Goal: Information Seeking & Learning: Compare options

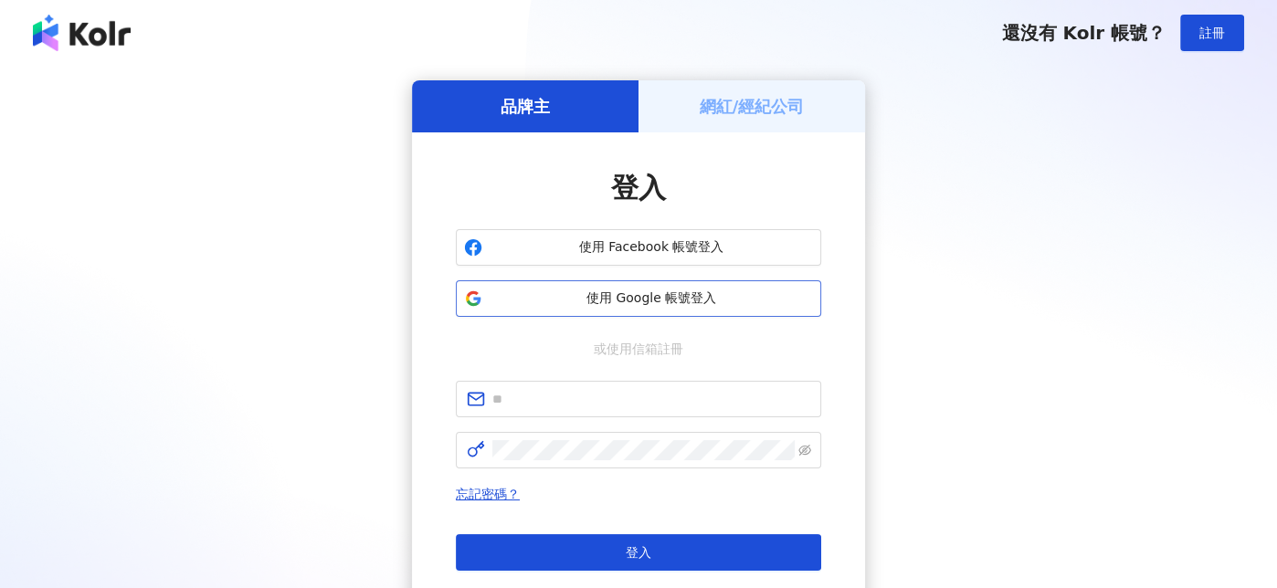
click at [597, 303] on span "使用 Google 帳號登入" at bounding box center [651, 299] width 323 height 18
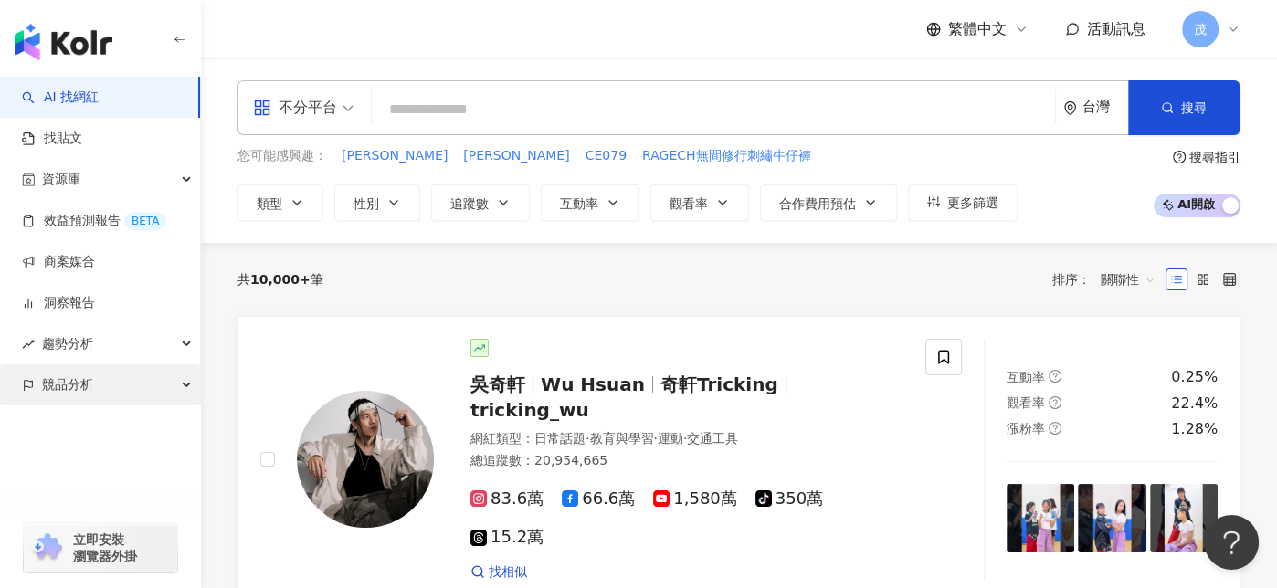
click at [89, 385] on span "競品分析" at bounding box center [67, 385] width 51 height 41
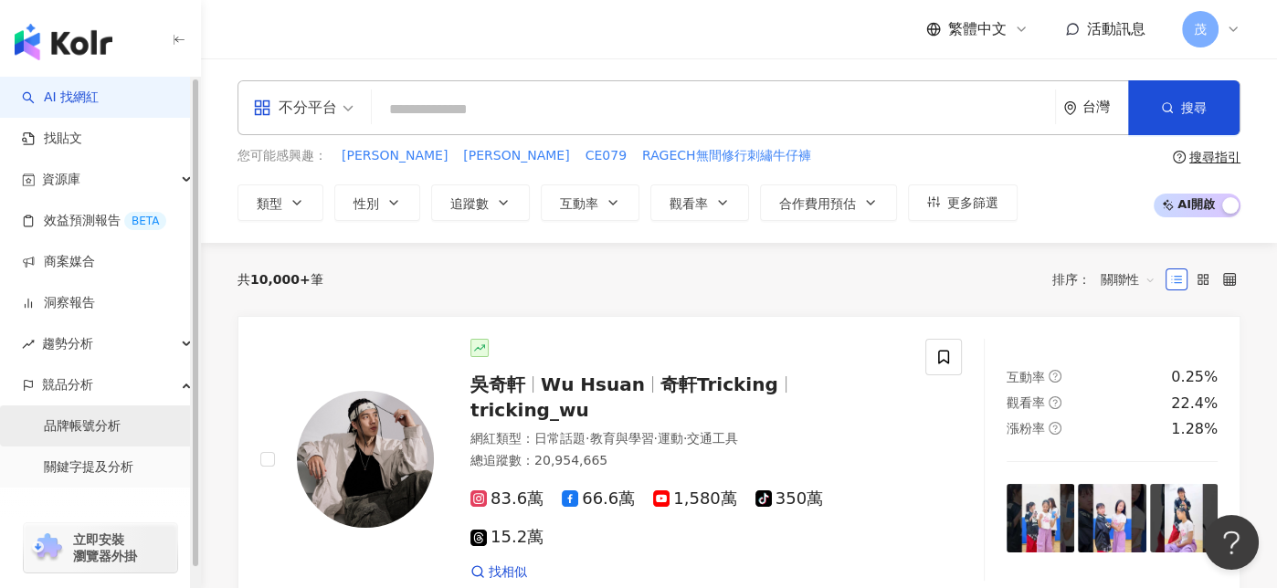
click at [80, 435] on link "品牌帳號分析" at bounding box center [82, 427] width 77 height 18
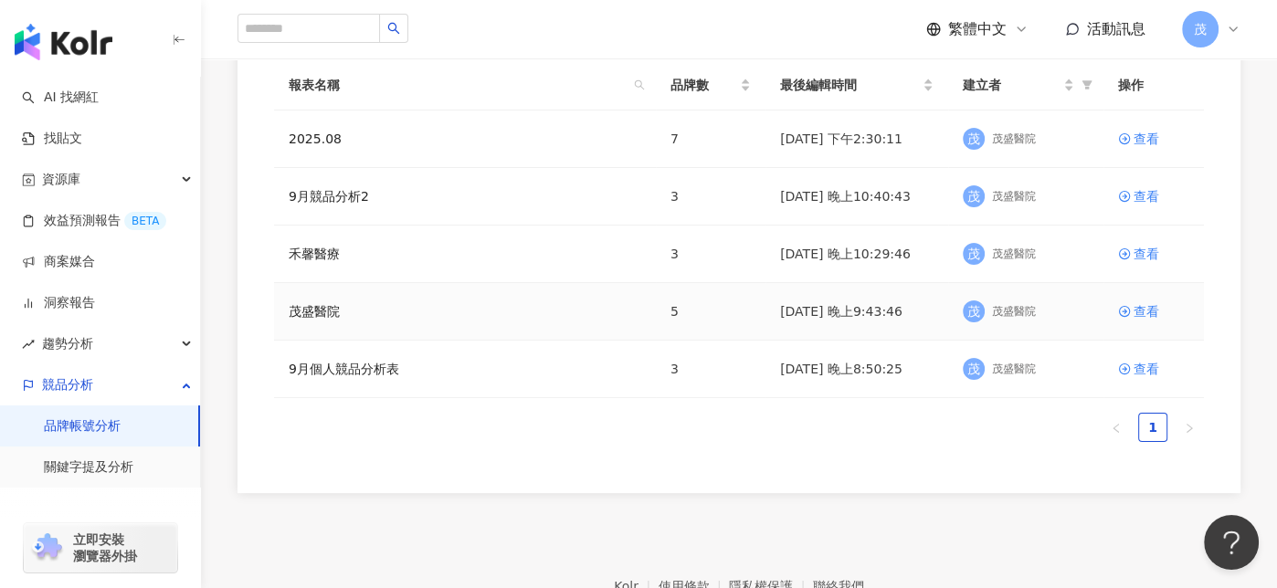
scroll to position [91, 0]
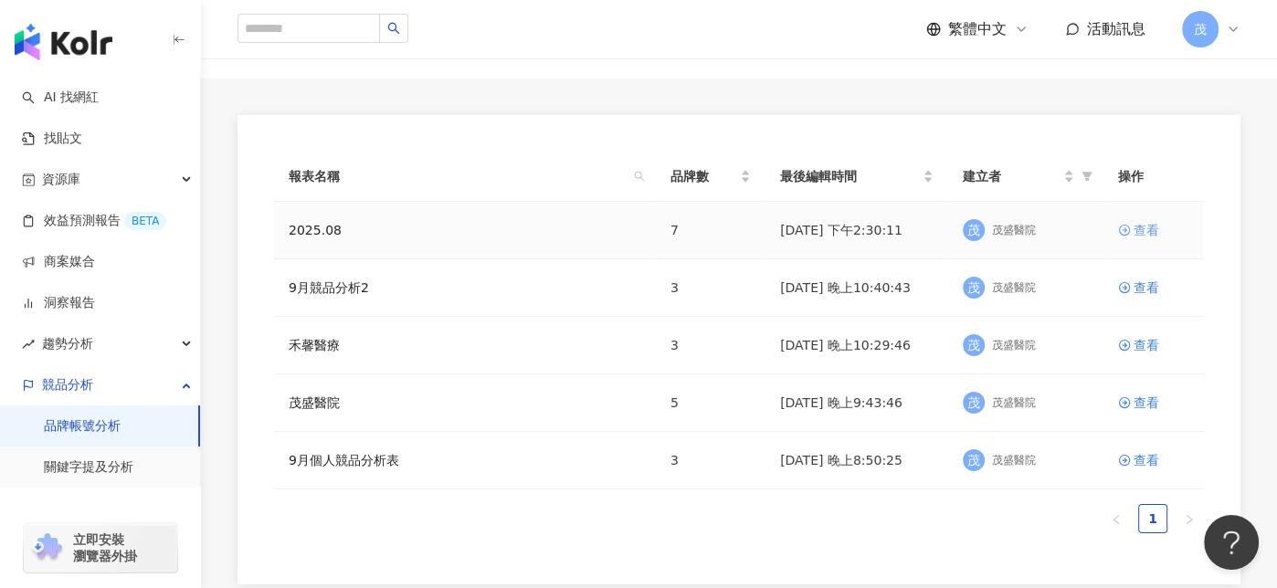
click at [1145, 230] on div "查看" at bounding box center [1147, 230] width 26 height 20
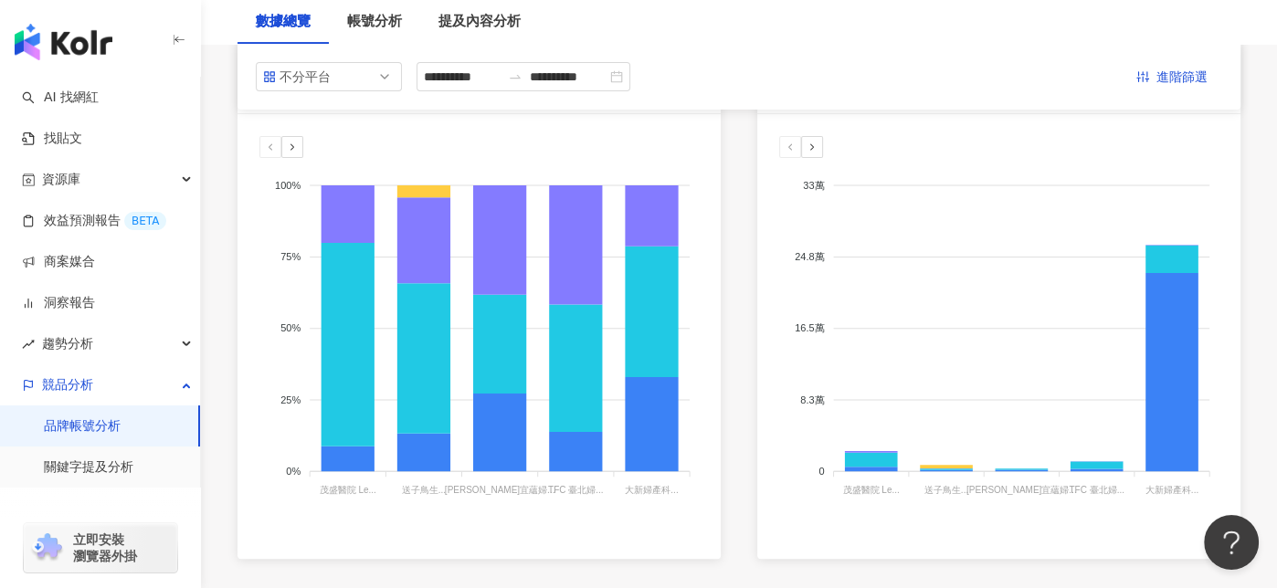
scroll to position [183, 0]
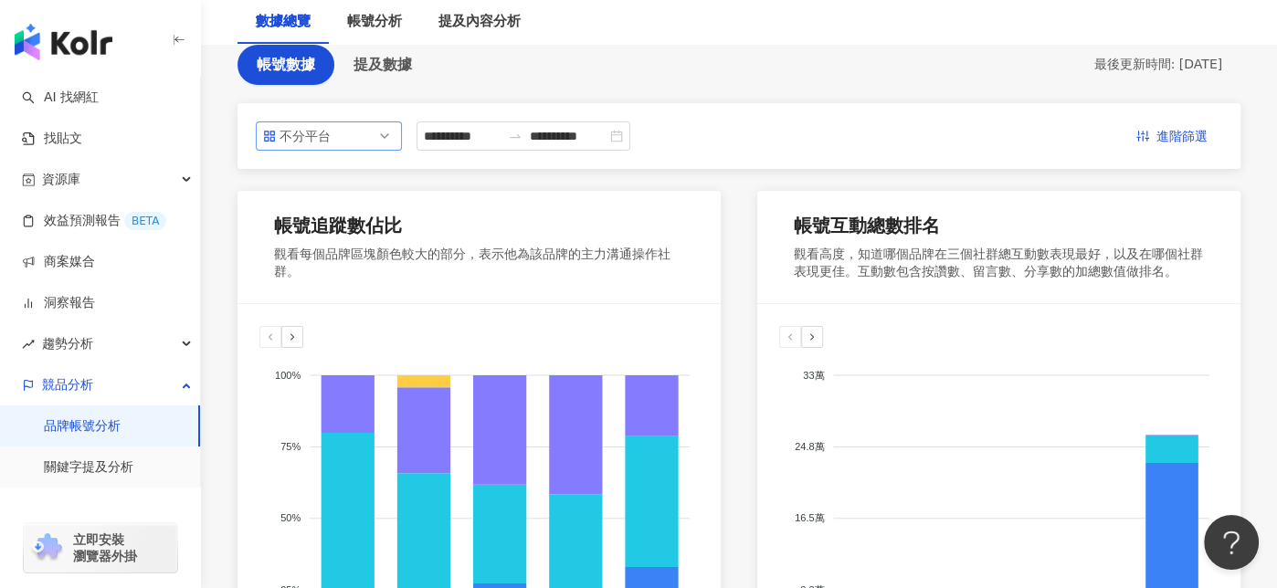
click at [362, 141] on span "不分平台" at bounding box center [329, 135] width 132 height 27
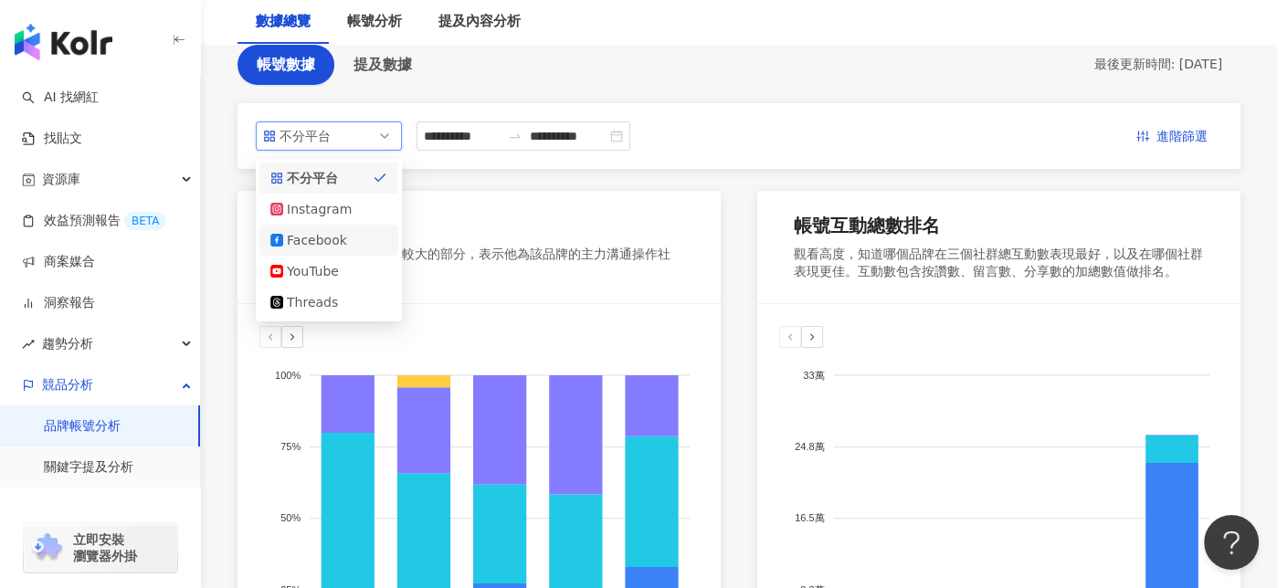
click at [327, 234] on div "Facebook" at bounding box center [316, 240] width 59 height 20
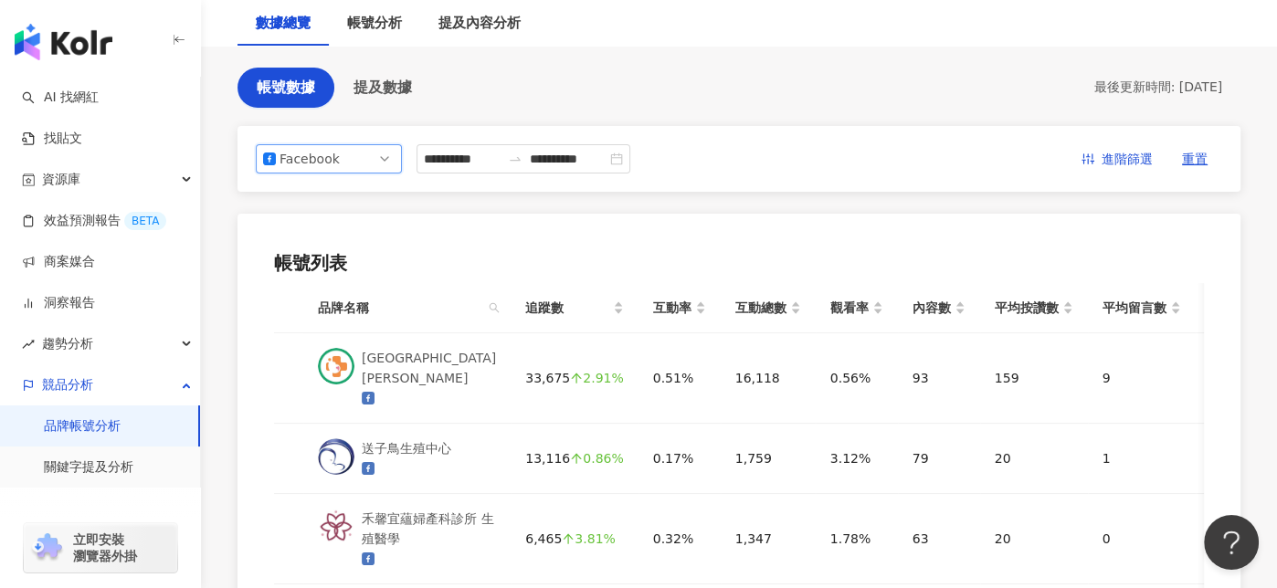
scroll to position [0, 0]
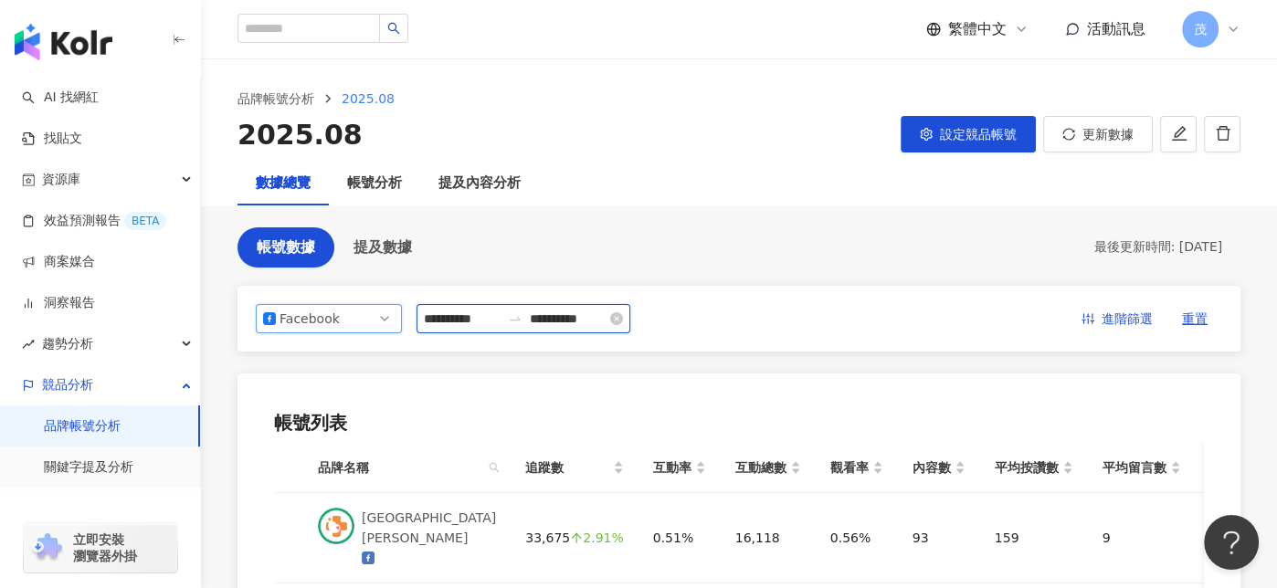
click at [501, 318] on input "**********" at bounding box center [462, 319] width 77 height 20
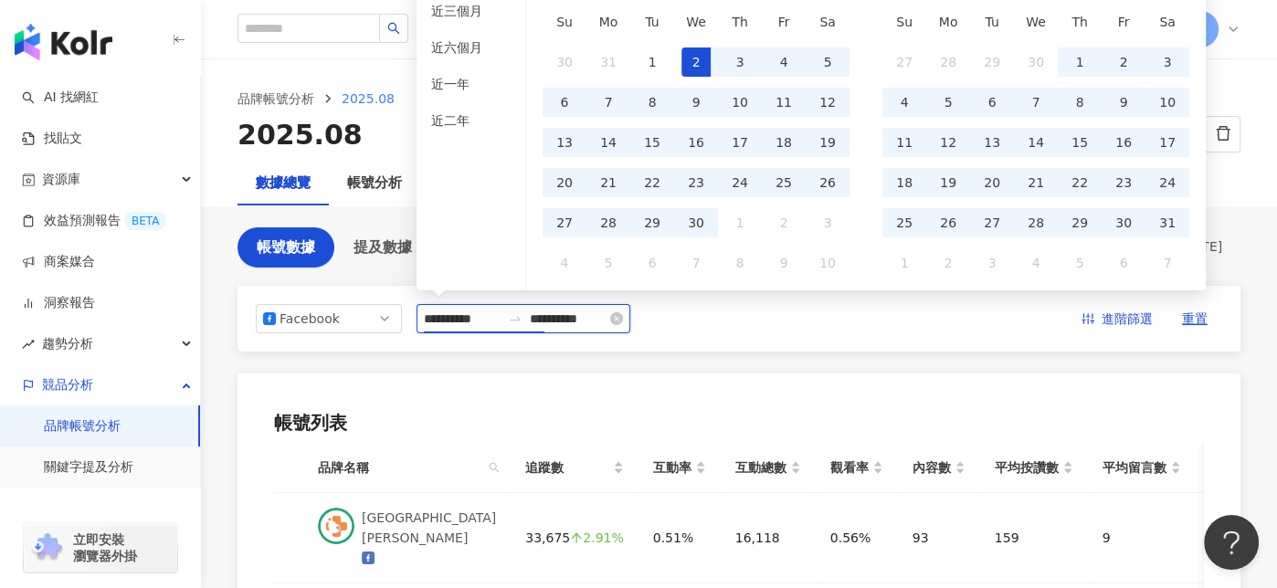
click at [484, 321] on input "**********" at bounding box center [462, 319] width 77 height 20
drag, startPoint x: 454, startPoint y: 319, endPoint x: 471, endPoint y: 319, distance: 17.4
click at [471, 319] on input "**********" at bounding box center [462, 319] width 77 height 20
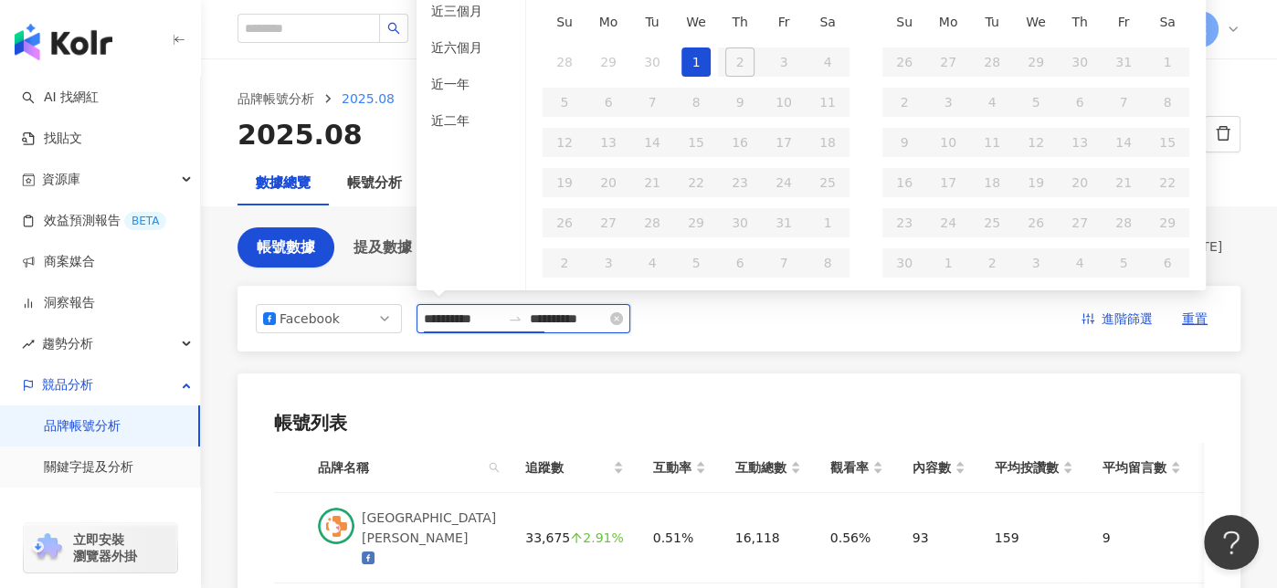
type input "**********"
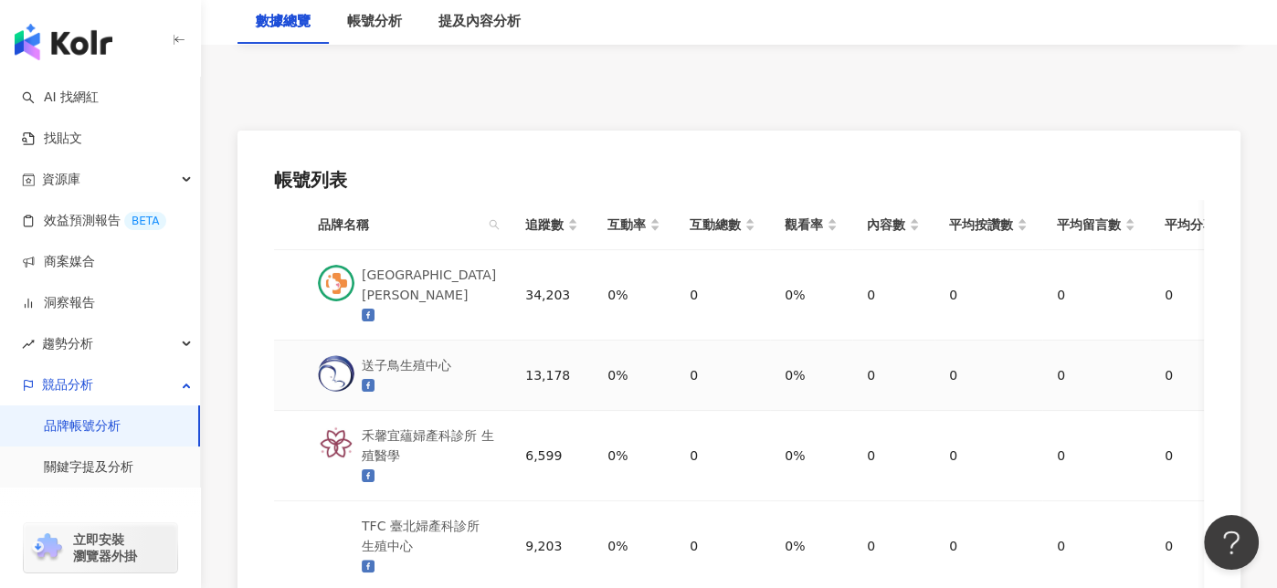
scroll to position [274, 0]
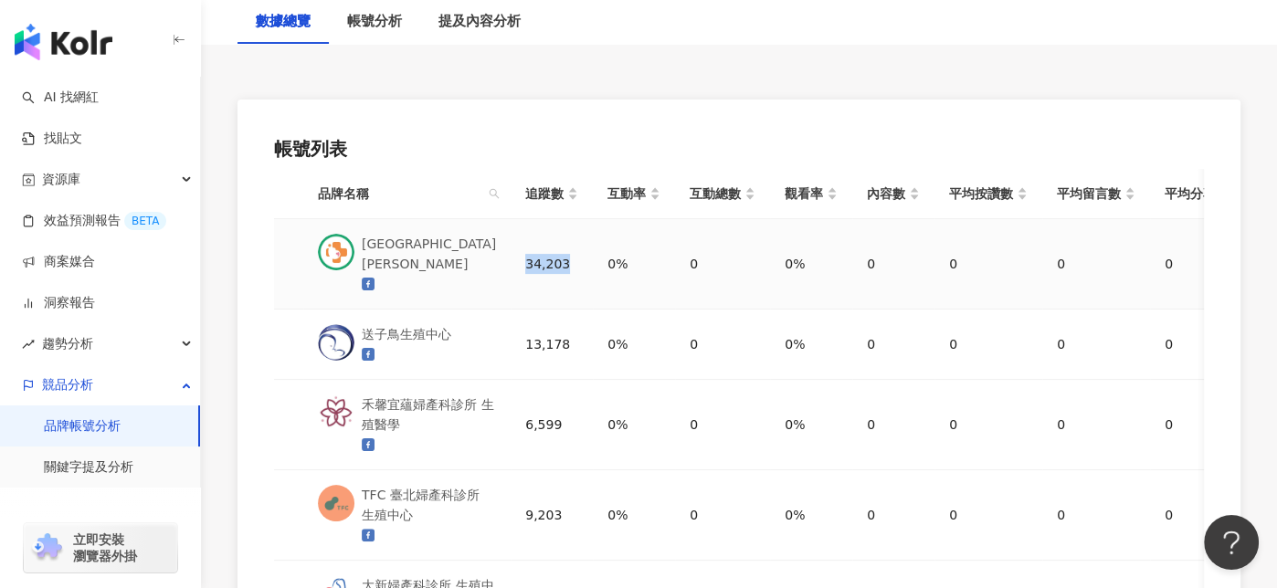
drag, startPoint x: 514, startPoint y: 263, endPoint x: 553, endPoint y: 259, distance: 38.5
click at [553, 261] on div "34,203" at bounding box center [551, 264] width 53 height 20
copy div "34,203"
click at [553, 263] on div "34,203" at bounding box center [551, 264] width 53 height 20
drag, startPoint x: 551, startPoint y: 262, endPoint x: 514, endPoint y: 257, distance: 37.0
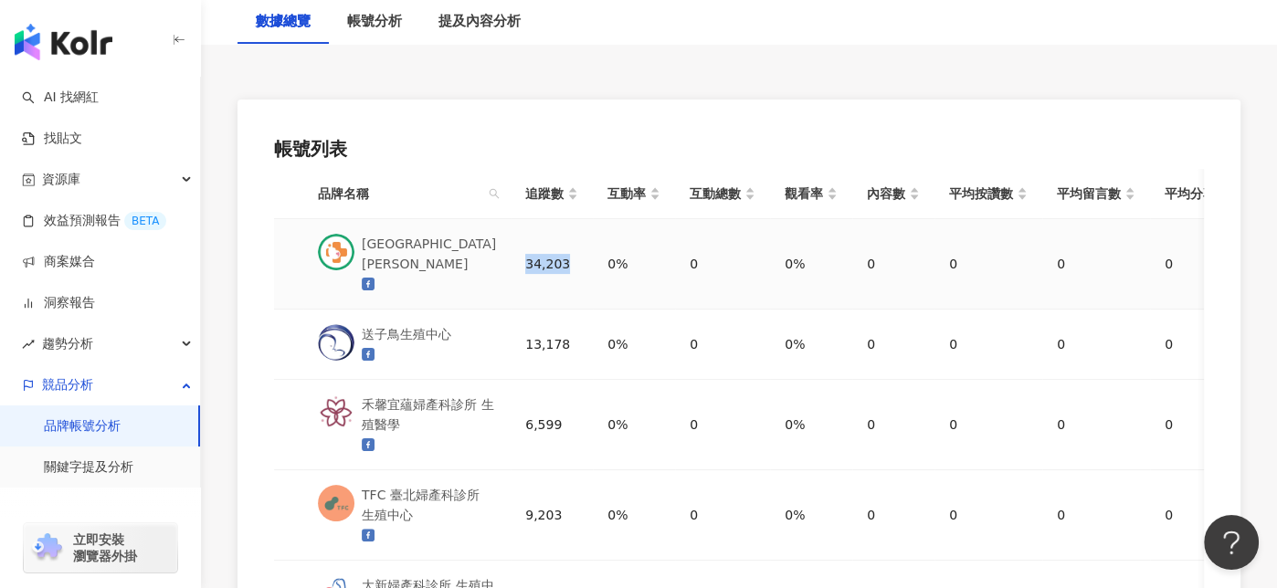
click at [525, 257] on div "34,203" at bounding box center [551, 264] width 53 height 20
copy div "34,203"
drag, startPoint x: 513, startPoint y: 342, endPoint x: 552, endPoint y: 344, distance: 39.4
click at [552, 344] on td "13,178" at bounding box center [552, 345] width 82 height 70
copy div "13,178"
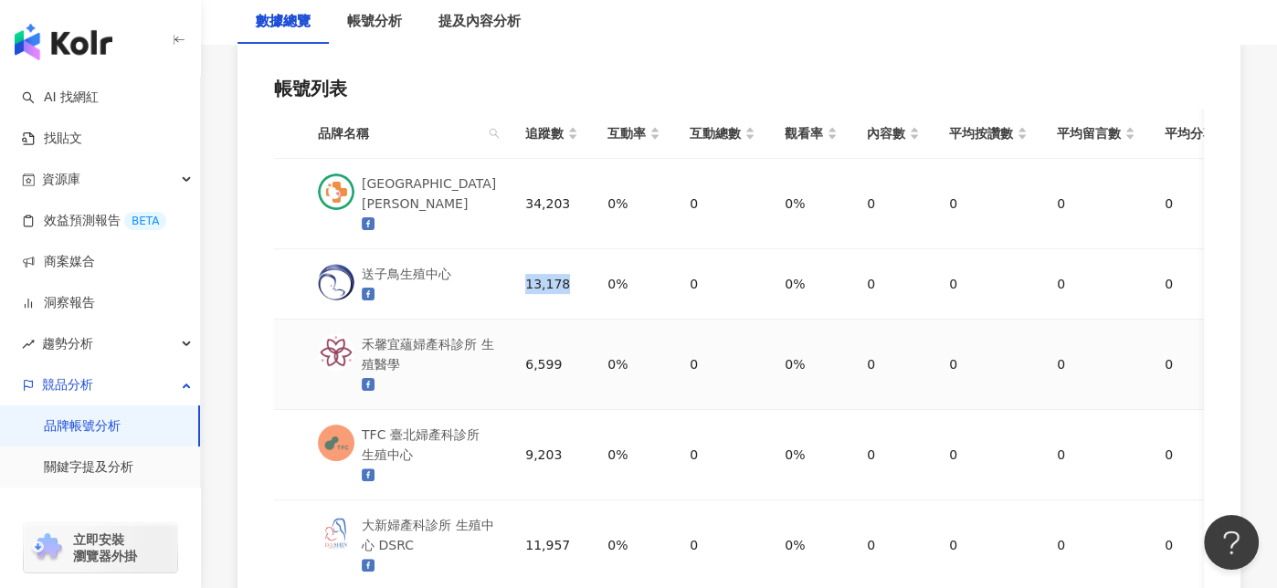
scroll to position [365, 0]
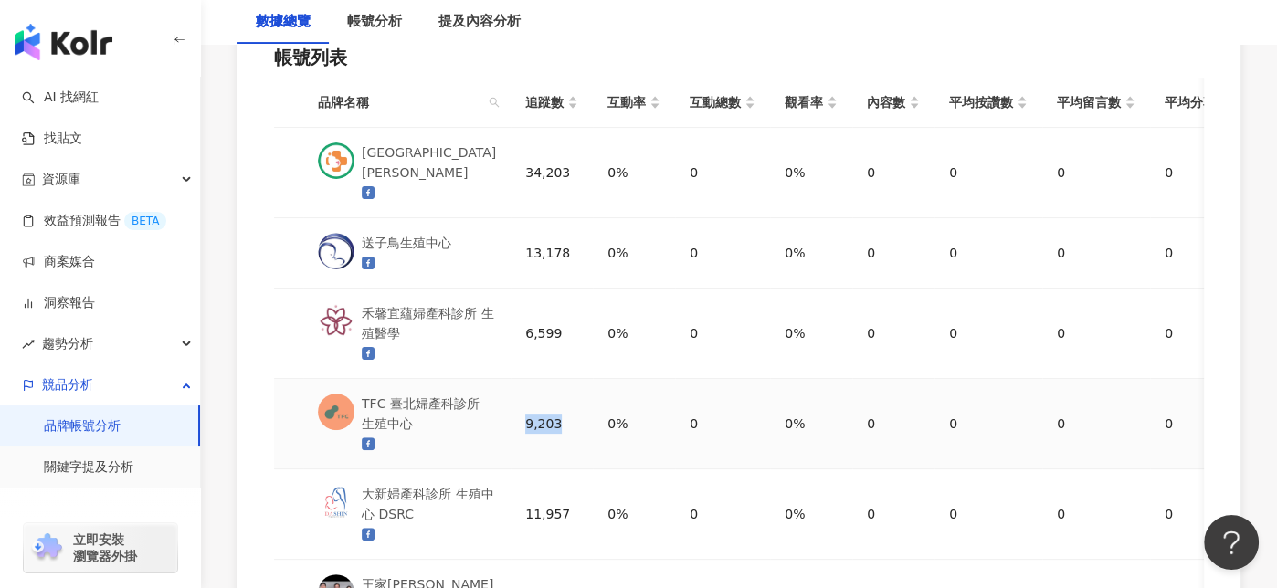
drag, startPoint x: 514, startPoint y: 419, endPoint x: 552, endPoint y: 420, distance: 37.5
click at [552, 420] on div "9,203" at bounding box center [551, 424] width 53 height 20
copy div "9,203"
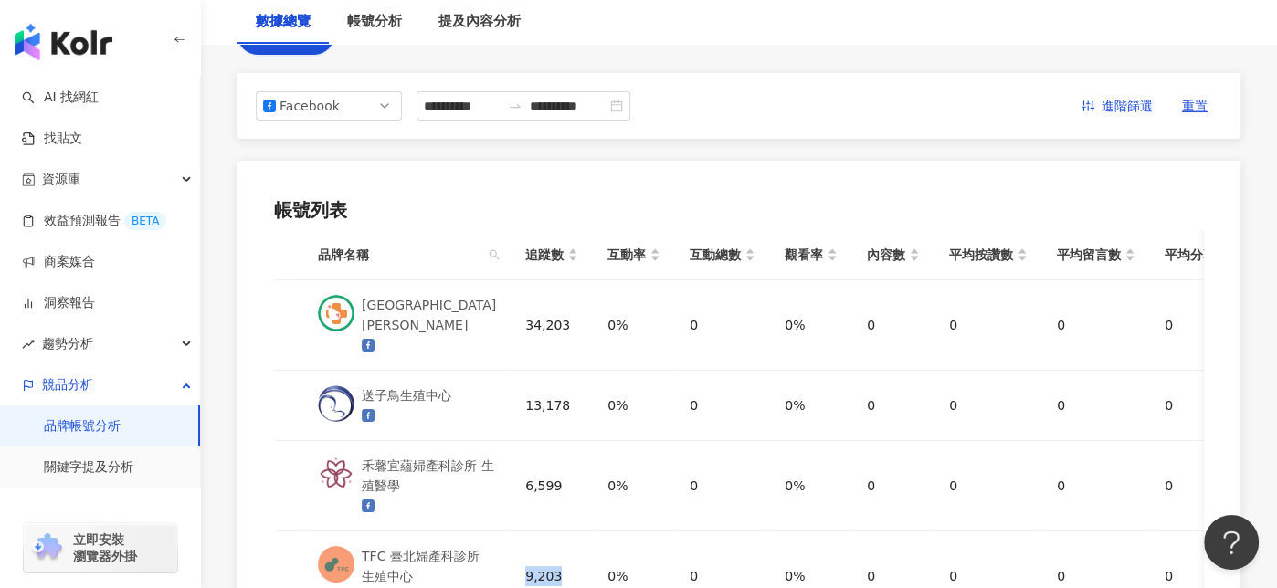
scroll to position [103, 0]
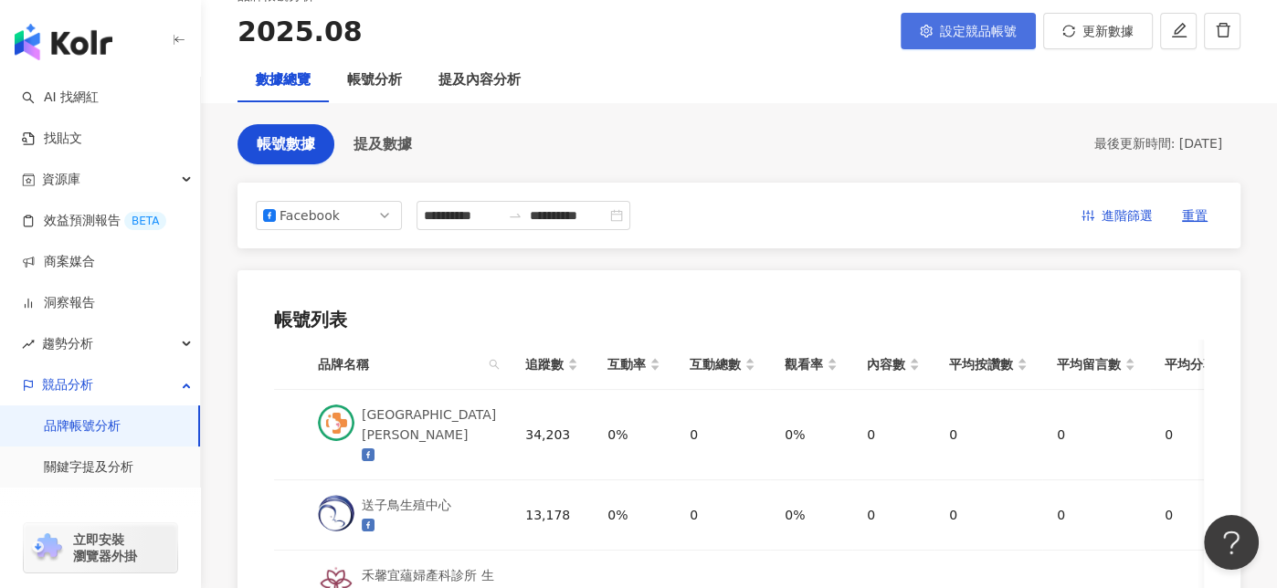
click at [989, 37] on span "設定競品帳號" at bounding box center [978, 31] width 77 height 15
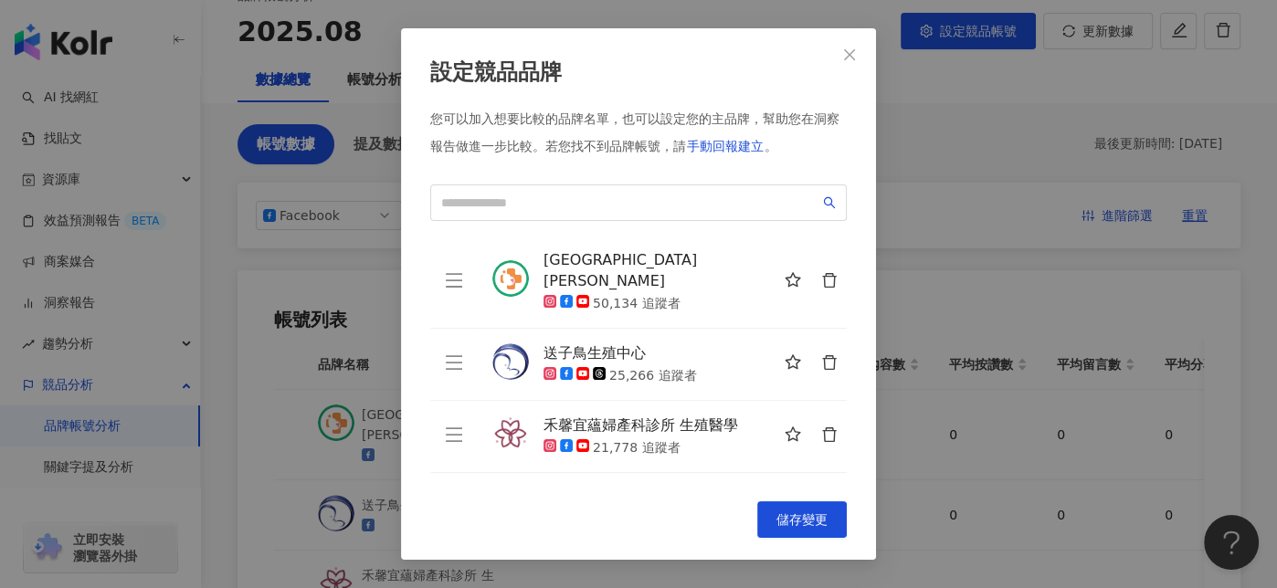
click at [585, 184] on div "您可以加入想要比較的品牌名單，也可以設定您的主品牌，幫助您在洞察報告做進一步比較。 若您找不到品牌帳號，請 手動回報建立 。 茂盛醫院 Lee Women's…" at bounding box center [638, 296] width 417 height 370
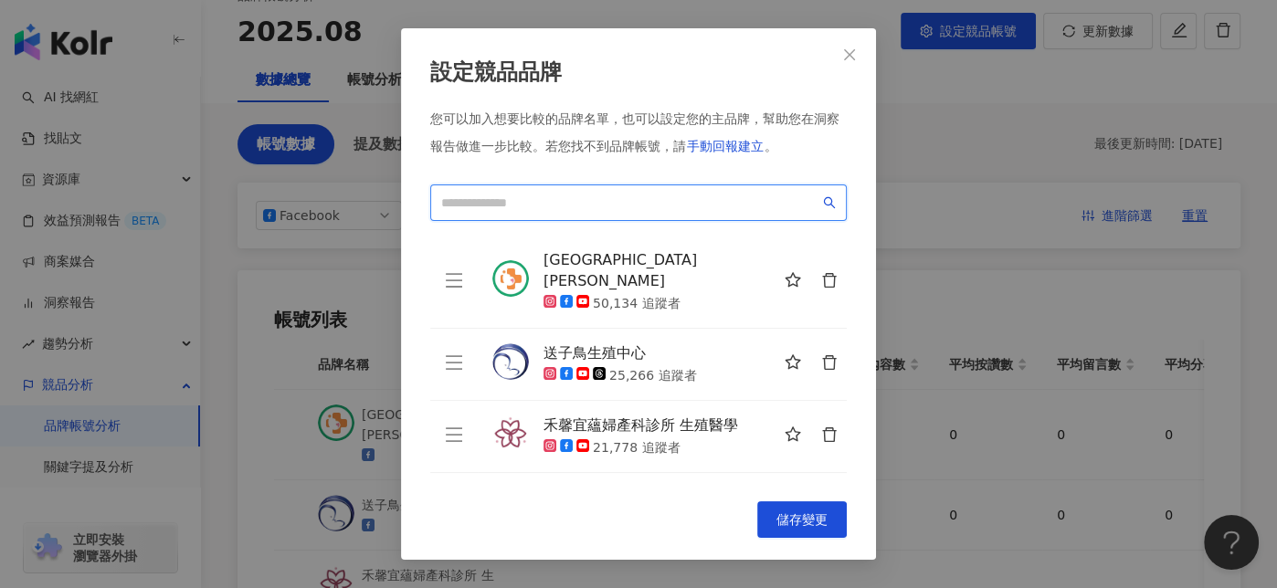
click at [581, 198] on input "search" at bounding box center [630, 203] width 378 height 20
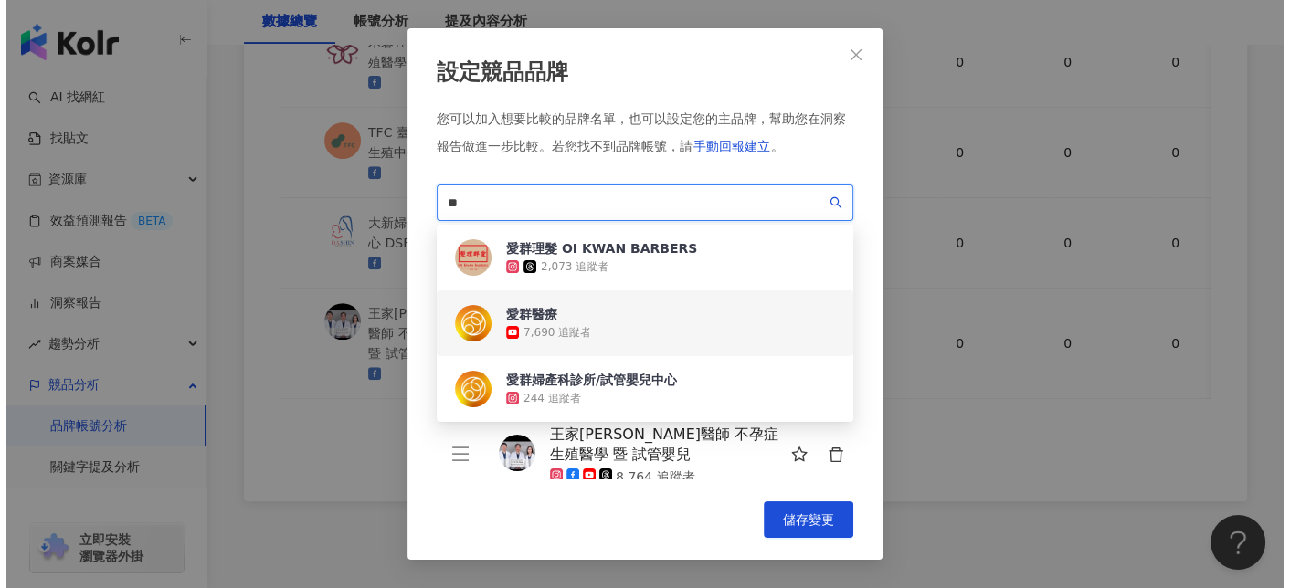
scroll to position [743, 0]
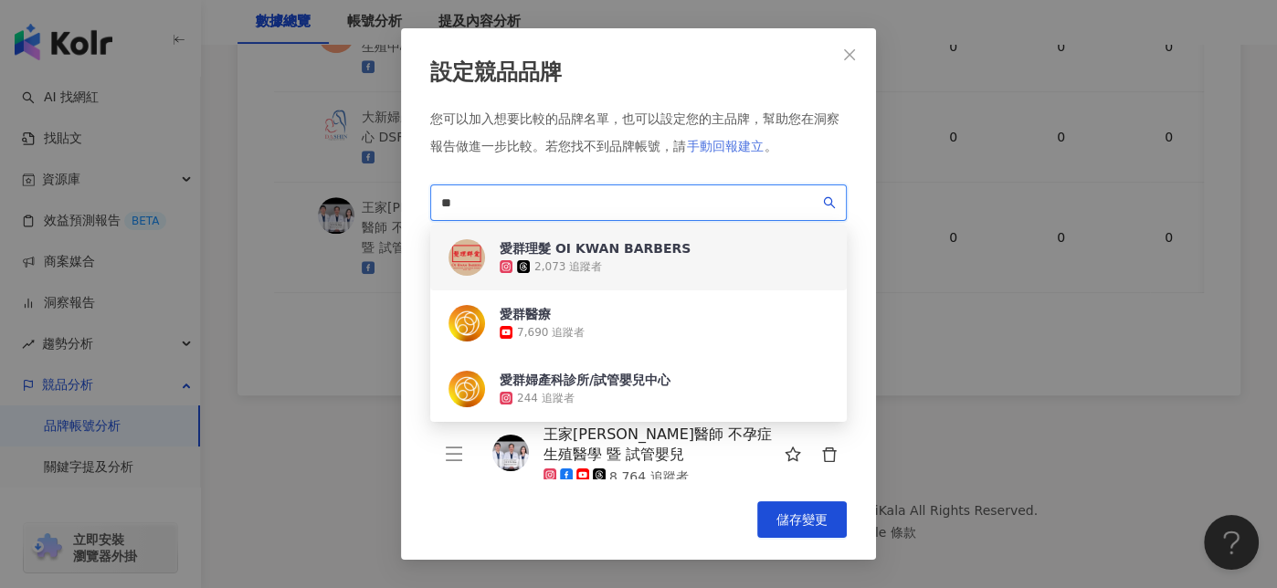
type input "**"
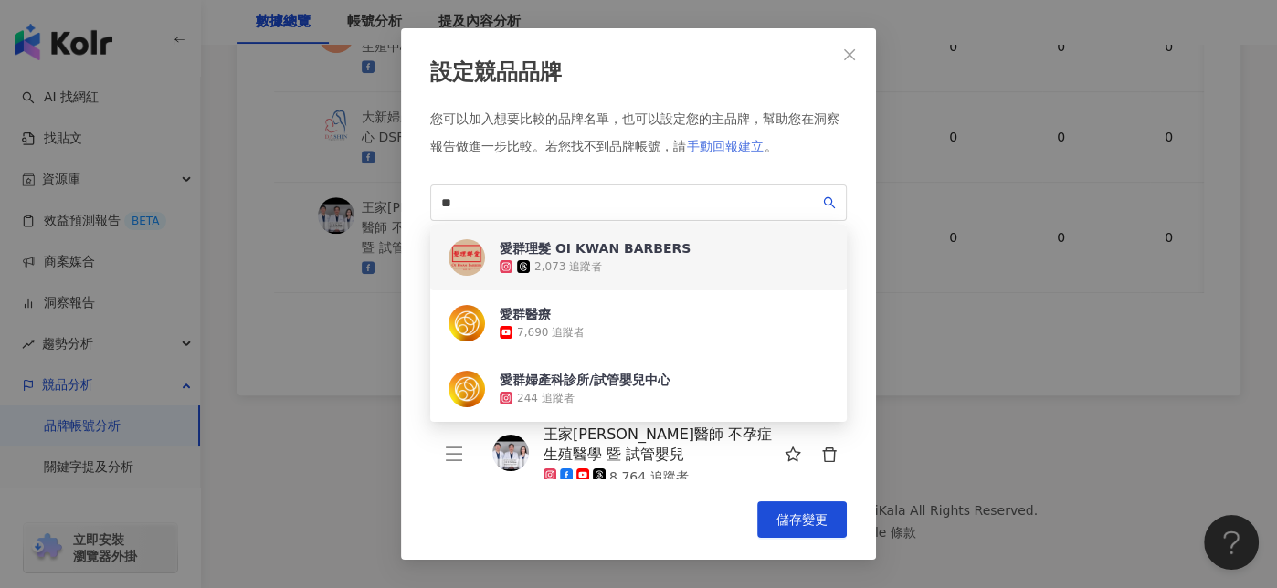
click at [718, 149] on span "手動回報建立" at bounding box center [725, 146] width 77 height 15
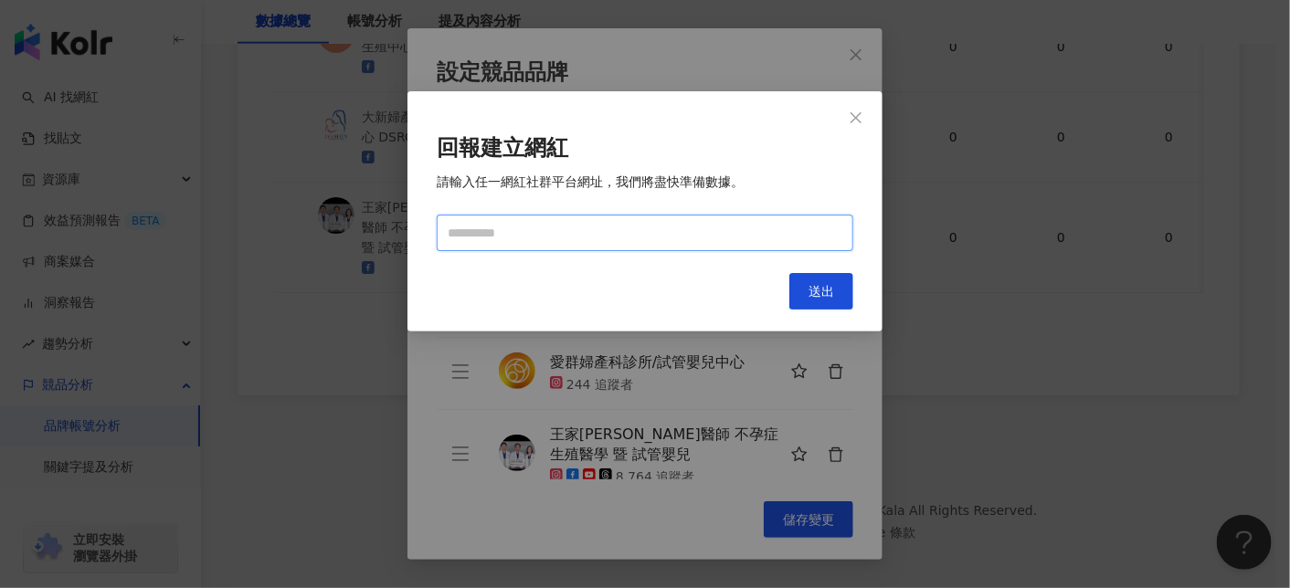
click at [647, 241] on input "text" at bounding box center [645, 233] width 417 height 37
paste input "**********"
type input "**********"
click at [794, 280] on button "送出" at bounding box center [821, 291] width 64 height 37
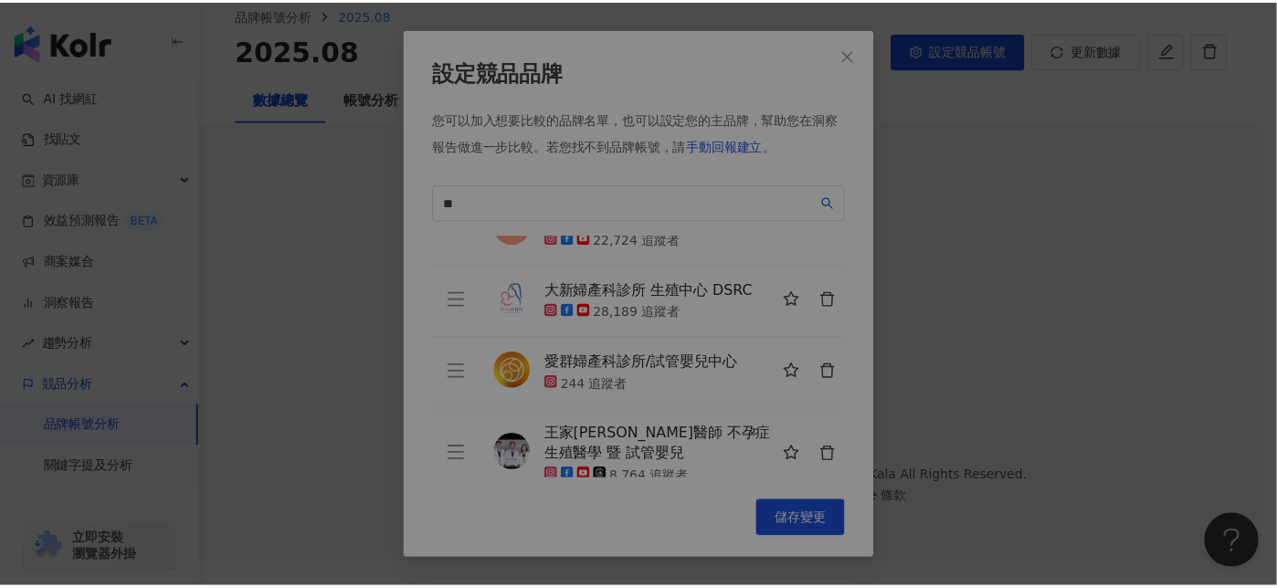
scroll to position [83, 0]
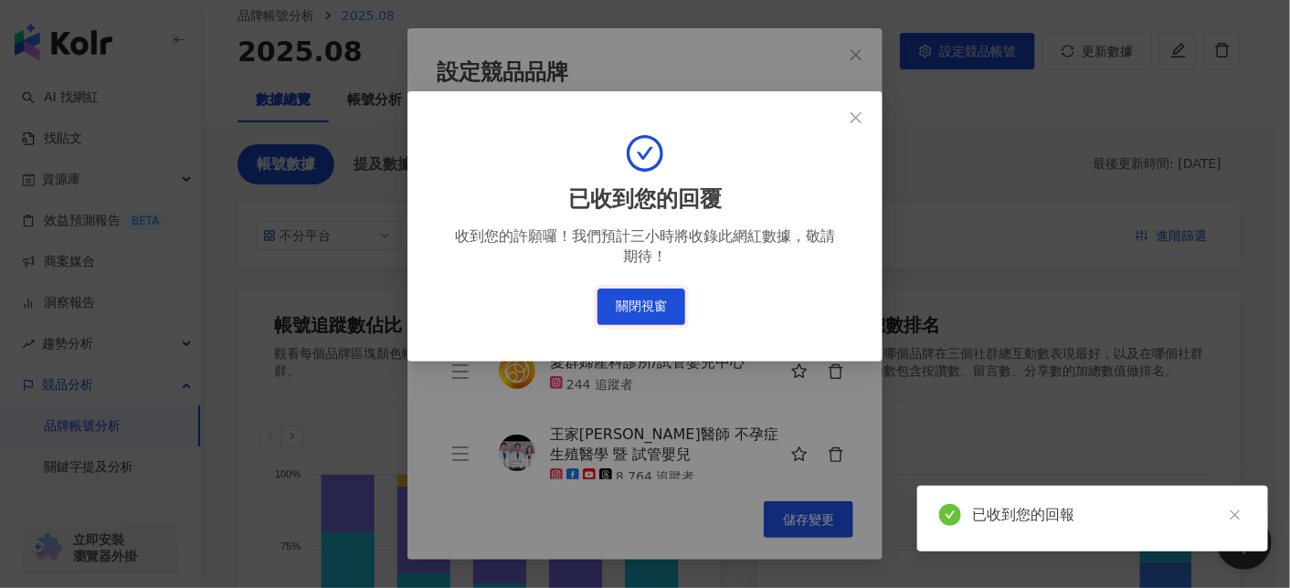
click at [681, 311] on button "關閉視窗" at bounding box center [642, 307] width 88 height 37
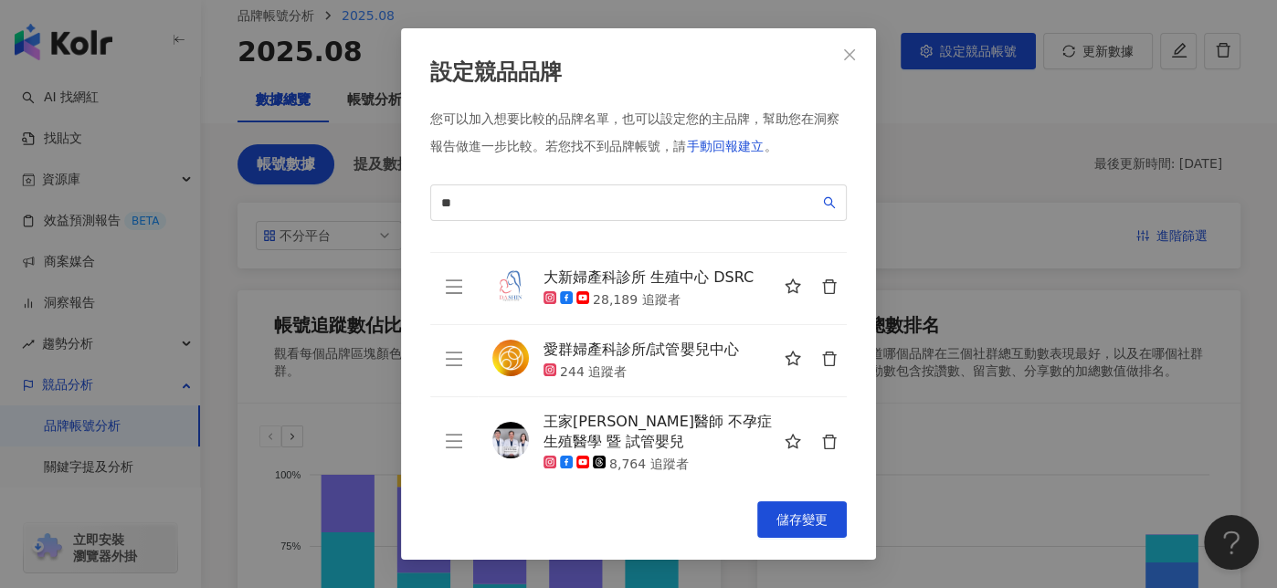
scroll to position [329, 0]
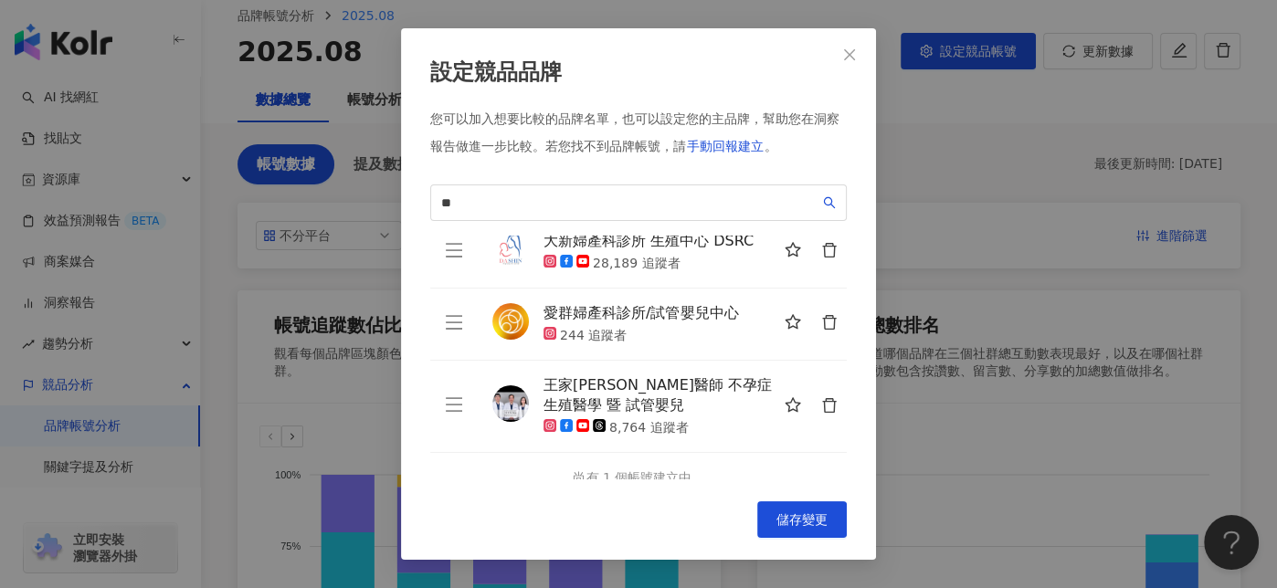
click at [954, 301] on div "設定競品品牌 您可以加入想要比較的品牌名單，也可以設定您的主品牌，幫助您在洞察報告做進一步比較。 若您找不到品牌帳號，請 手動回報建立 。 ** 9d85fc…" at bounding box center [638, 294] width 1277 height 588
click at [854, 61] on button "Close" at bounding box center [849, 55] width 37 height 37
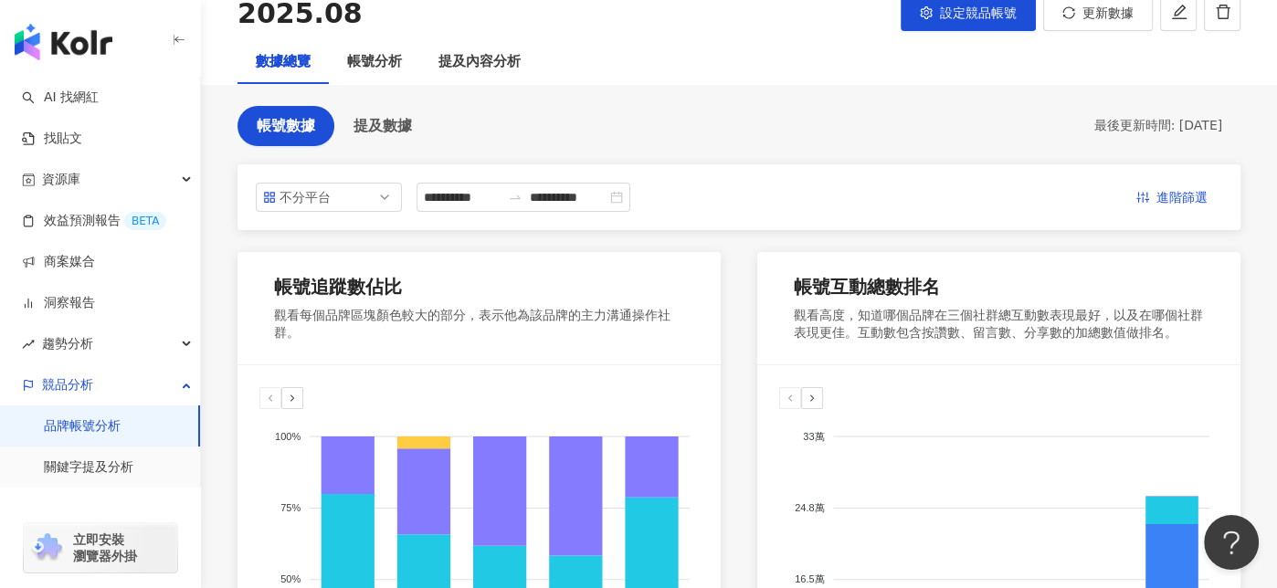
scroll to position [91, 0]
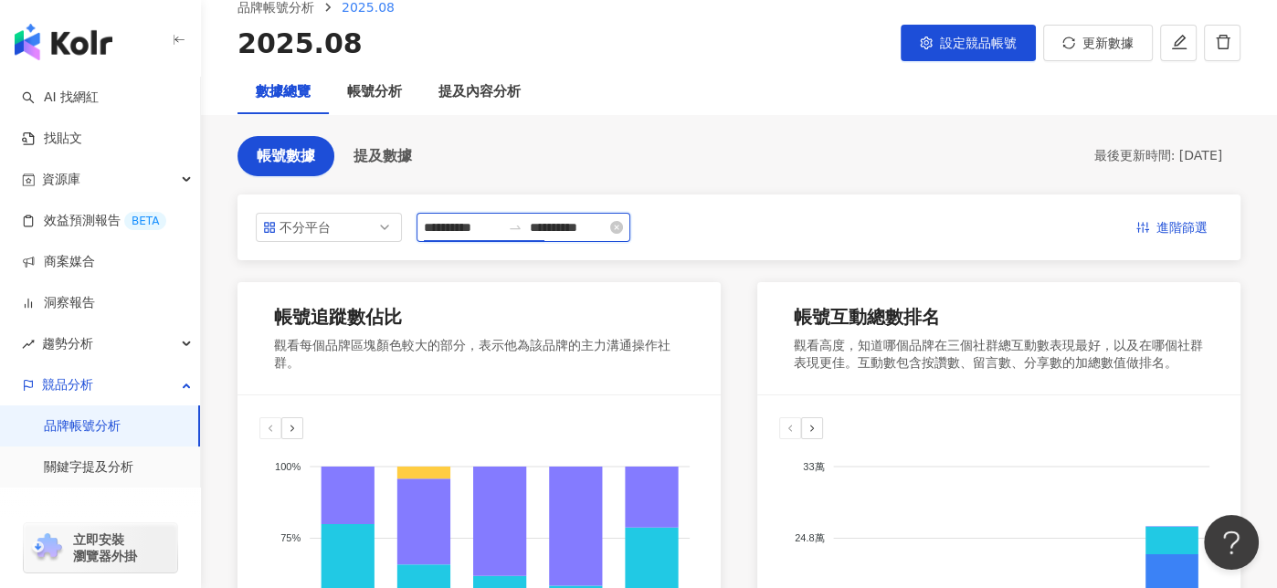
click at [498, 229] on input "**********" at bounding box center [462, 227] width 77 height 20
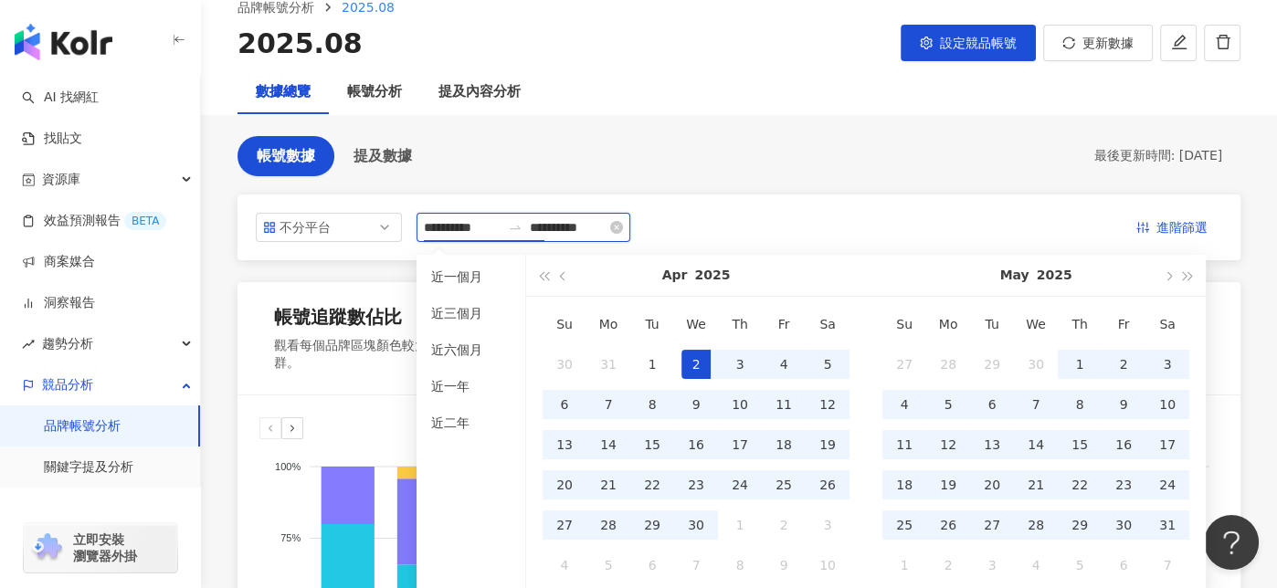
drag, startPoint x: 457, startPoint y: 224, endPoint x: 471, endPoint y: 227, distance: 14.2
click at [471, 227] on input "**********" at bounding box center [462, 227] width 77 height 20
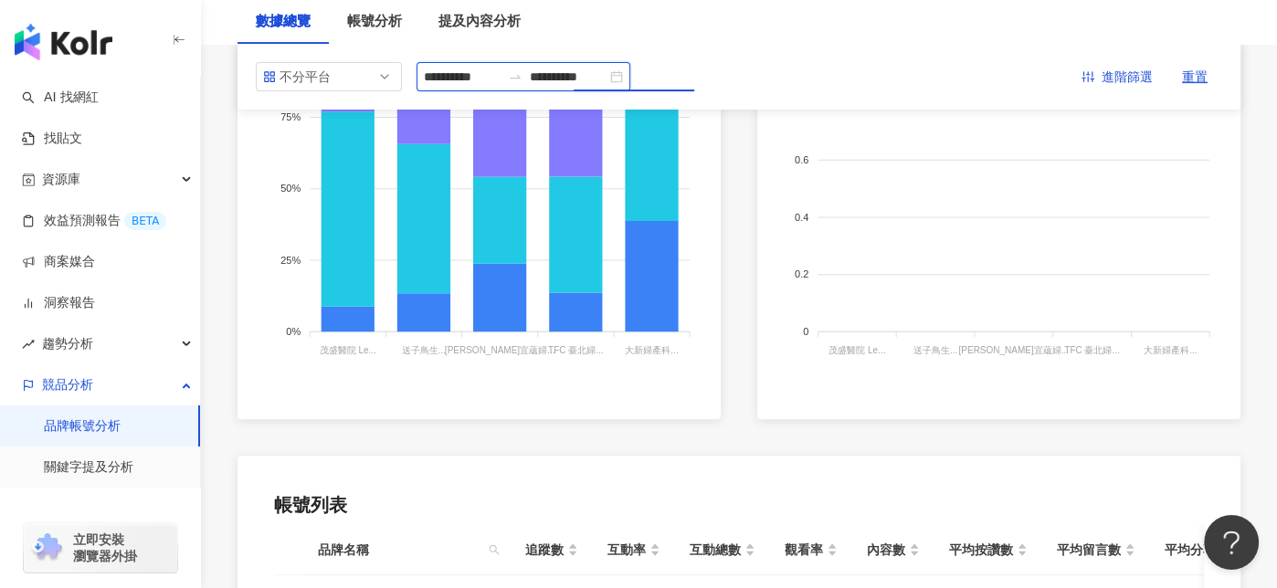
scroll to position [365, 0]
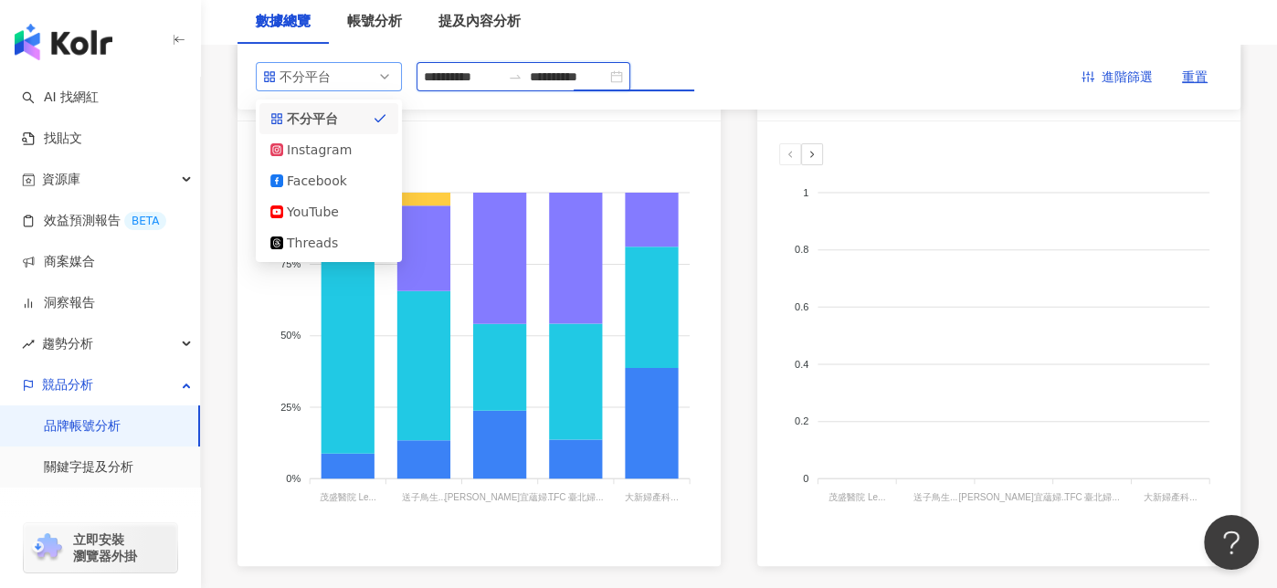
click at [370, 76] on span "不分平台" at bounding box center [329, 76] width 132 height 27
click at [353, 178] on div "Facebook" at bounding box center [328, 181] width 117 height 20
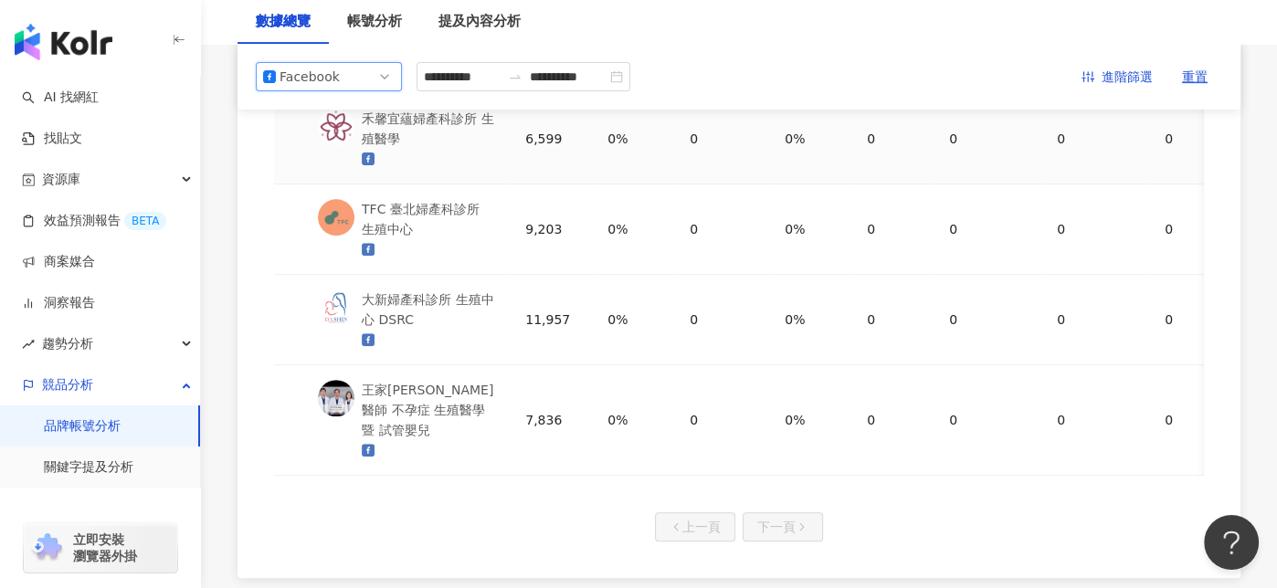
scroll to position [469, 0]
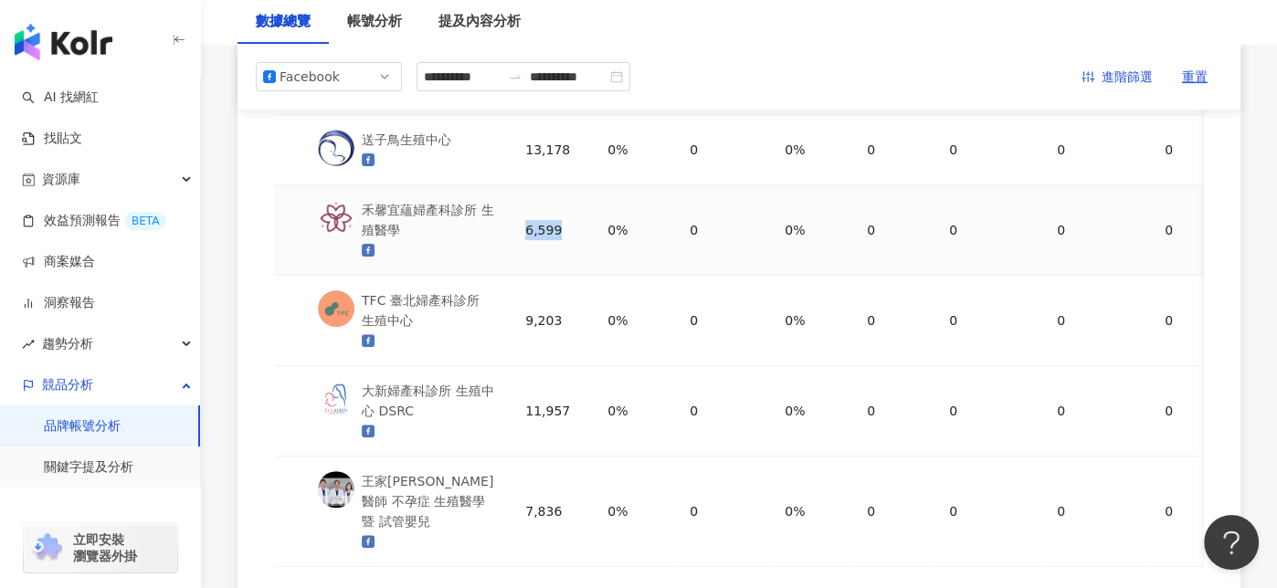
drag, startPoint x: 511, startPoint y: 230, endPoint x: 558, endPoint y: 234, distance: 47.6
click at [558, 234] on td "6,599" at bounding box center [552, 230] width 82 height 90
copy div "6,599"
drag, startPoint x: 513, startPoint y: 498, endPoint x: 549, endPoint y: 502, distance: 36.8
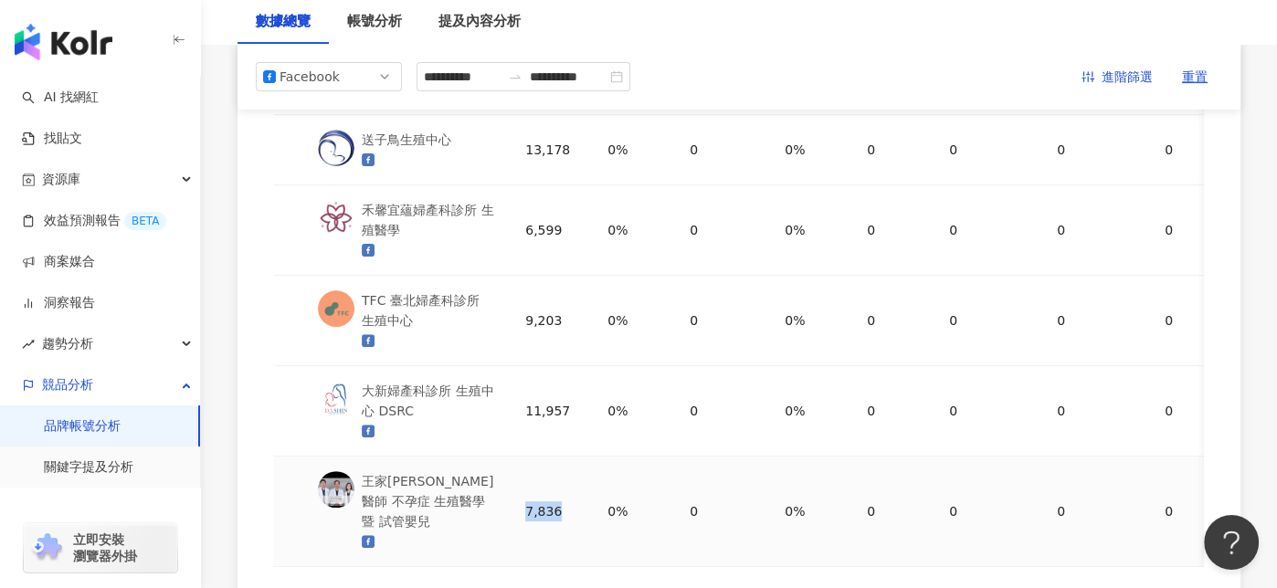
click at [549, 502] on td "7,836" at bounding box center [552, 512] width 82 height 111
copy div "7,836"
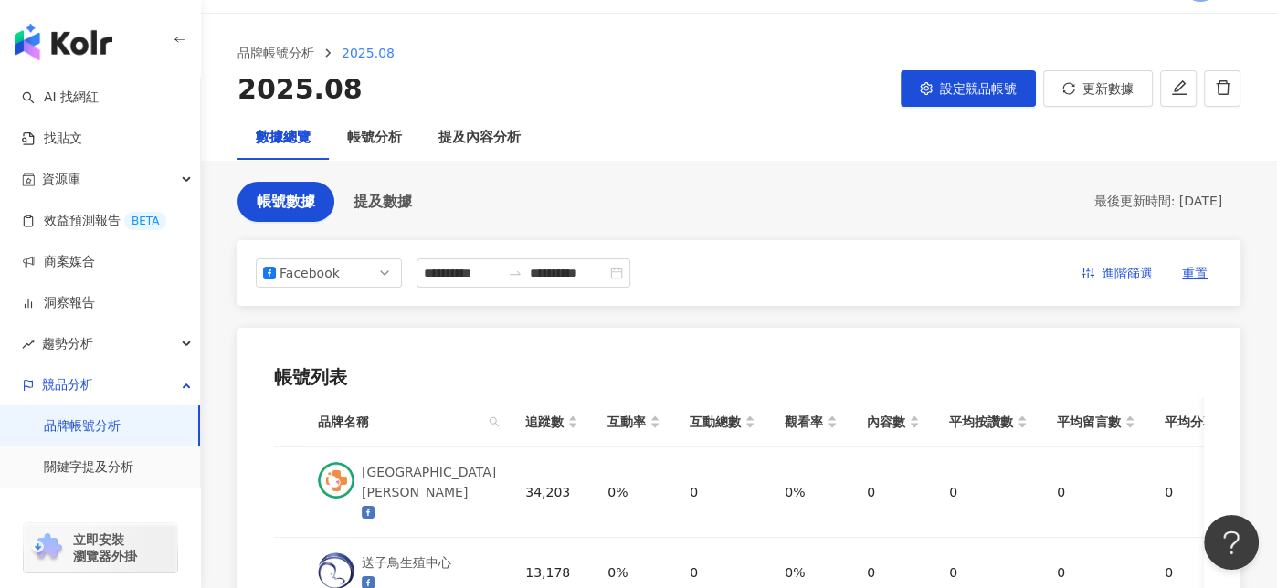
scroll to position [0, 0]
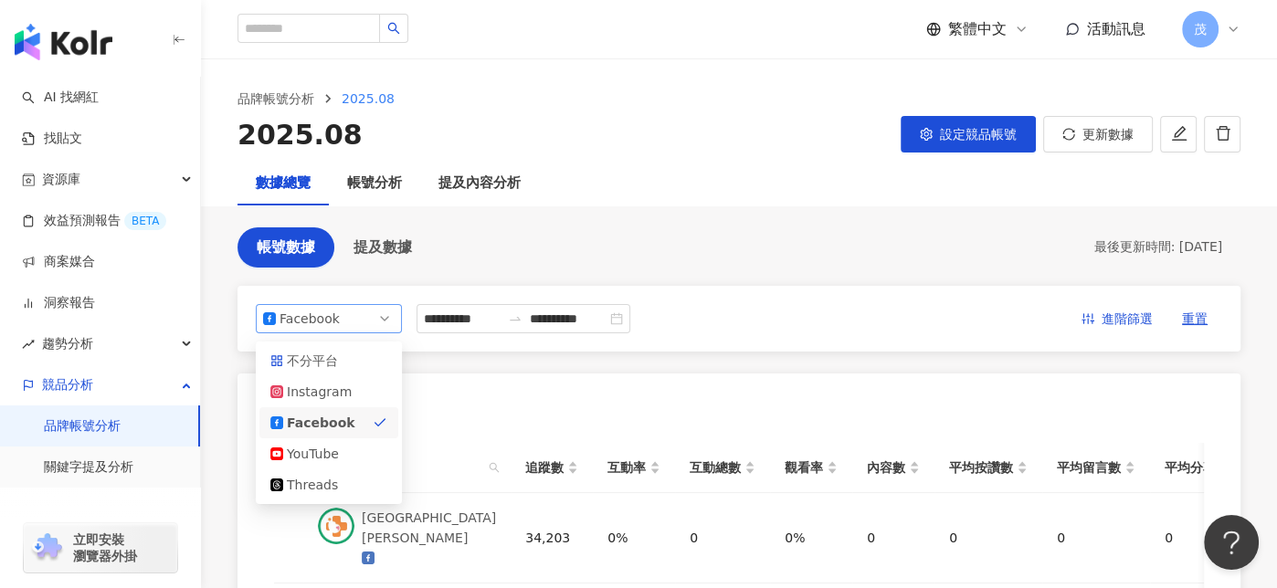
click at [354, 308] on span "Facebook" at bounding box center [329, 318] width 132 height 27
click at [329, 388] on div "Instagram" at bounding box center [316, 392] width 59 height 20
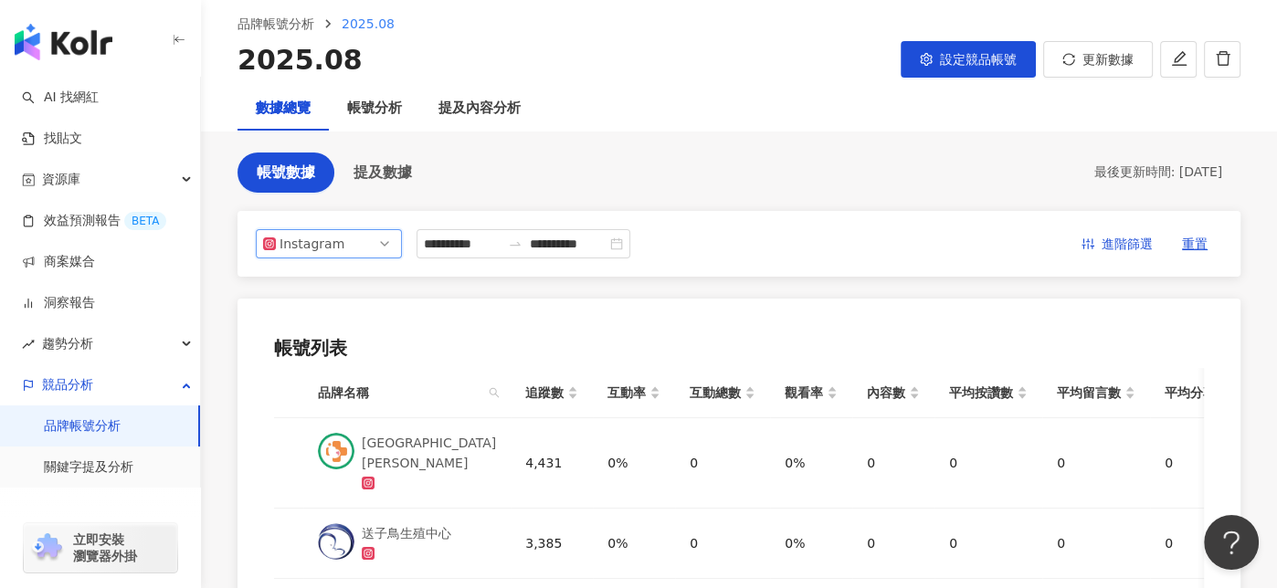
scroll to position [183, 0]
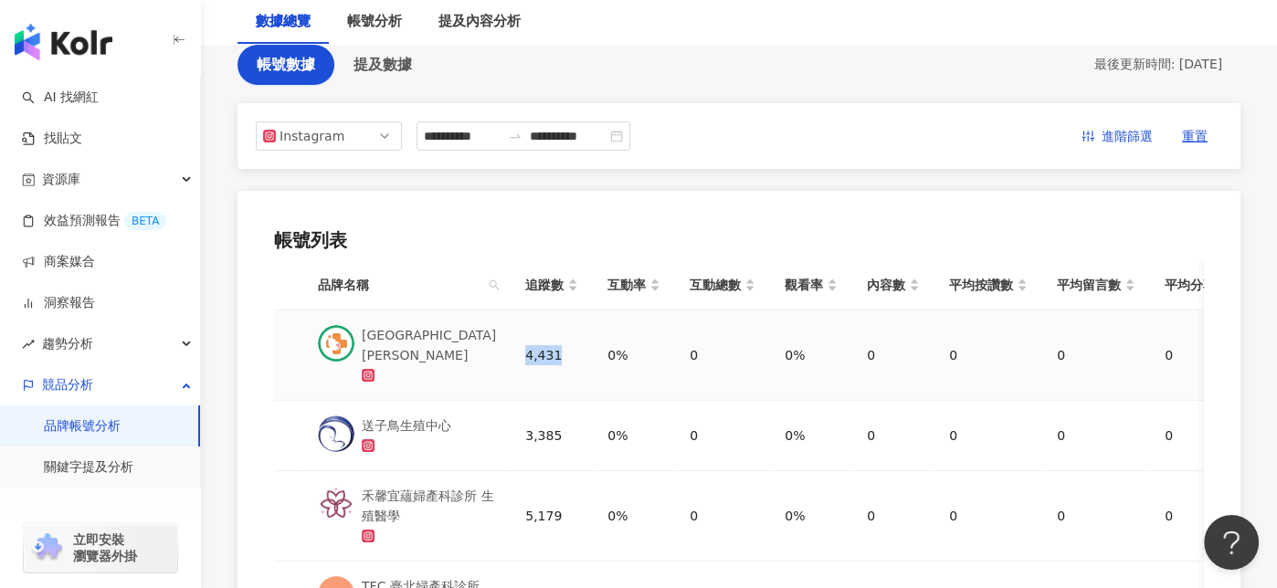
drag, startPoint x: 505, startPoint y: 361, endPoint x: 555, endPoint y: 359, distance: 49.4
click at [555, 359] on td "4,431" at bounding box center [552, 356] width 82 height 90
copy div "4,431"
drag, startPoint x: 520, startPoint y: 427, endPoint x: 538, endPoint y: 431, distance: 18.8
click at [538, 431] on div "3,385" at bounding box center [551, 436] width 53 height 20
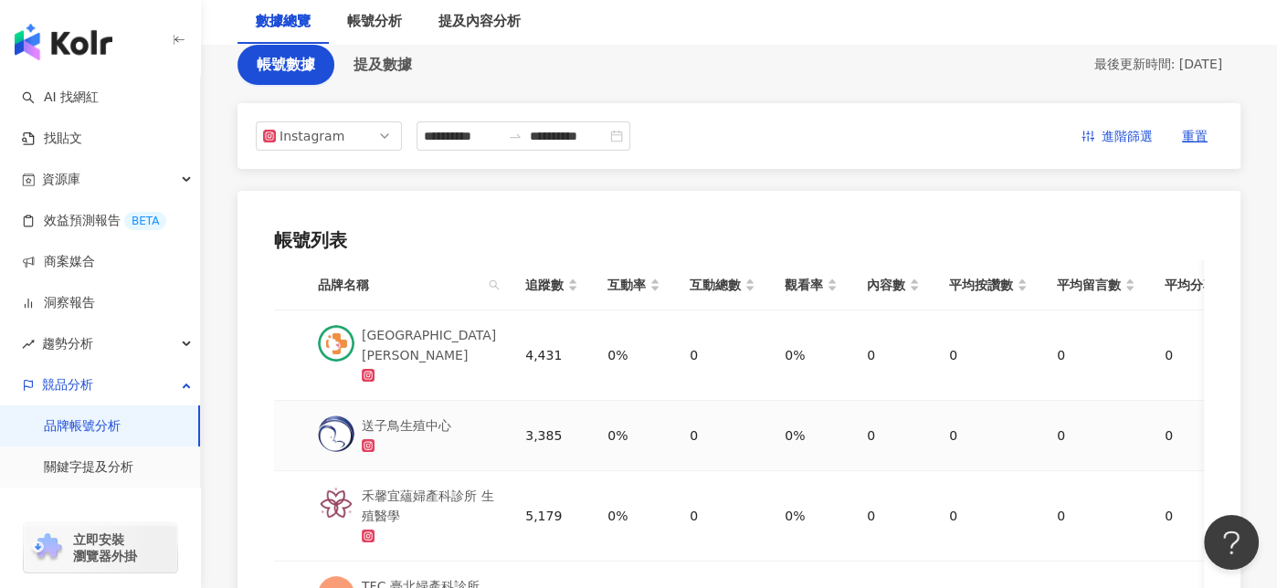
click at [525, 433] on div "3,385" at bounding box center [551, 436] width 53 height 20
drag, startPoint x: 517, startPoint y: 435, endPoint x: 545, endPoint y: 442, distance: 29.3
click at [545, 442] on div "3,385" at bounding box center [551, 436] width 53 height 20
copy div "3,385"
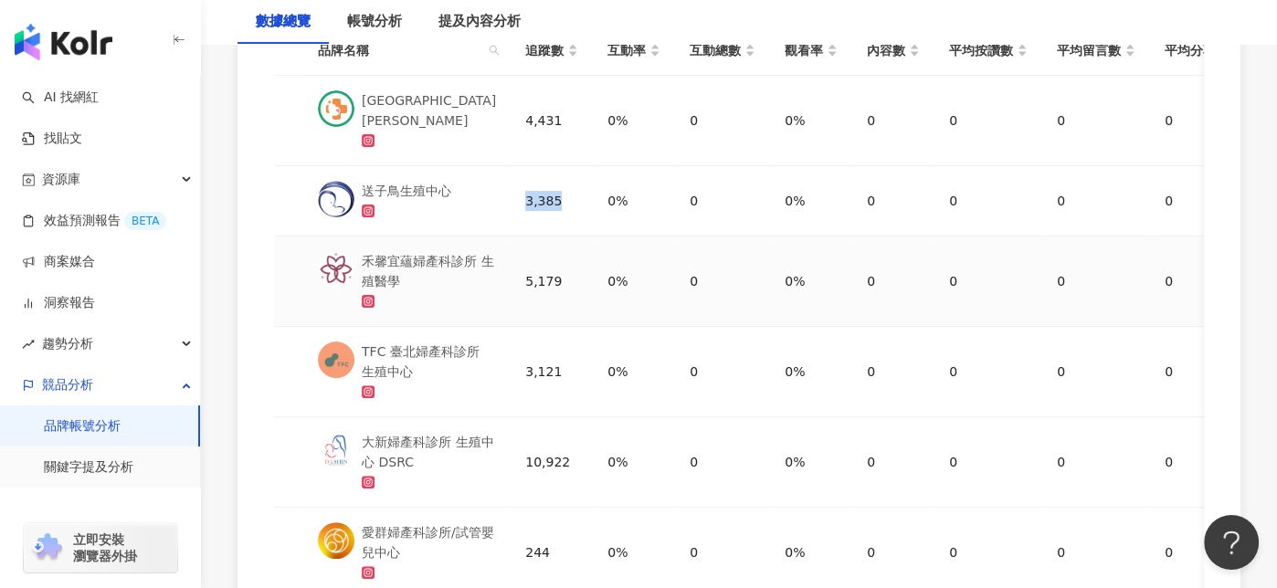
scroll to position [457, 0]
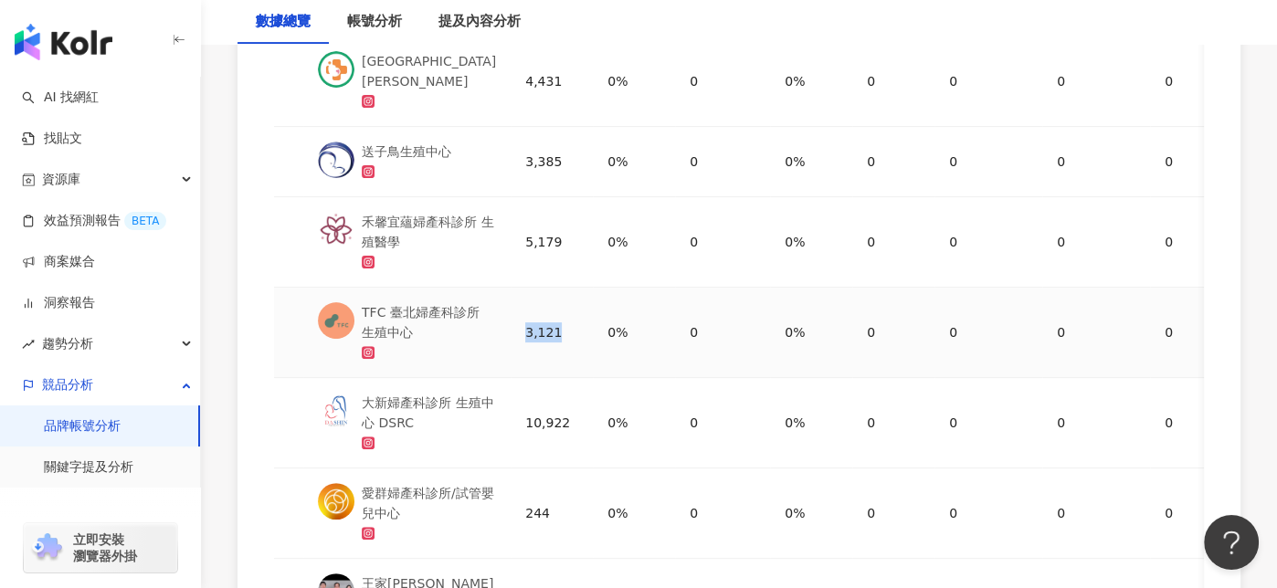
click at [564, 338] on td "3,121" at bounding box center [552, 333] width 82 height 90
copy div "3,121"
drag, startPoint x: 510, startPoint y: 516, endPoint x: 555, endPoint y: 509, distance: 46.3
click at [555, 509] on td "244" at bounding box center [552, 514] width 82 height 90
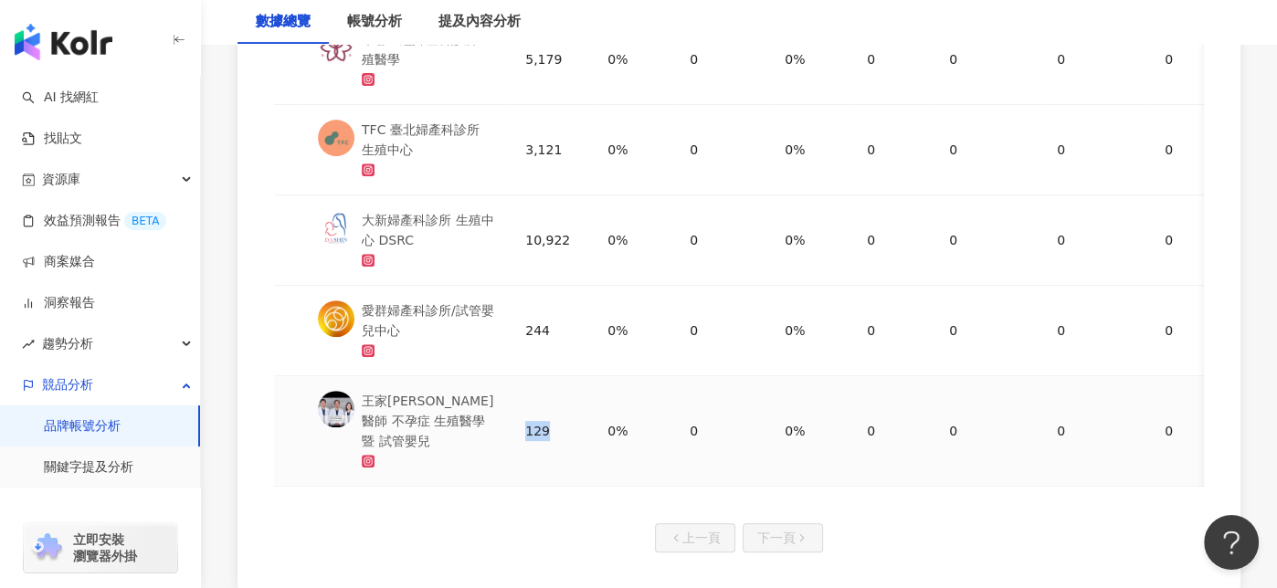
drag, startPoint x: 505, startPoint y: 416, endPoint x: 543, endPoint y: 421, distance: 37.9
click at [543, 421] on td "129" at bounding box center [552, 431] width 82 height 111
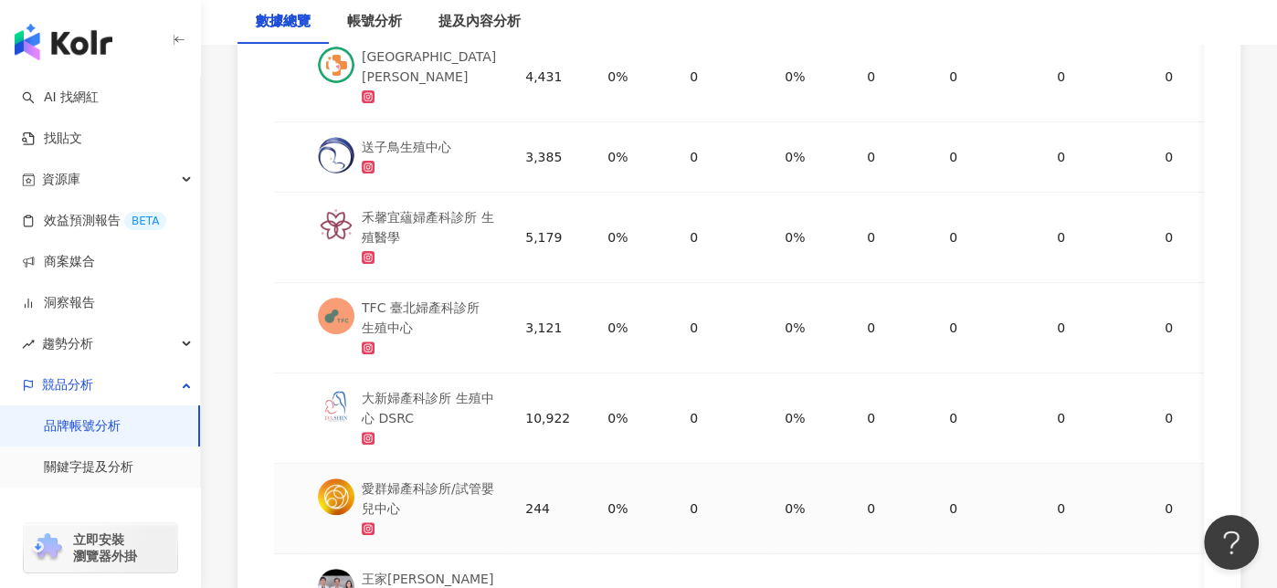
scroll to position [365, 0]
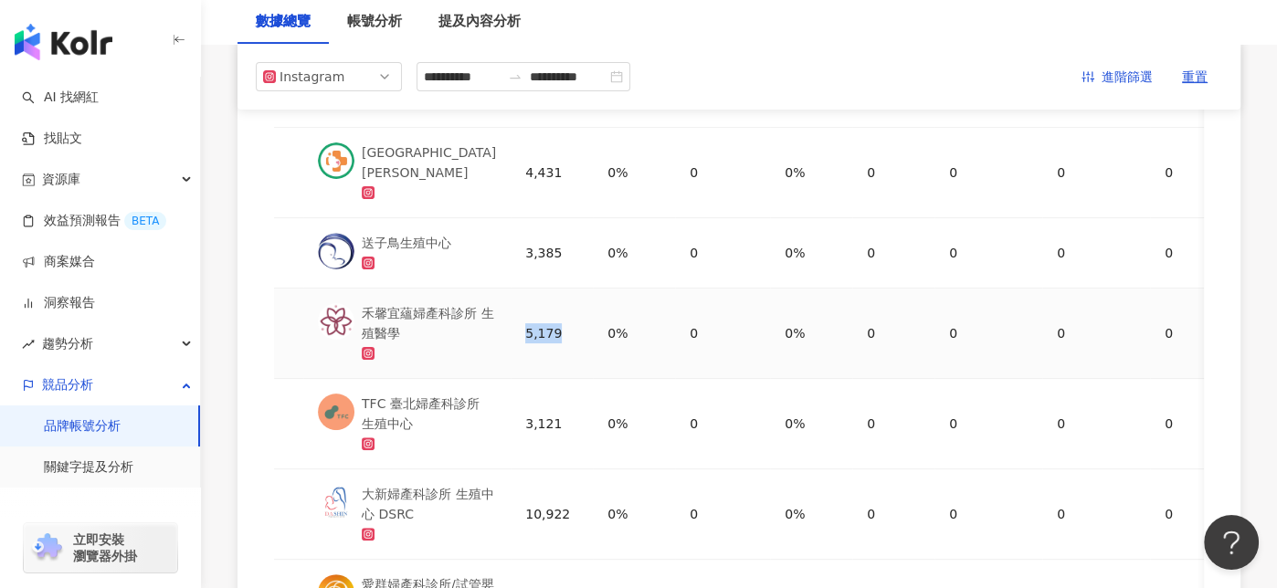
drag, startPoint x: 515, startPoint y: 330, endPoint x: 566, endPoint y: 331, distance: 50.3
click at [566, 331] on div "5,179" at bounding box center [551, 333] width 53 height 20
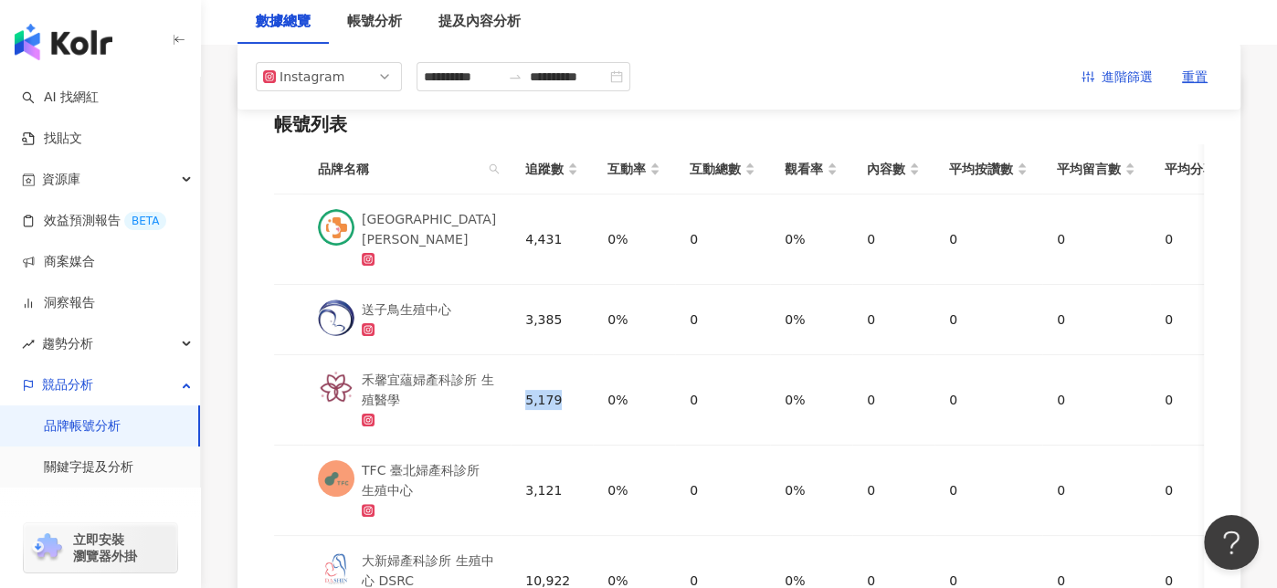
scroll to position [91, 0]
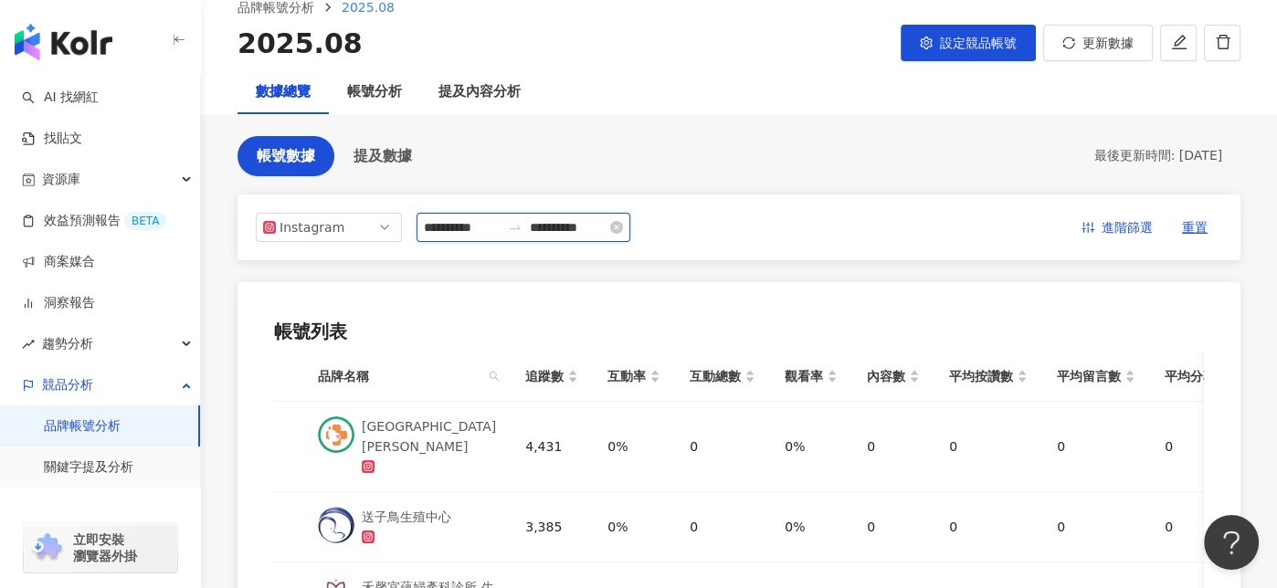
click at [493, 227] on input "**********" at bounding box center [462, 227] width 77 height 20
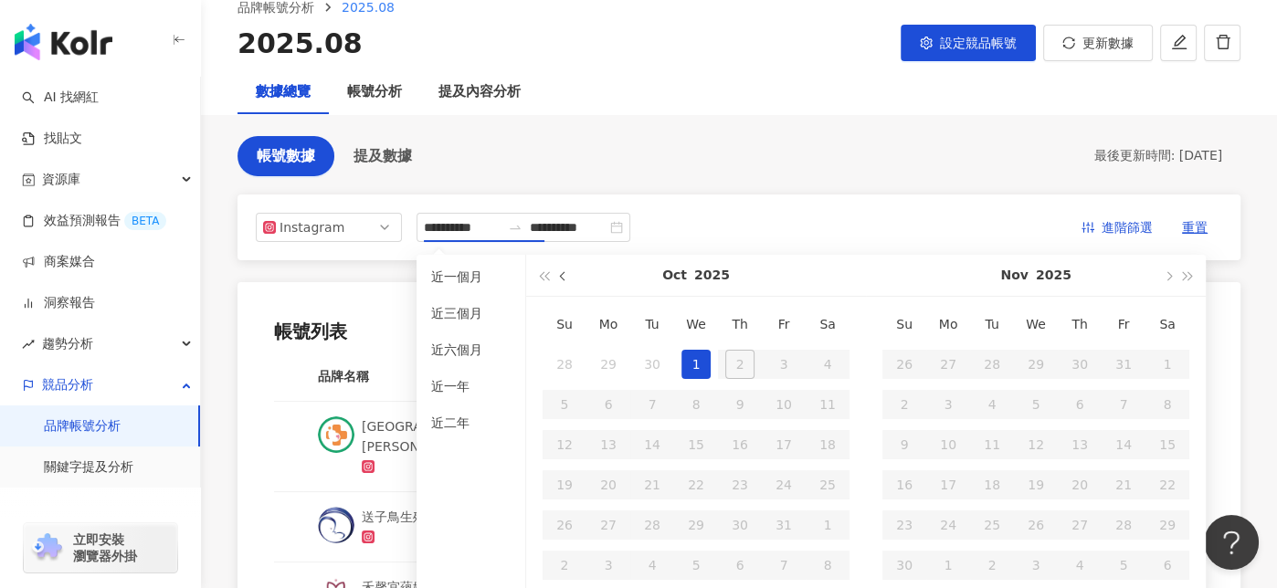
click at [563, 282] on button "button" at bounding box center [564, 275] width 20 height 41
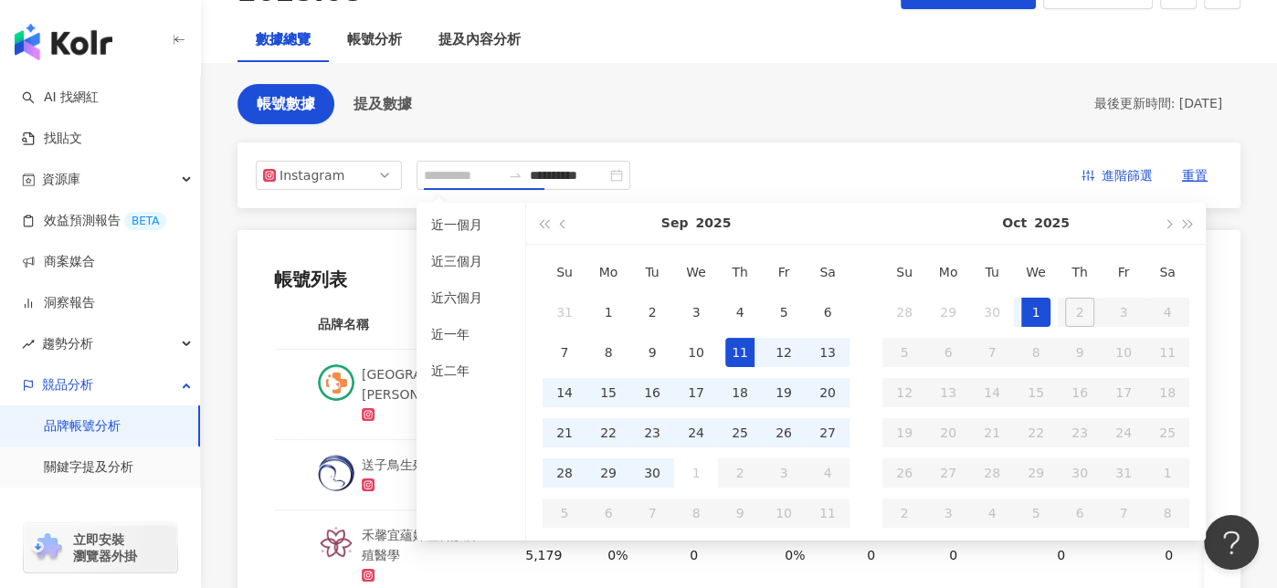
scroll to position [183, 0]
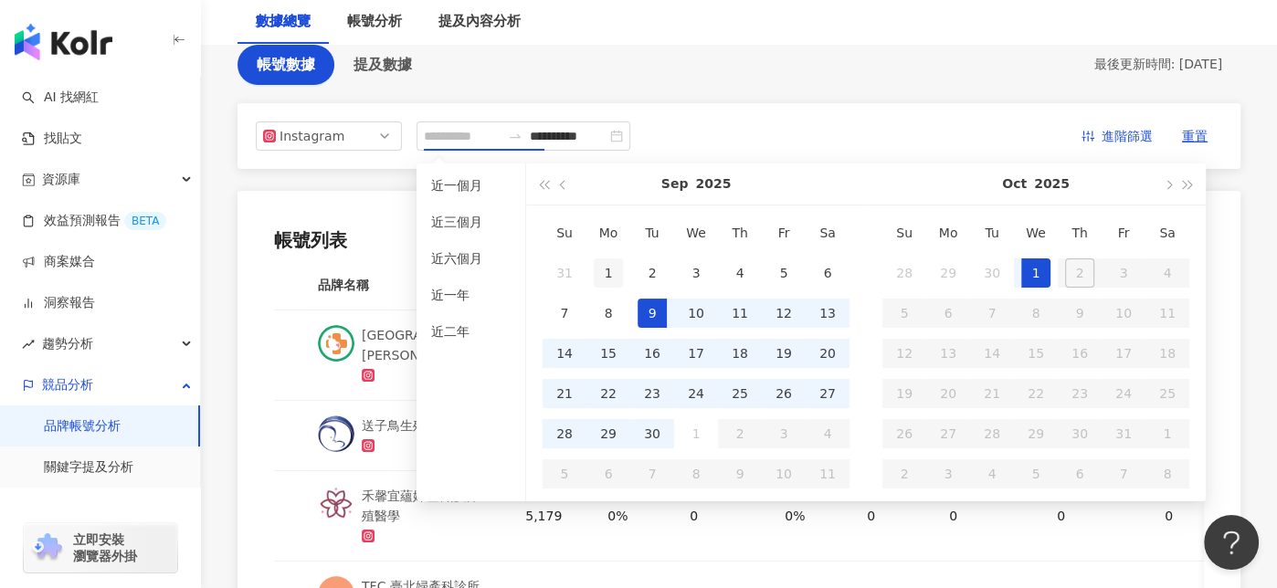
type input "**********"
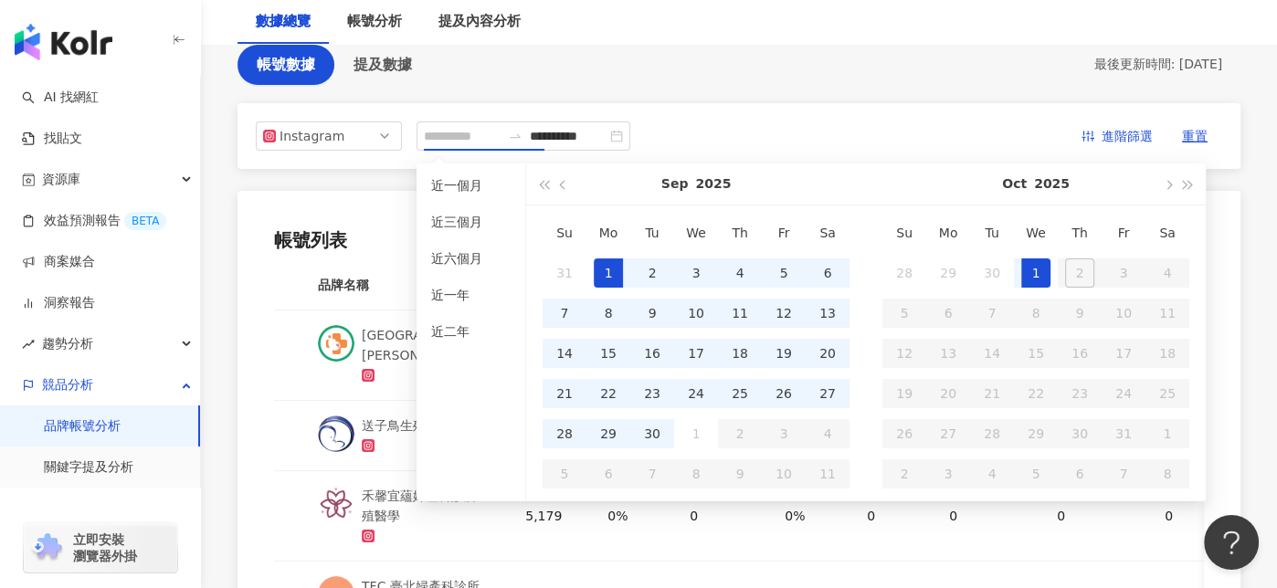
click at [603, 272] on div "1" at bounding box center [608, 273] width 29 height 29
type input "**********"
click at [648, 439] on div "30" at bounding box center [652, 433] width 29 height 29
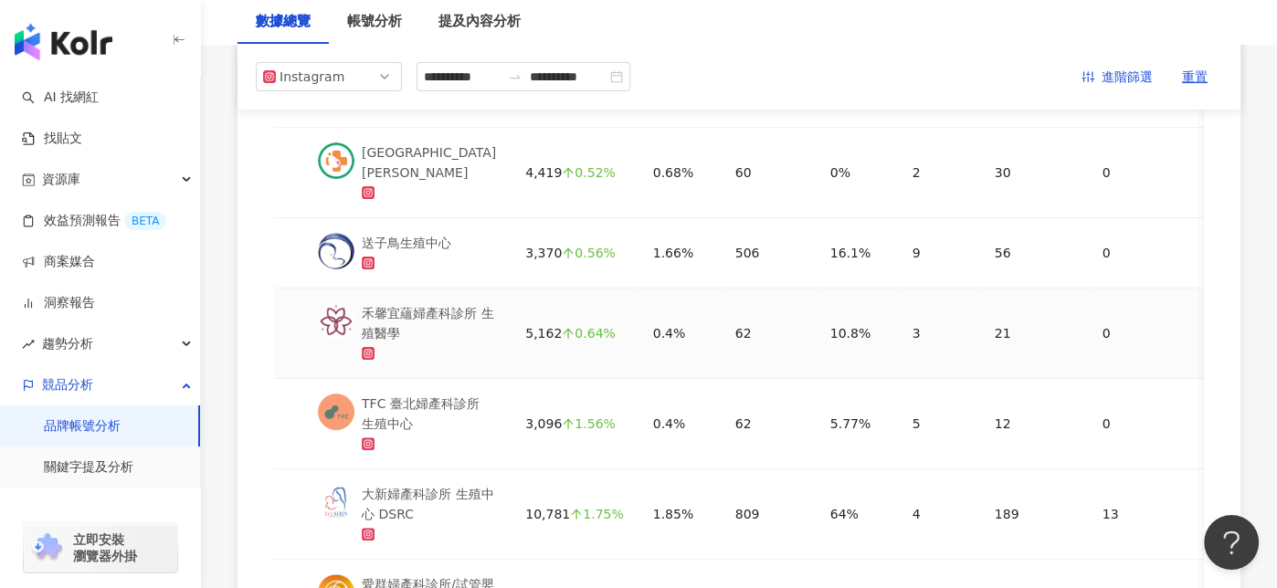
scroll to position [274, 0]
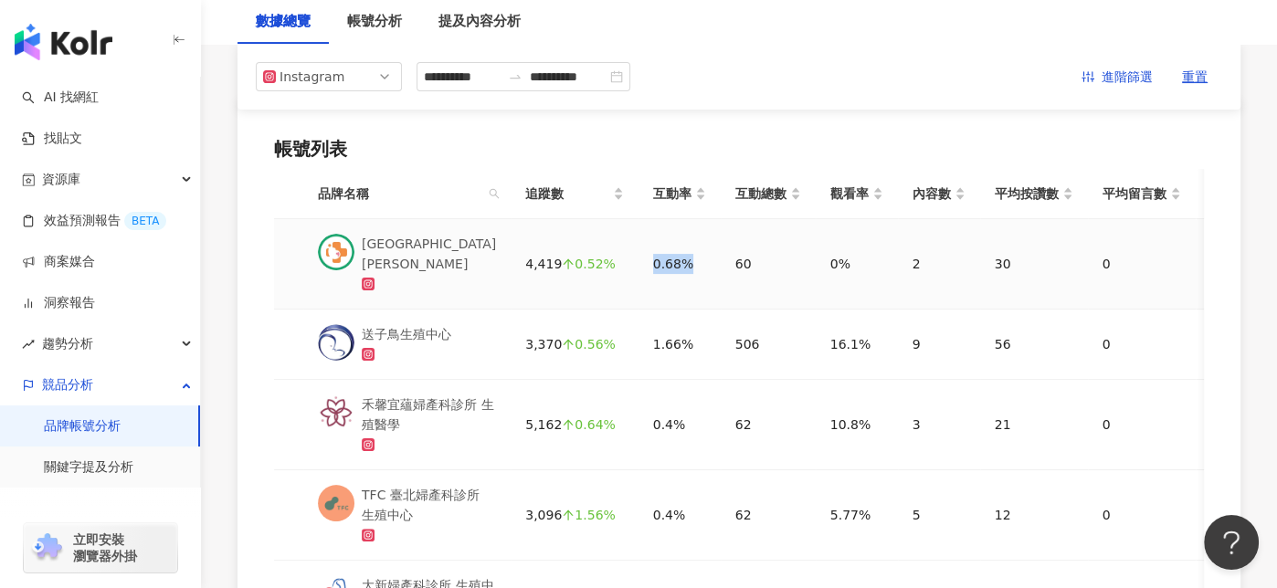
drag, startPoint x: 632, startPoint y: 260, endPoint x: 666, endPoint y: 262, distance: 33.9
click at [666, 262] on div "0.68%" at bounding box center [679, 264] width 53 height 20
drag, startPoint x: 633, startPoint y: 346, endPoint x: 664, endPoint y: 348, distance: 31.1
click at [664, 348] on div "1.66%" at bounding box center [679, 344] width 53 height 20
click at [653, 418] on div "0.4%" at bounding box center [679, 425] width 53 height 20
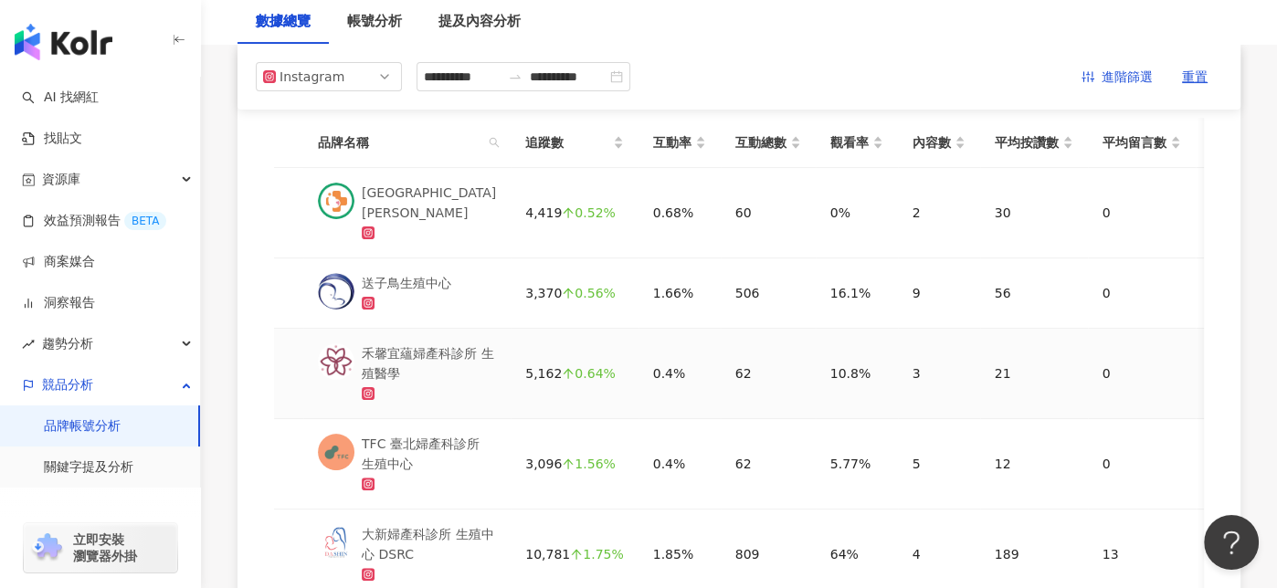
scroll to position [365, 0]
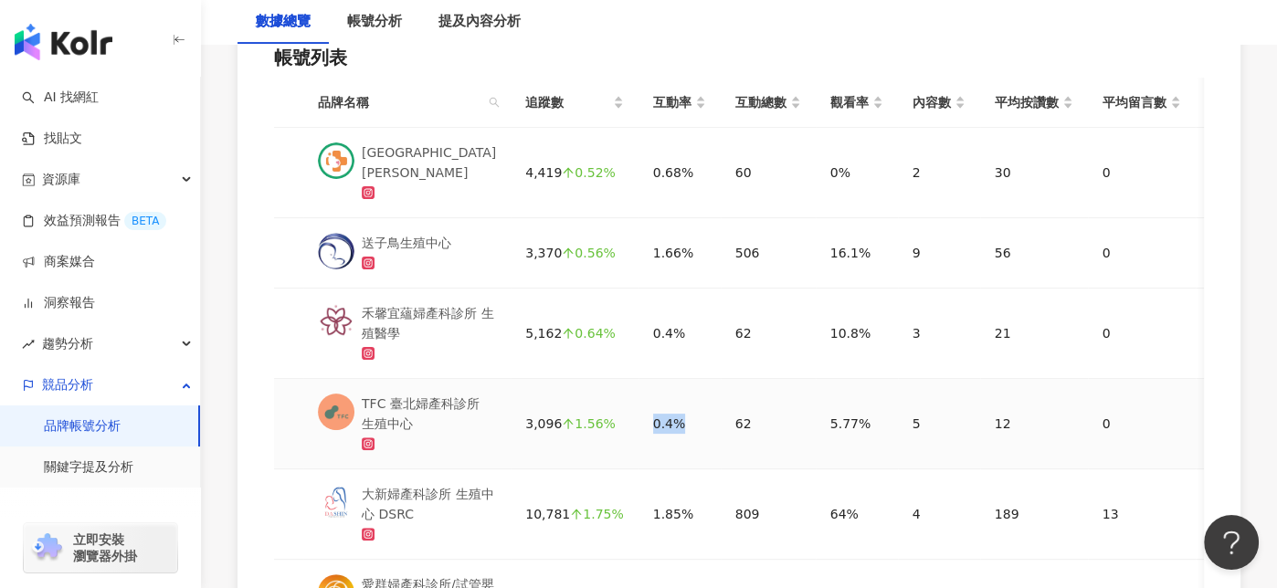
drag, startPoint x: 631, startPoint y: 420, endPoint x: 664, endPoint y: 421, distance: 32.9
click at [664, 421] on td "0.4%" at bounding box center [680, 424] width 82 height 90
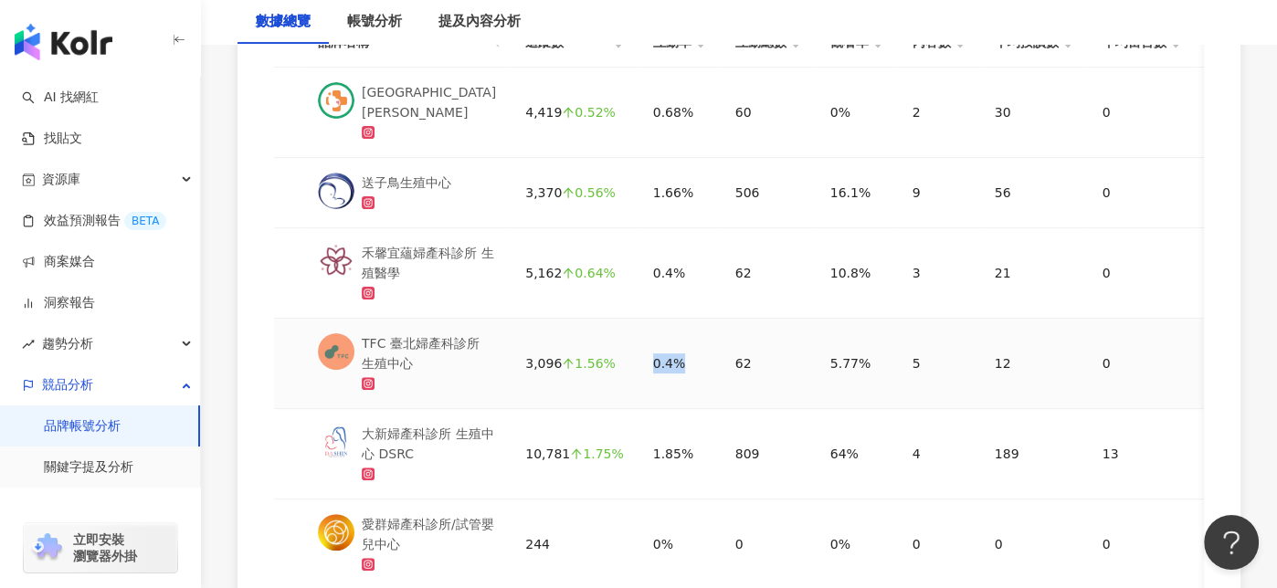
scroll to position [457, 0]
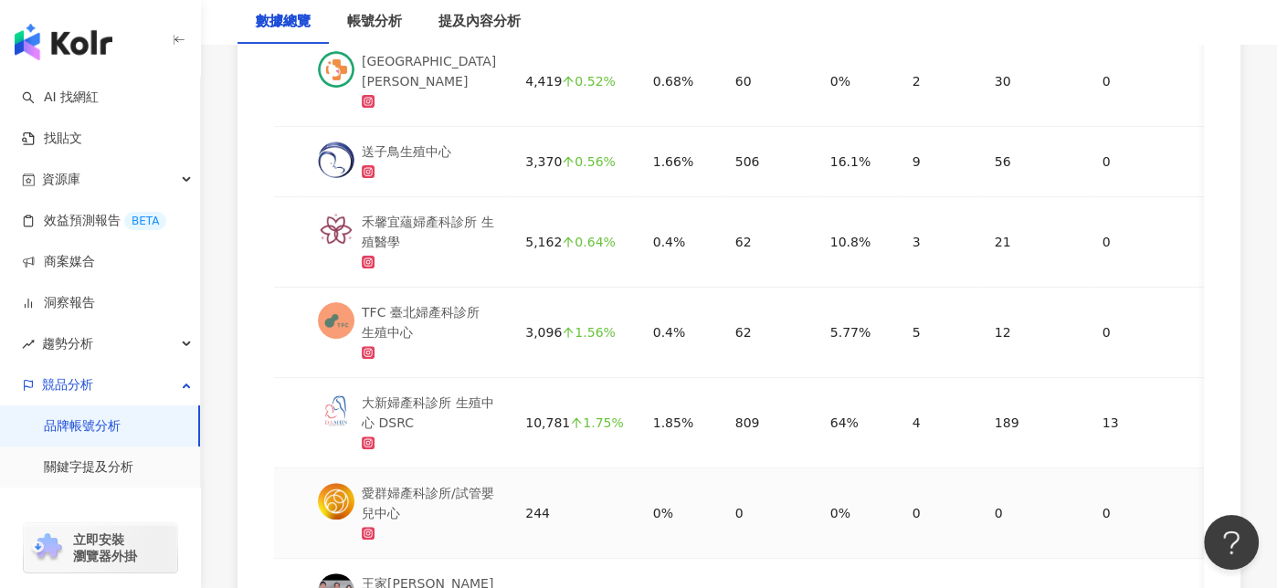
drag, startPoint x: 656, startPoint y: 505, endPoint x: 643, endPoint y: 504, distance: 12.8
click at [653, 504] on div "0%" at bounding box center [679, 513] width 53 height 20
drag, startPoint x: 654, startPoint y: 516, endPoint x: 629, endPoint y: 515, distance: 25.6
click at [639, 515] on td "0%" at bounding box center [680, 514] width 82 height 90
drag, startPoint x: 621, startPoint y: 242, endPoint x: 661, endPoint y: 241, distance: 39.3
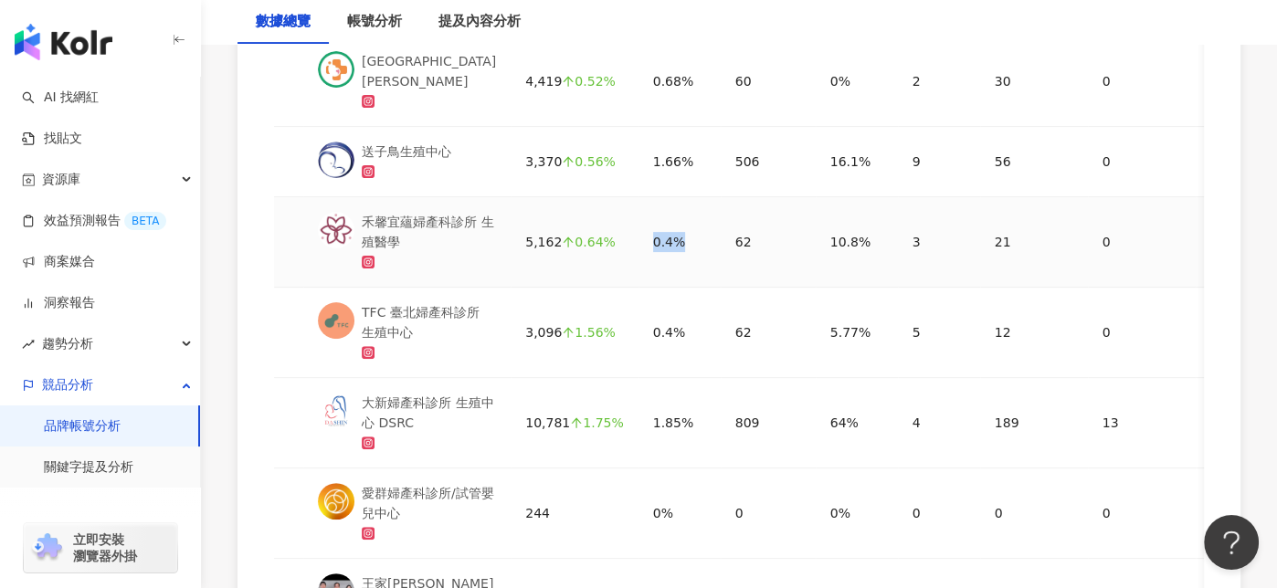
click at [661, 241] on td "0.4%" at bounding box center [680, 242] width 82 height 90
click at [391, 164] on div at bounding box center [407, 172] width 90 height 20
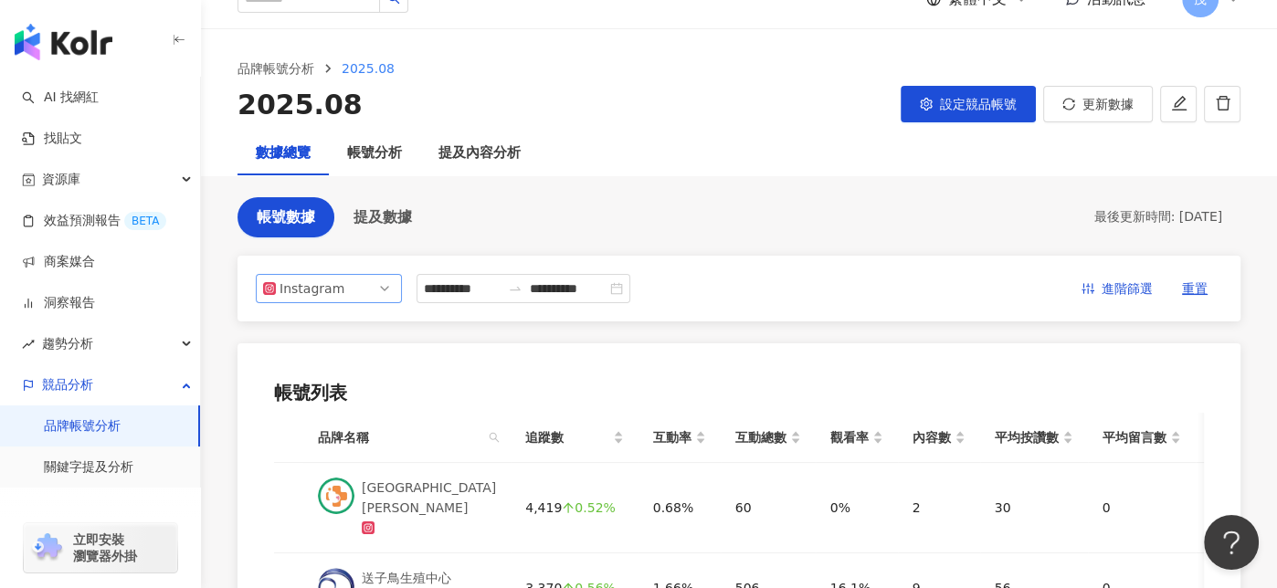
scroll to position [0, 0]
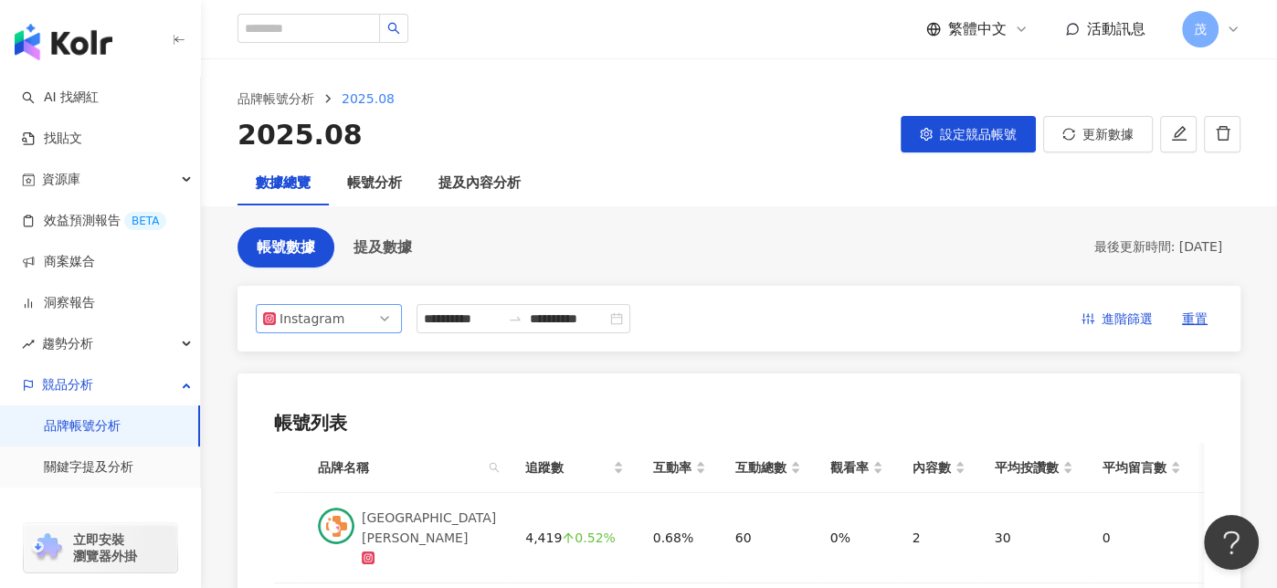
click at [348, 326] on span "Instagram" at bounding box center [329, 318] width 132 height 27
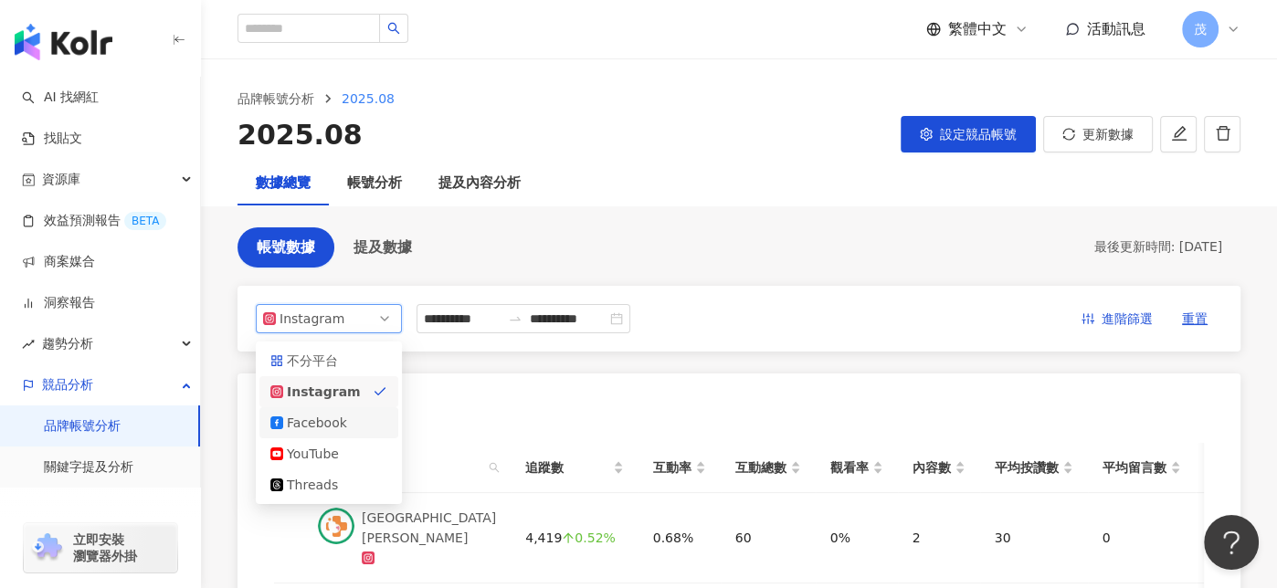
click at [348, 418] on div "Facebook" at bounding box center [328, 423] width 117 height 20
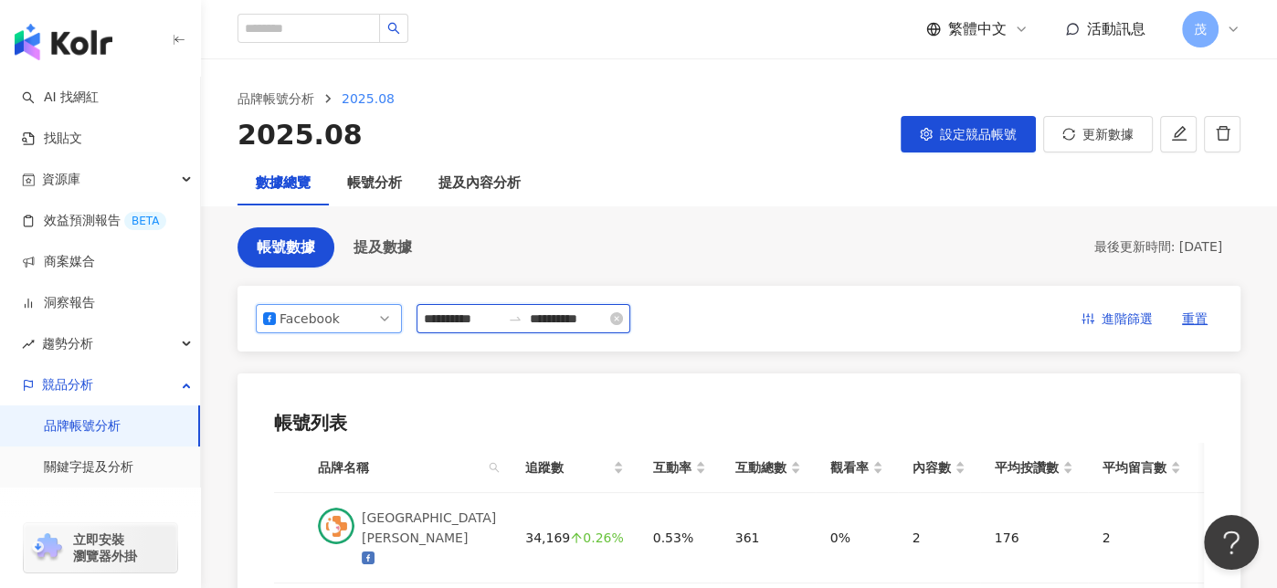
click at [485, 321] on input "**********" at bounding box center [462, 319] width 77 height 20
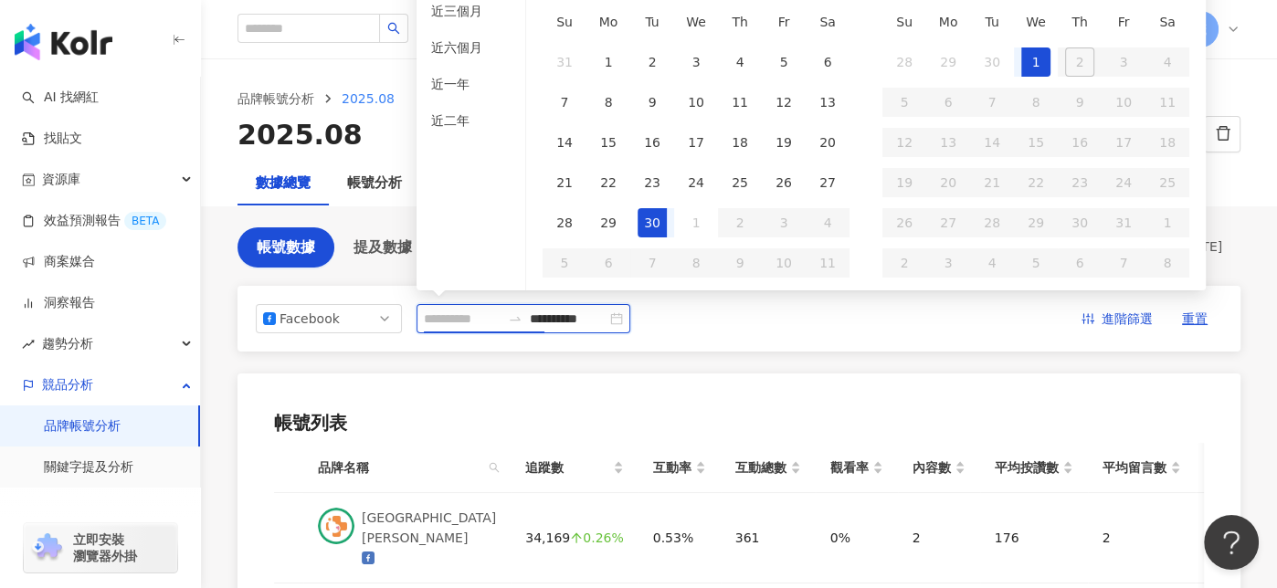
type input "**********"
click at [1046, 52] on div "1" at bounding box center [1035, 62] width 29 height 29
click at [607, 312] on input "**********" at bounding box center [568, 319] width 77 height 20
type input "**********"
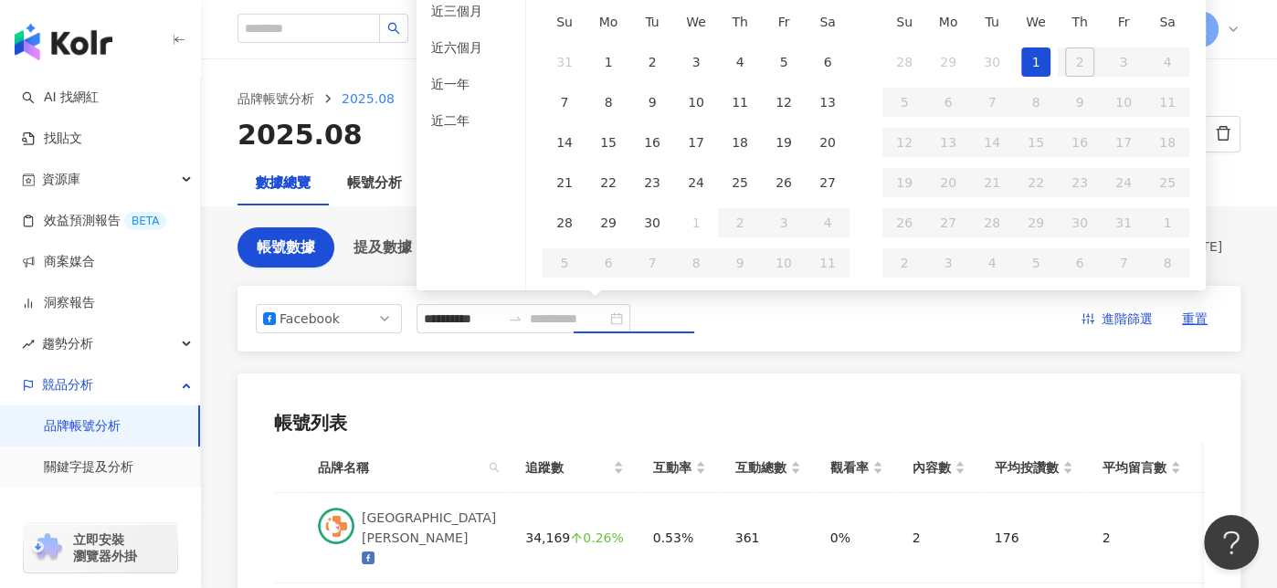
click at [1035, 66] on div "1" at bounding box center [1035, 62] width 29 height 29
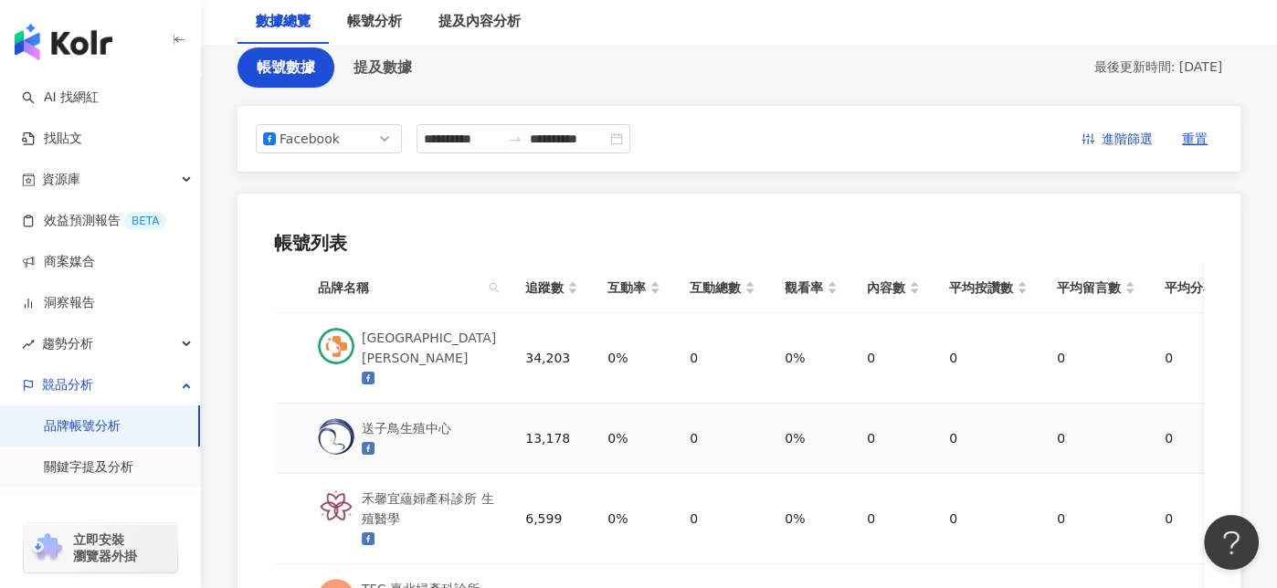
scroll to position [274, 0]
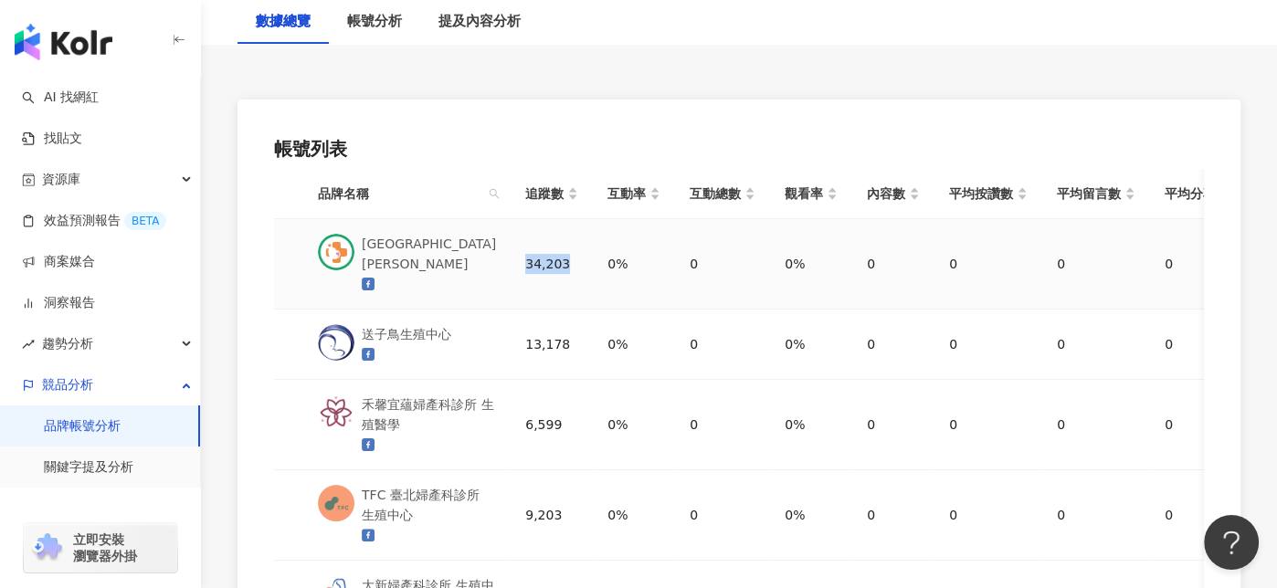
drag, startPoint x: 513, startPoint y: 259, endPoint x: 559, endPoint y: 263, distance: 46.7
click at [559, 263] on td "34,203" at bounding box center [552, 264] width 82 height 90
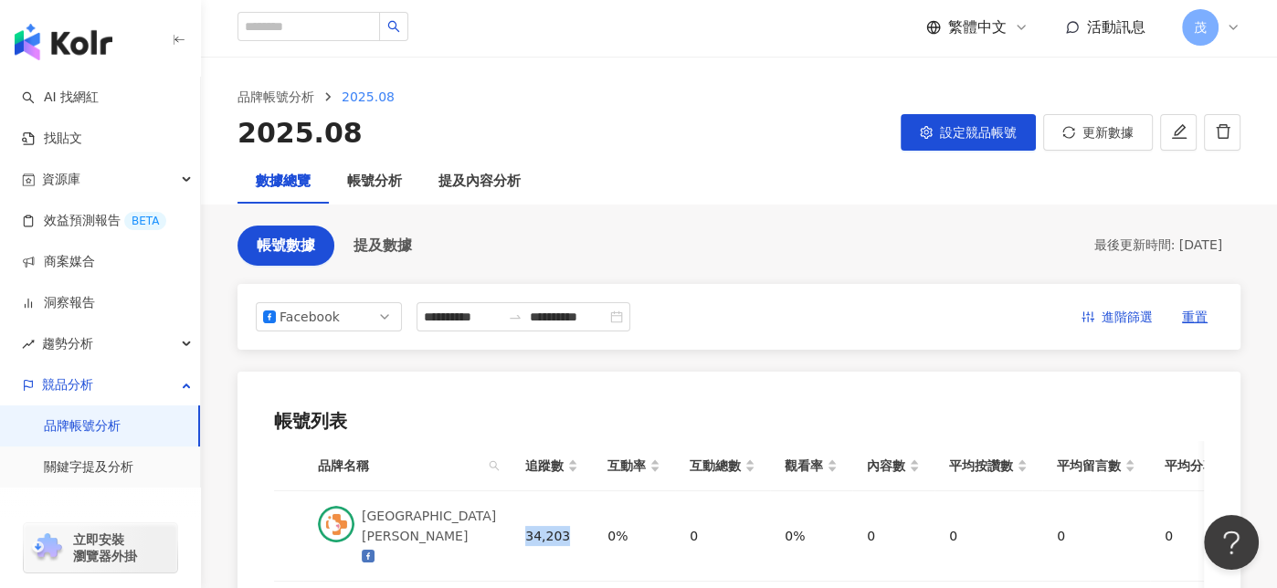
scroll to position [0, 0]
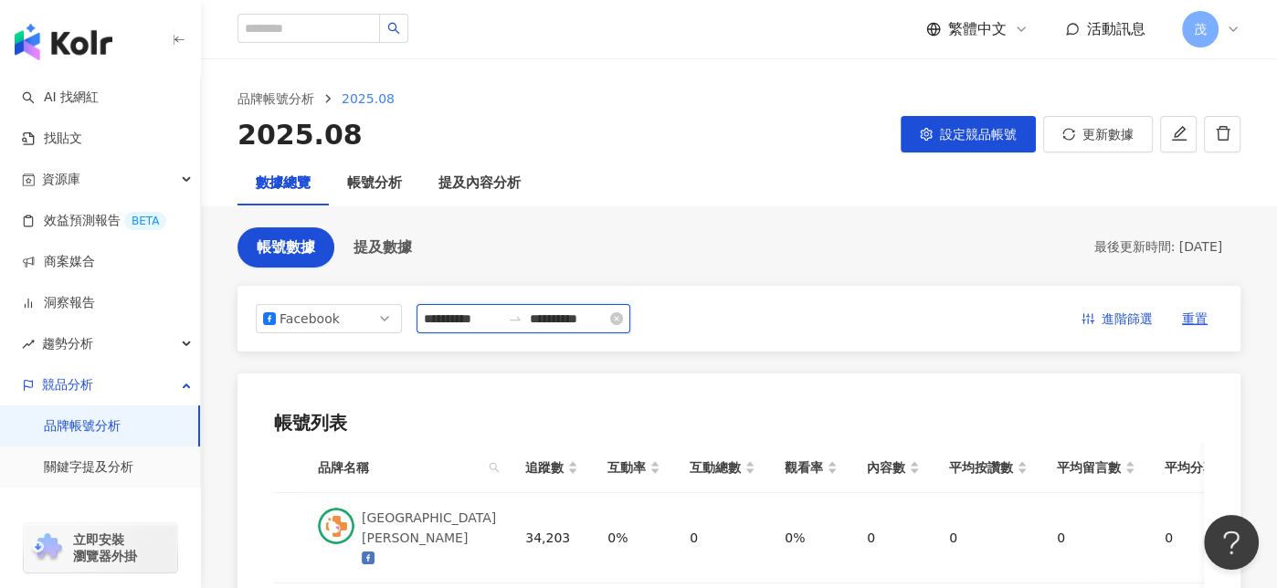
click at [484, 323] on input "**********" at bounding box center [462, 319] width 77 height 20
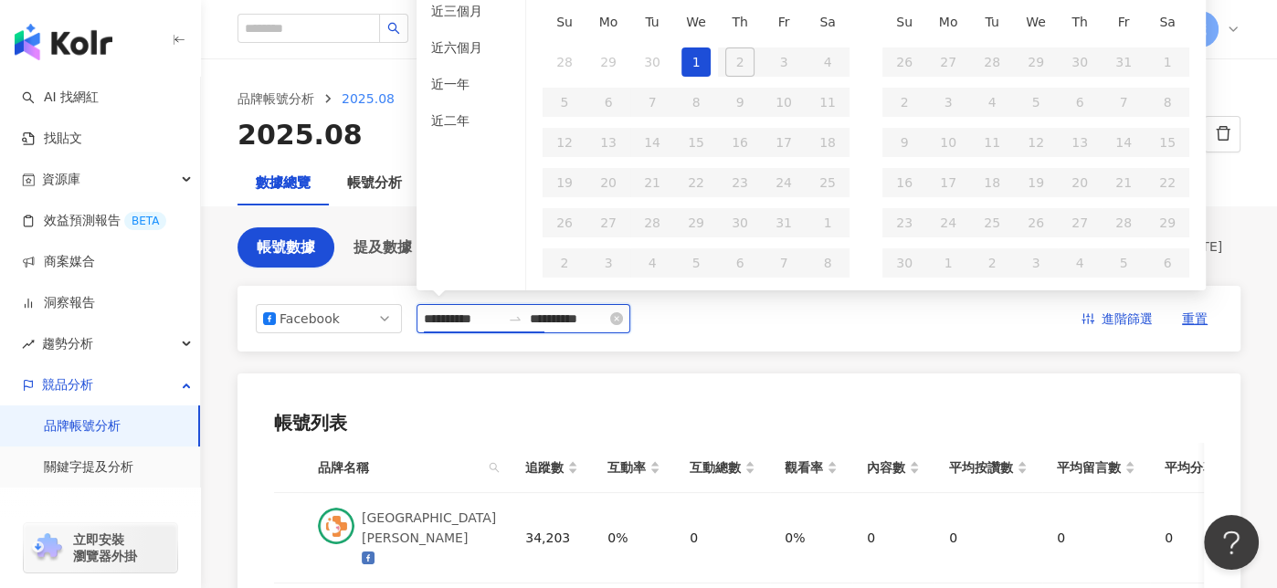
click at [461, 315] on input "**********" at bounding box center [462, 319] width 77 height 20
click at [469, 323] on input "**********" at bounding box center [462, 319] width 77 height 20
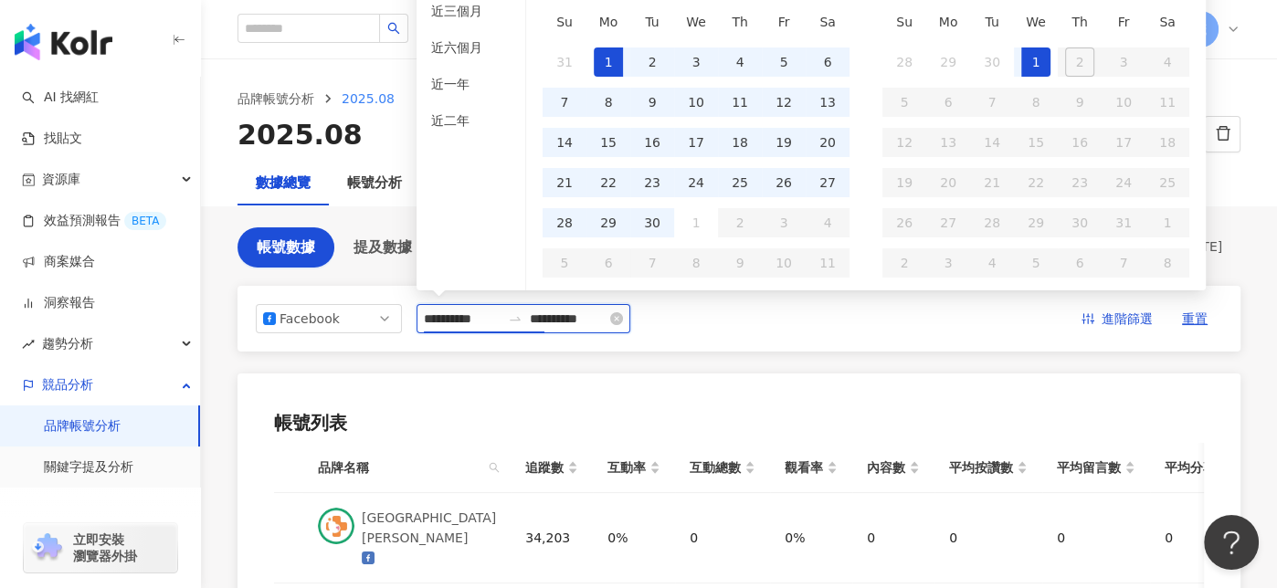
type input "**********"
drag, startPoint x: 621, startPoint y: 312, endPoint x: 606, endPoint y: 312, distance: 15.6
click at [606, 312] on input "**********" at bounding box center [568, 319] width 77 height 20
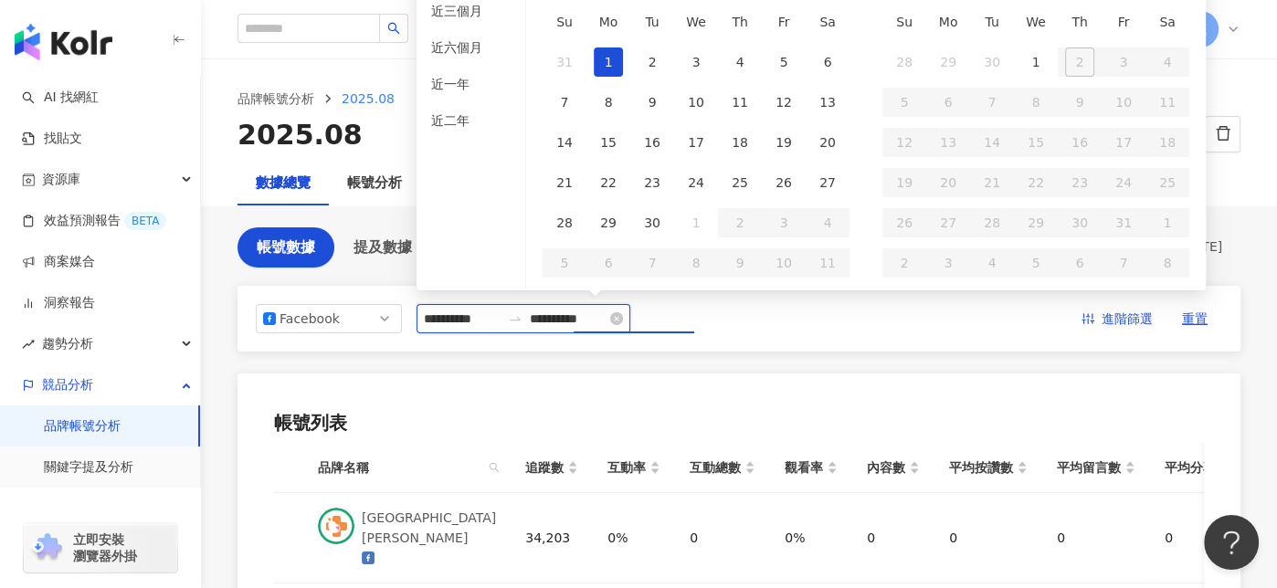
type input "**********"
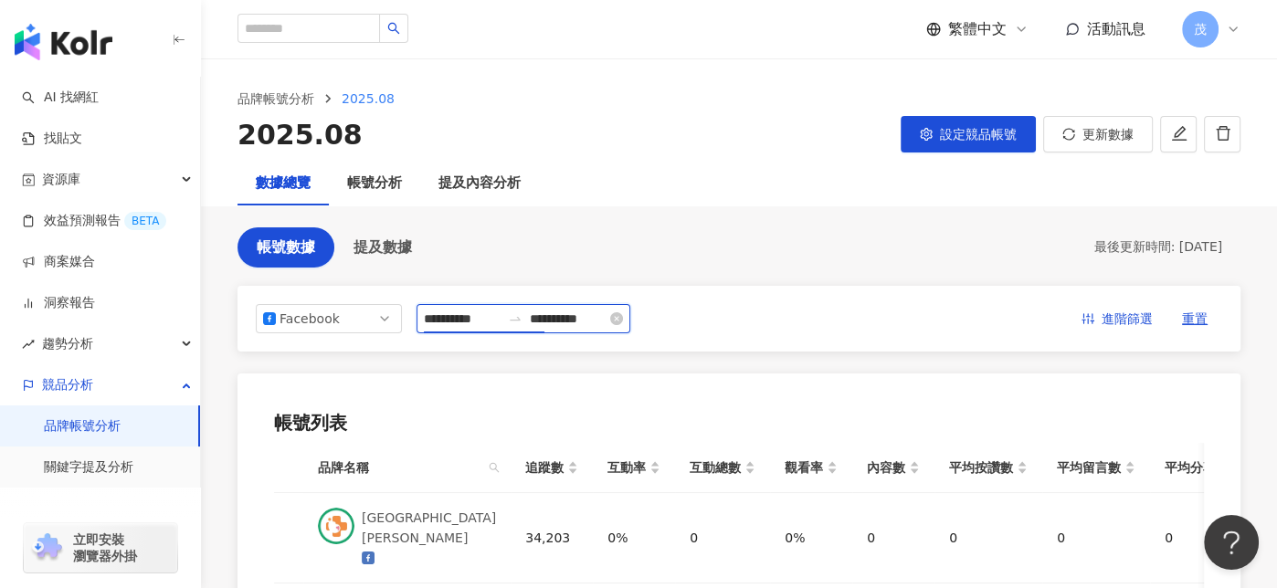
click at [469, 323] on input "**********" at bounding box center [462, 319] width 77 height 20
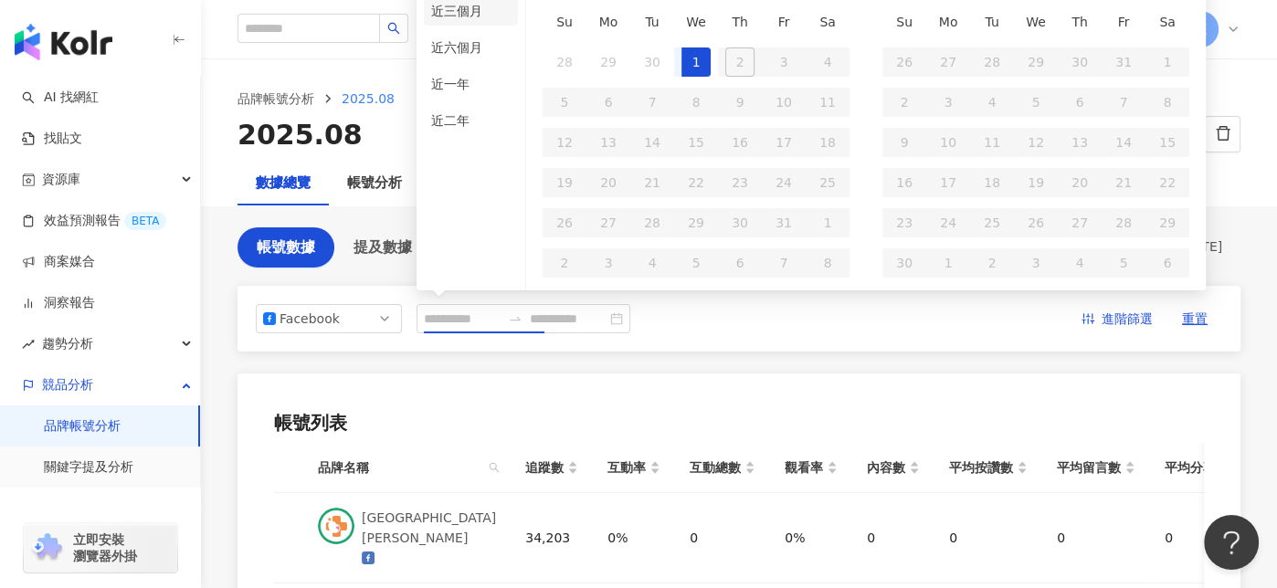
click at [469, 21] on li "近三個月" at bounding box center [471, 10] width 94 height 29
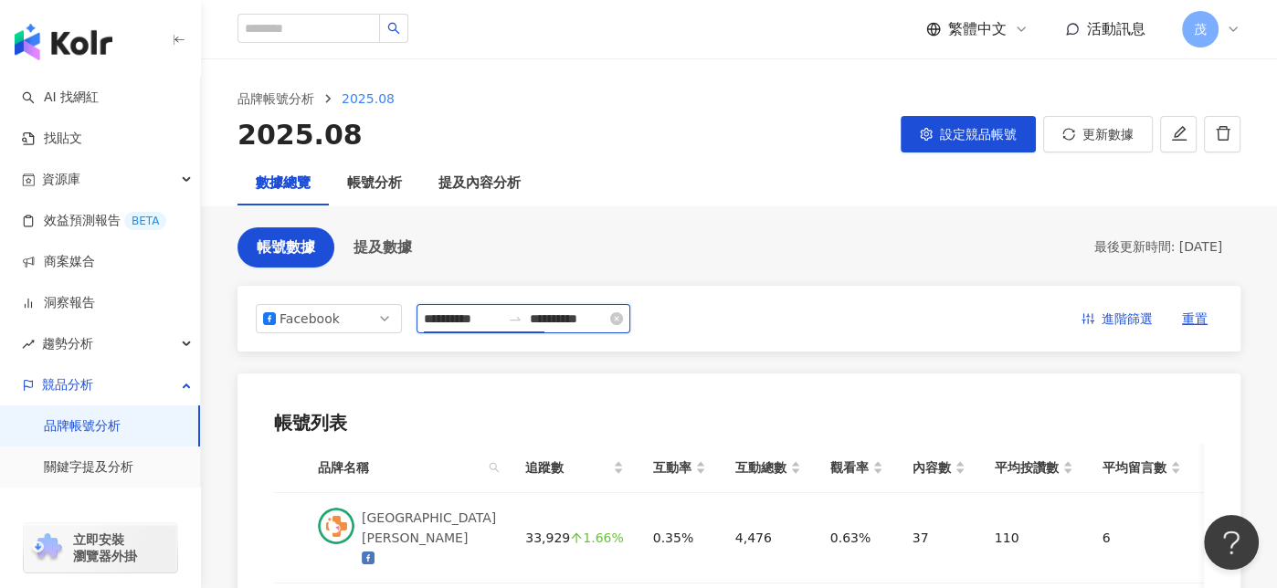
click at [464, 321] on input "**********" at bounding box center [462, 319] width 77 height 20
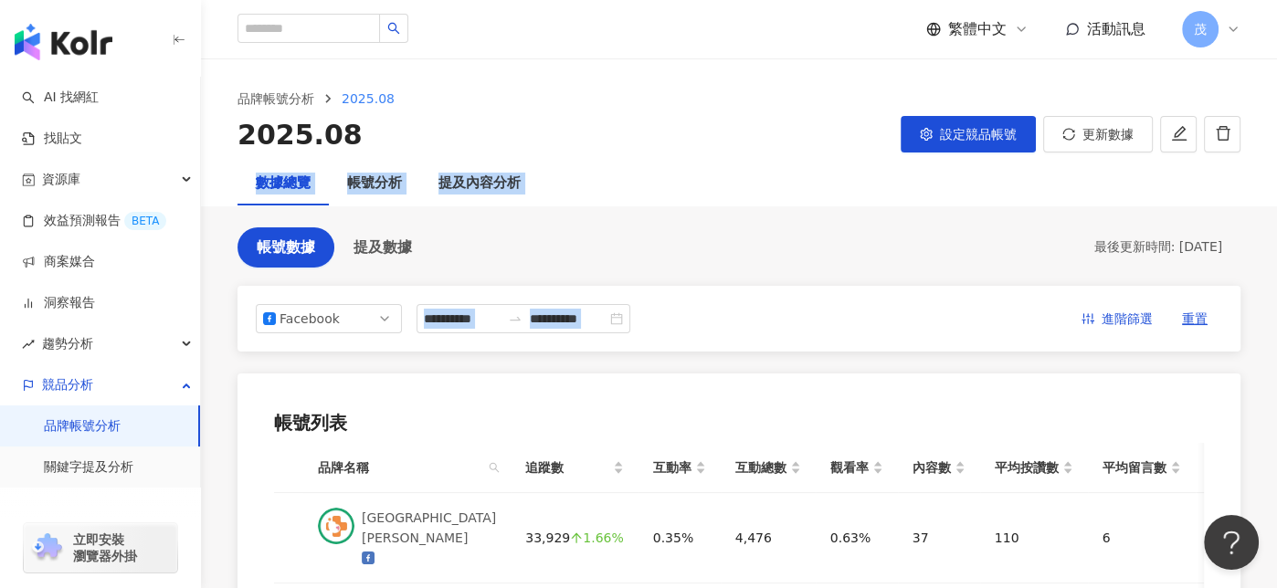
drag, startPoint x: 1275, startPoint y: 127, endPoint x: 1287, endPoint y: 249, distance: 123.0
click at [1276, 249] on html "**********" at bounding box center [638, 294] width 1277 height 588
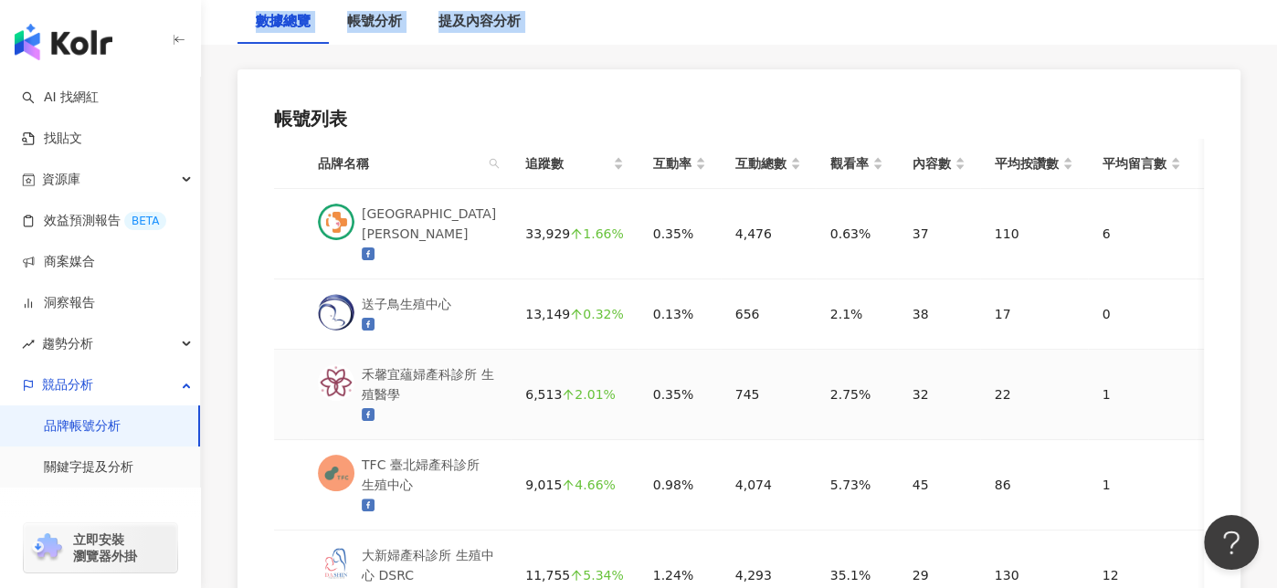
scroll to position [274, 0]
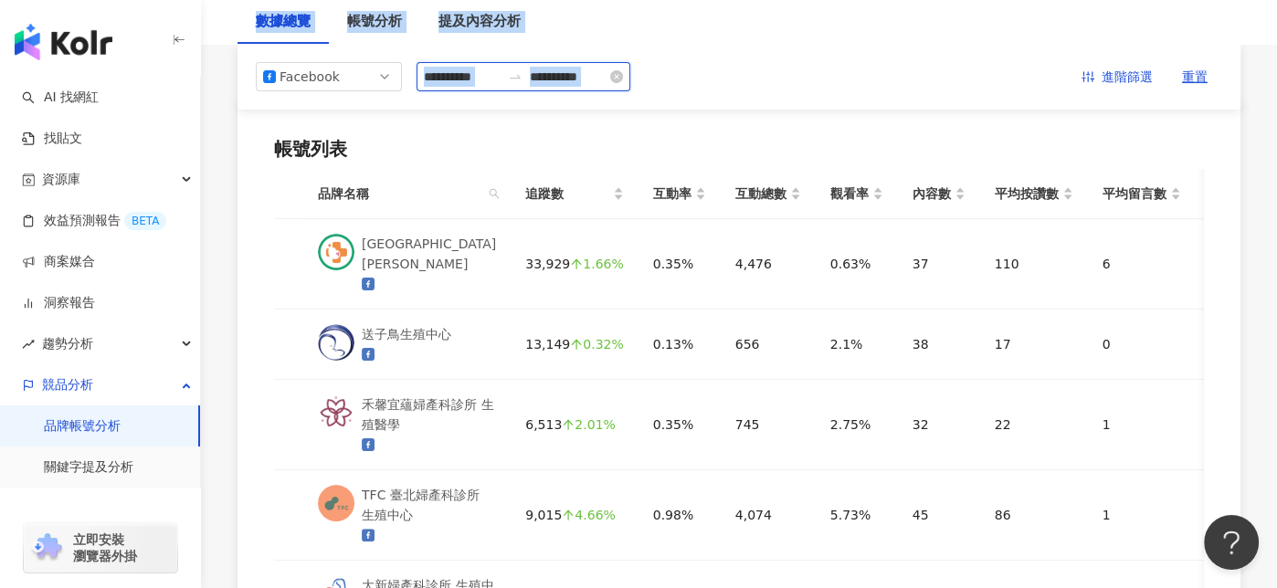
click at [484, 86] on input "**********" at bounding box center [462, 77] width 77 height 20
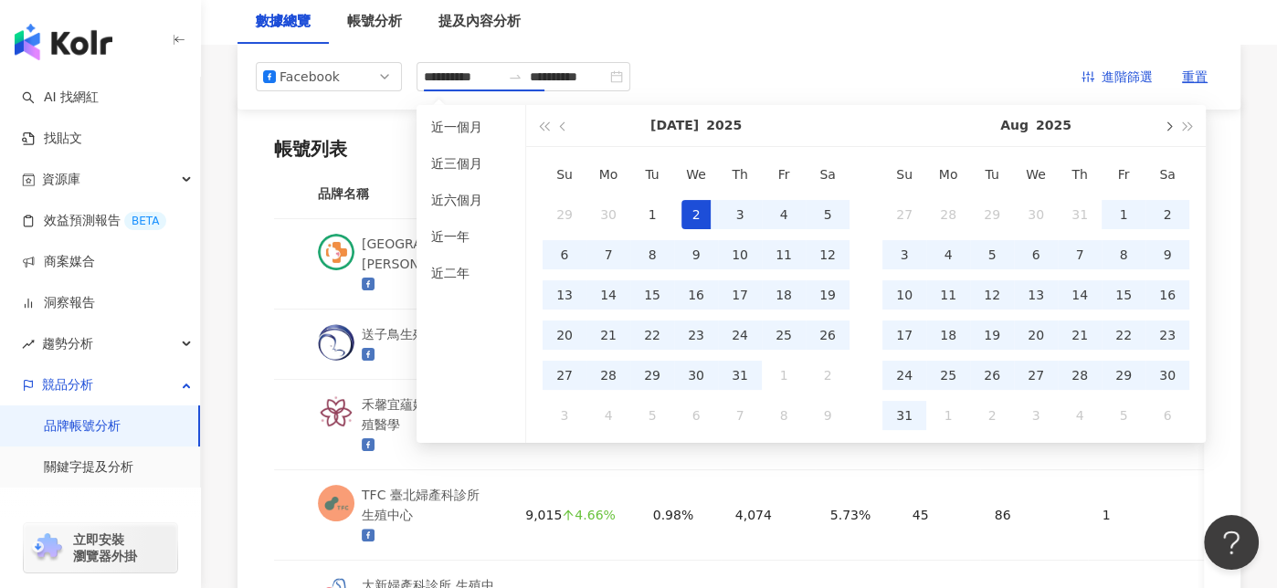
click at [1166, 128] on span "button" at bounding box center [1167, 126] width 9 height 9
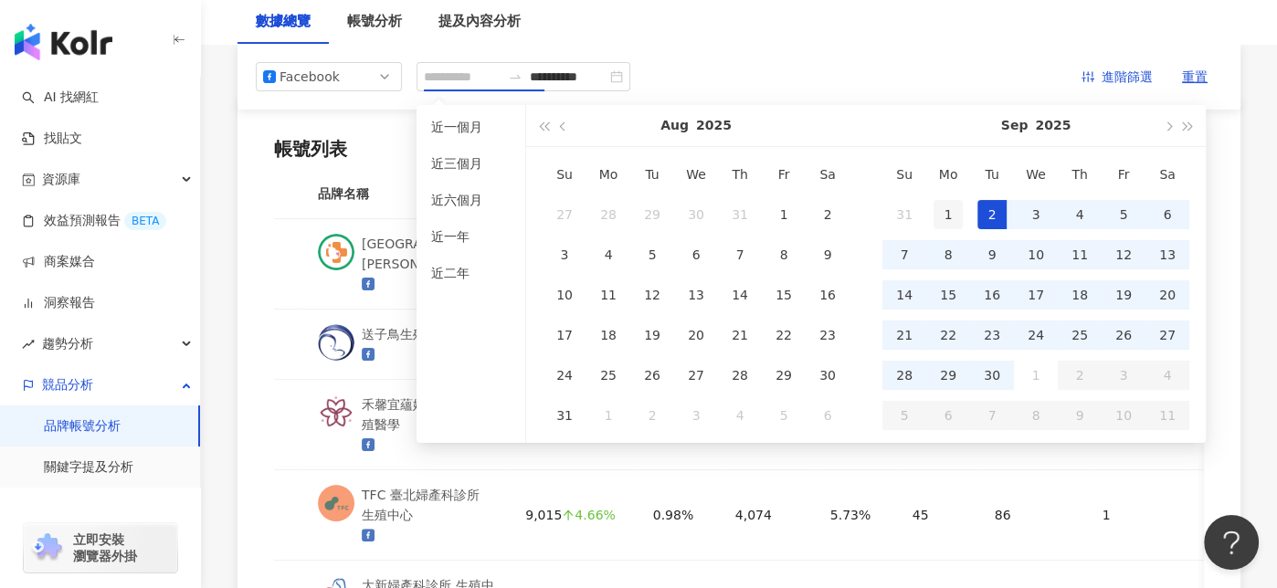
type input "**********"
click at [954, 211] on div "1" at bounding box center [948, 214] width 29 height 29
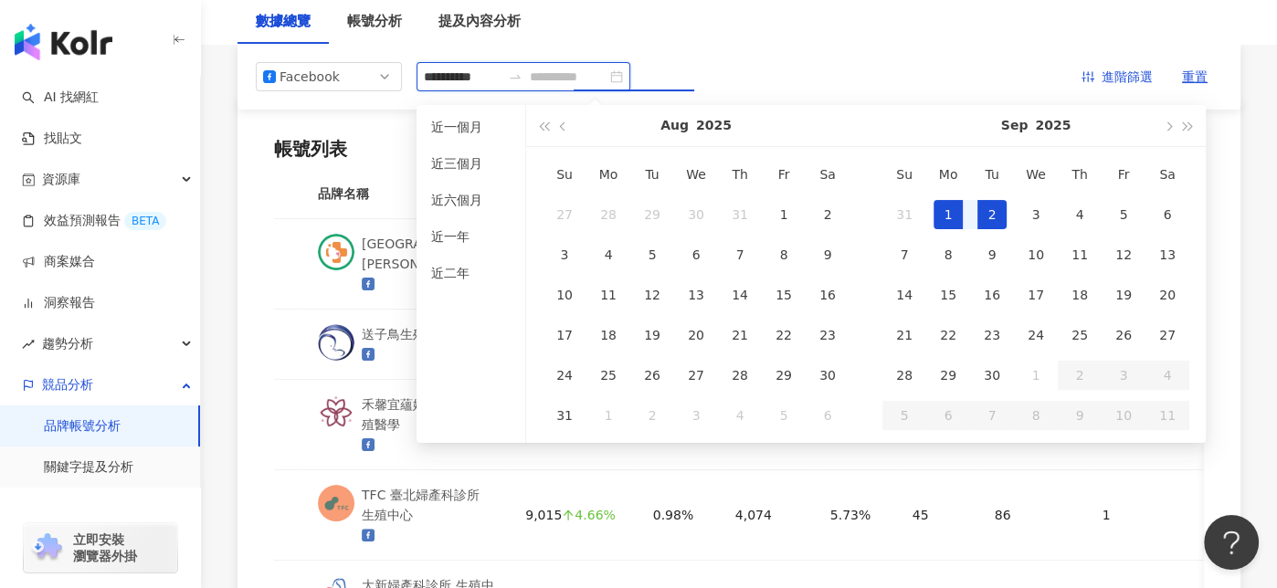
type input "**********"
click at [944, 211] on div "1" at bounding box center [948, 214] width 29 height 29
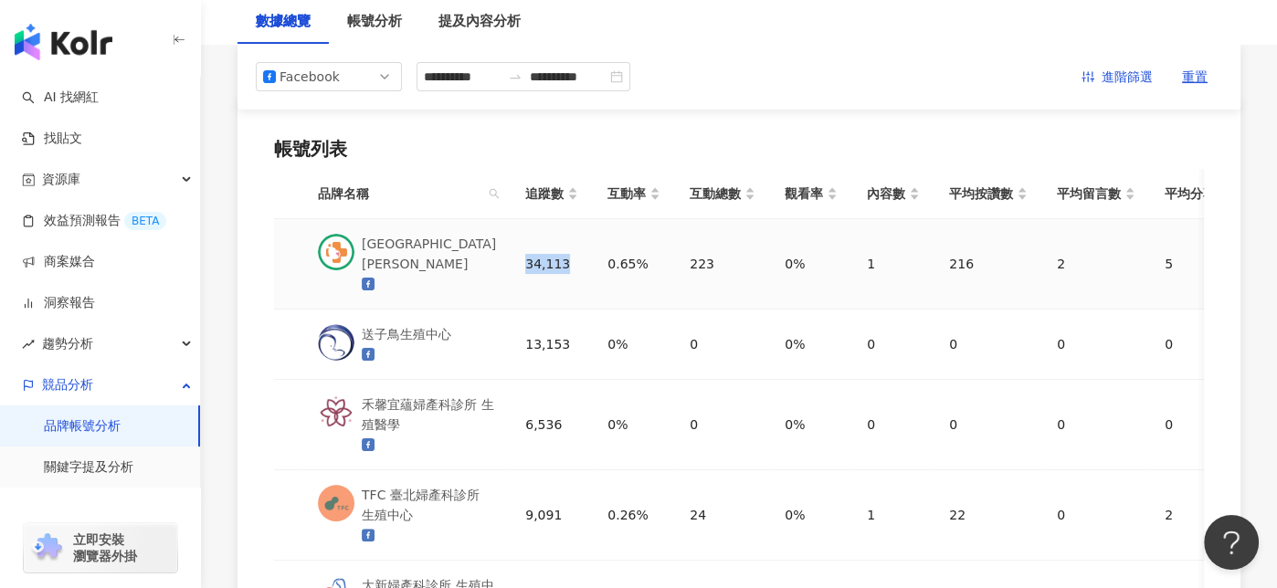
drag, startPoint x: 513, startPoint y: 261, endPoint x: 555, endPoint y: 260, distance: 42.9
click at [555, 260] on td "34,113" at bounding box center [552, 264] width 82 height 90
drag, startPoint x: 515, startPoint y: 338, endPoint x: 552, endPoint y: 343, distance: 36.8
click at [552, 343] on div "13,153" at bounding box center [551, 344] width 53 height 20
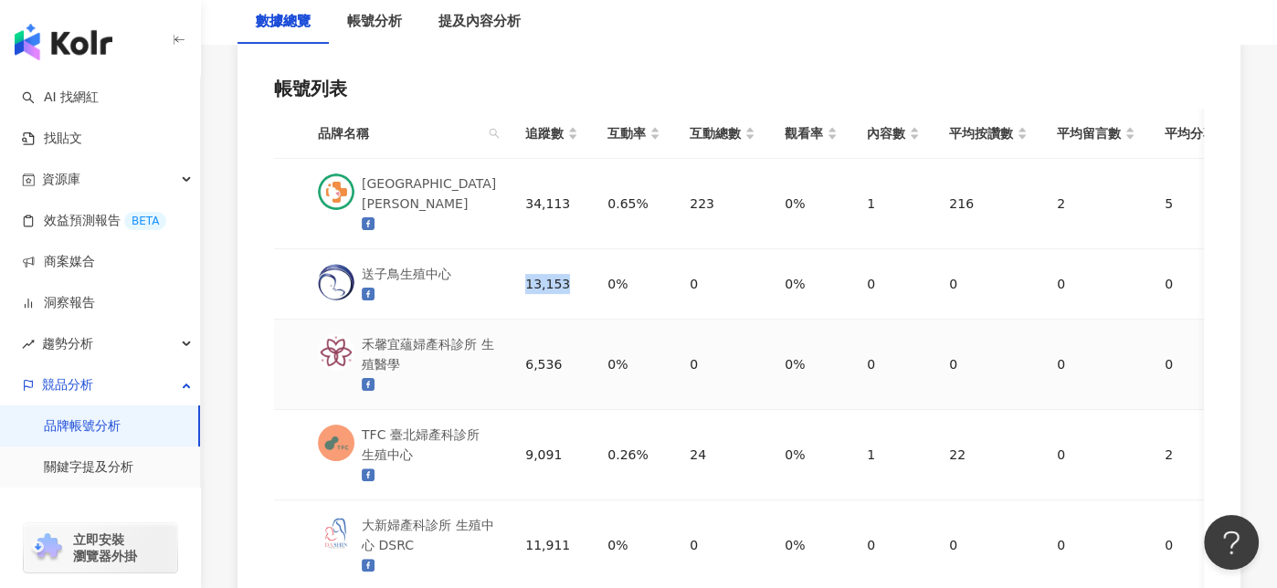
scroll to position [365, 0]
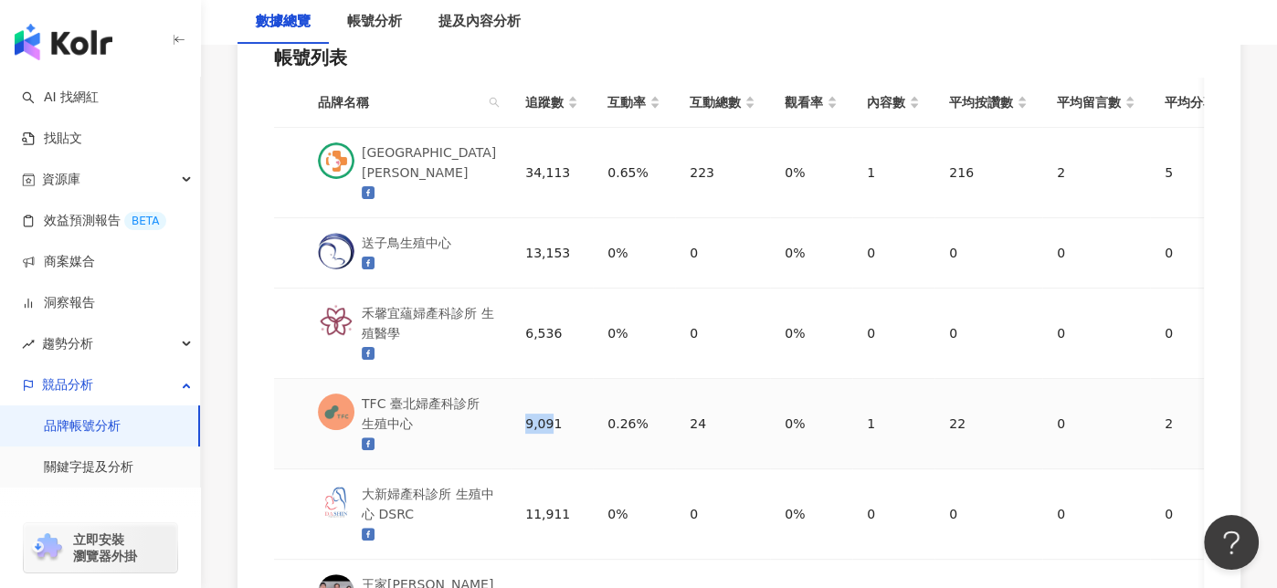
drag, startPoint x: 513, startPoint y: 416, endPoint x: 542, endPoint y: 420, distance: 29.6
click at [542, 420] on td "9,091" at bounding box center [552, 424] width 82 height 90
click at [542, 420] on div "9,091" at bounding box center [551, 424] width 53 height 20
drag, startPoint x: 546, startPoint y: 423, endPoint x: 513, endPoint y: 418, distance: 33.3
click at [513, 418] on td "9,091" at bounding box center [552, 424] width 82 height 90
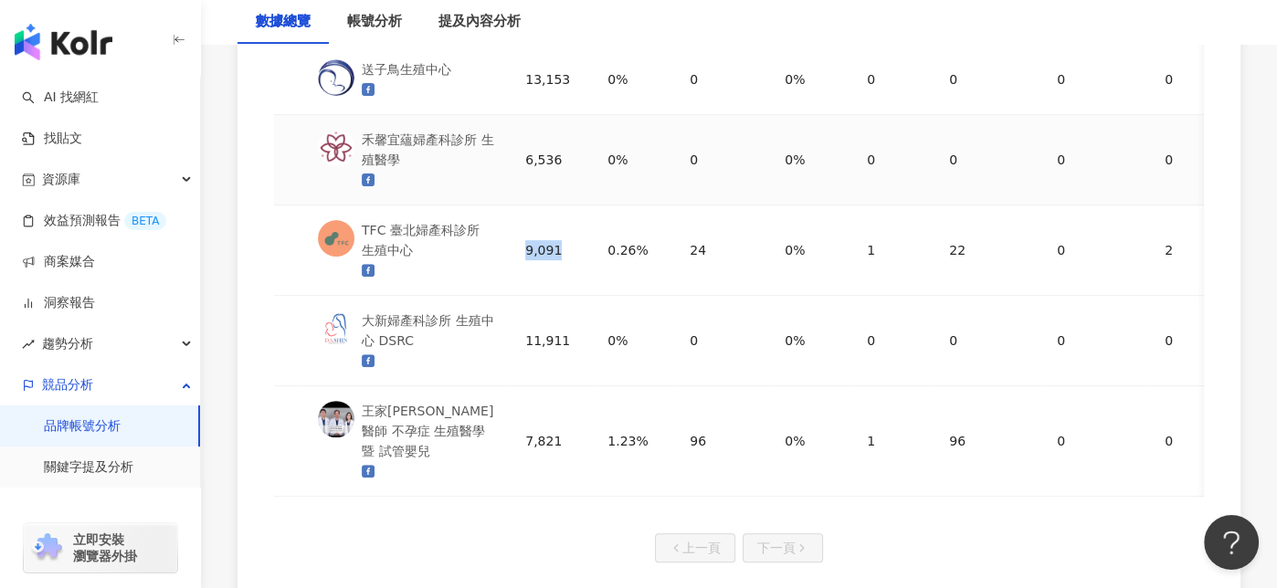
scroll to position [548, 0]
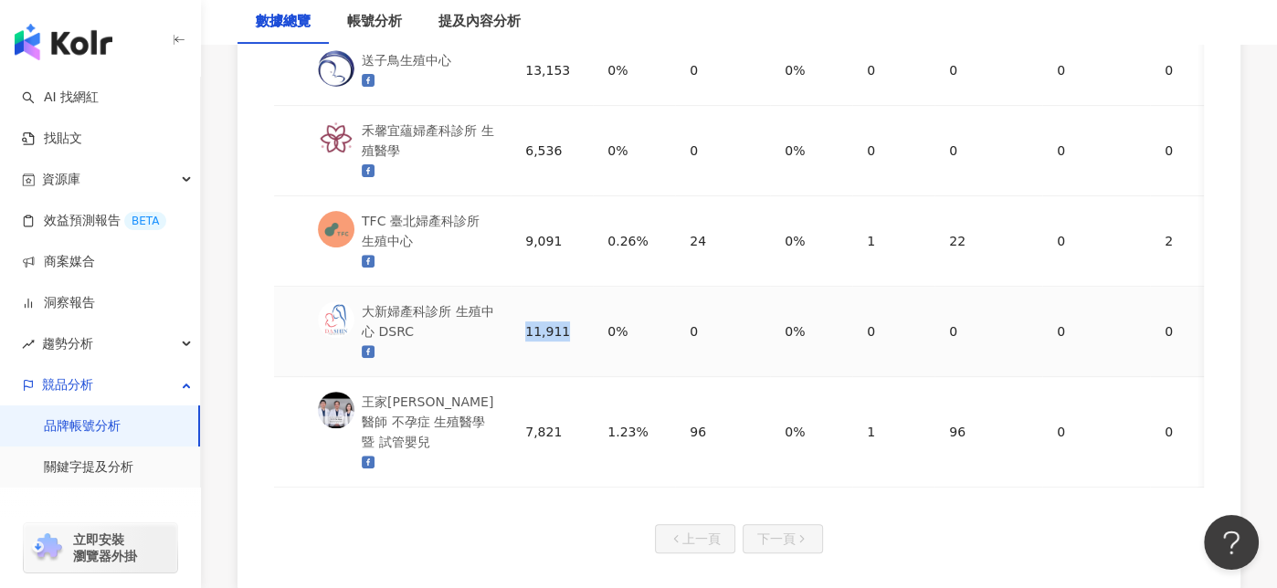
drag, startPoint x: 510, startPoint y: 329, endPoint x: 560, endPoint y: 327, distance: 50.3
click at [560, 327] on td "11,911" at bounding box center [552, 332] width 82 height 90
drag, startPoint x: 510, startPoint y: 418, endPoint x: 560, endPoint y: 428, distance: 51.1
click at [560, 428] on td "7,821" at bounding box center [552, 432] width 82 height 111
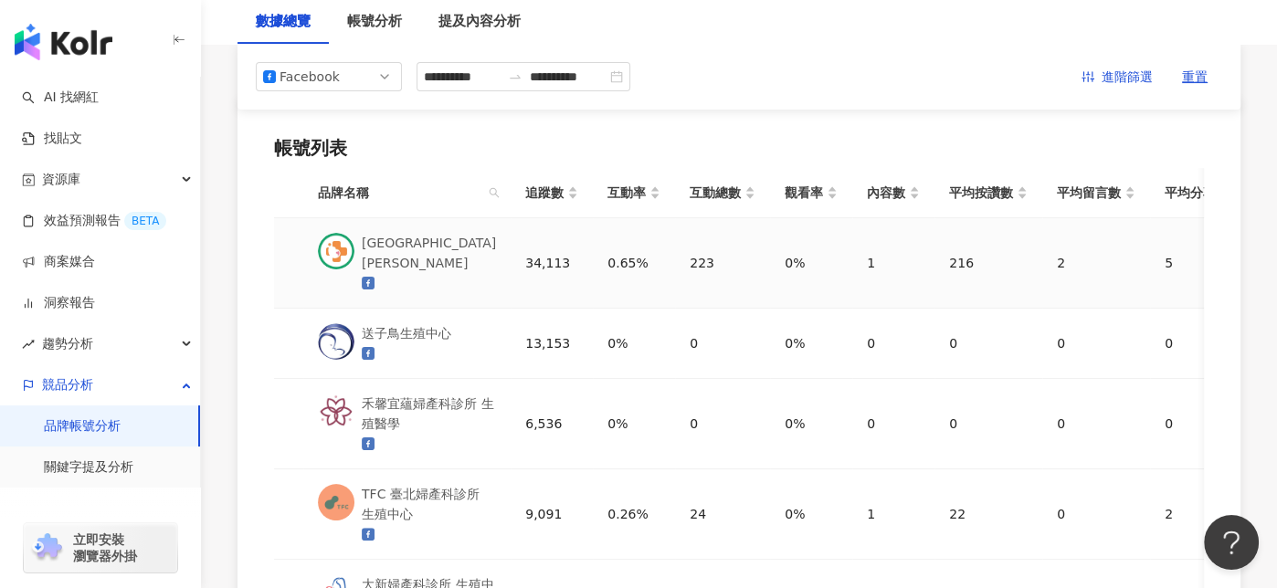
scroll to position [274, 0]
drag, startPoint x: 555, startPoint y: 422, endPoint x: 516, endPoint y: 422, distance: 39.3
click at [525, 422] on div "6,536" at bounding box center [551, 425] width 53 height 20
click at [398, 495] on div "TFC 臺北婦產科診所 生殖中心" at bounding box center [429, 505] width 134 height 40
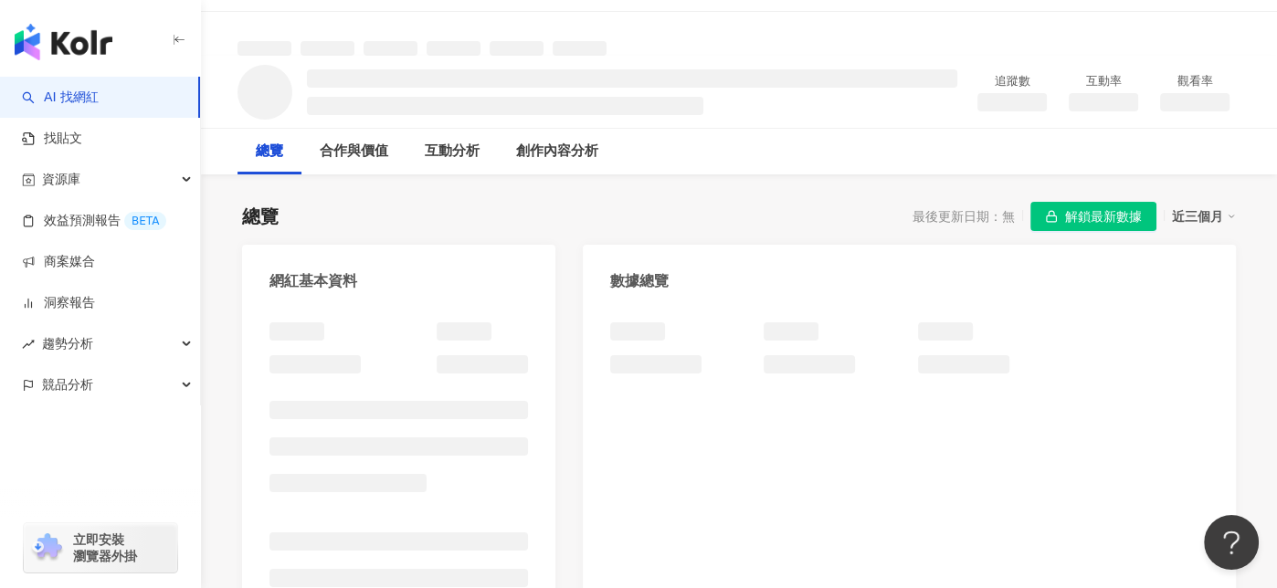
scroll to position [91, 0]
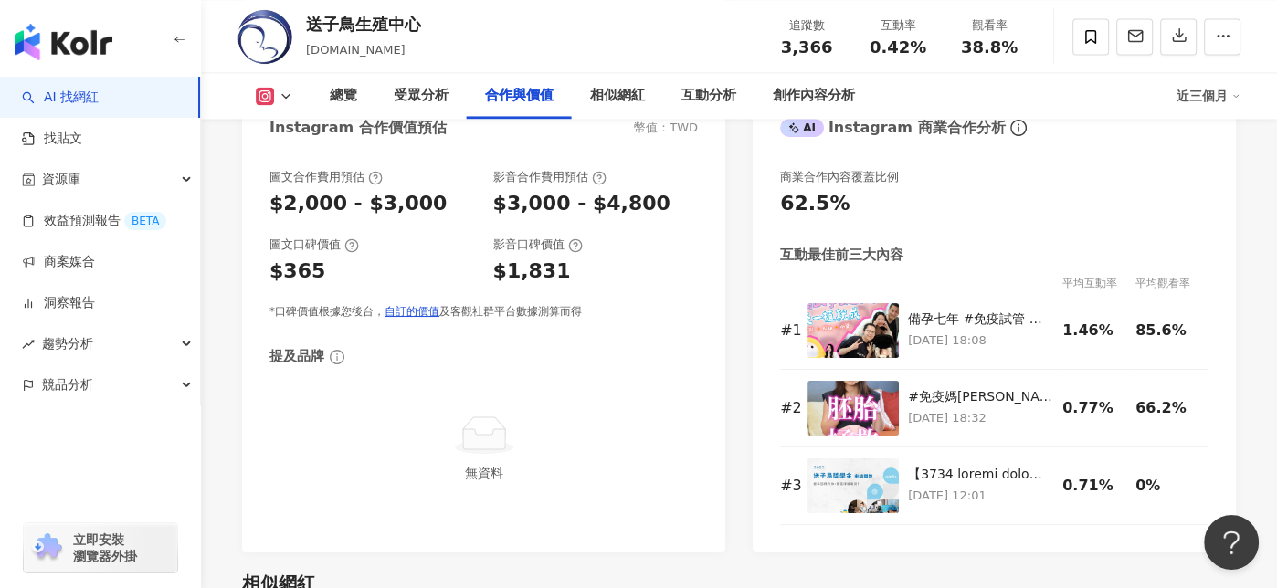
scroll to position [2650, 0]
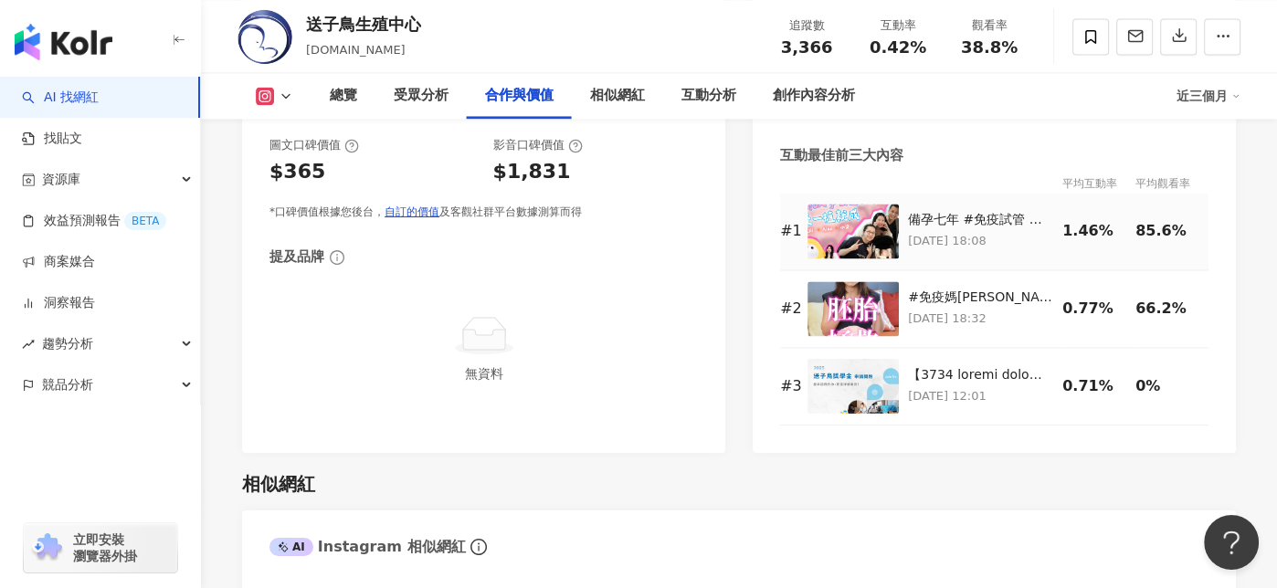
click at [838, 240] on img at bounding box center [853, 231] width 91 height 55
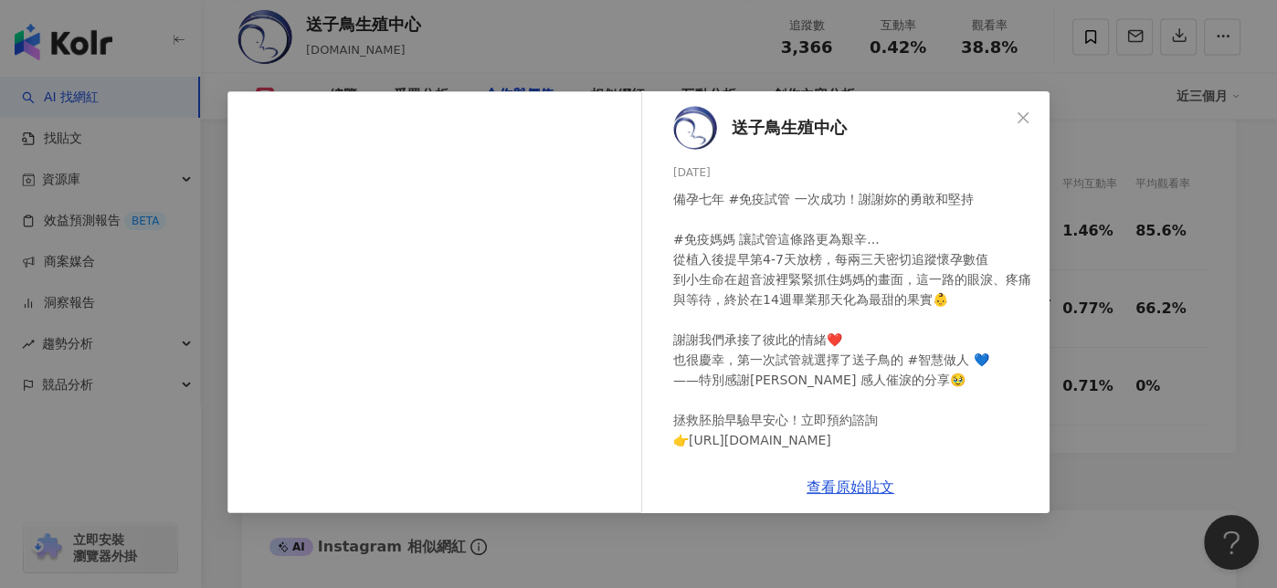
click at [1031, 123] on span "Close" at bounding box center [1023, 118] width 37 height 15
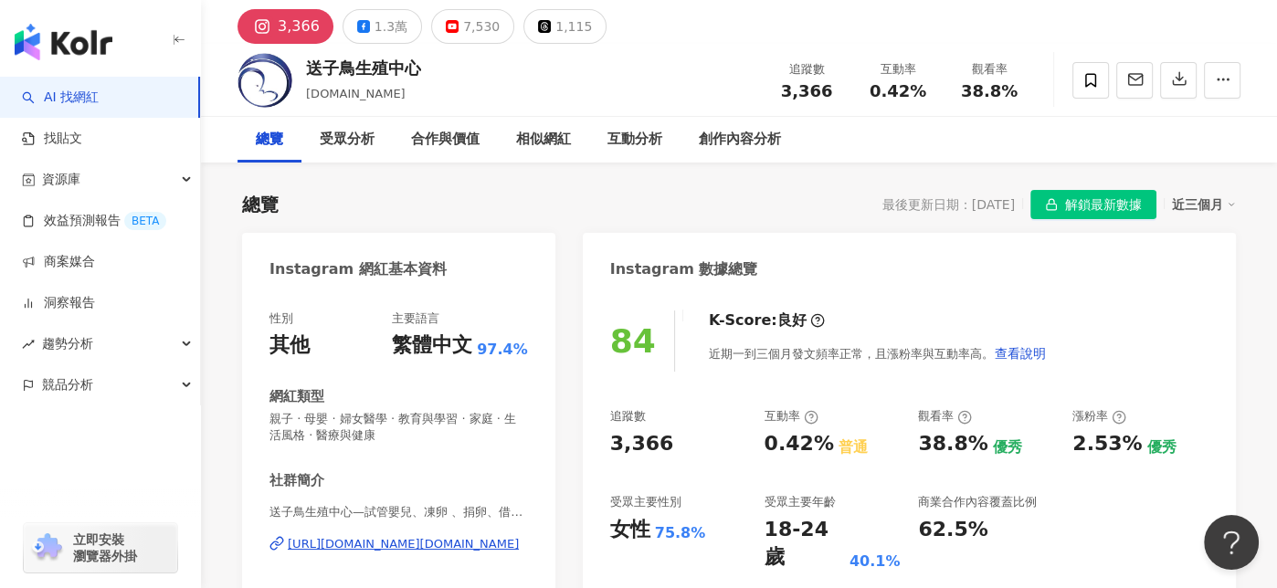
scroll to position [0, 0]
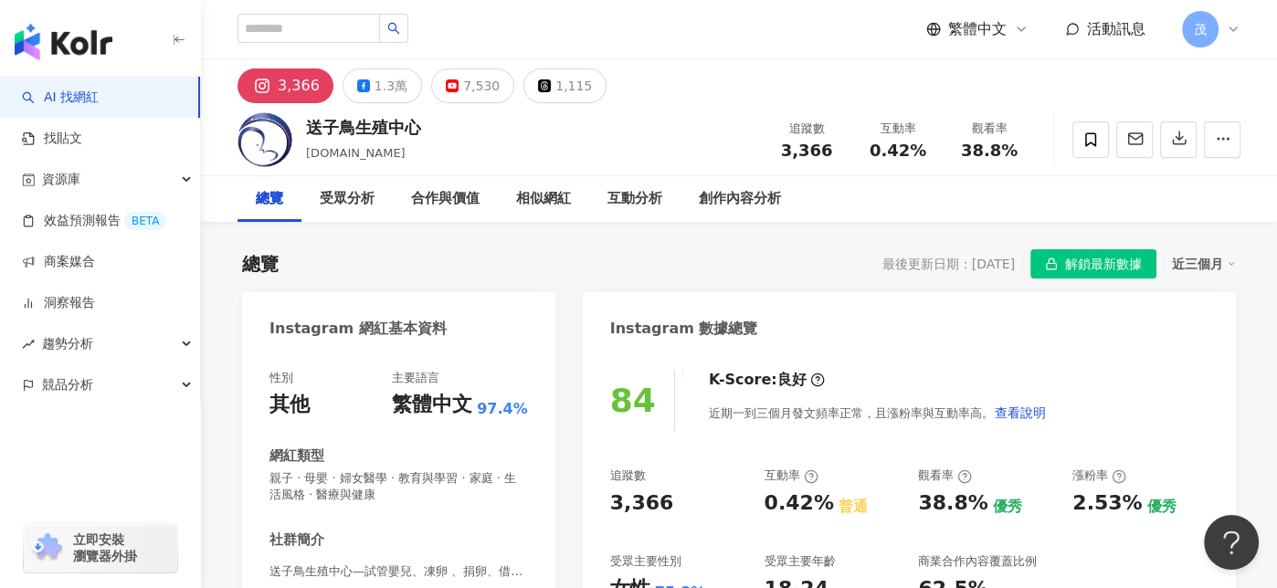
click at [1201, 265] on div "近三個月" at bounding box center [1204, 264] width 64 height 24
click at [984, 267] on div "最後更新日期：2025/9/29" at bounding box center [949, 264] width 132 height 15
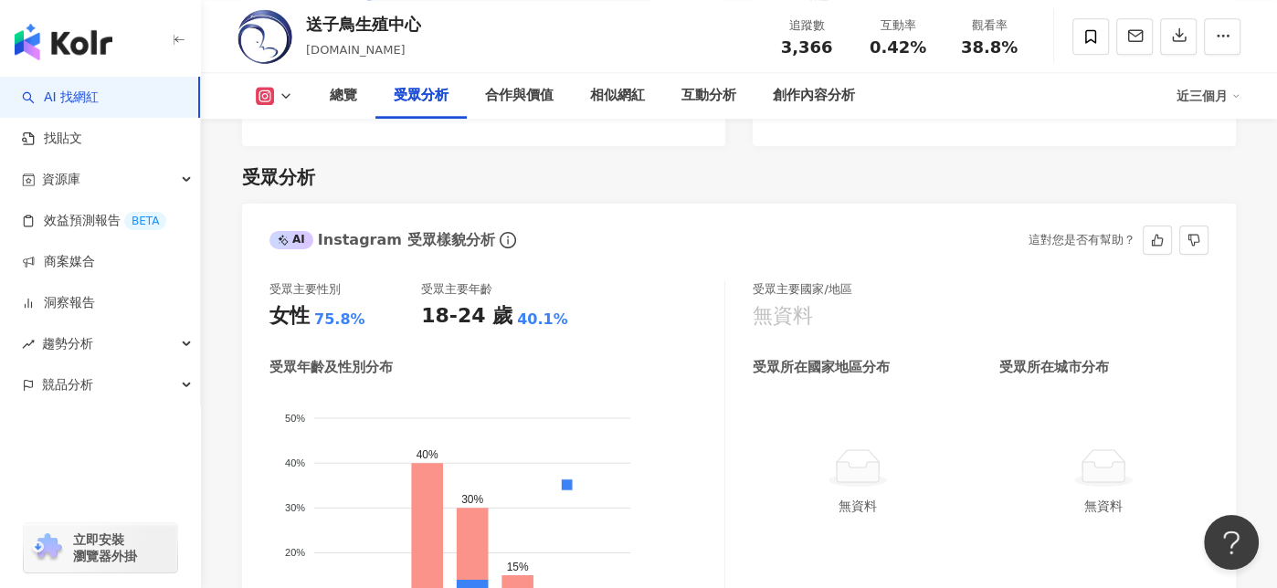
scroll to position [2010, 0]
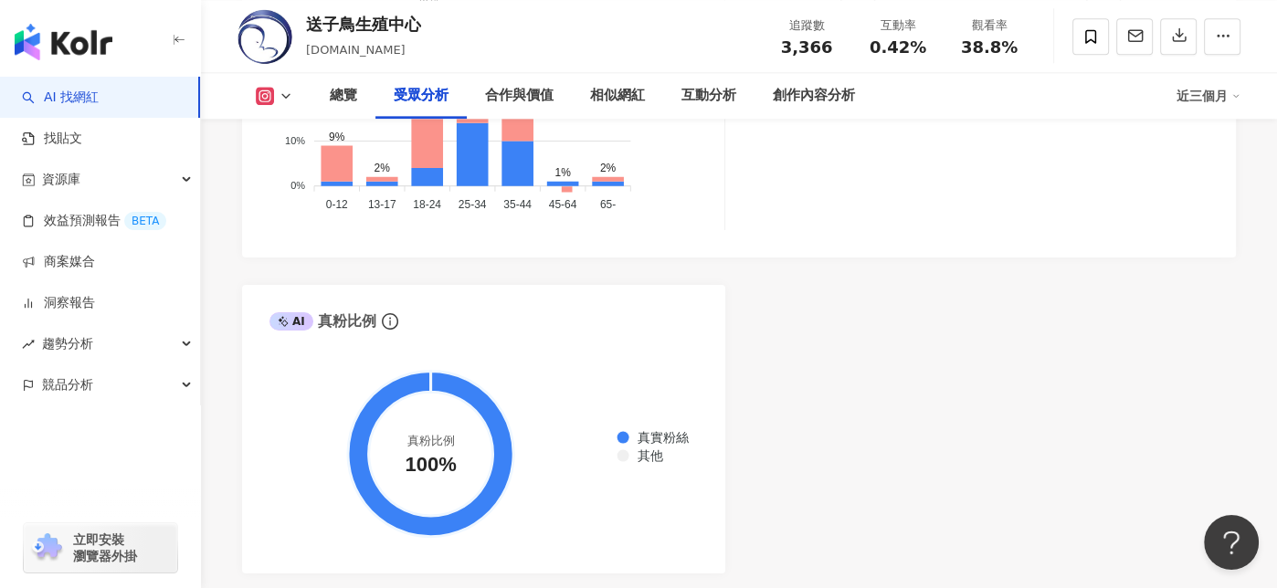
drag, startPoint x: 83, startPoint y: 385, endPoint x: 509, endPoint y: 315, distance: 431.4
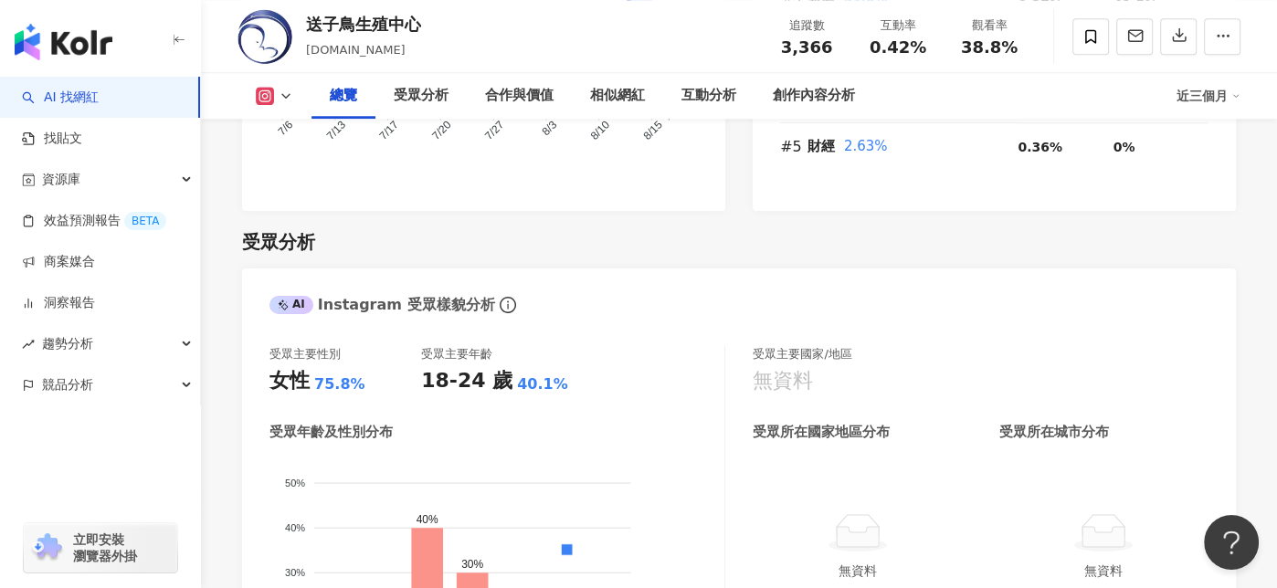
scroll to position [1462, 0]
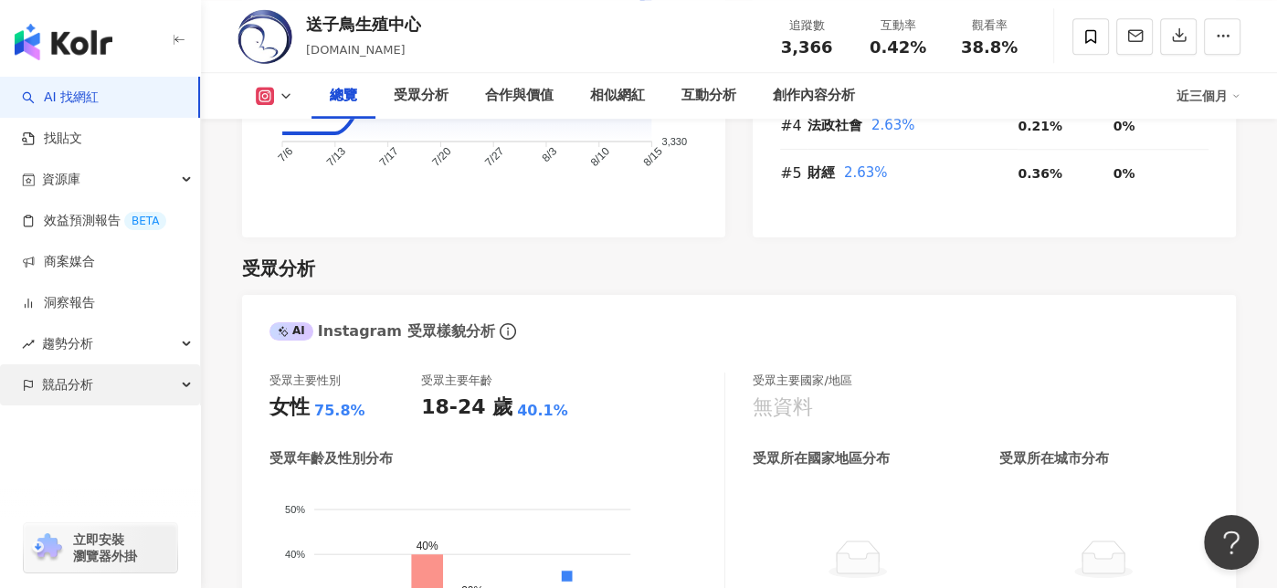
click at [76, 376] on span "競品分析" at bounding box center [67, 385] width 51 height 41
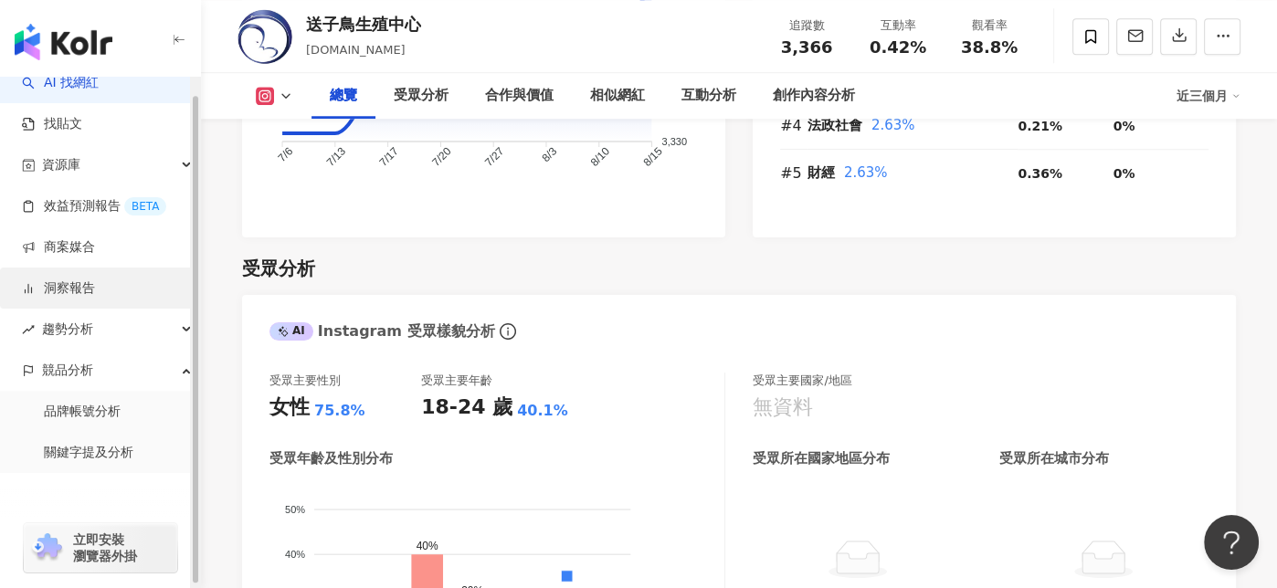
scroll to position [19, 0]
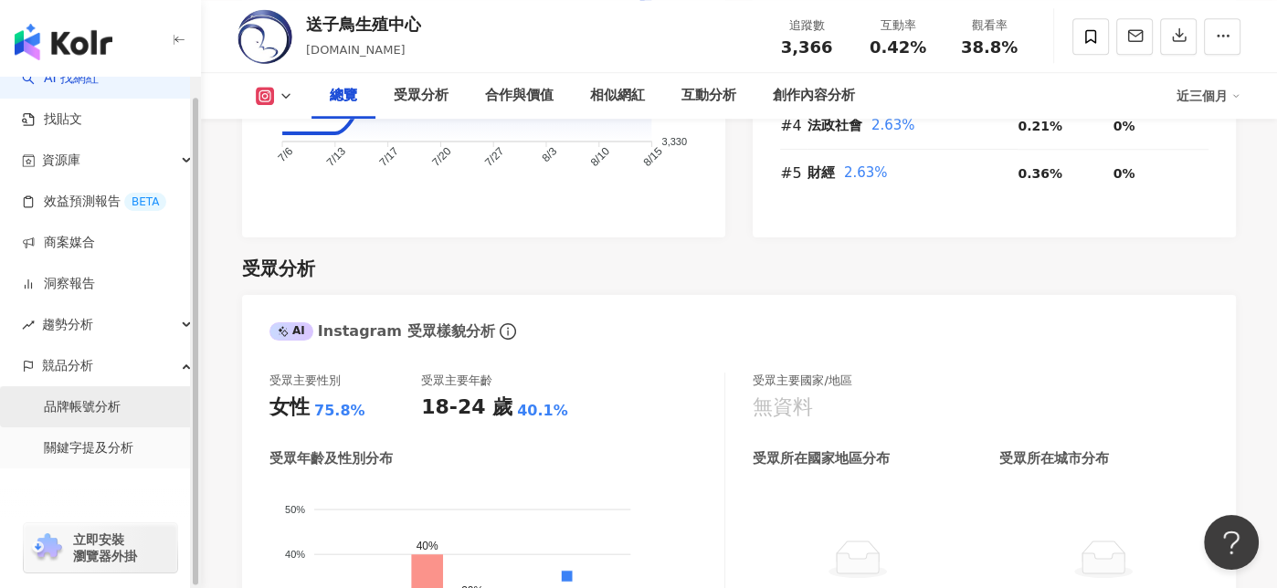
click at [104, 408] on link "品牌帳號分析" at bounding box center [82, 407] width 77 height 18
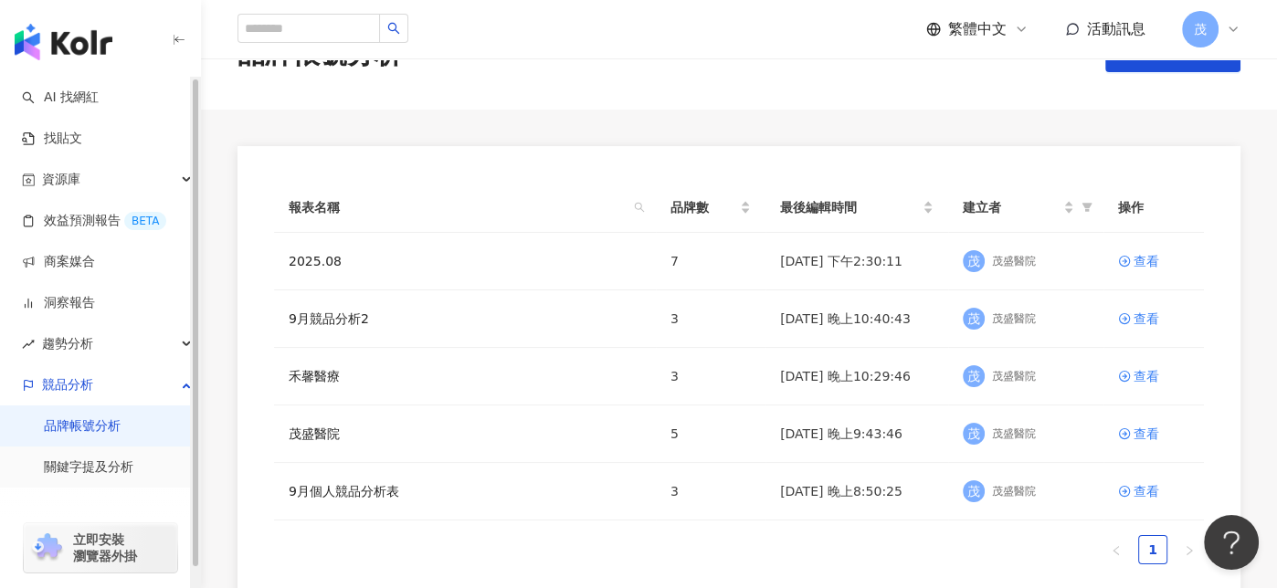
scroll to position [91, 0]
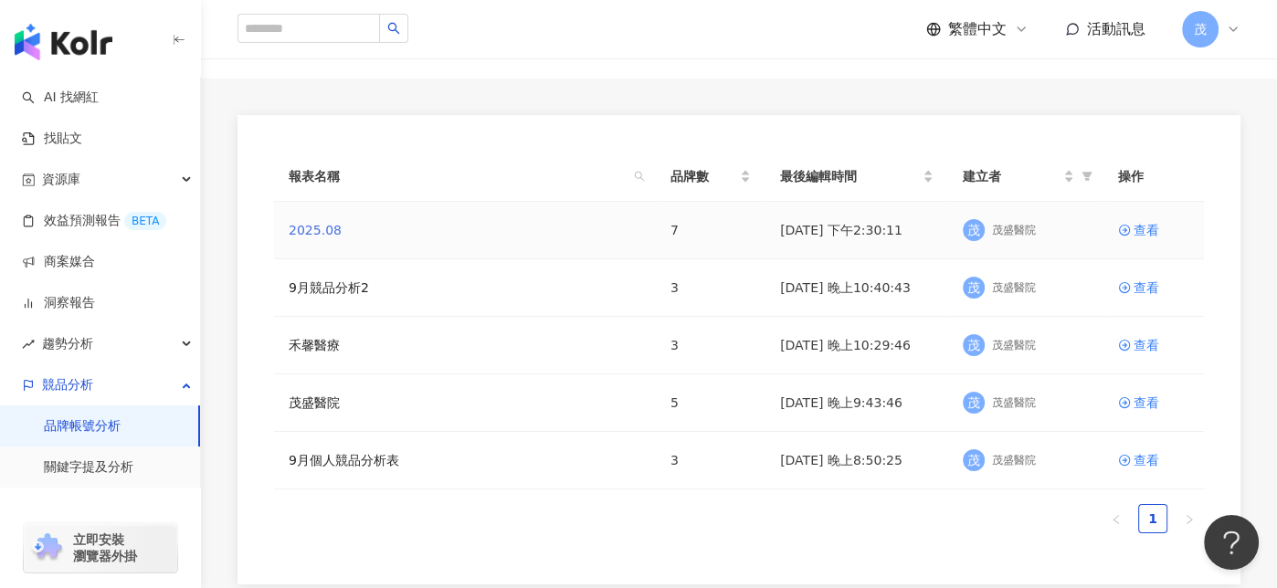
click at [312, 227] on link "2025.08" at bounding box center [315, 230] width 53 height 20
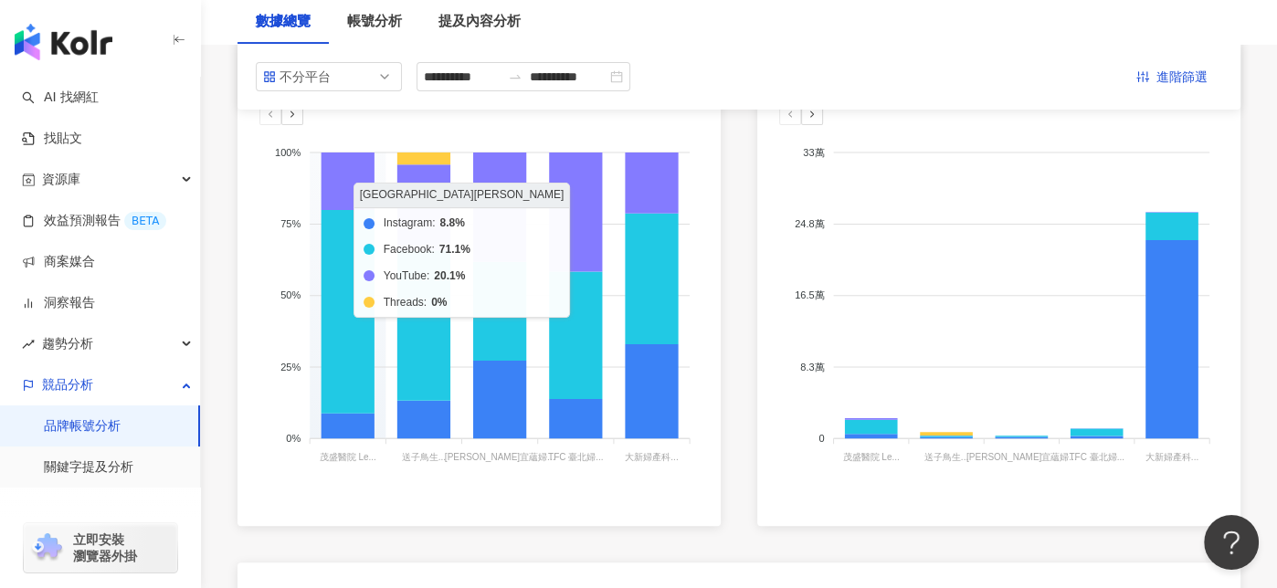
scroll to position [183, 0]
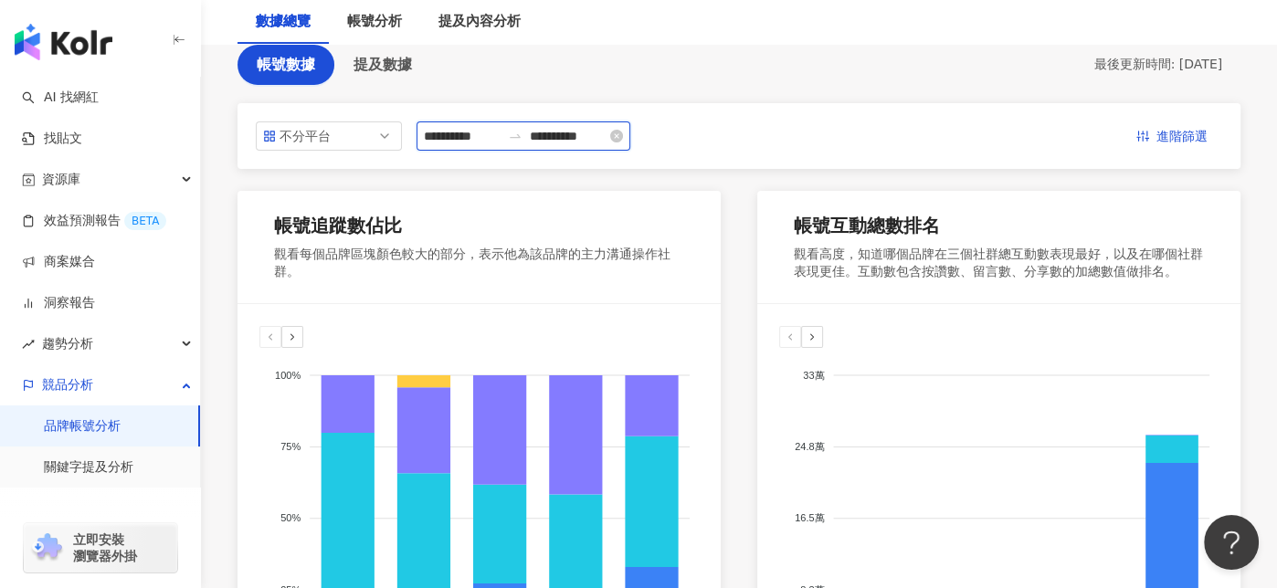
click at [460, 134] on input "**********" at bounding box center [462, 136] width 77 height 20
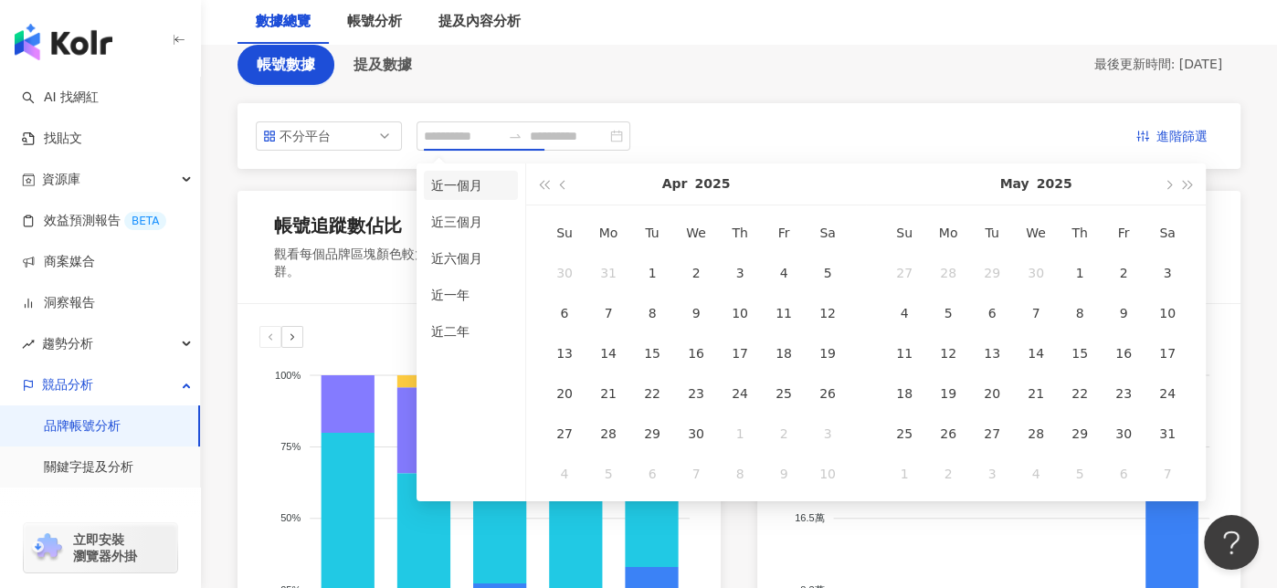
click at [476, 192] on li "近一個月" at bounding box center [471, 185] width 94 height 29
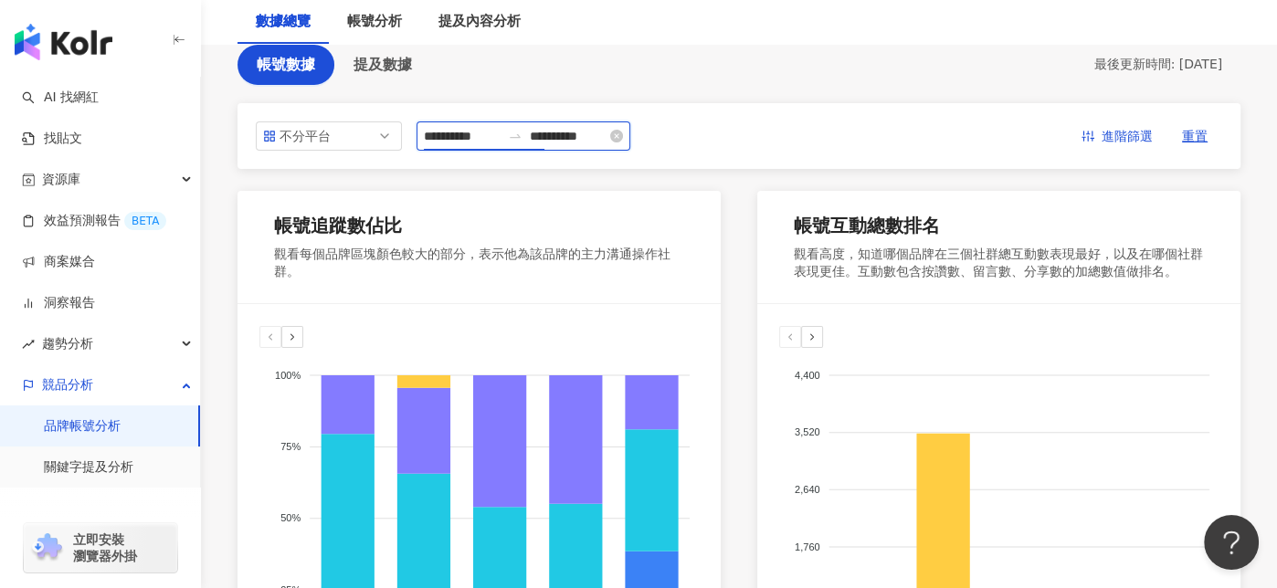
click at [471, 143] on input "**********" at bounding box center [462, 136] width 77 height 20
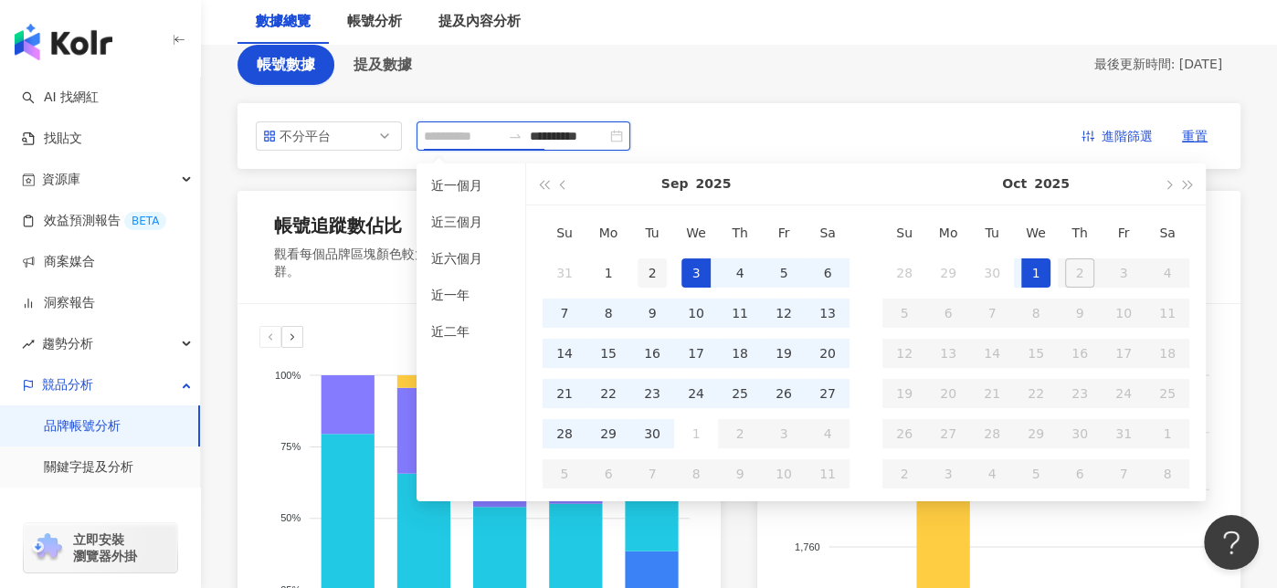
type input "**********"
click at [657, 261] on div "2" at bounding box center [652, 273] width 29 height 29
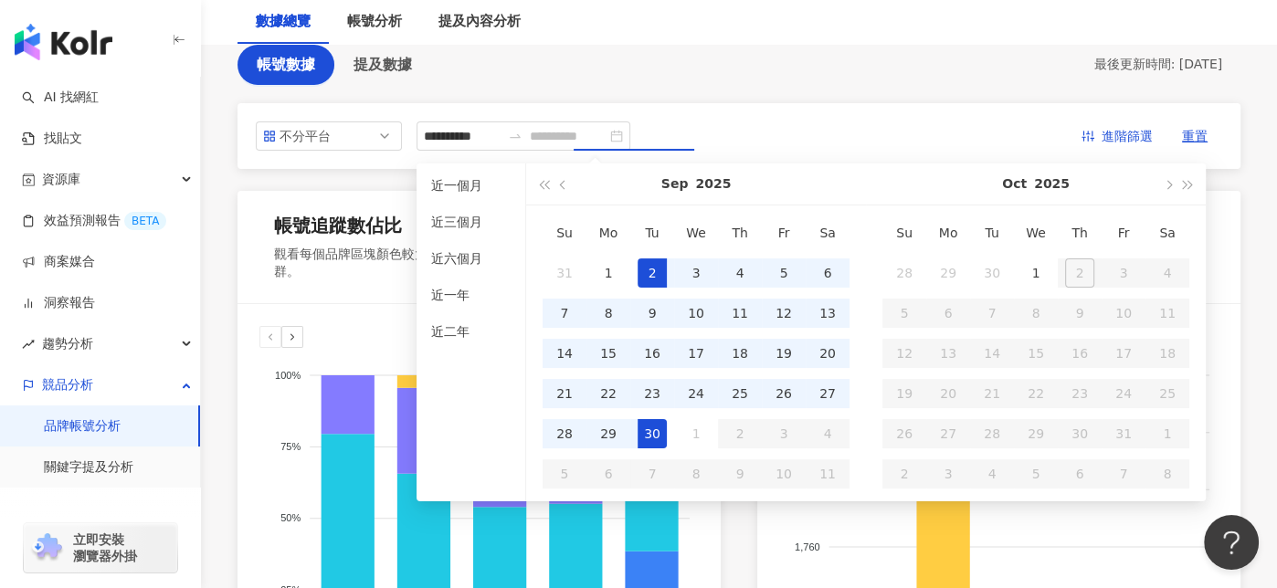
click at [663, 436] on div "30" at bounding box center [652, 433] width 29 height 29
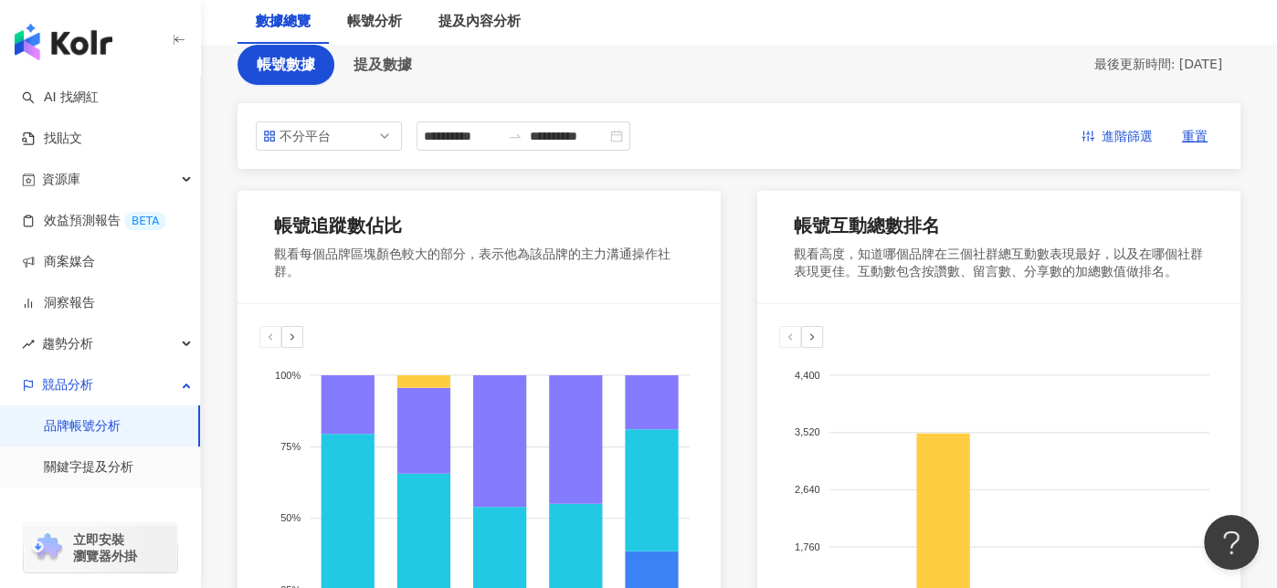
click at [363, 153] on div "**********" at bounding box center [739, 136] width 1003 height 66
click at [370, 140] on span "不分平台" at bounding box center [329, 135] width 132 height 27
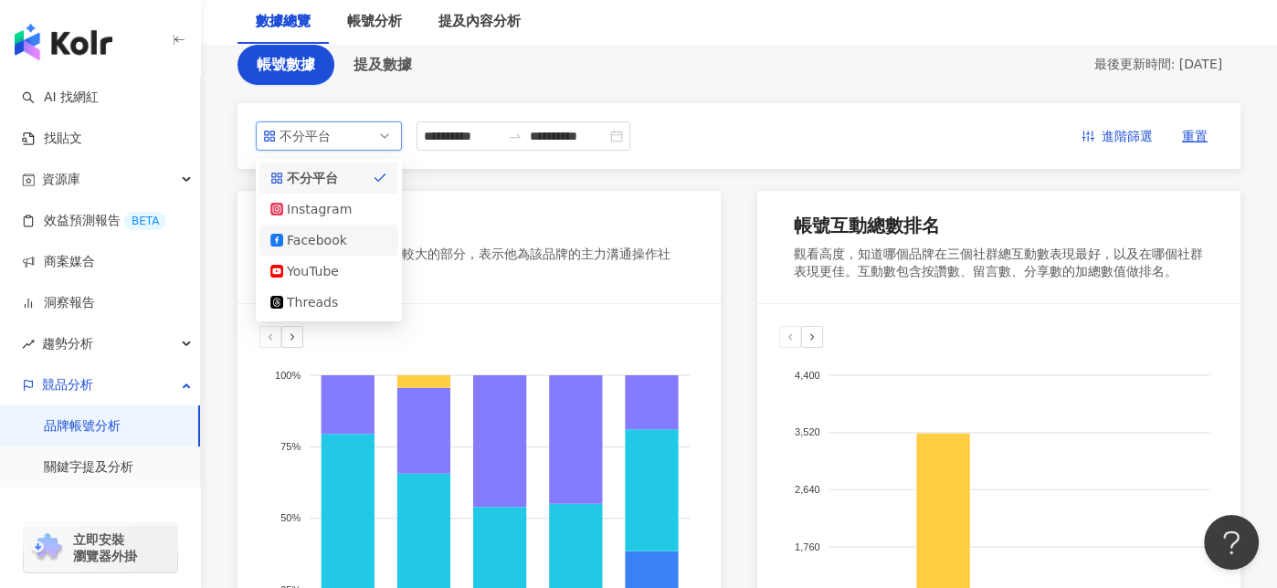
click at [309, 246] on div "Facebook" at bounding box center [316, 240] width 59 height 20
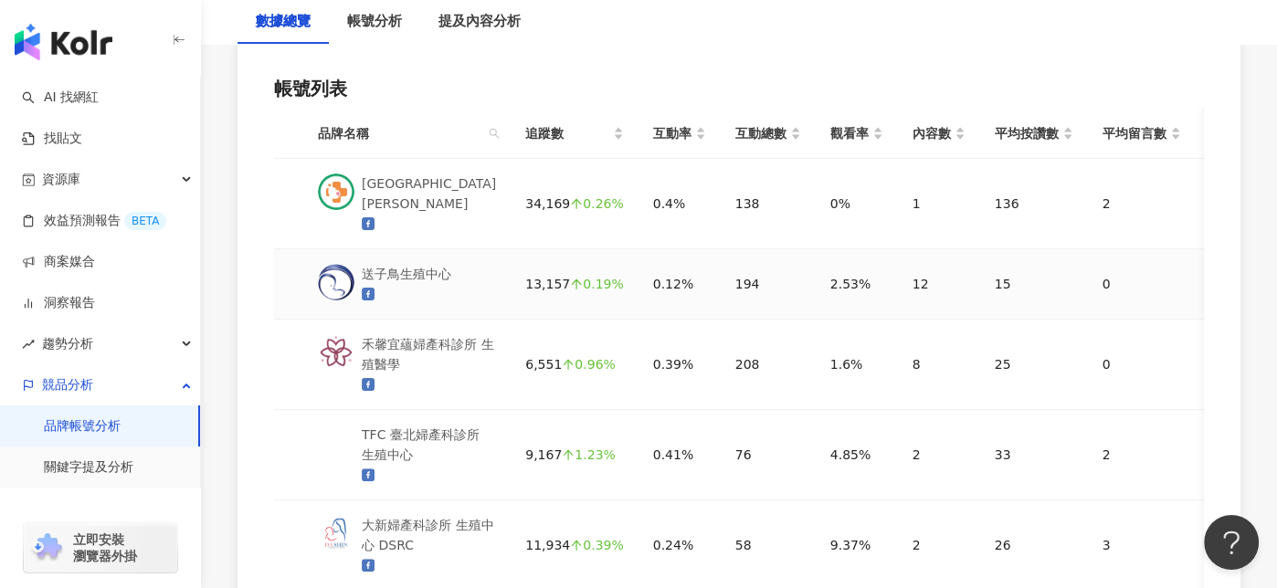
scroll to position [365, 0]
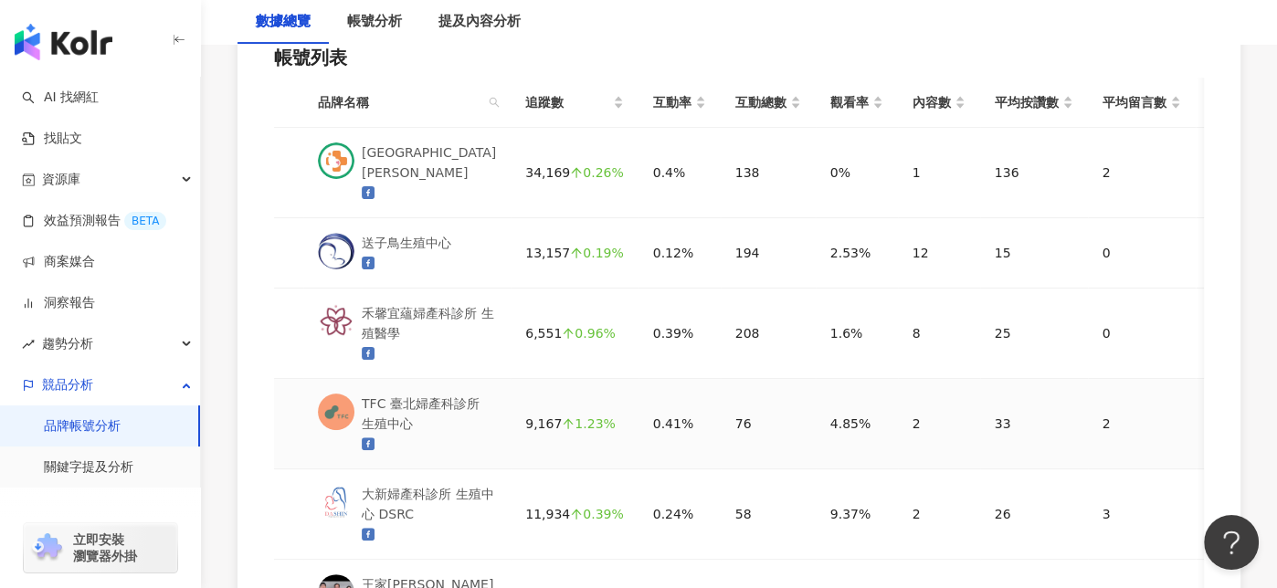
click at [427, 394] on div "TFC 臺北婦產科診所 生殖中心" at bounding box center [429, 414] width 134 height 40
click at [256, 216] on div "帳號列表 品牌名稱 追蹤數 互動率 互動總數 觀看率 內容數 平均按讚數 平均留言數 平均分享數 平均互動數 平均觀看數 茂盛醫院 Lee Women's H…" at bounding box center [739, 390] width 1003 height 765
drag, startPoint x: 597, startPoint y: 170, endPoint x: 530, endPoint y: 168, distance: 66.7
click at [530, 168] on div "34,169 0.26%" at bounding box center [574, 173] width 98 height 20
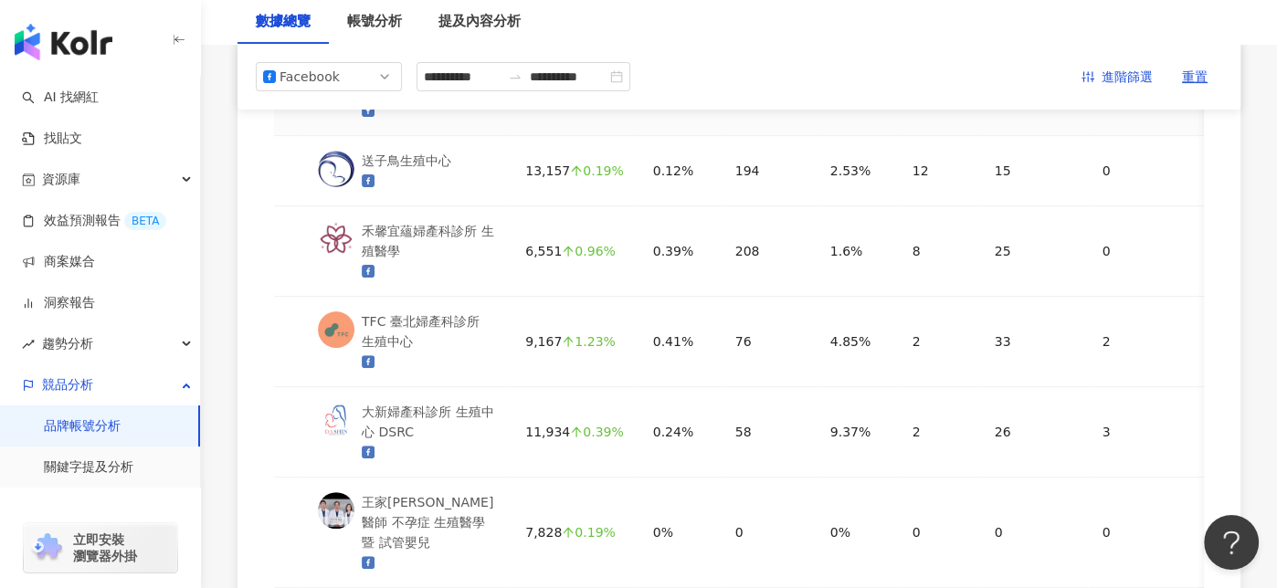
scroll to position [640, 0]
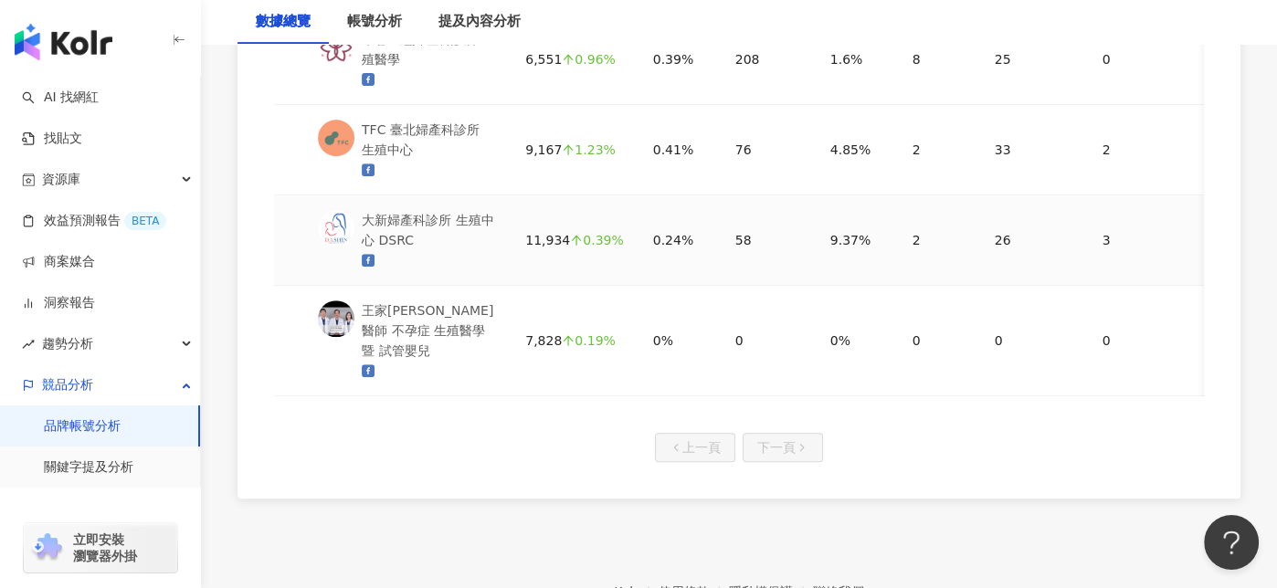
click at [437, 234] on div "大新婦產科診所 生殖中心 DSRC" at bounding box center [429, 230] width 134 height 40
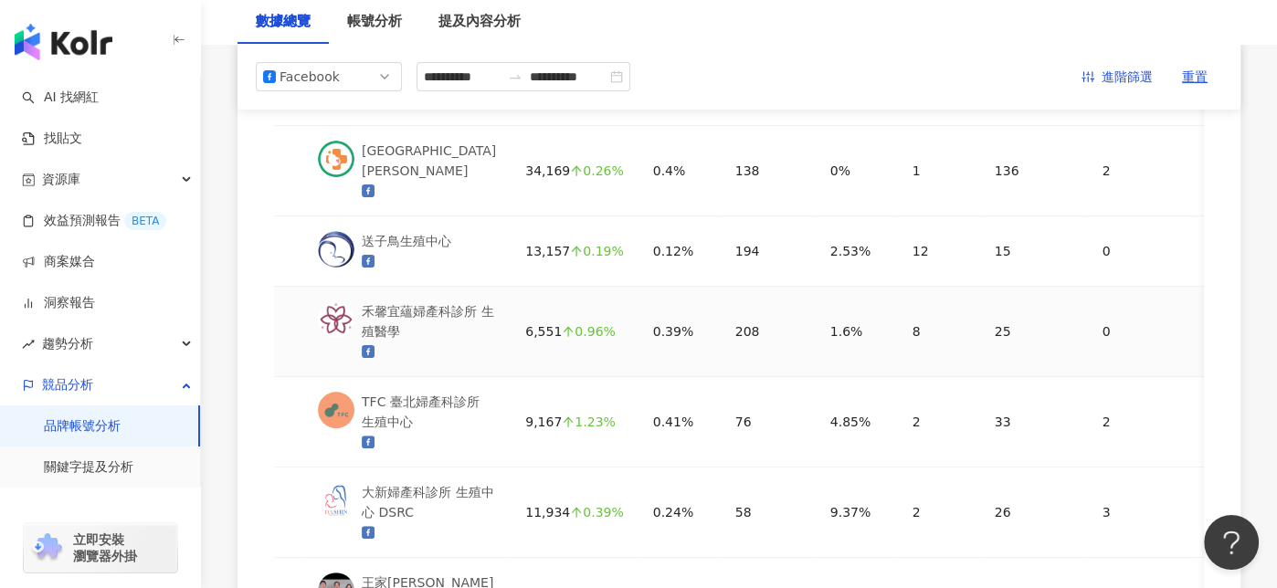
scroll to position [365, 0]
drag, startPoint x: 513, startPoint y: 238, endPoint x: 598, endPoint y: 257, distance: 87.8
click at [598, 257] on td "13,157 0.19%" at bounding box center [574, 253] width 127 height 70
click at [598, 257] on div "0.19%" at bounding box center [596, 253] width 53 height 13
drag, startPoint x: 586, startPoint y: 253, endPoint x: 514, endPoint y: 245, distance: 71.7
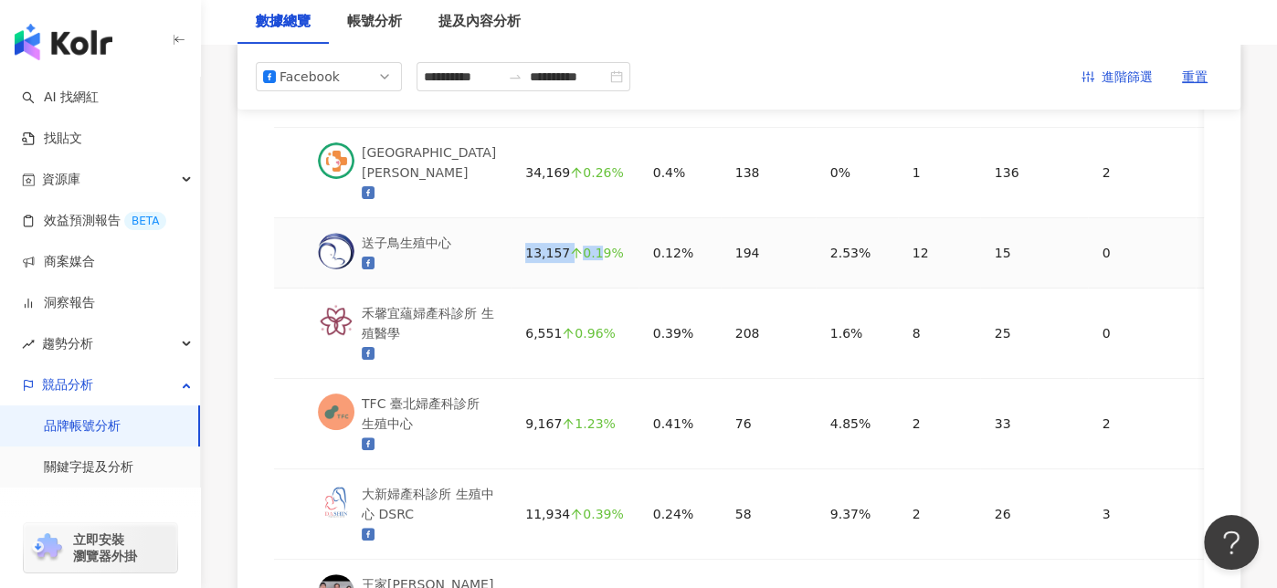
click at [525, 245] on div "13,157 0.19%" at bounding box center [574, 253] width 98 height 20
drag, startPoint x: 513, startPoint y: 244, endPoint x: 587, endPoint y: 258, distance: 76.2
click at [587, 258] on td "13,157 0.19%" at bounding box center [574, 253] width 127 height 70
click at [587, 259] on div "0.19%" at bounding box center [596, 253] width 53 height 13
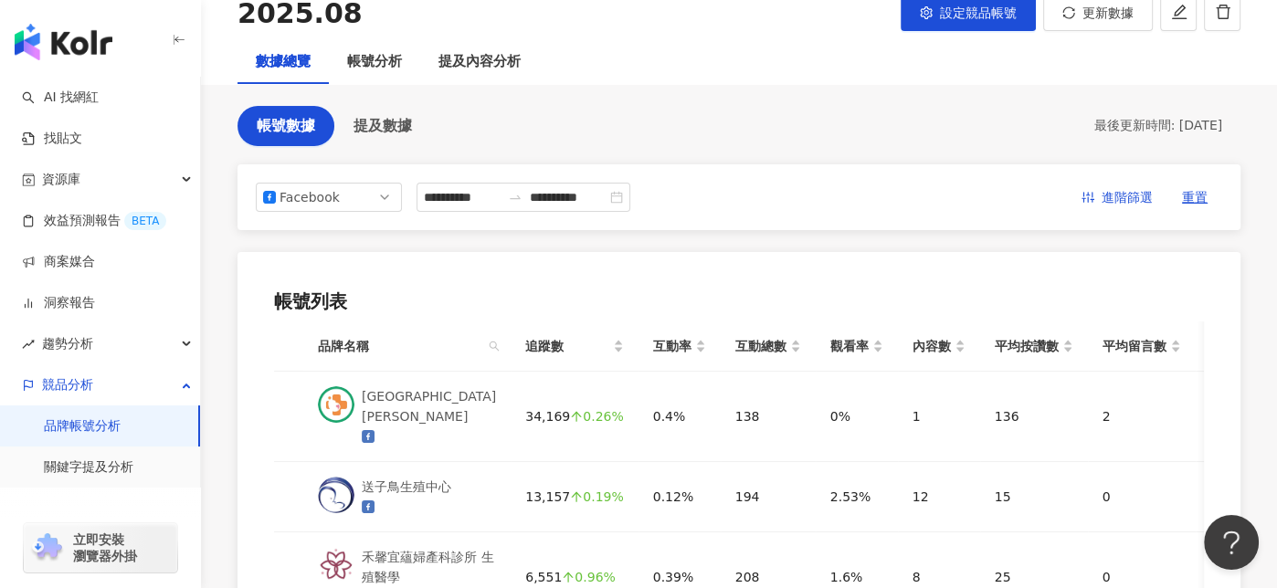
scroll to position [91, 0]
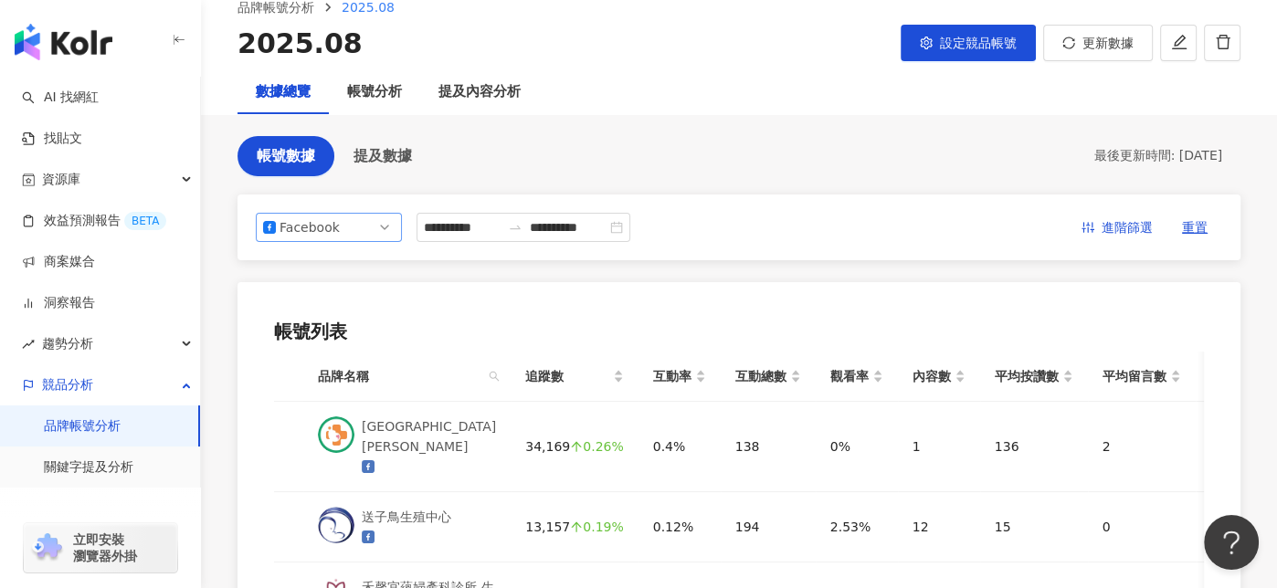
click at [340, 228] on span "Facebook" at bounding box center [329, 227] width 132 height 27
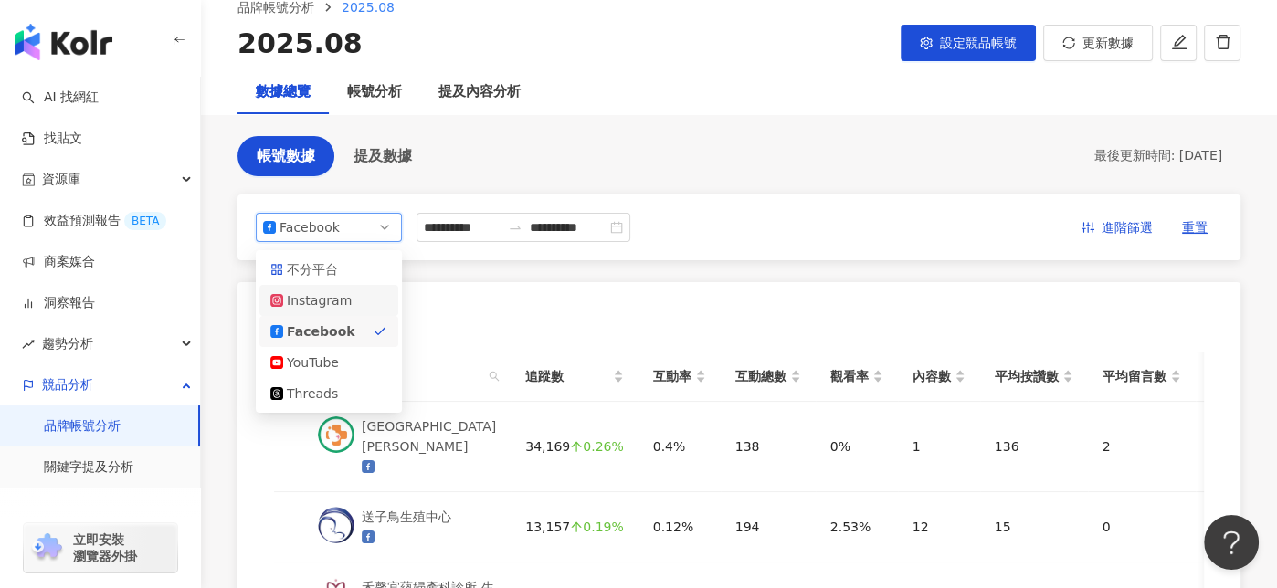
click at [309, 298] on div "Instagram" at bounding box center [316, 301] width 59 height 20
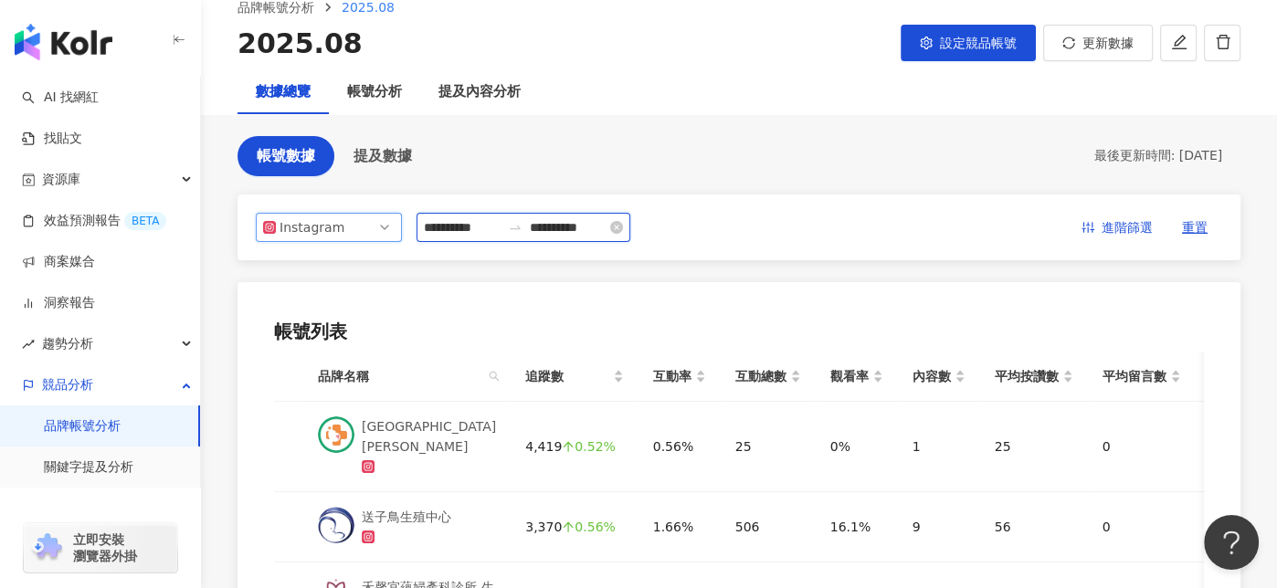
click at [475, 221] on input "**********" at bounding box center [462, 227] width 77 height 20
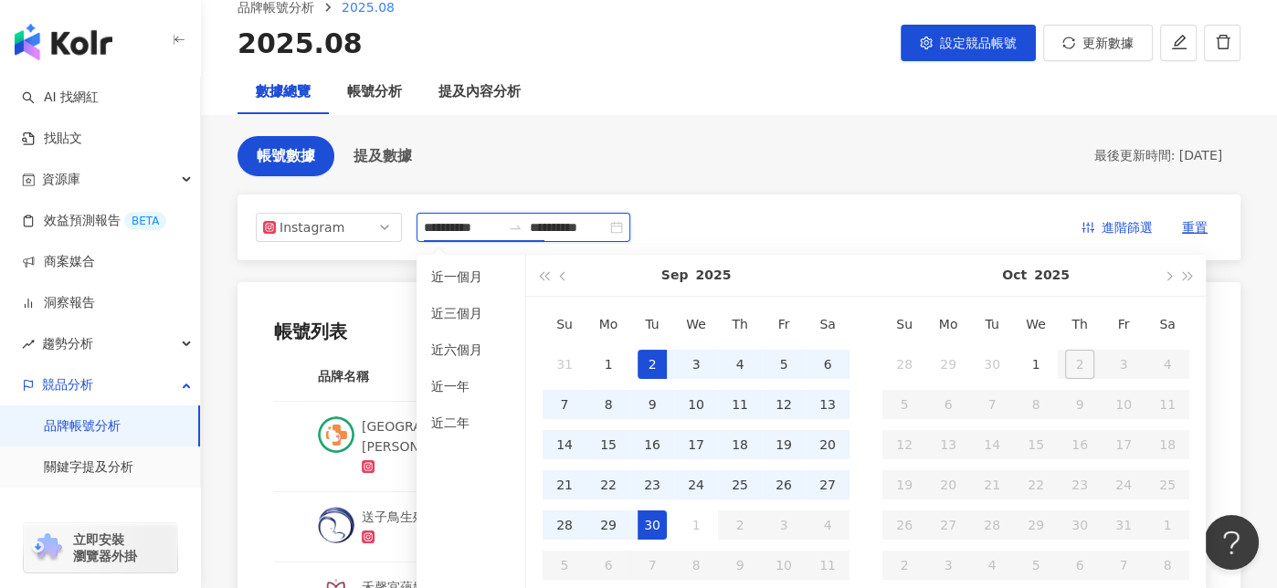
type input "**********"
click at [607, 352] on div "1" at bounding box center [608, 364] width 29 height 29
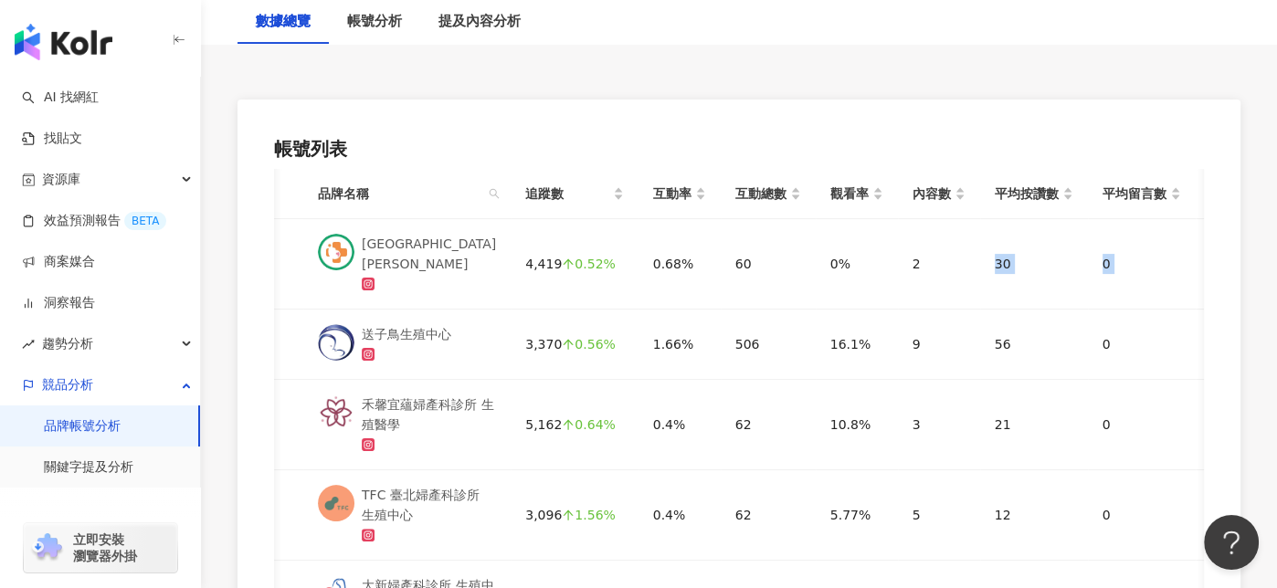
scroll to position [0, 294]
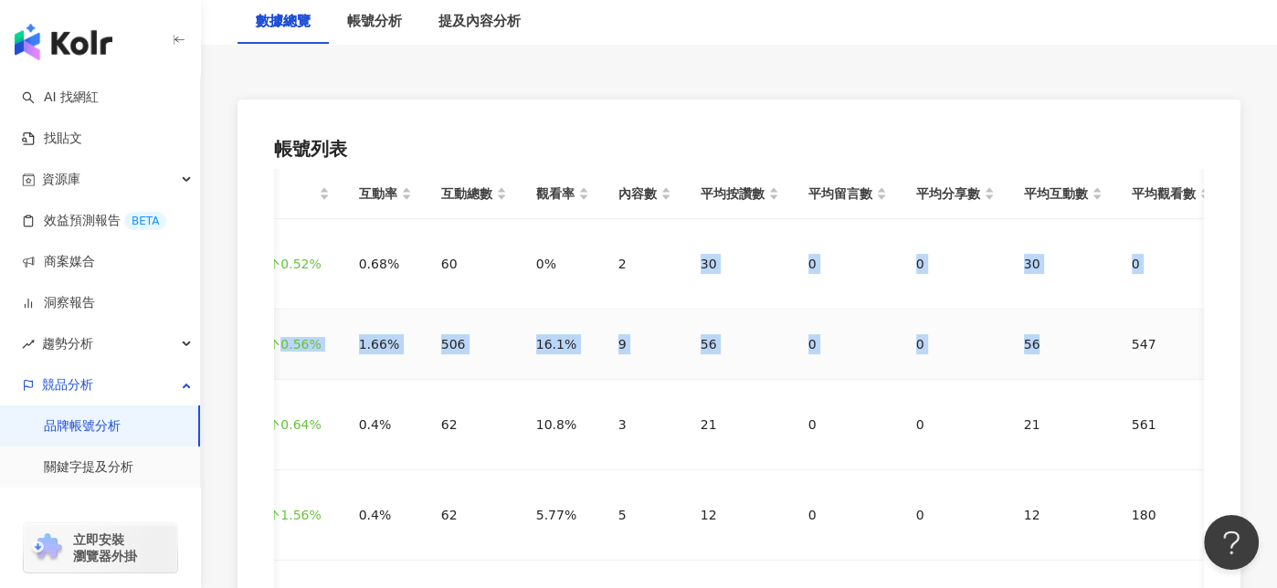
drag, startPoint x: 957, startPoint y: 266, endPoint x: 1036, endPoint y: 371, distance: 131.7
click at [1036, 371] on tbody "茂盛醫院 Lee Women's Hospital 4,419 0.52% 0.68% 60 0% 2 30 0 0 30 0 送子鳥生殖中心 3,370 0…" at bounding box center [602, 535] width 1245 height 633
click at [1036, 371] on td "56" at bounding box center [1064, 345] width 108 height 70
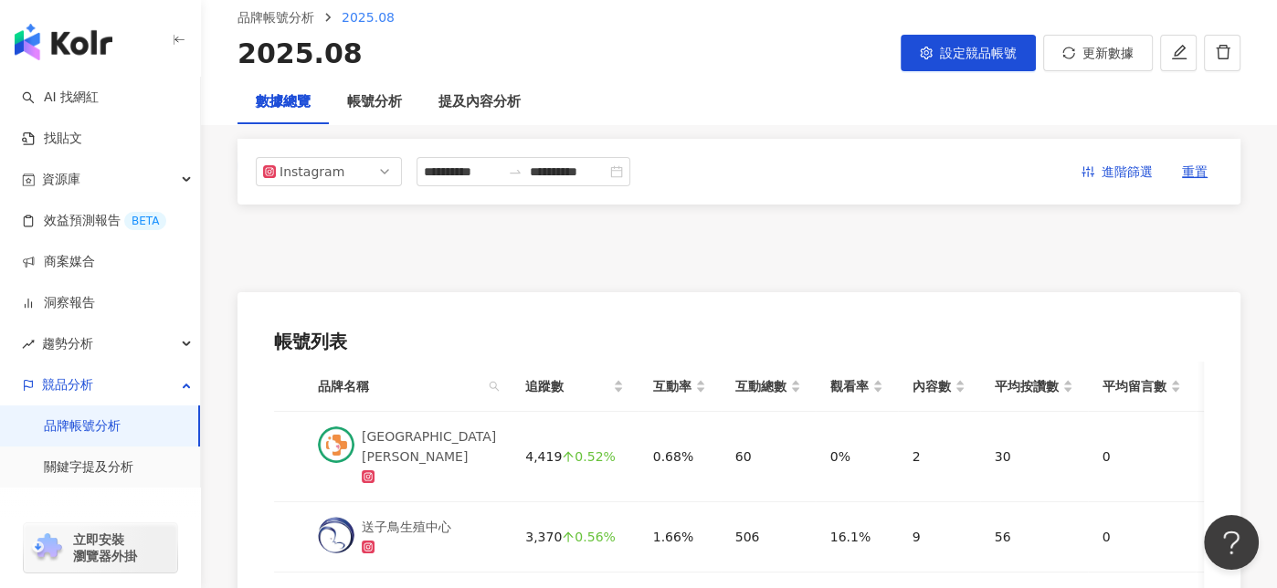
scroll to position [0, 0]
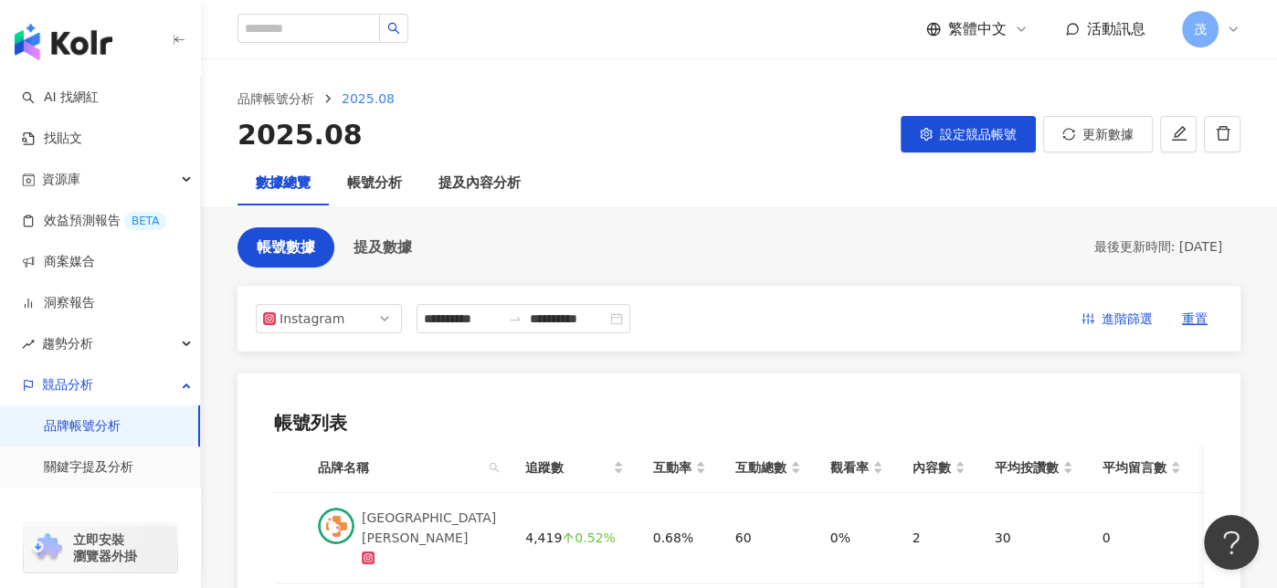
click at [1226, 32] on icon at bounding box center [1233, 29] width 15 height 15
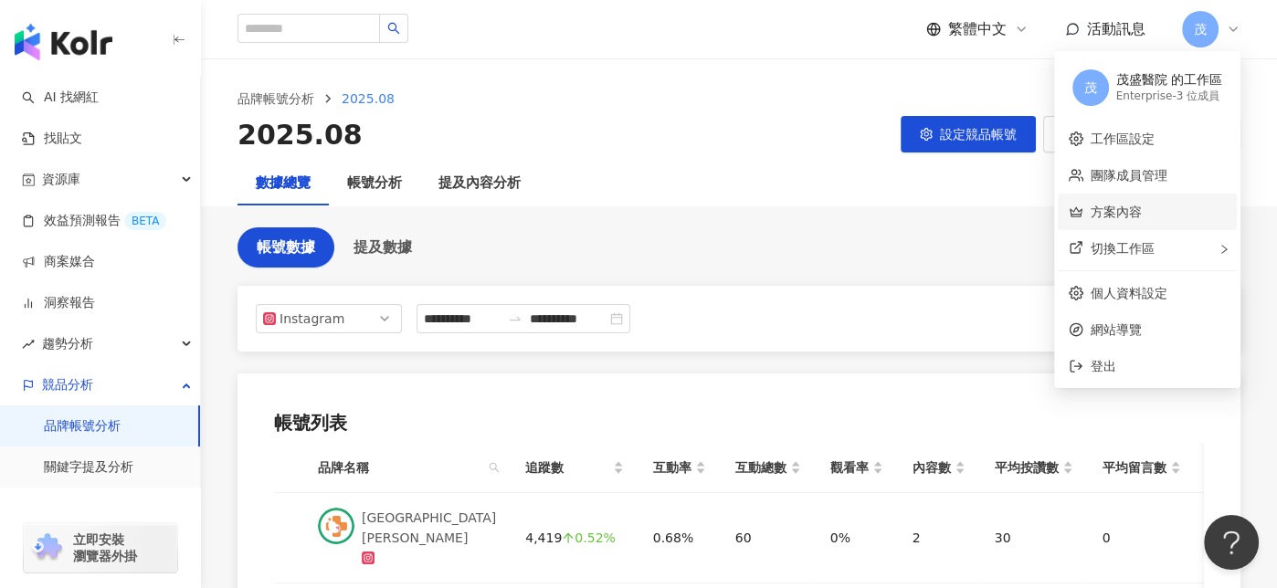
click at [1095, 219] on link "方案內容" at bounding box center [1116, 212] width 51 height 15
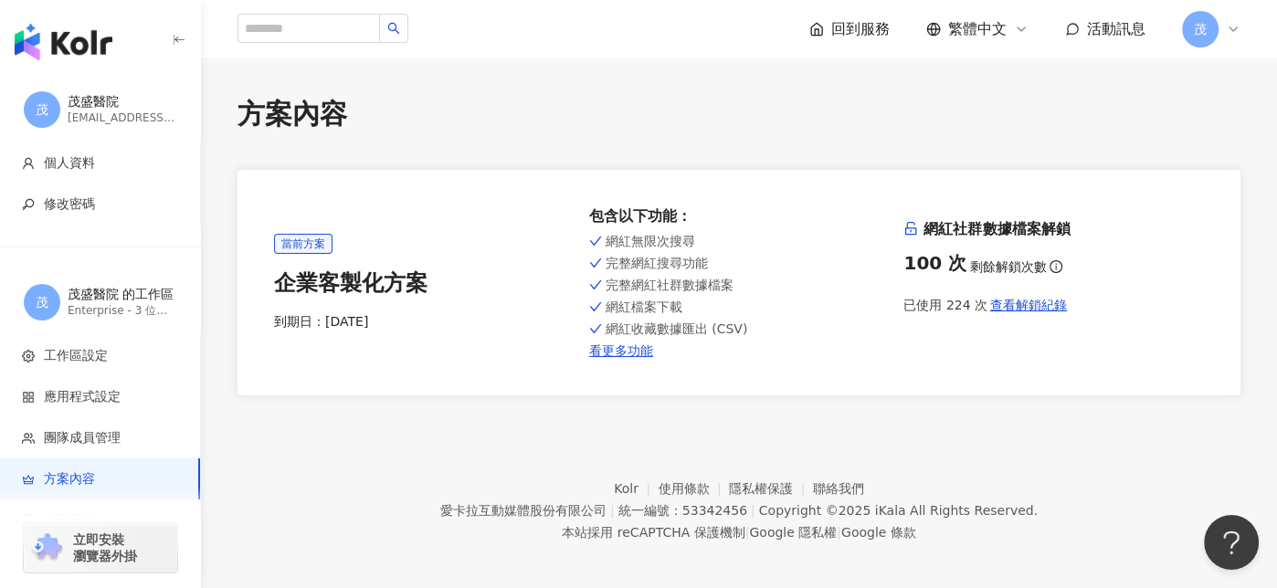
drag, startPoint x: 1021, startPoint y: 302, endPoint x: 805, endPoint y: 208, distance: 235.3
click at [934, 331] on div "網紅社群數據檔案解鎖 100 次 剩餘解鎖次數 已使用 224 次 查看解鎖紀錄" at bounding box center [1054, 282] width 301 height 126
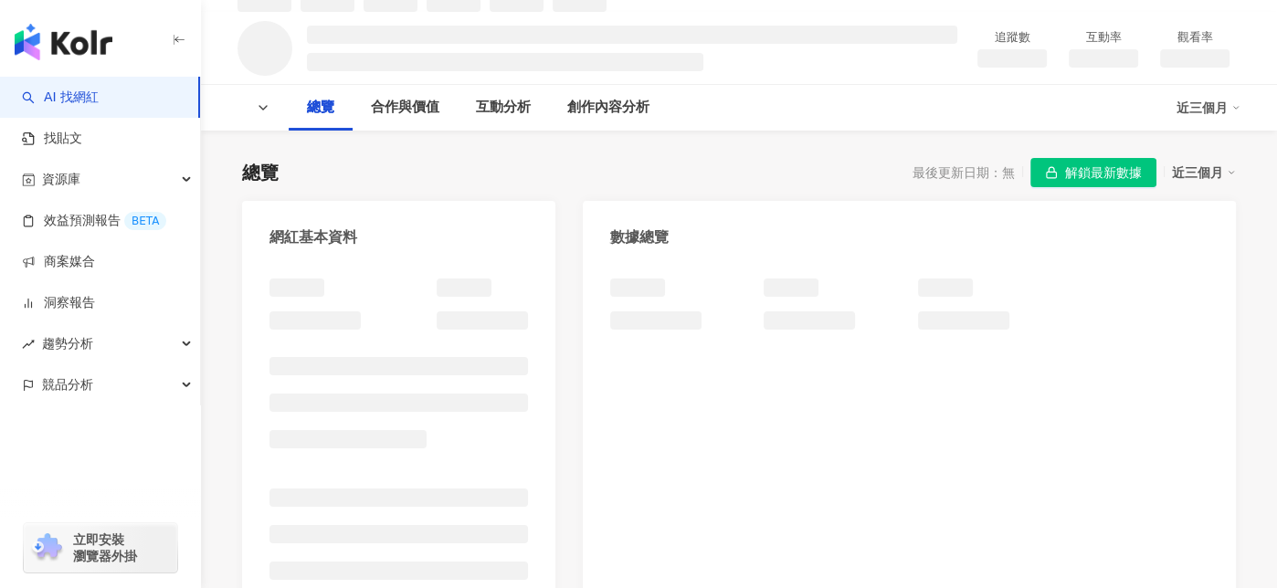
scroll to position [183, 0]
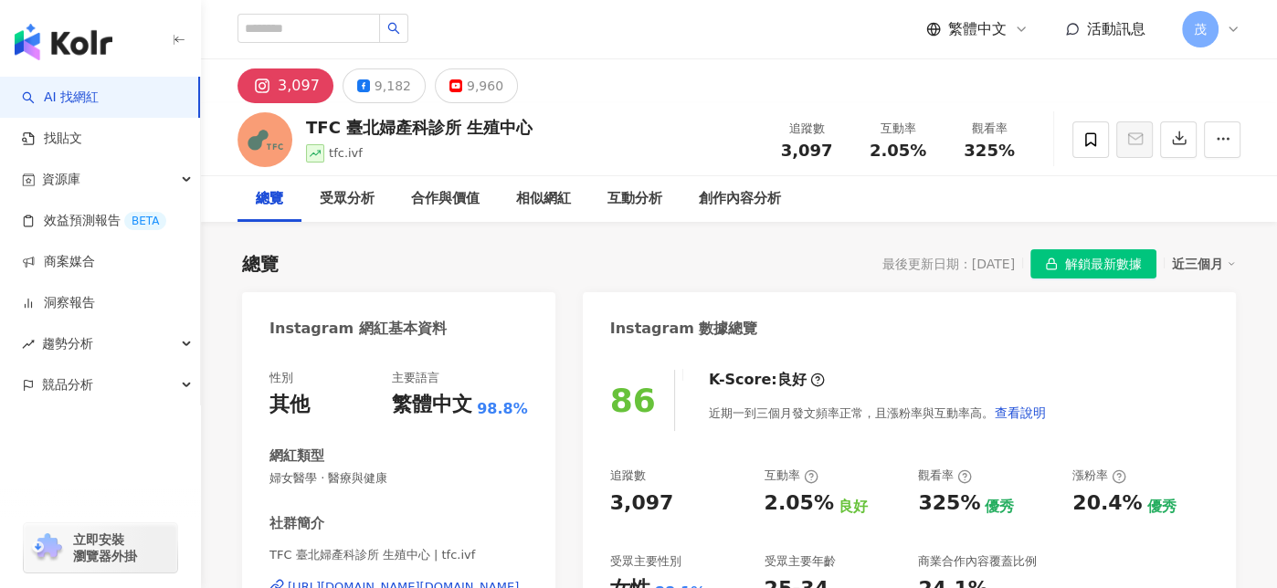
click at [386, 90] on div "9,182" at bounding box center [393, 86] width 37 height 26
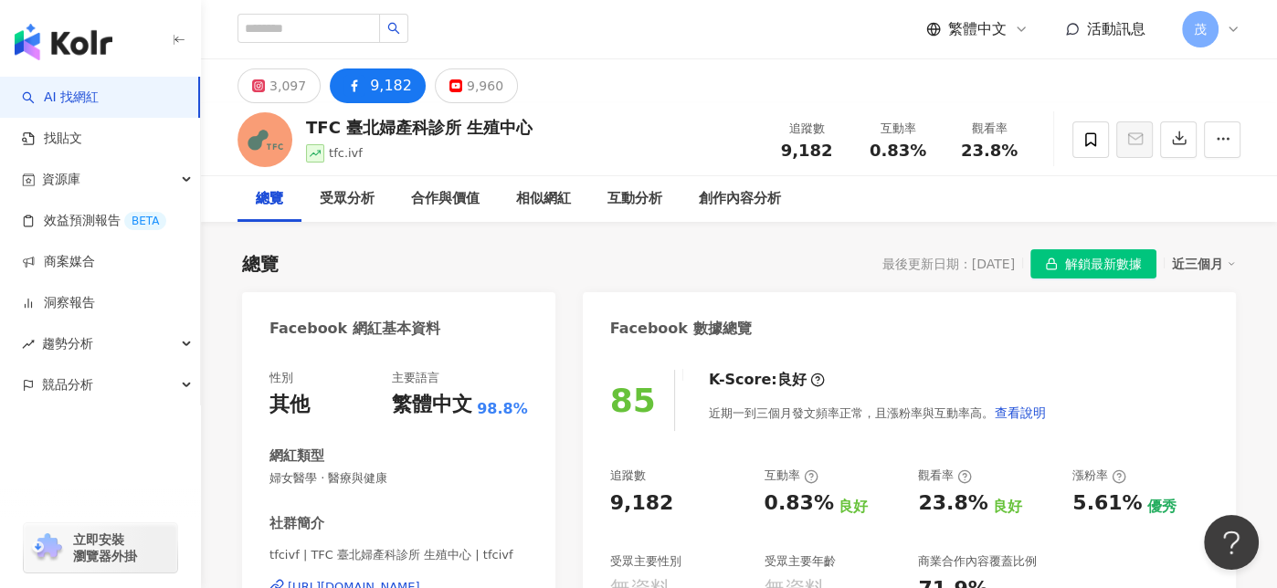
click at [1206, 272] on div "近三個月" at bounding box center [1204, 264] width 64 height 24
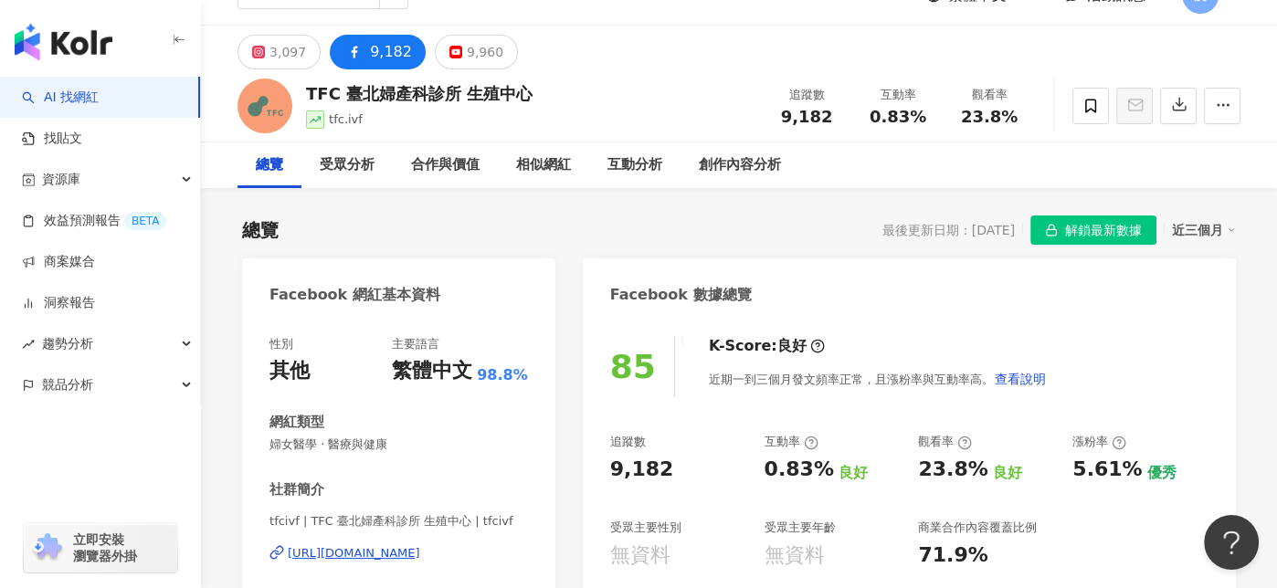
scroll to position [91, 0]
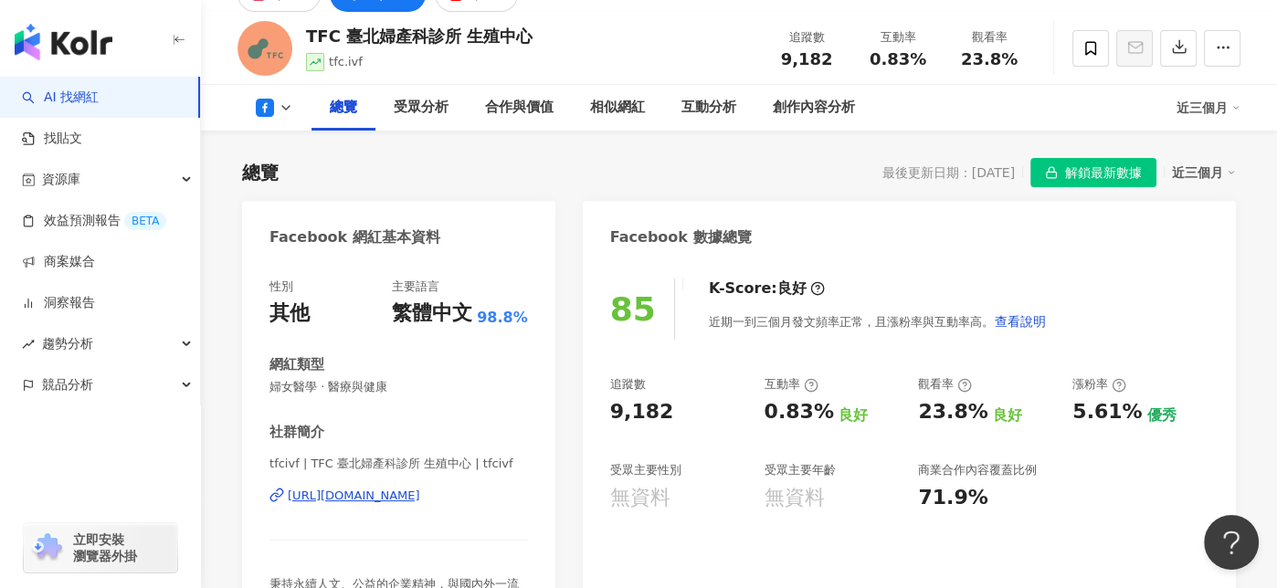
click at [794, 64] on span "9,182" at bounding box center [807, 58] width 52 height 19
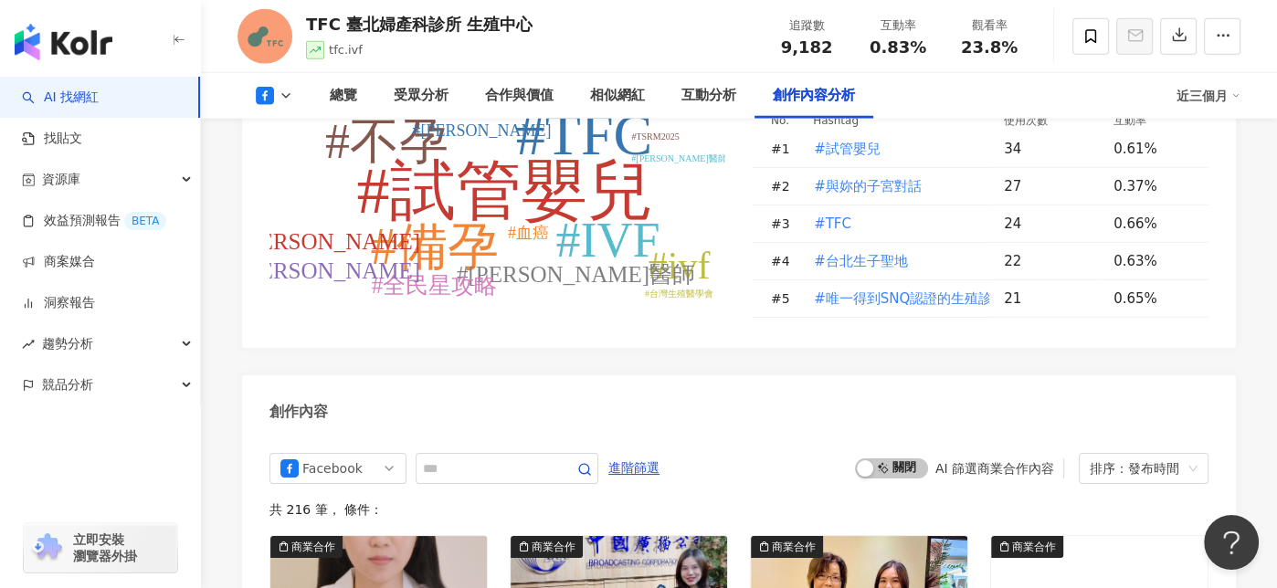
scroll to position [4751, 0]
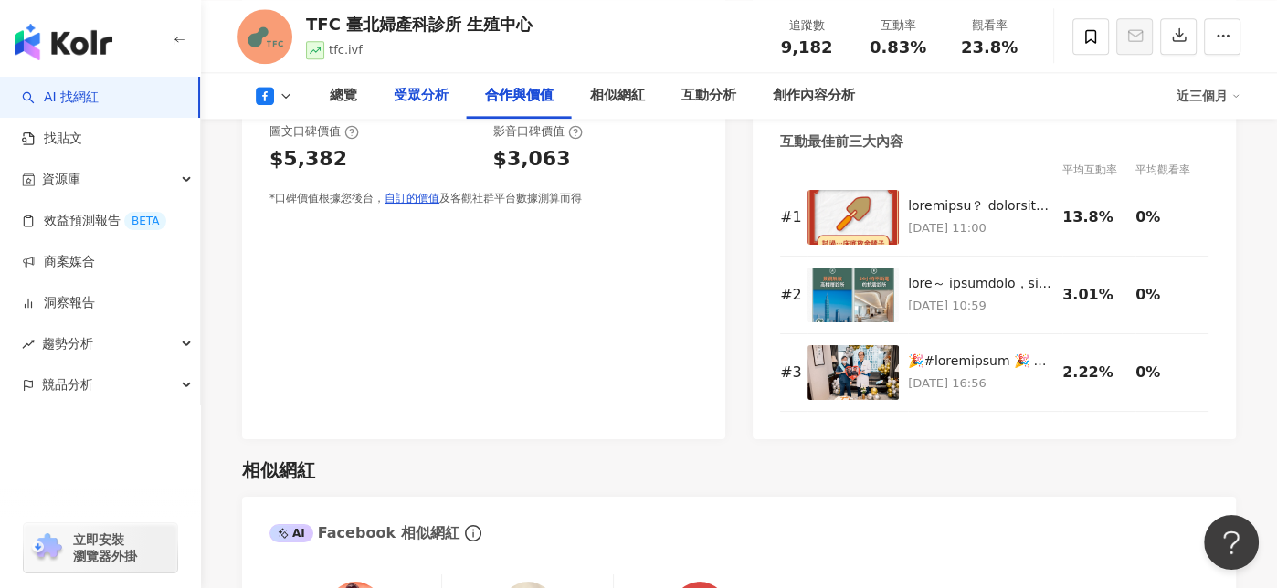
click at [405, 95] on div "受眾分析" at bounding box center [421, 96] width 55 height 22
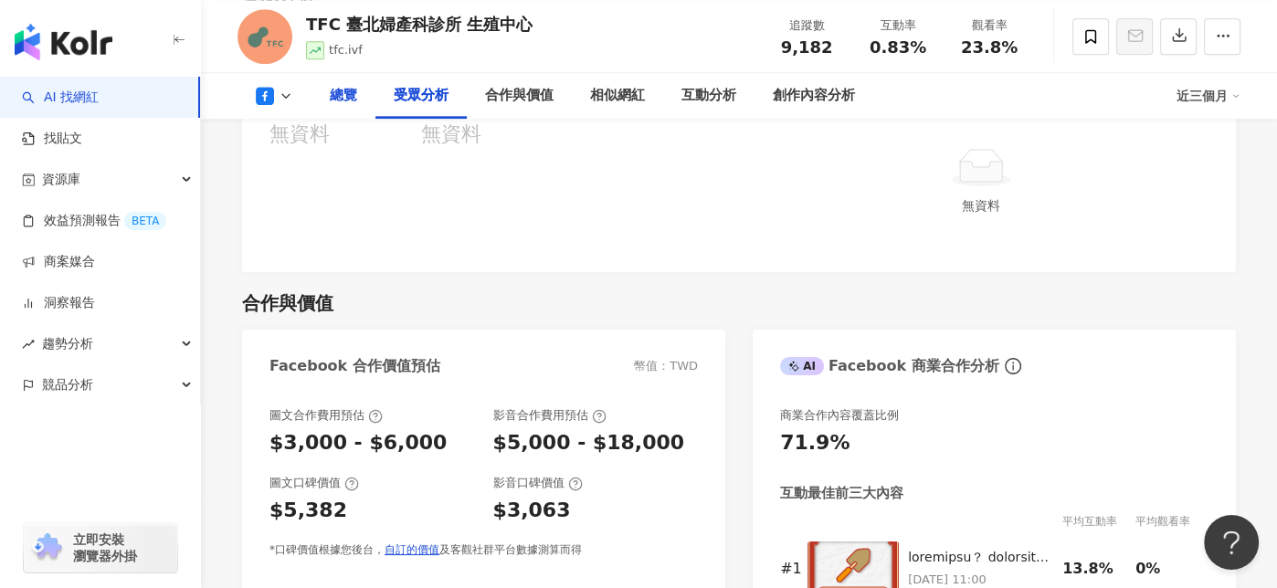
click at [347, 79] on div "總覽" at bounding box center [344, 96] width 64 height 46
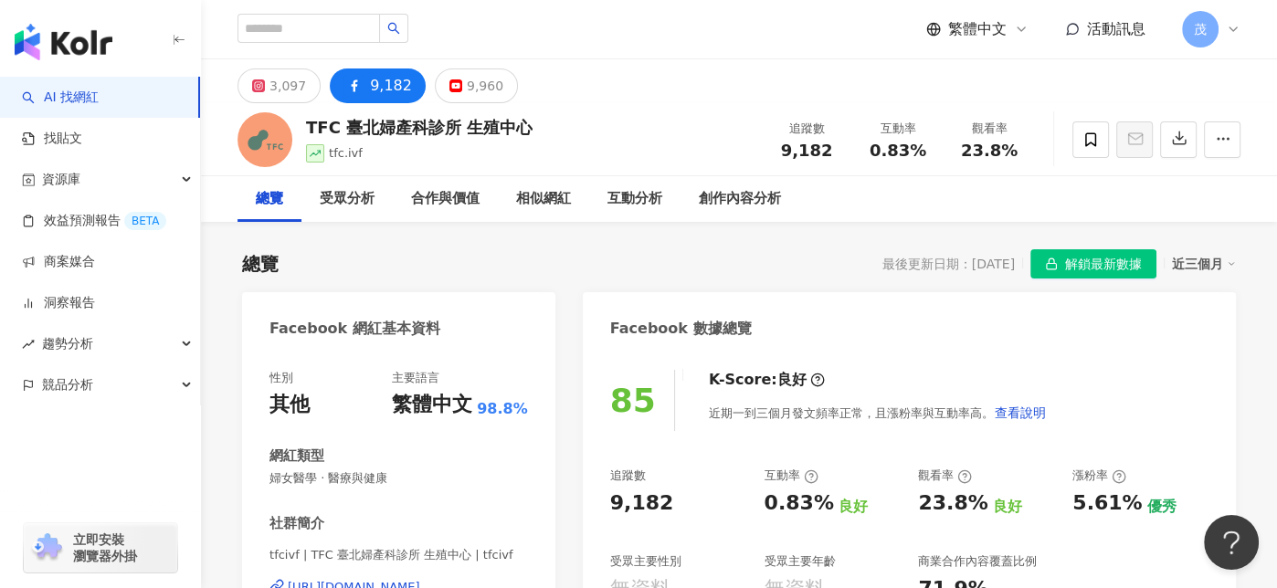
click at [1201, 42] on span "茂" at bounding box center [1200, 29] width 37 height 37
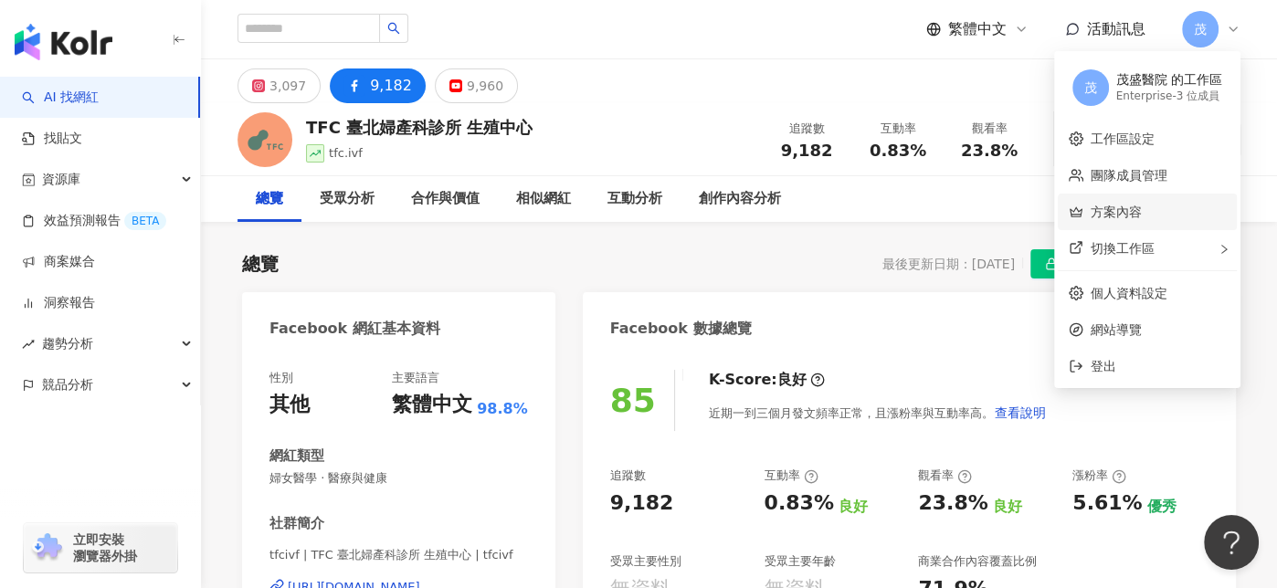
click at [1142, 206] on link "方案內容" at bounding box center [1116, 212] width 51 height 15
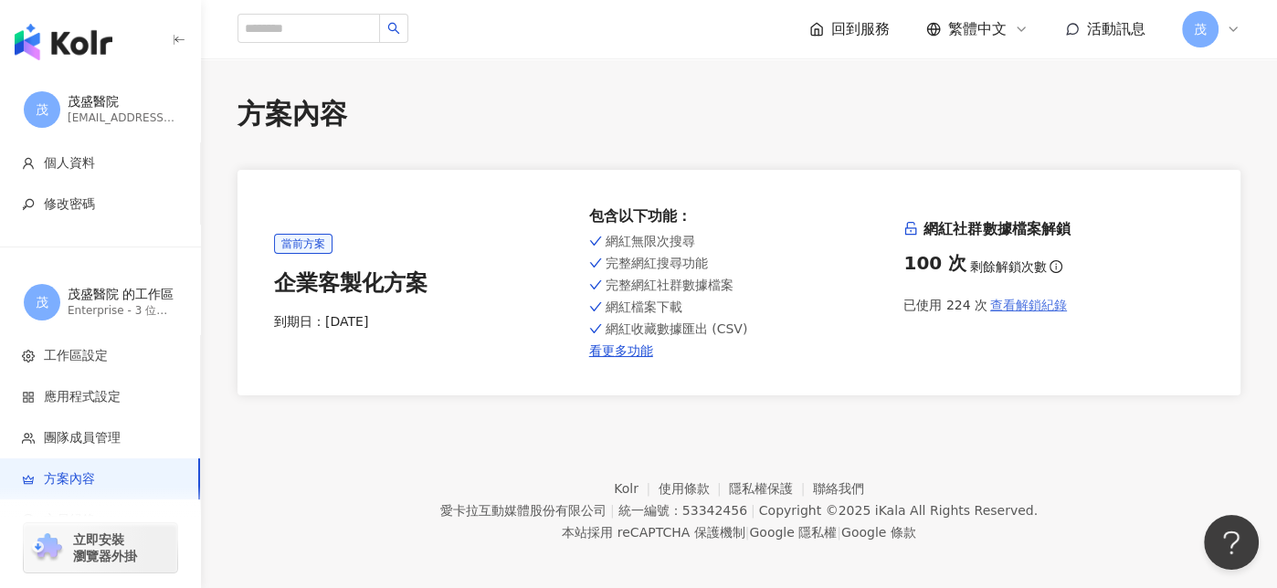
click at [1056, 306] on span "查看解鎖紀錄" at bounding box center [1028, 305] width 77 height 15
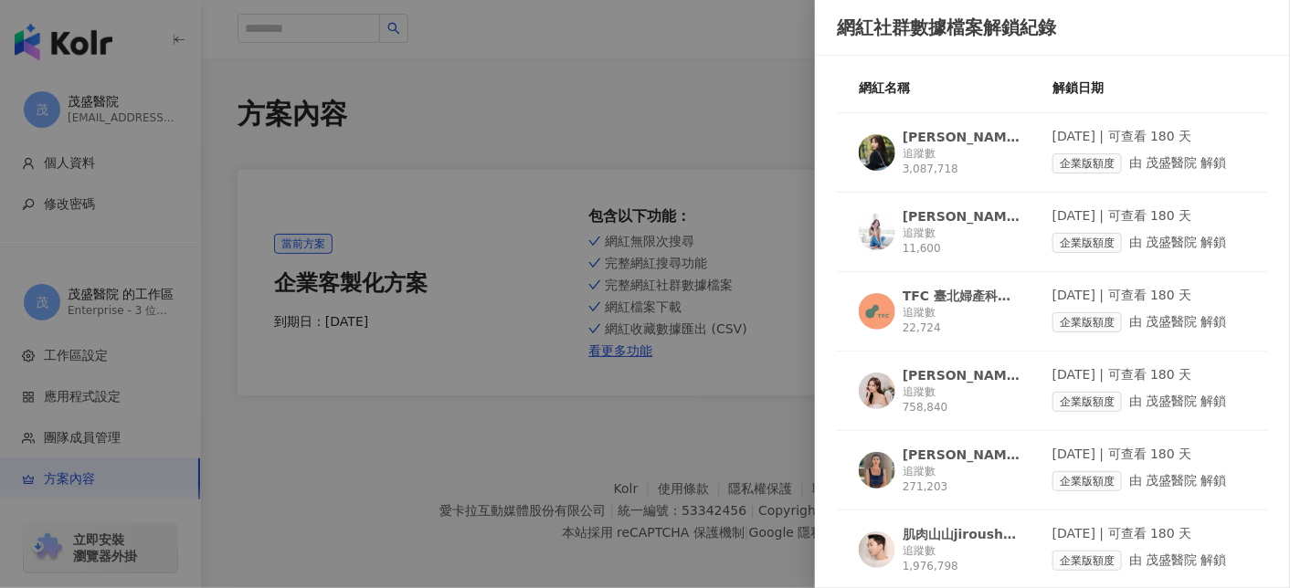
click at [1063, 163] on span "企業版額度" at bounding box center [1086, 163] width 69 height 20
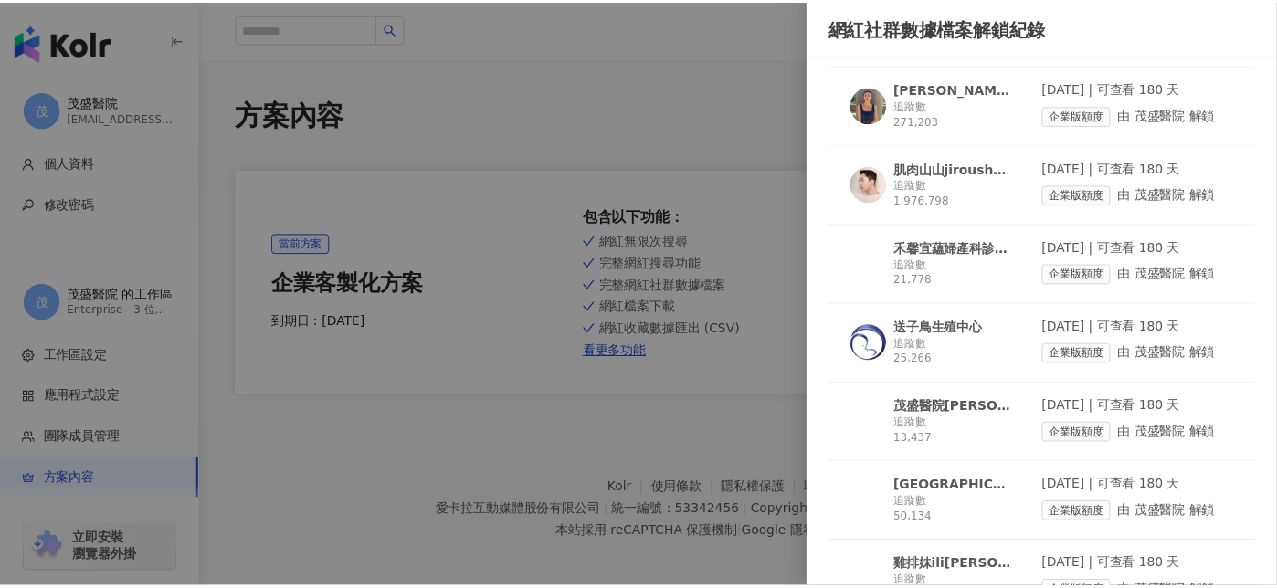
scroll to position [457, 0]
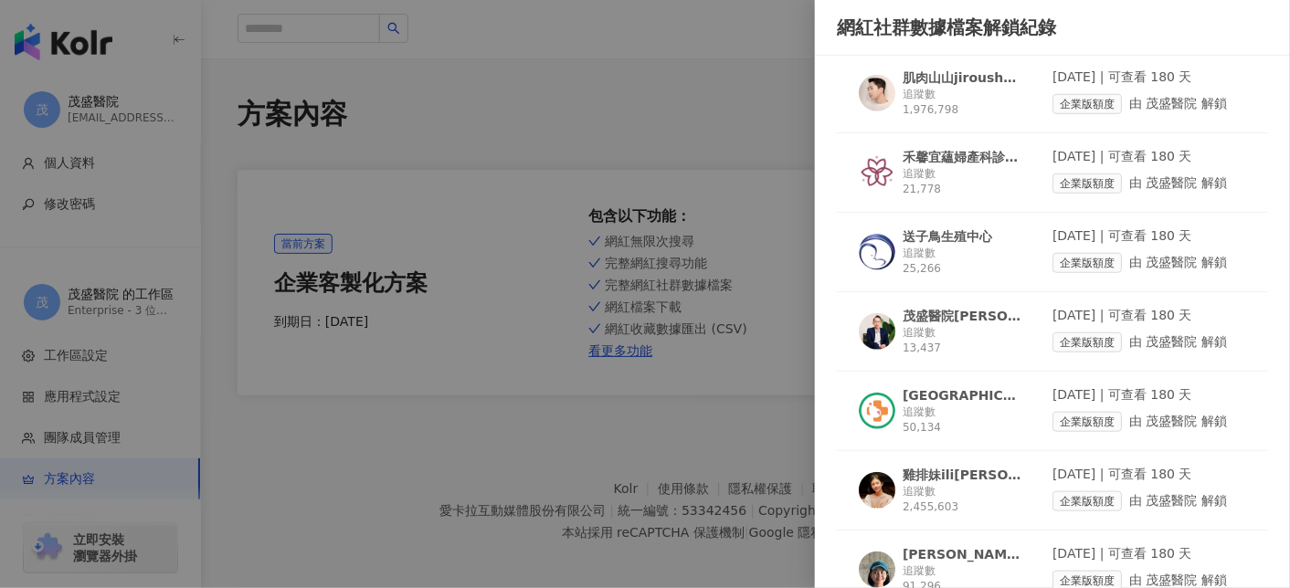
click at [634, 156] on div at bounding box center [645, 294] width 1290 height 588
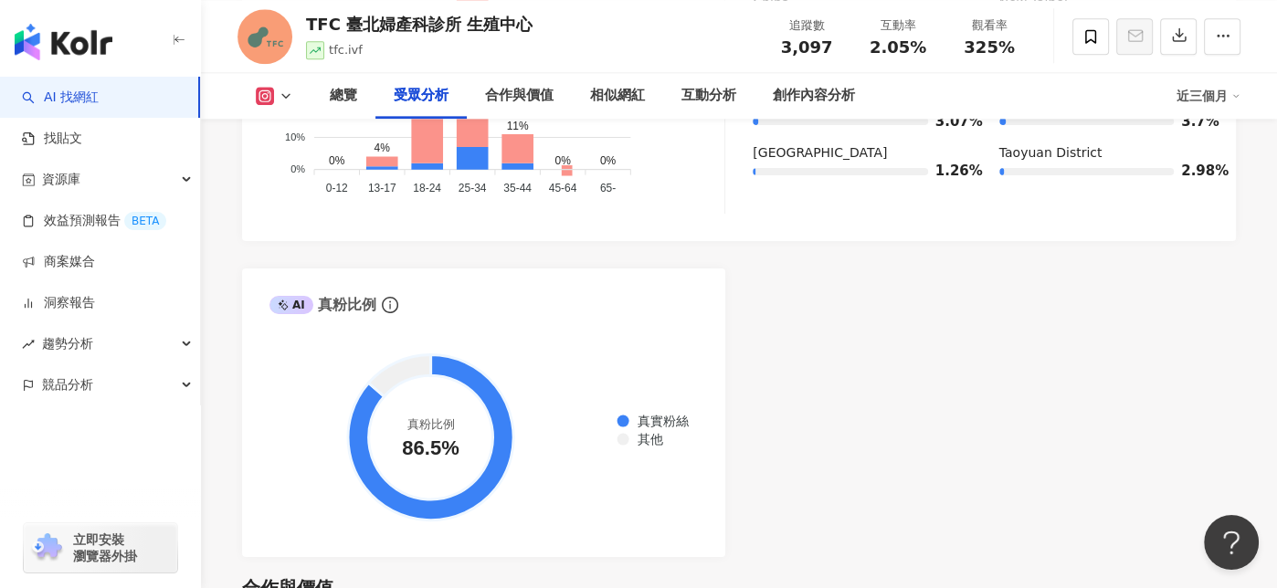
scroll to position [1462, 0]
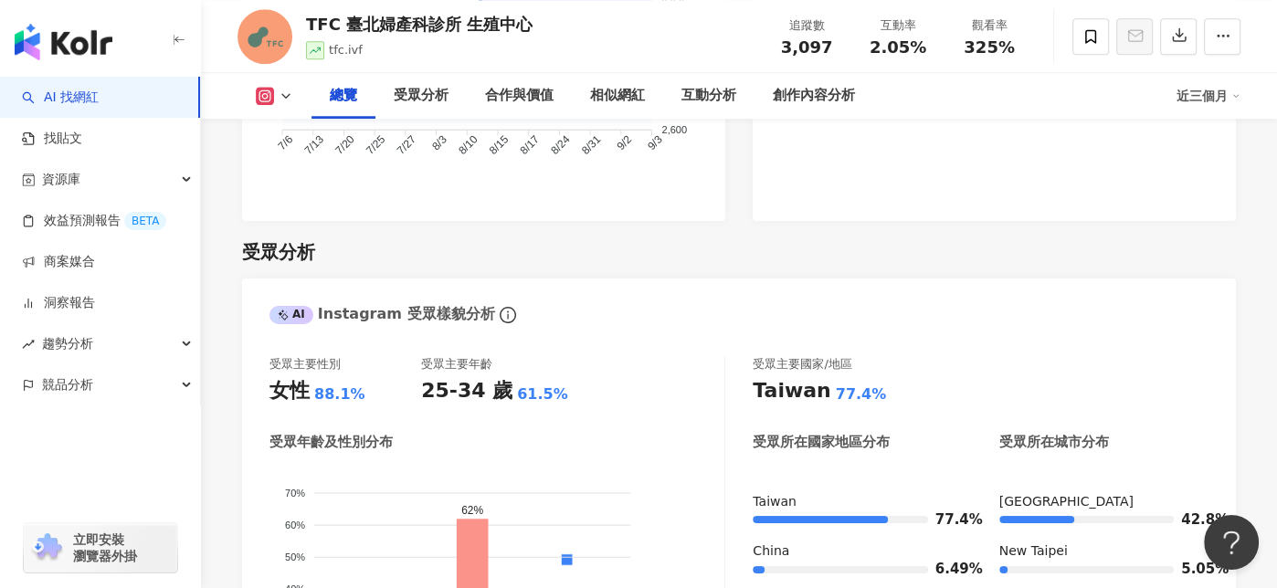
click at [281, 100] on icon at bounding box center [286, 96] width 15 height 15
click at [291, 184] on button "Facebook" at bounding box center [304, 172] width 110 height 26
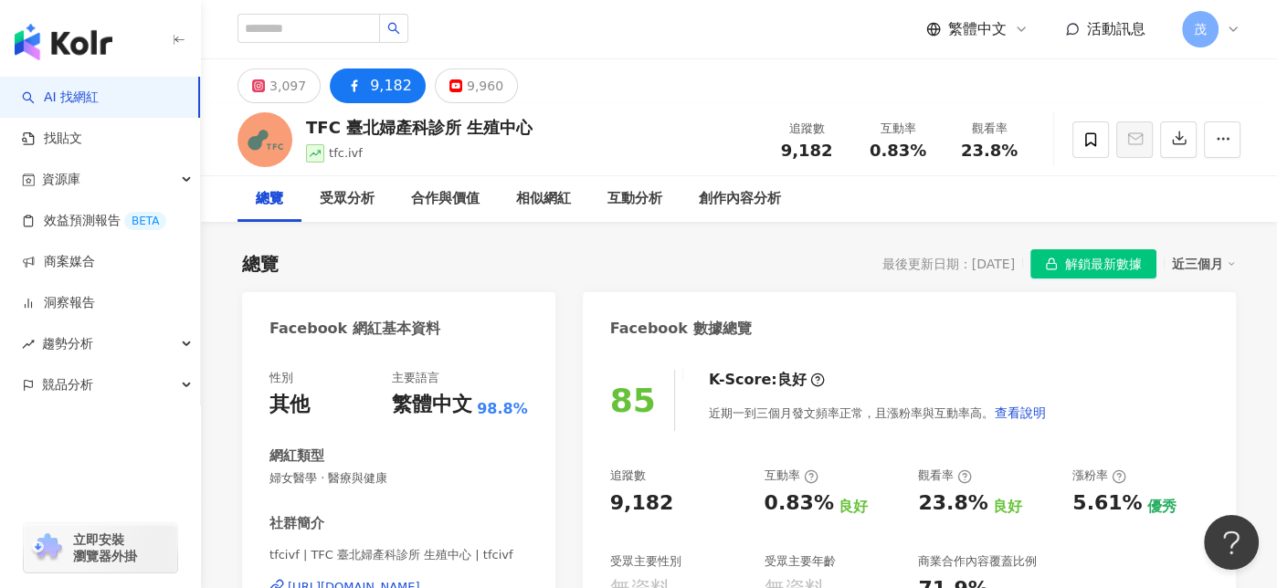
click at [1236, 28] on icon at bounding box center [1233, 29] width 15 height 15
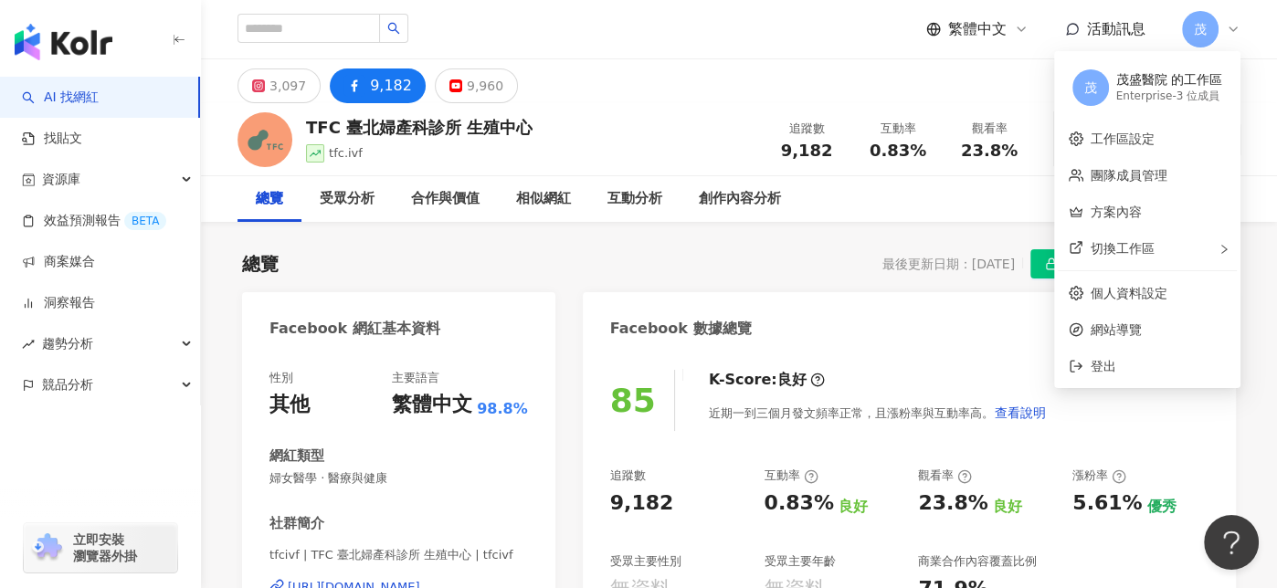
click at [1236, 28] on icon at bounding box center [1233, 29] width 15 height 15
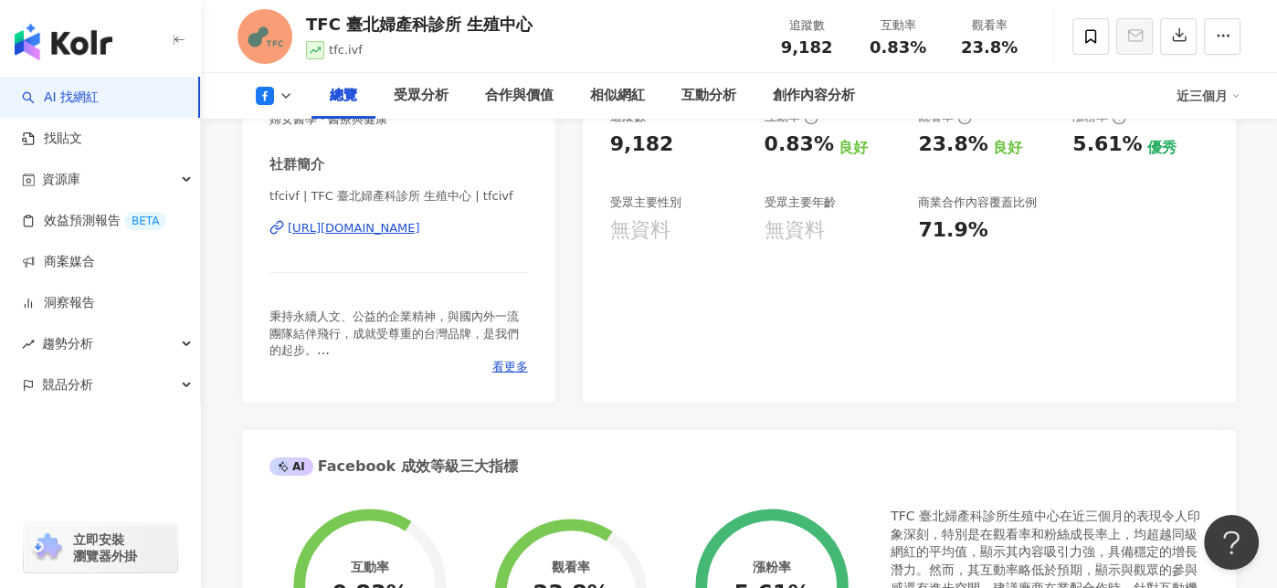
scroll to position [365, 0]
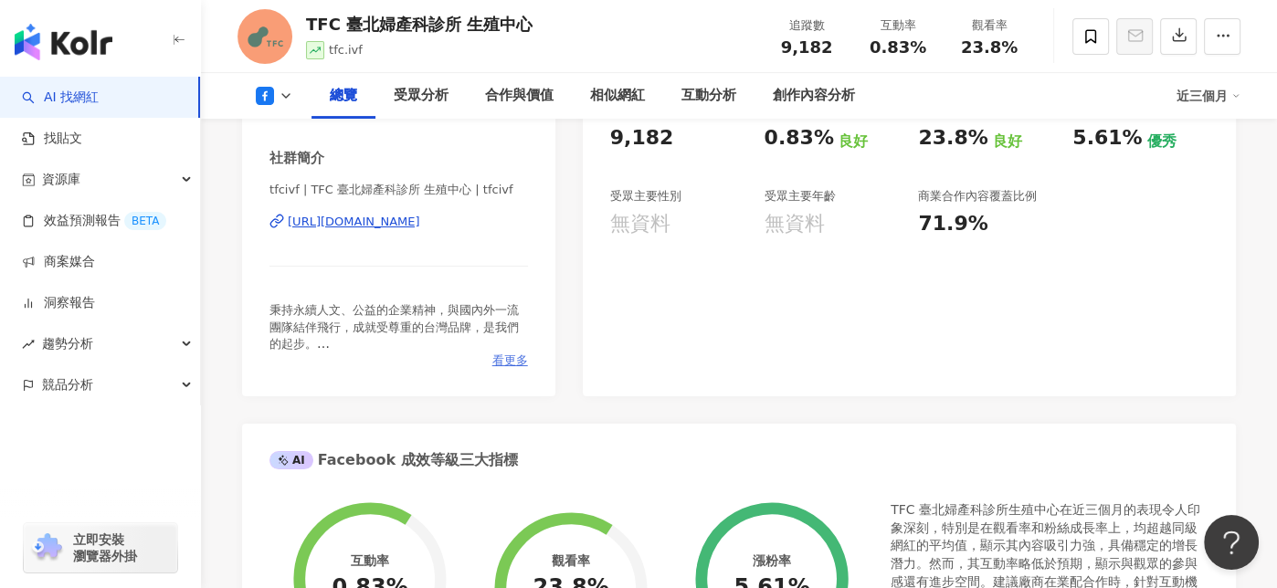
click at [520, 354] on span "看更多" at bounding box center [510, 361] width 36 height 16
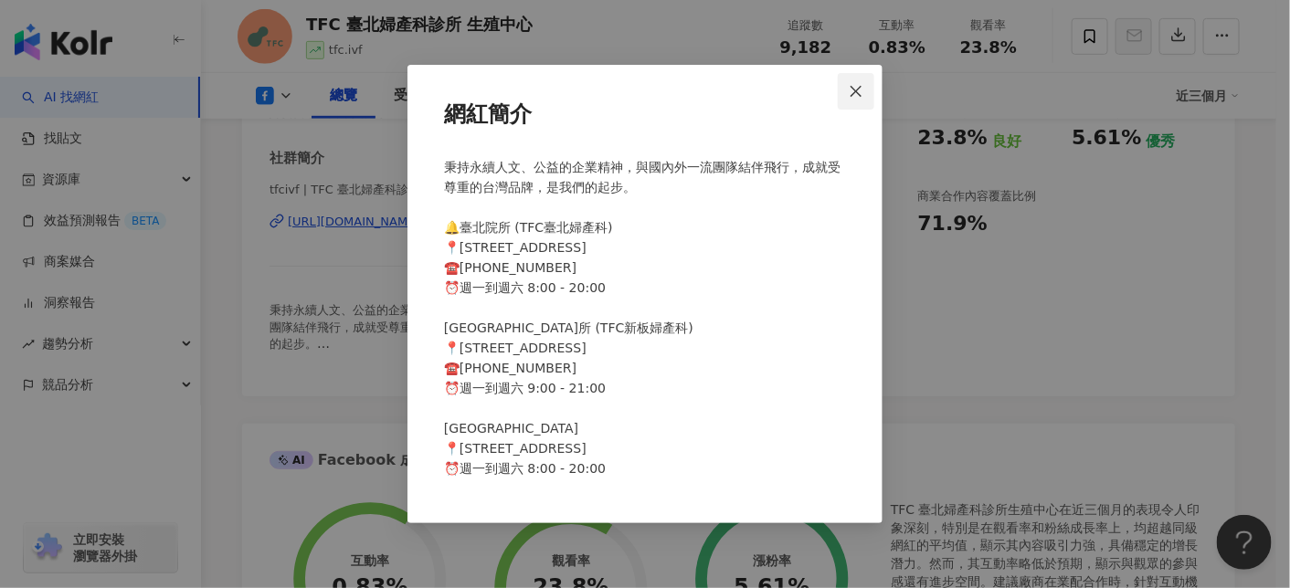
click at [851, 100] on button "Close" at bounding box center [856, 91] width 37 height 37
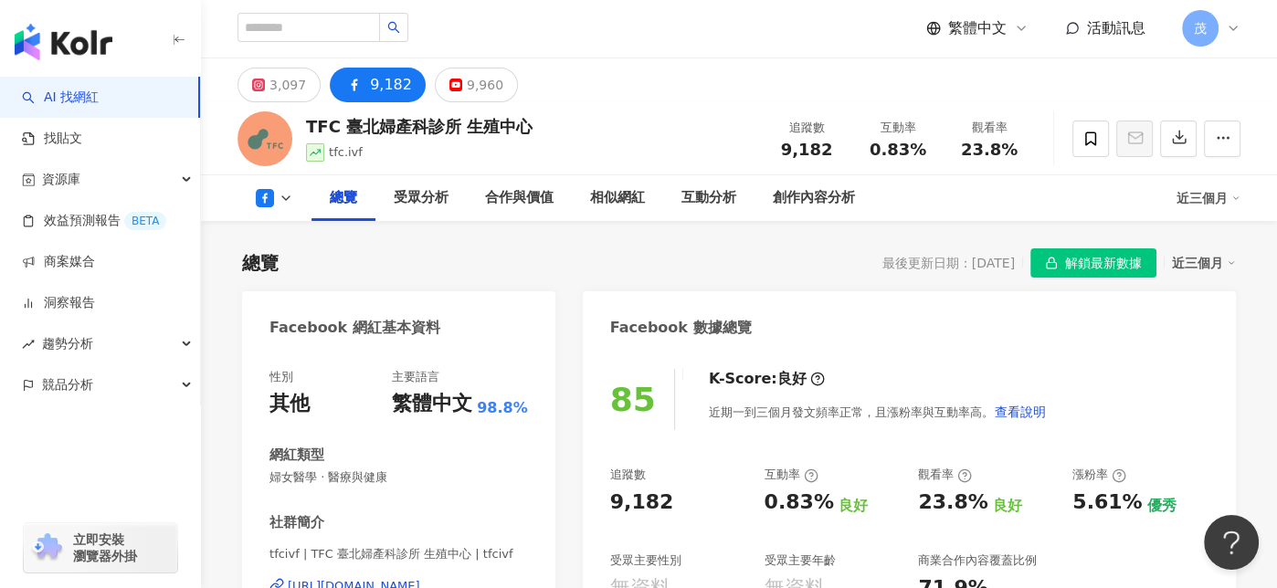
scroll to position [0, 0]
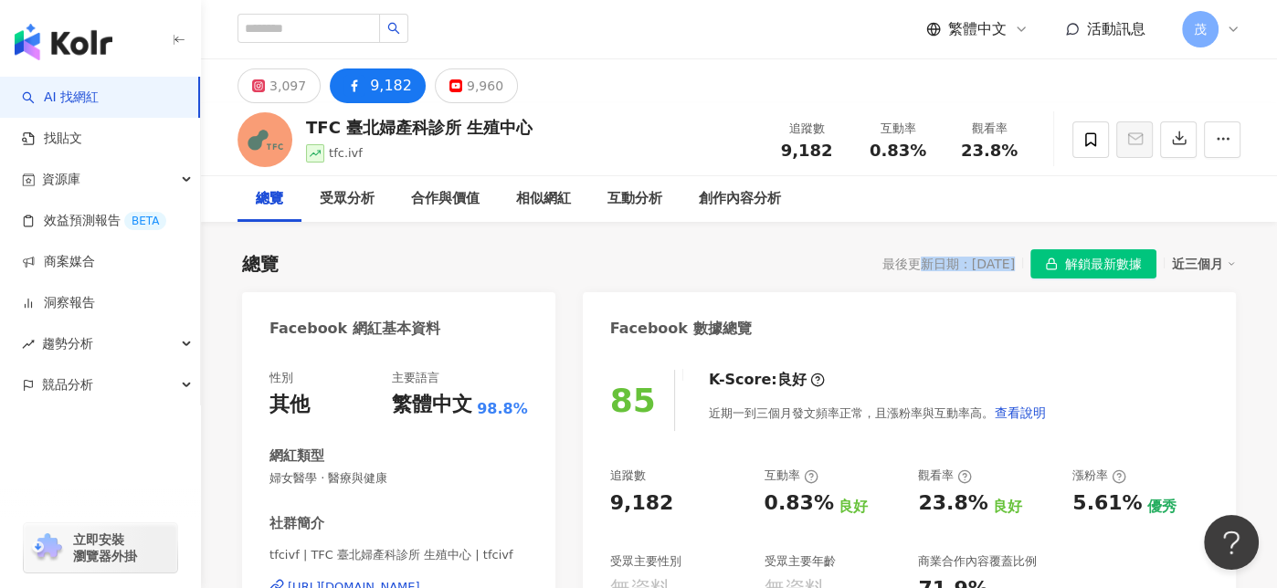
drag, startPoint x: 934, startPoint y: 261, endPoint x: 997, endPoint y: 267, distance: 63.3
click at [997, 267] on div "最後更新日期：[DATE]" at bounding box center [949, 264] width 132 height 15
click at [997, 267] on div "最後更新日期：2025/9/23" at bounding box center [949, 264] width 132 height 15
drag, startPoint x: 997, startPoint y: 267, endPoint x: 941, endPoint y: 269, distance: 55.8
click at [941, 269] on div "最後更新日期：2025/9/23" at bounding box center [949, 264] width 132 height 15
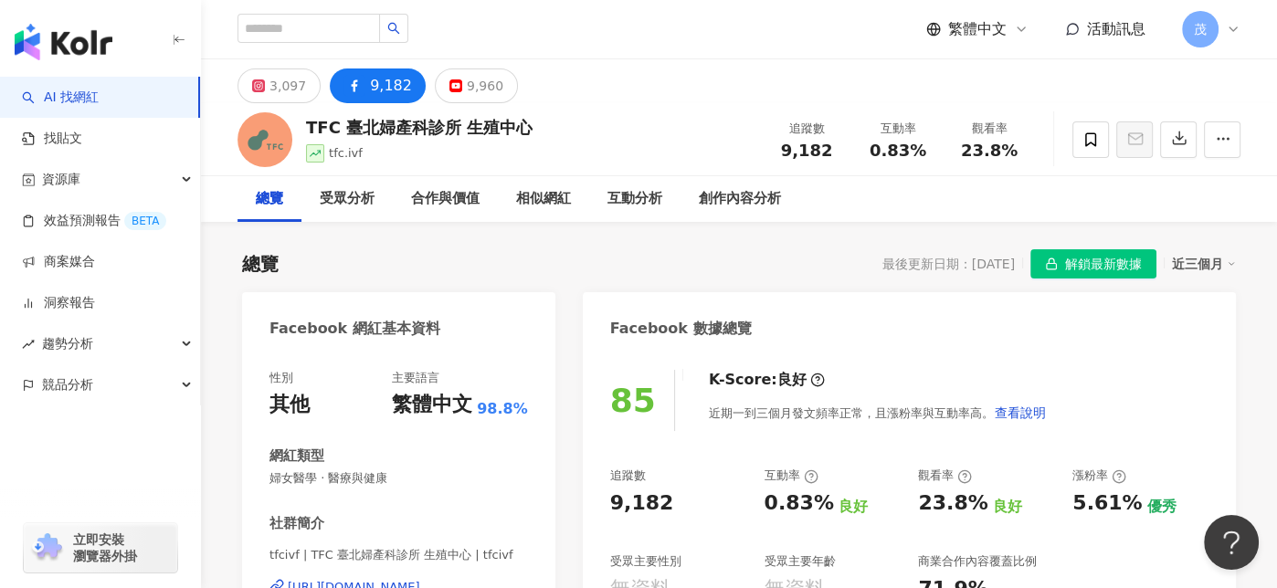
click at [941, 269] on div "最後更新日期：2025/9/23" at bounding box center [949, 264] width 132 height 15
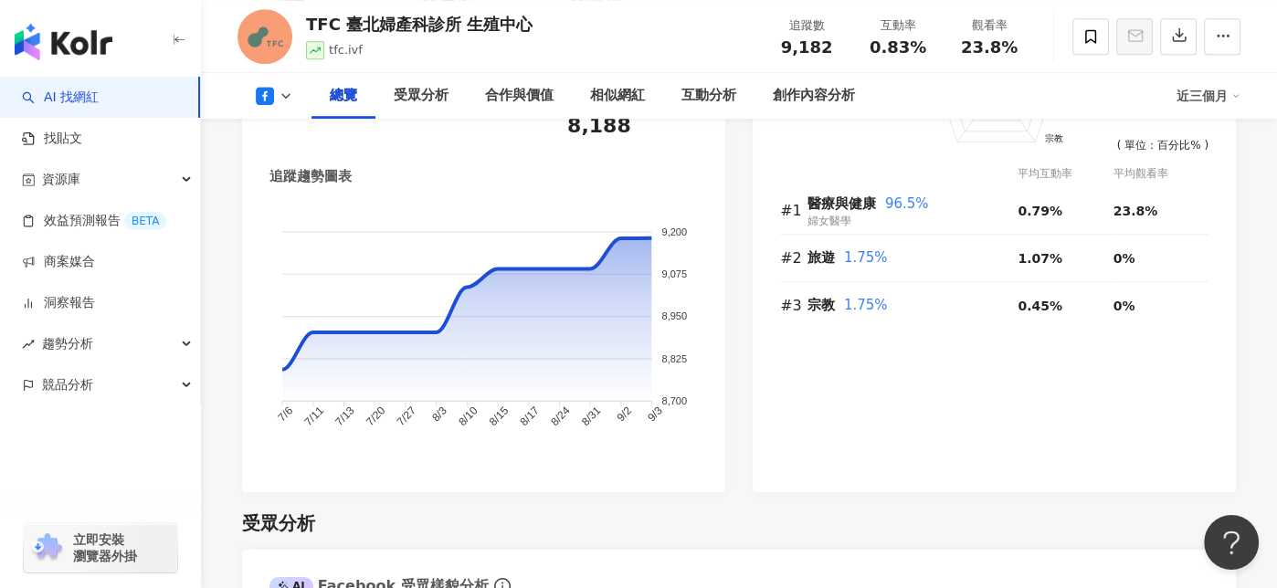
scroll to position [1188, 0]
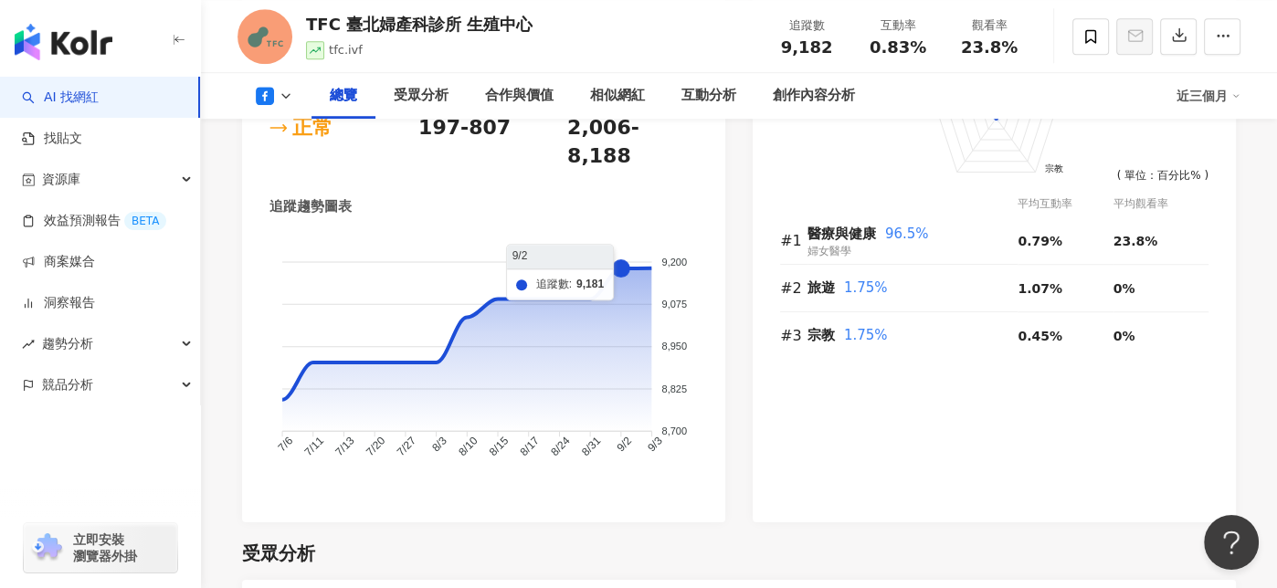
click at [608, 294] on foreignobject at bounding box center [484, 358] width 428 height 247
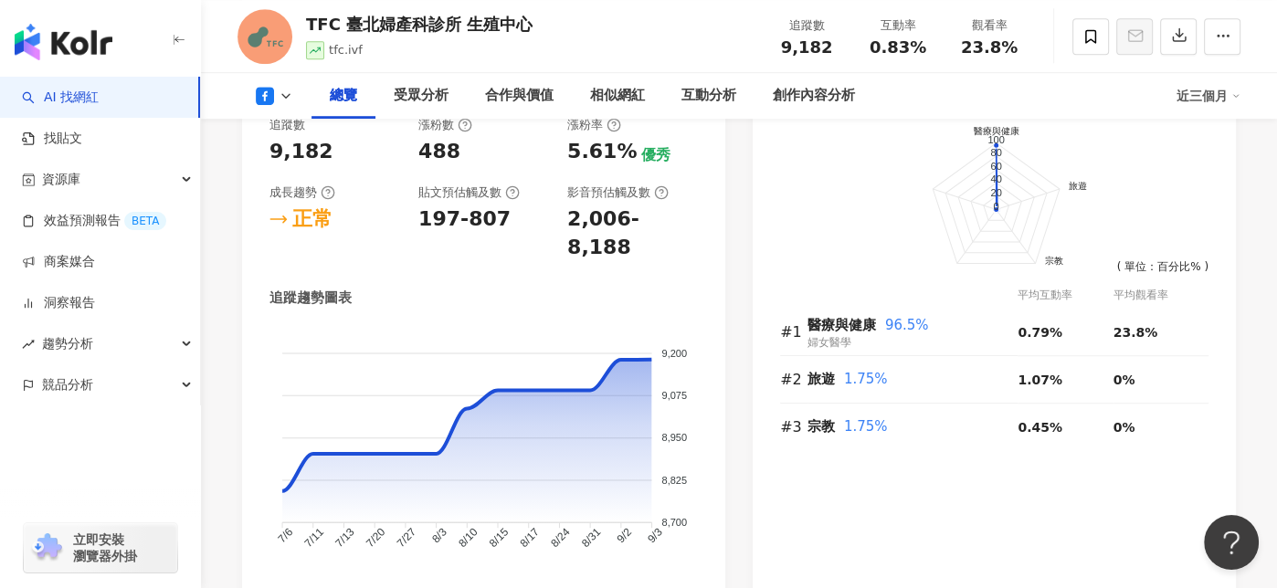
click at [331, 289] on div "追蹤趨勢圖表" at bounding box center [311, 298] width 82 height 19
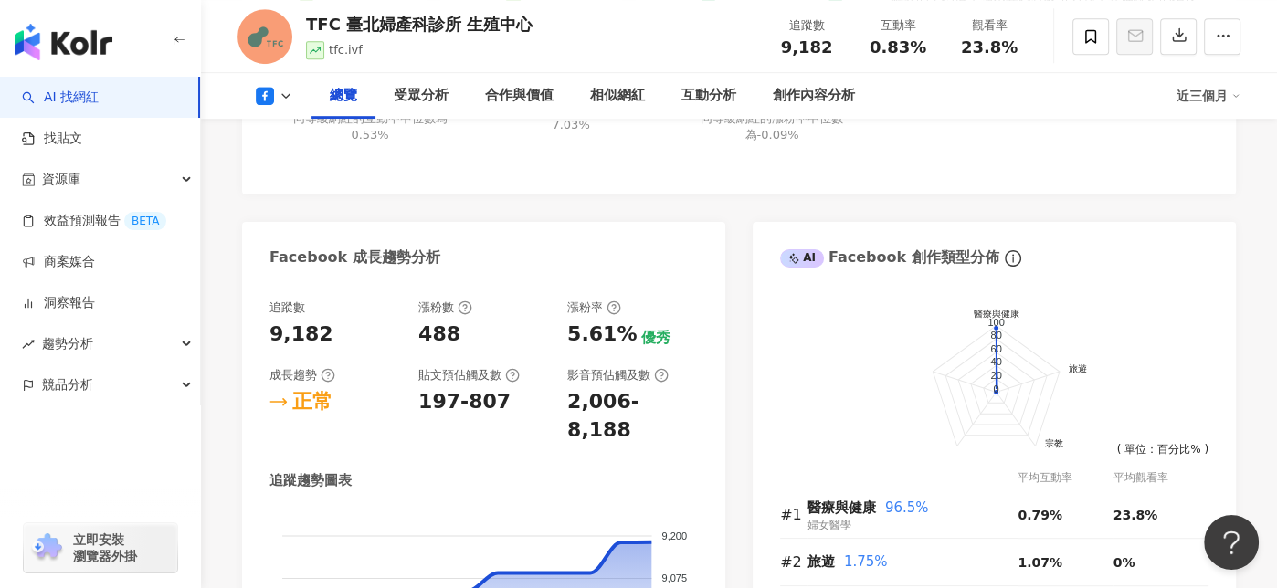
click at [367, 253] on div "Facebook 成長趨勢分析" at bounding box center [355, 258] width 171 height 20
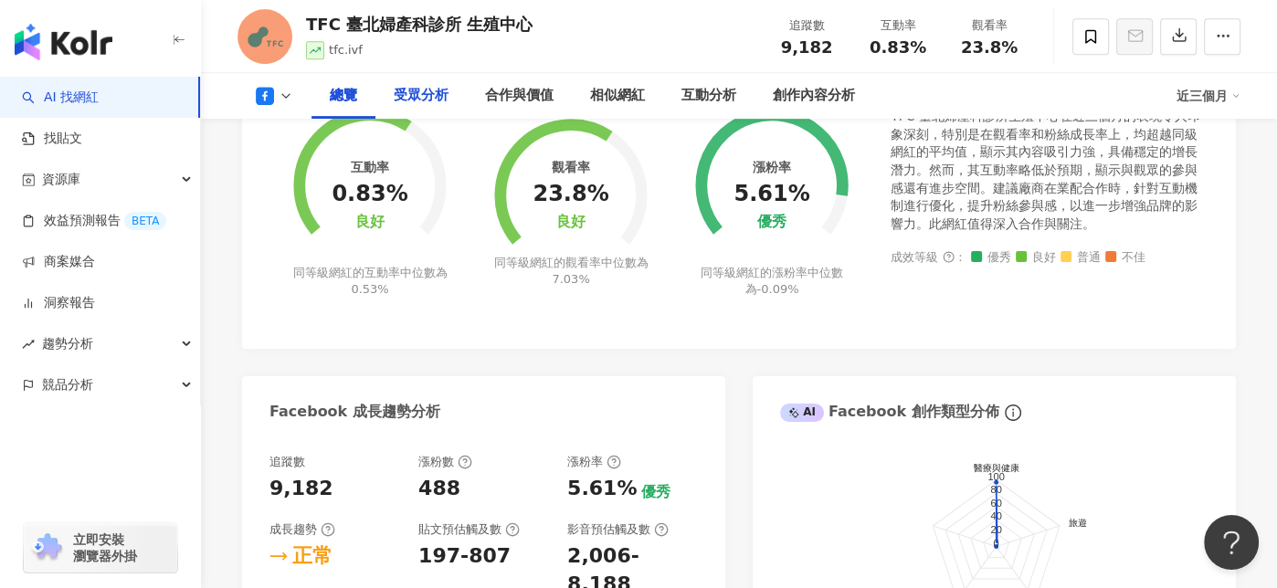
scroll to position [731, 0]
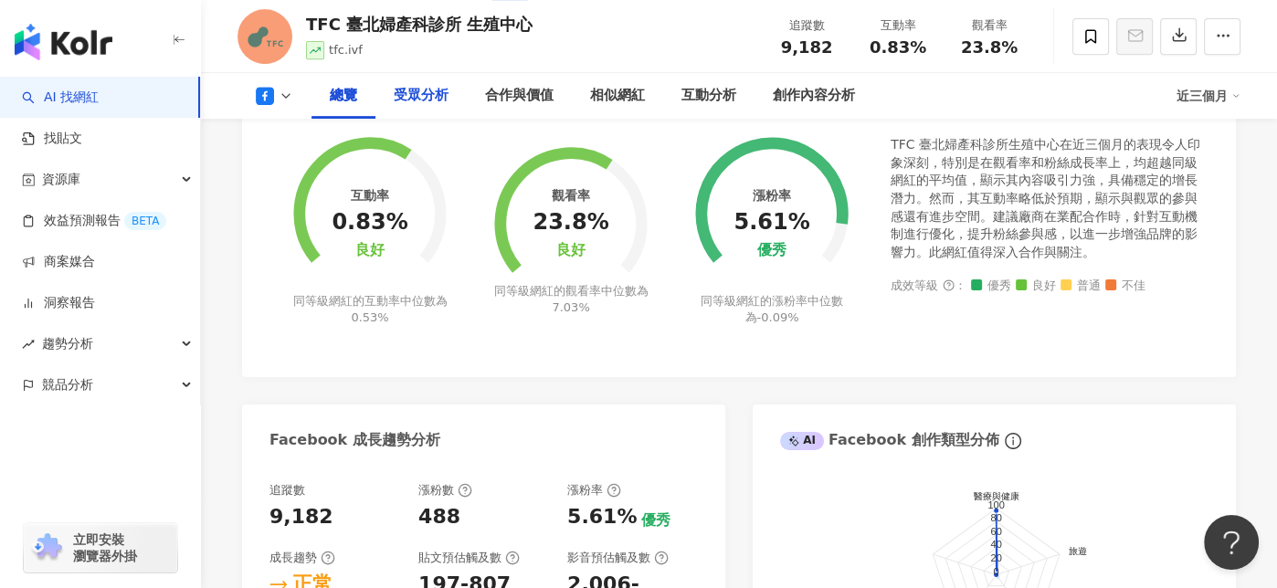
click at [437, 95] on div "受眾分析" at bounding box center [421, 96] width 55 height 22
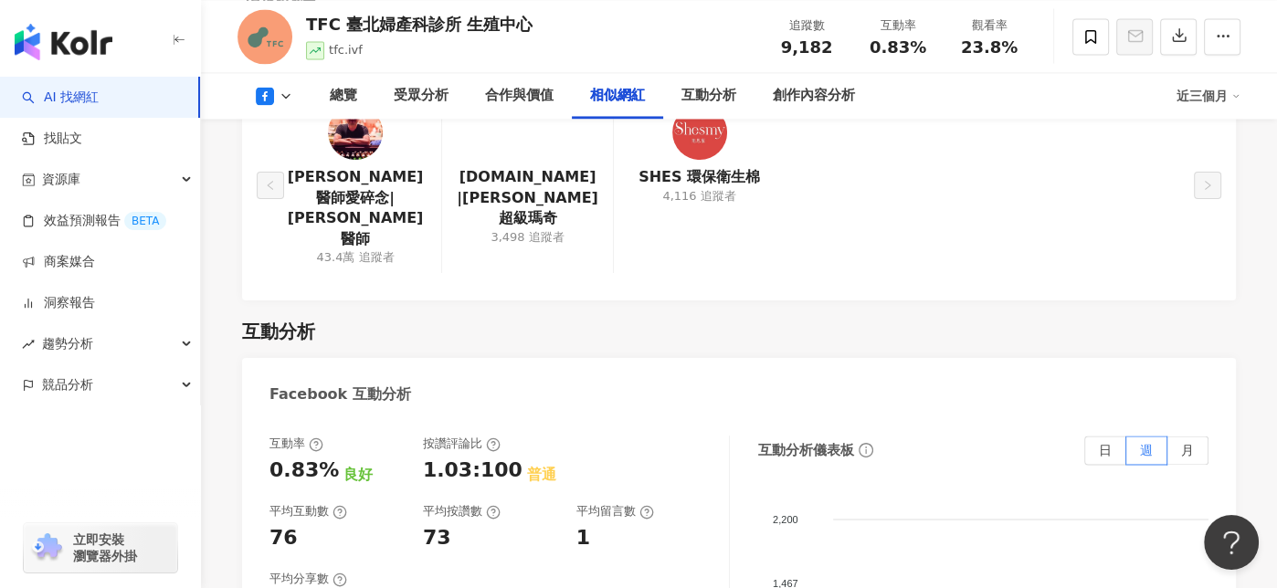
scroll to position [2569, 0]
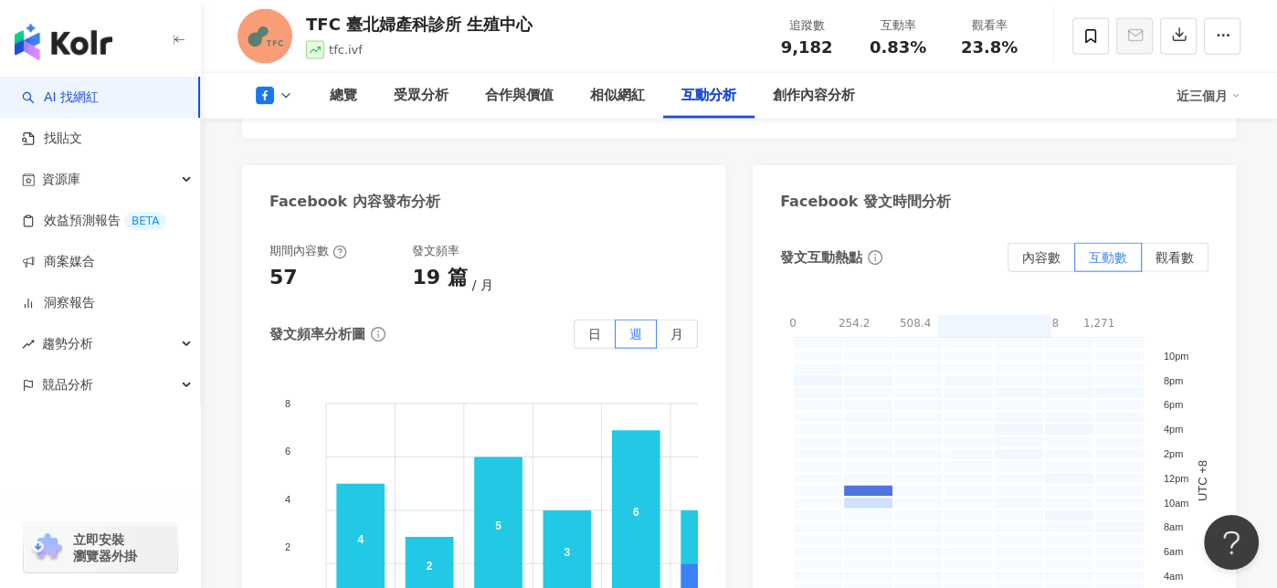
scroll to position [3665, 0]
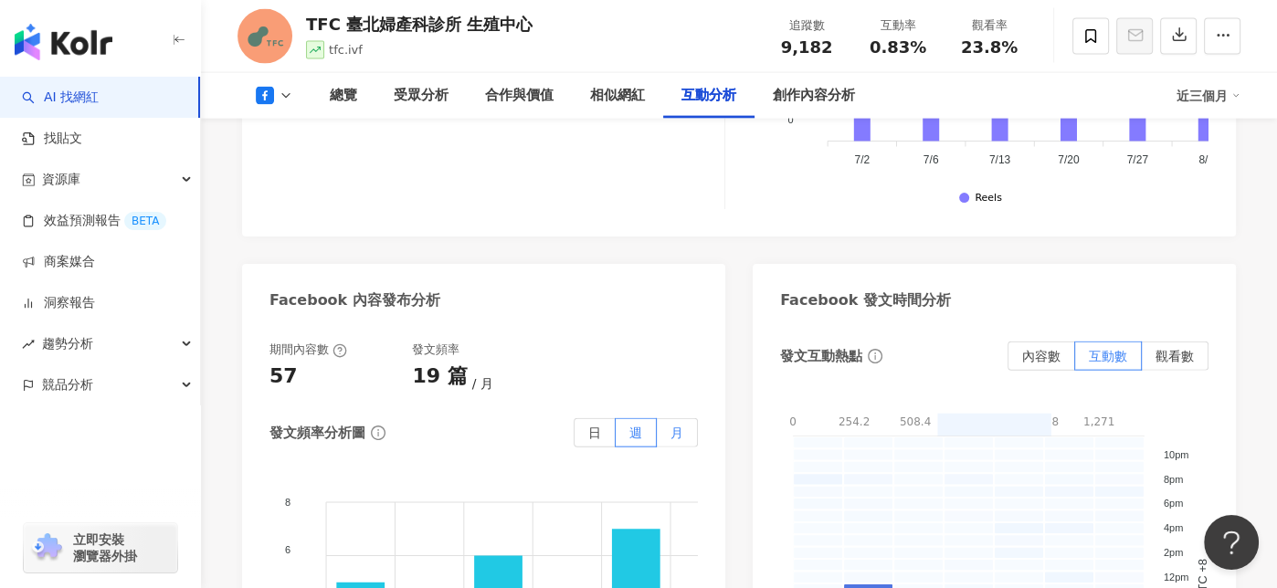
click at [674, 426] on span "月" at bounding box center [677, 433] width 13 height 15
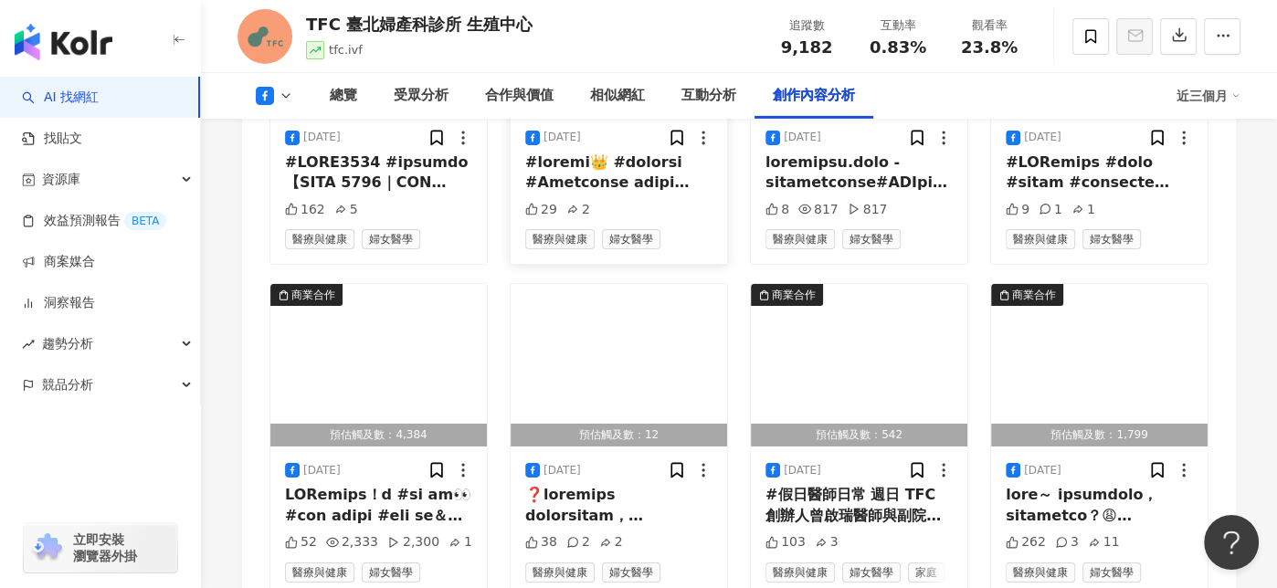
scroll to position [5219, 0]
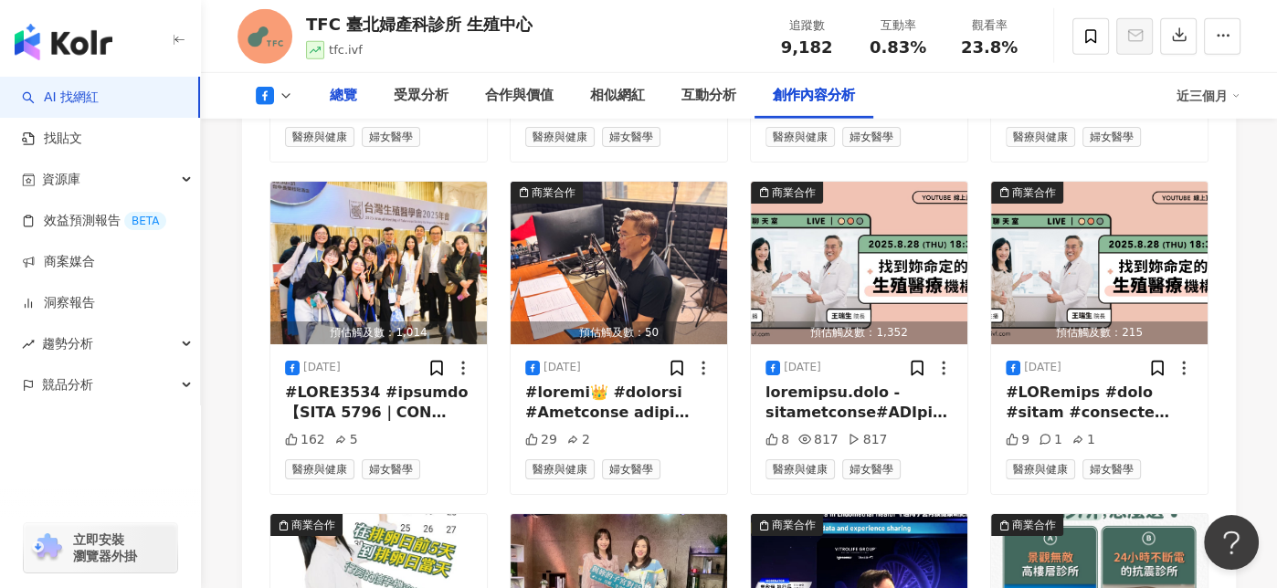
click at [326, 93] on div "總覽" at bounding box center [344, 96] width 64 height 46
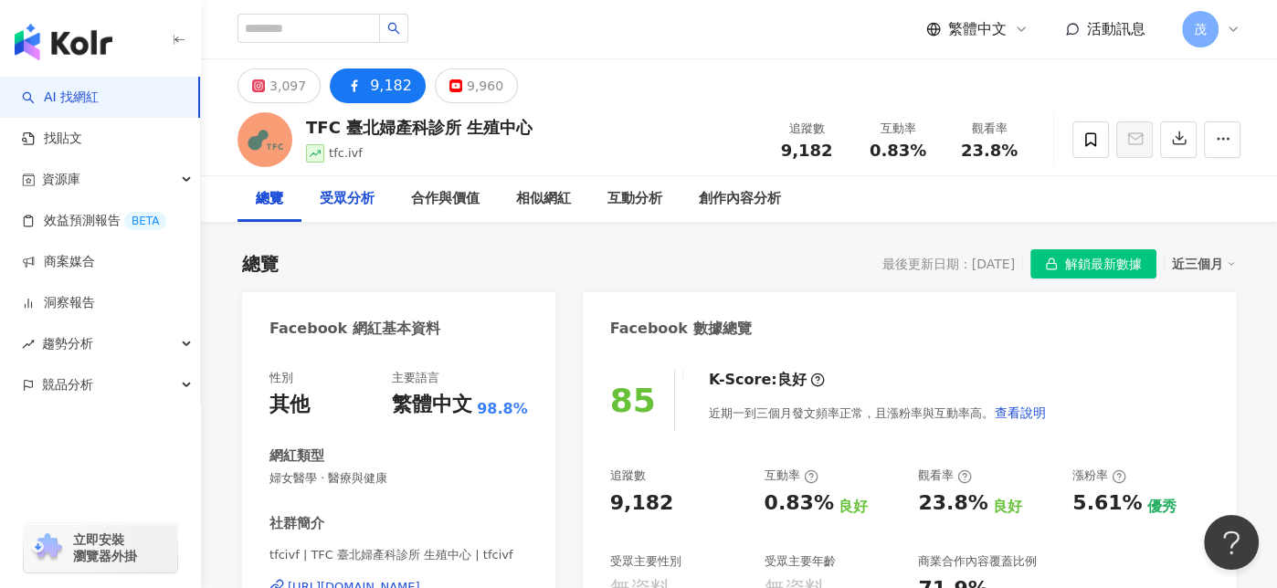
click at [355, 198] on div "受眾分析" at bounding box center [347, 199] width 55 height 22
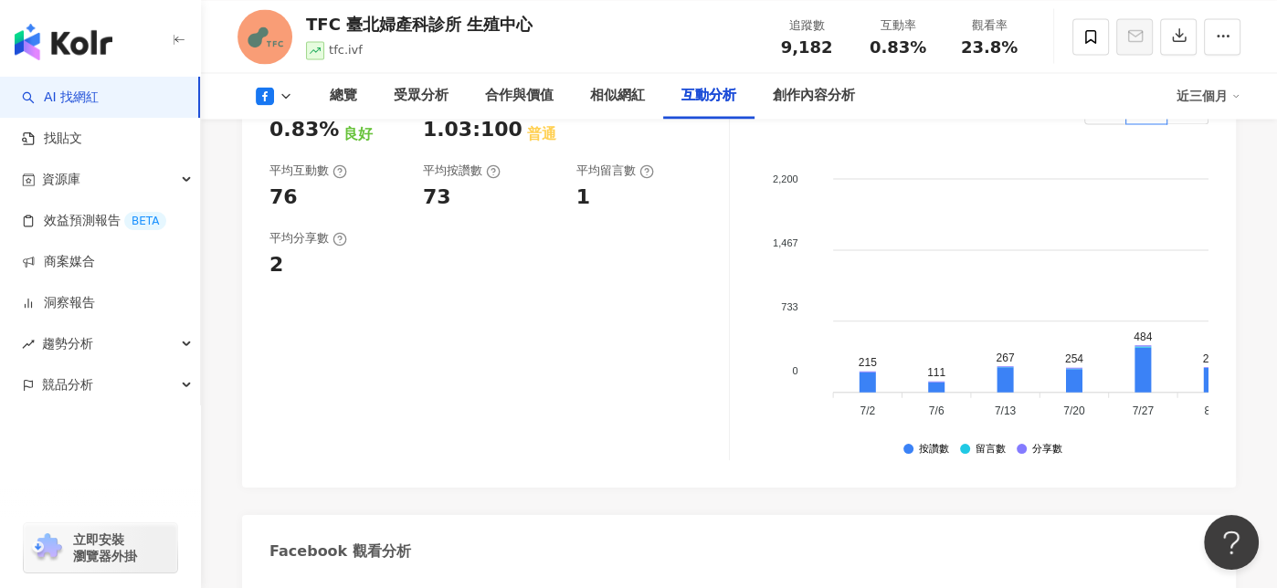
scroll to position [3117, 0]
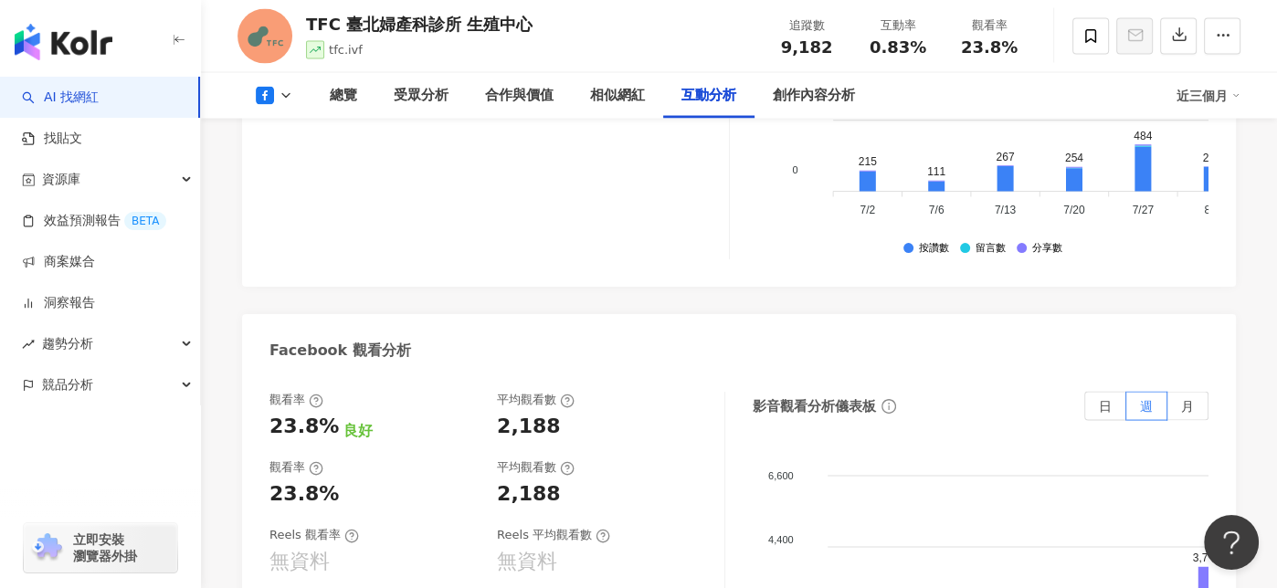
click at [703, 392] on div "平均觀看數" at bounding box center [601, 400] width 209 height 16
click at [342, 97] on div "總覽" at bounding box center [343, 96] width 27 height 22
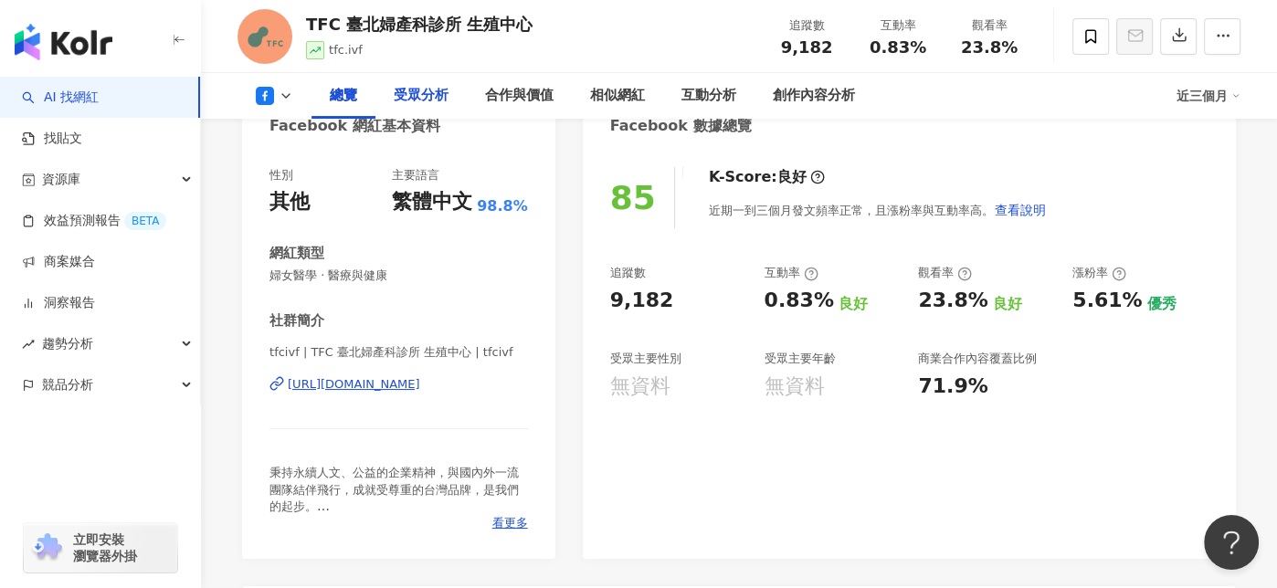
scroll to position [274, 0]
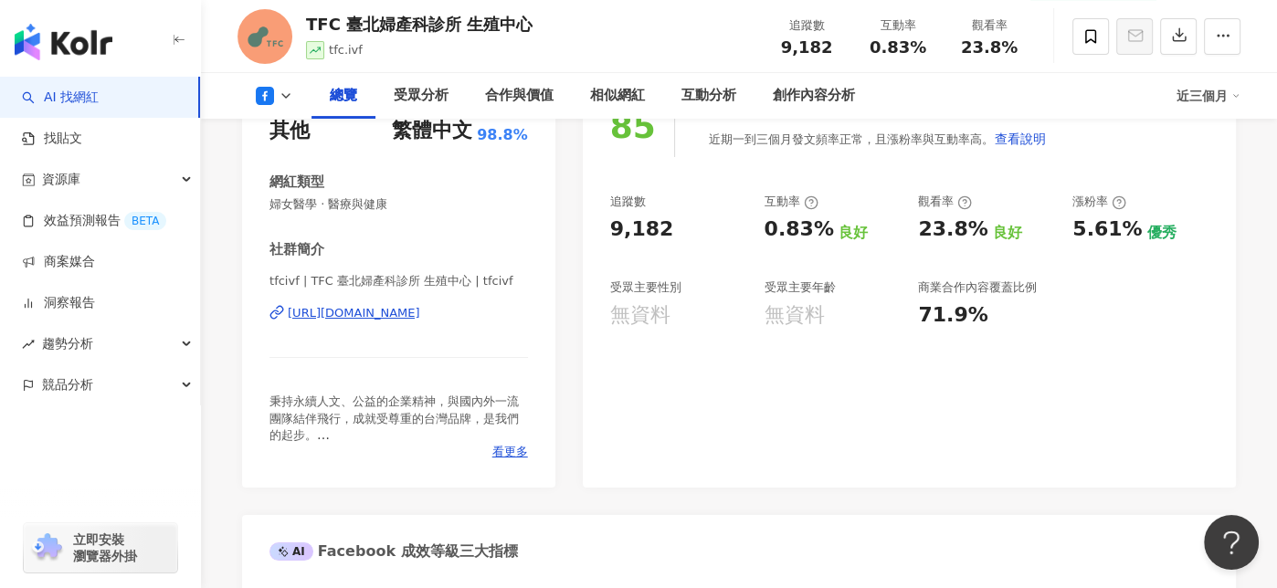
click at [292, 97] on button at bounding box center [275, 96] width 74 height 18
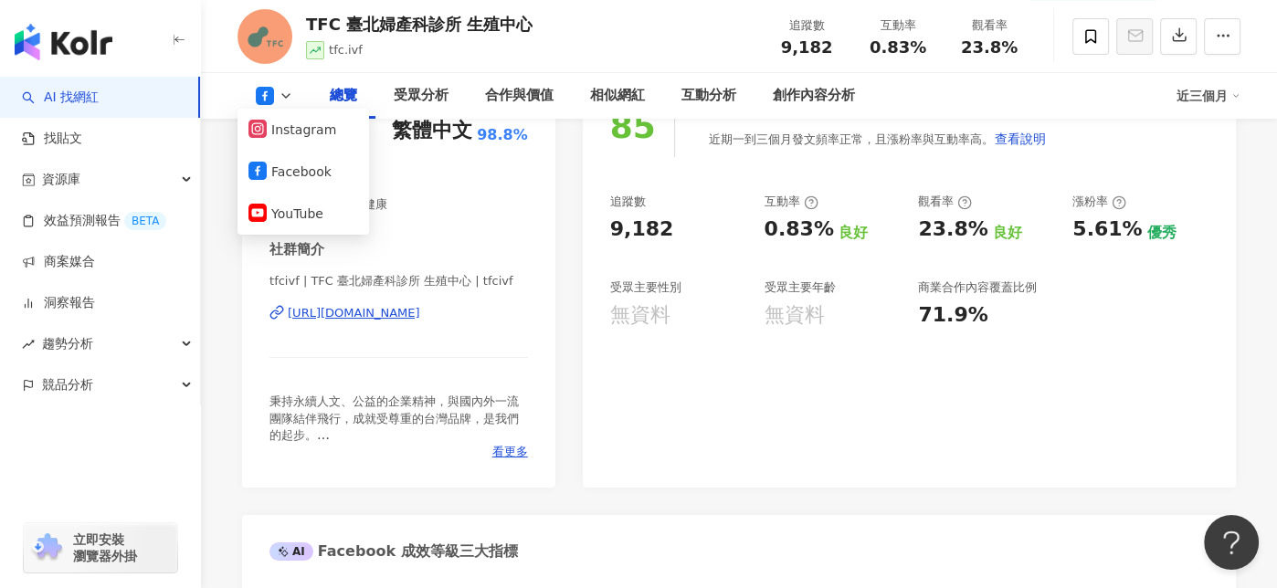
click at [339, 97] on div "總覽" at bounding box center [343, 96] width 27 height 22
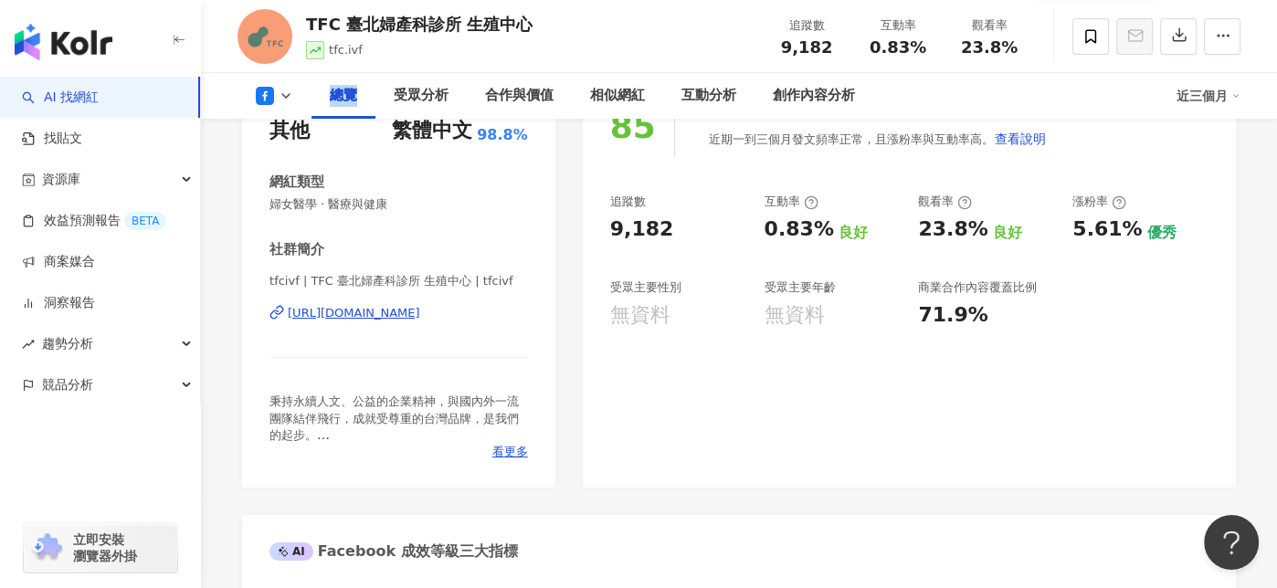
click at [339, 97] on div "總覽" at bounding box center [343, 96] width 27 height 22
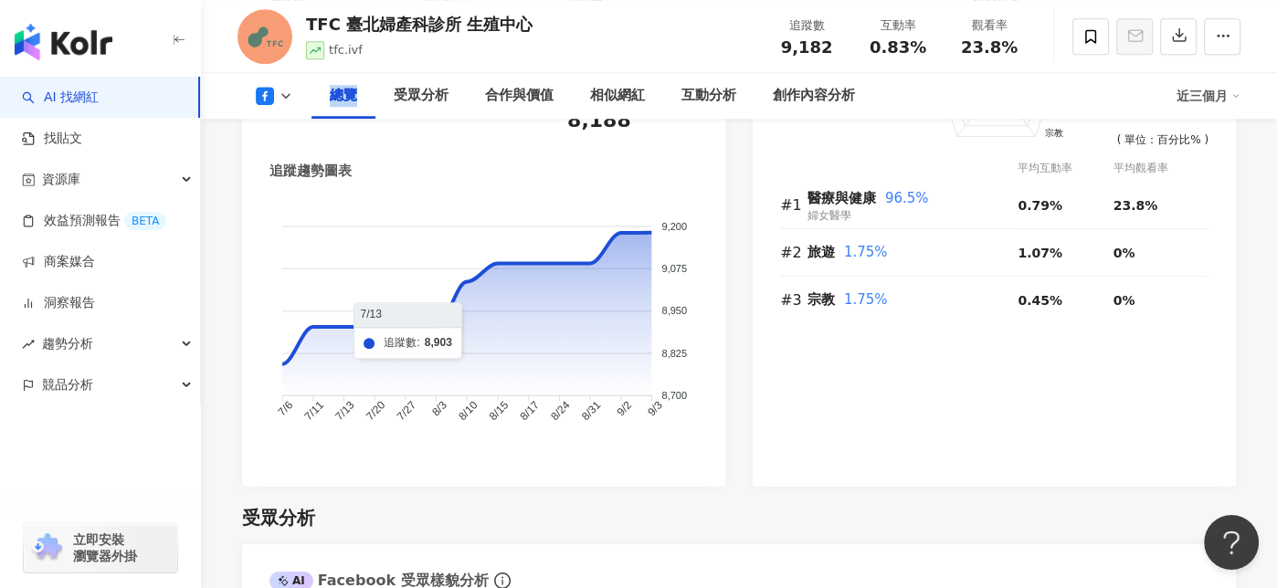
scroll to position [1096, 0]
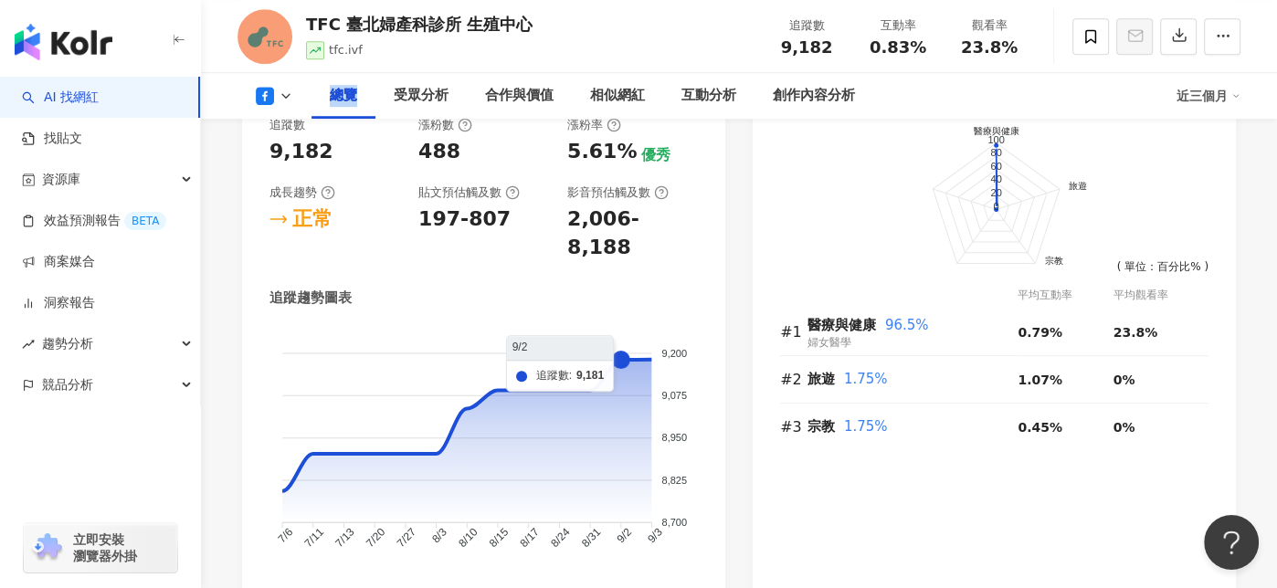
click at [614, 339] on foreignobject at bounding box center [484, 449] width 428 height 247
click at [644, 334] on foreignobject at bounding box center [484, 449] width 428 height 247
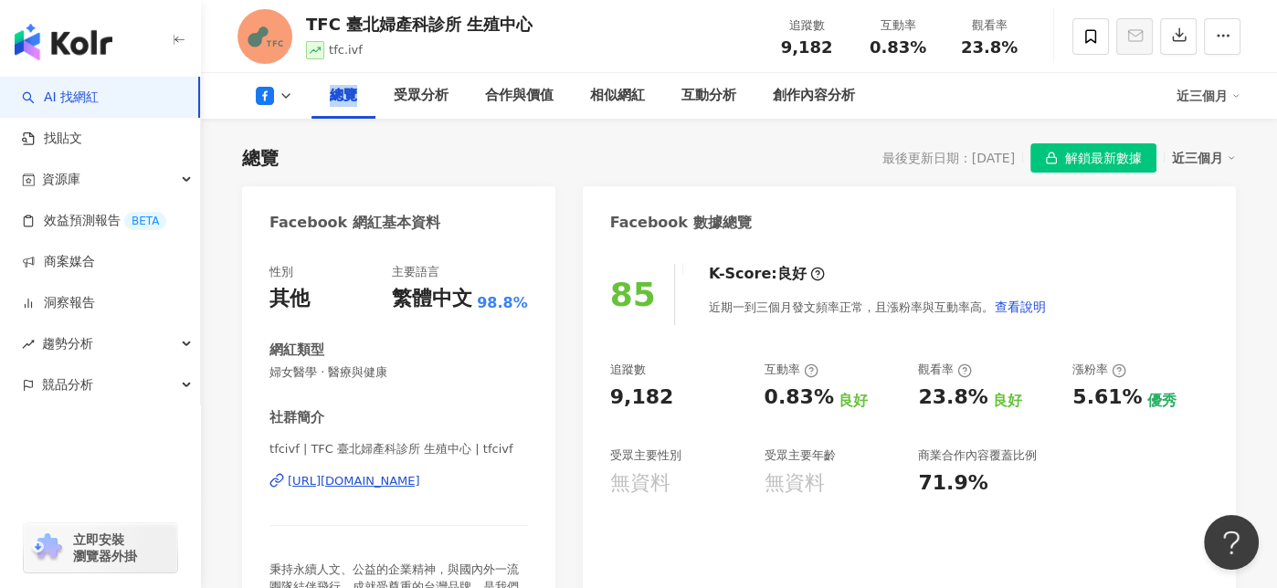
scroll to position [0, 0]
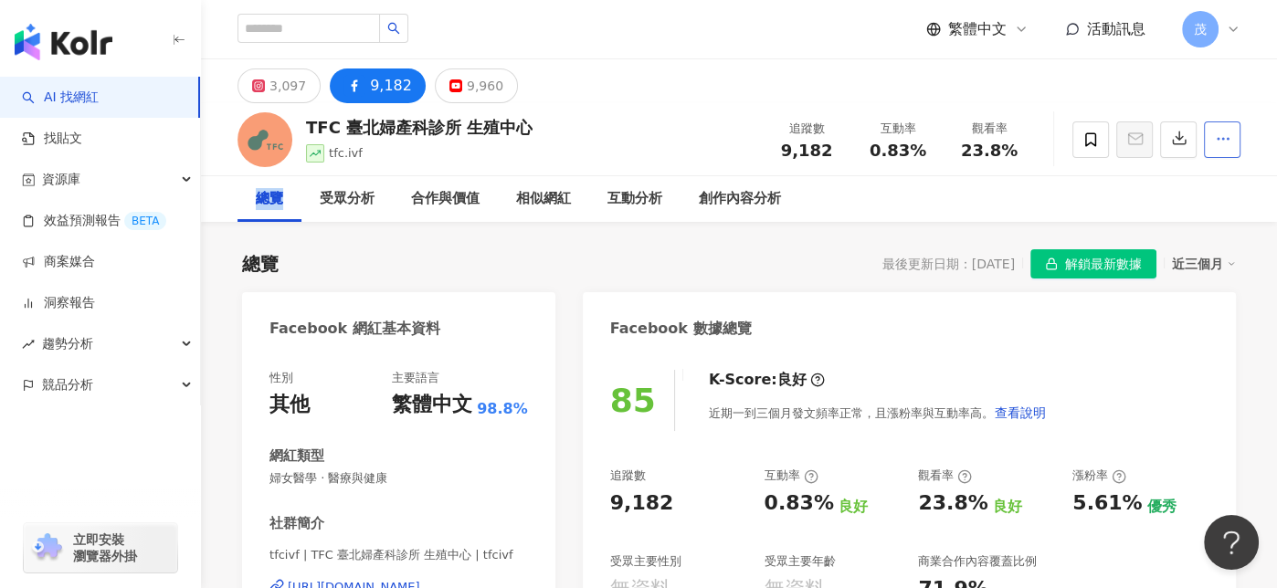
click at [1226, 125] on button "button" at bounding box center [1222, 140] width 37 height 37
click at [1192, 112] on div at bounding box center [1157, 139] width 168 height 55
click at [1179, 144] on icon "button" at bounding box center [1179, 138] width 16 height 16
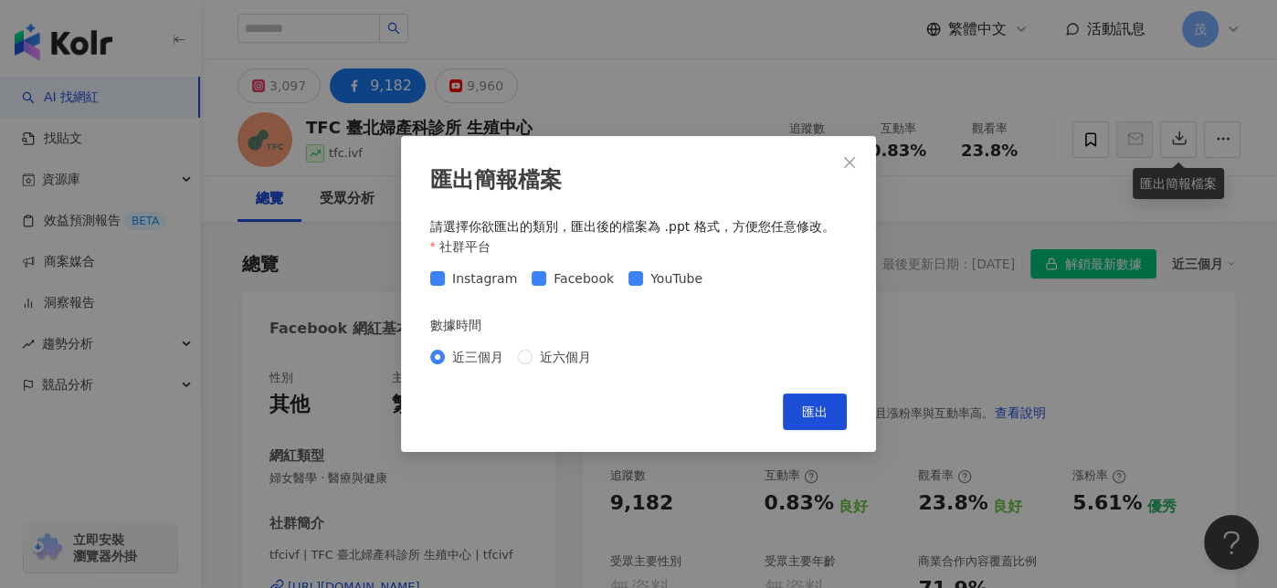
click at [461, 359] on span "近三個月" at bounding box center [478, 357] width 66 height 20
click at [488, 276] on span "Instagram" at bounding box center [484, 279] width 79 height 20
click at [492, 276] on span "Instagram" at bounding box center [484, 279] width 79 height 20
click at [822, 407] on span "匯出" at bounding box center [815, 412] width 26 height 15
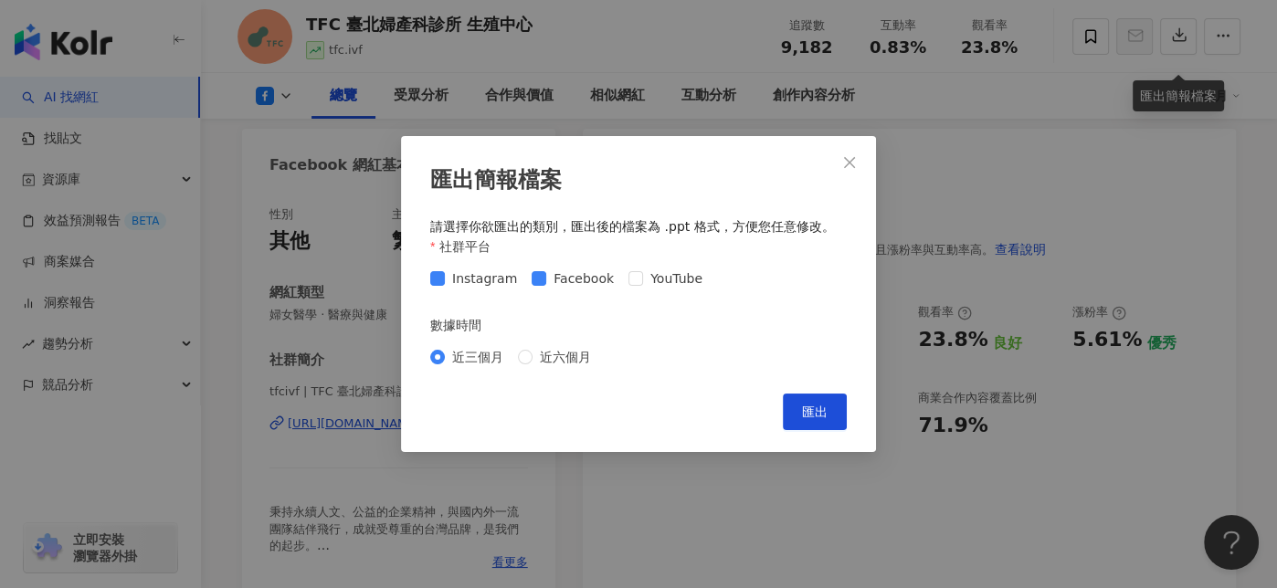
scroll to position [183, 0]
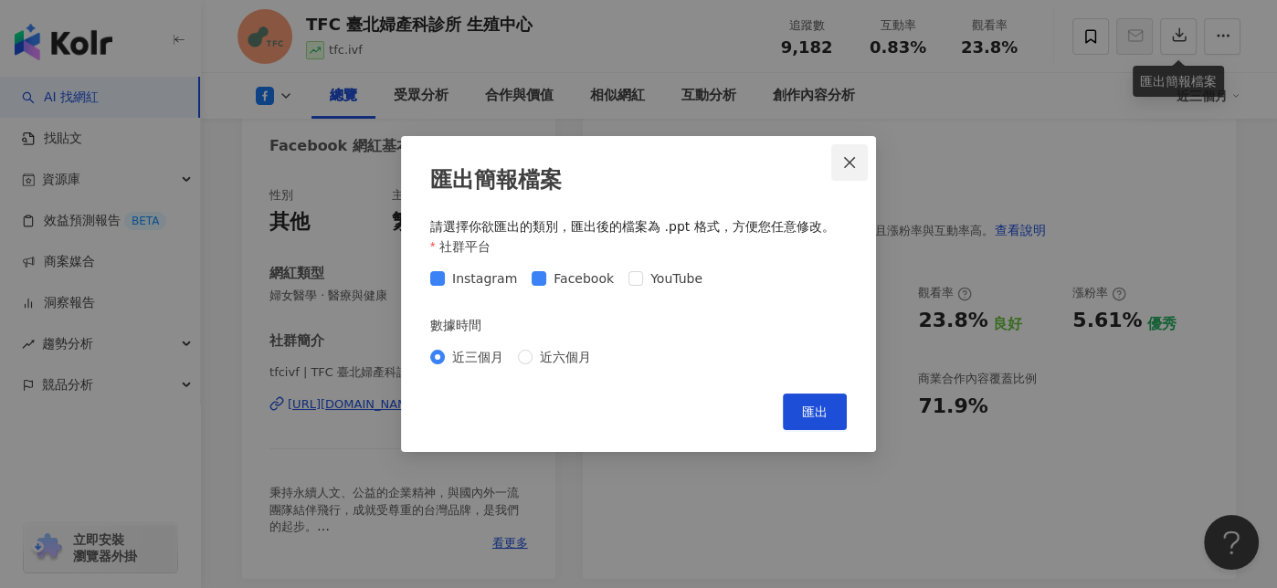
click at [842, 156] on icon "close" at bounding box center [849, 162] width 15 height 15
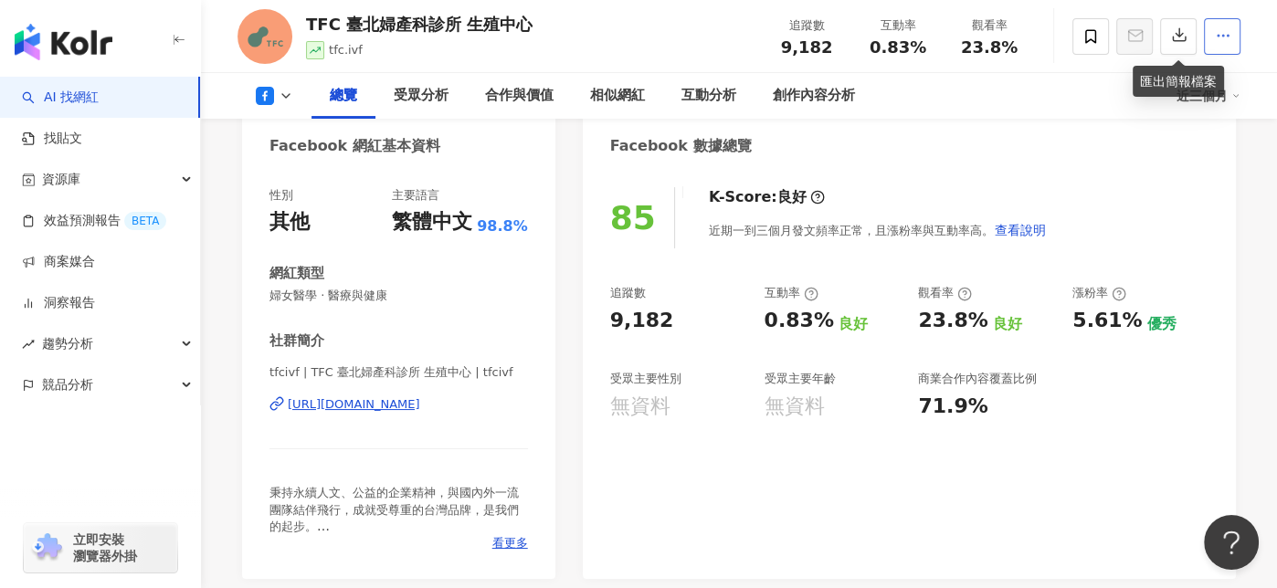
click at [1215, 32] on icon "button" at bounding box center [1223, 35] width 16 height 16
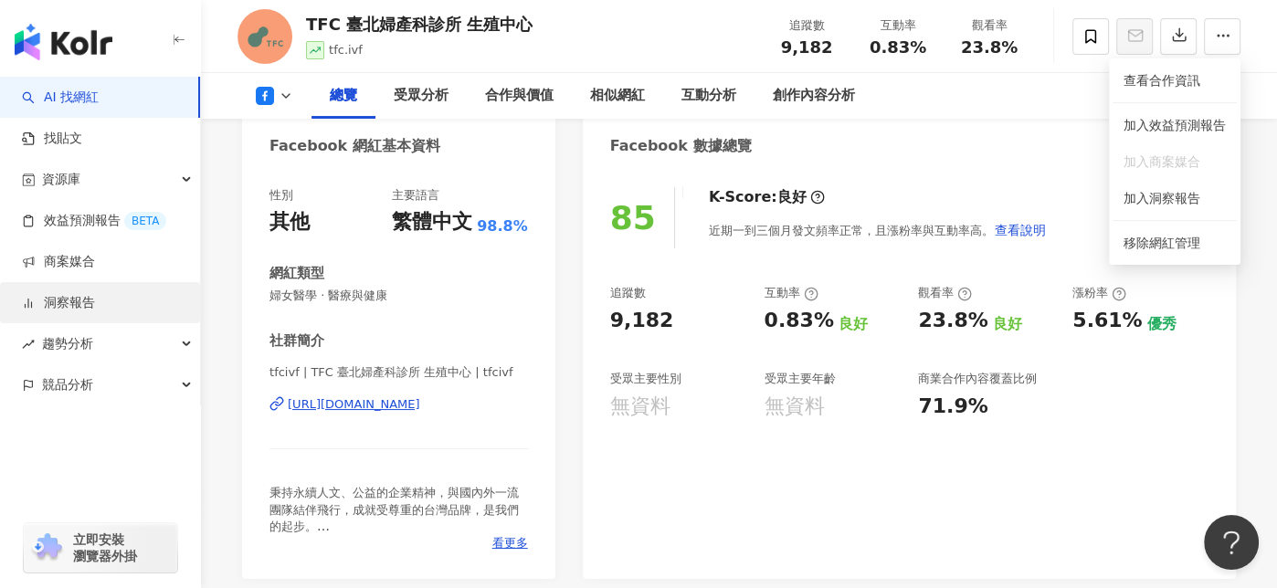
click at [95, 308] on link "洞察報告" at bounding box center [58, 303] width 73 height 18
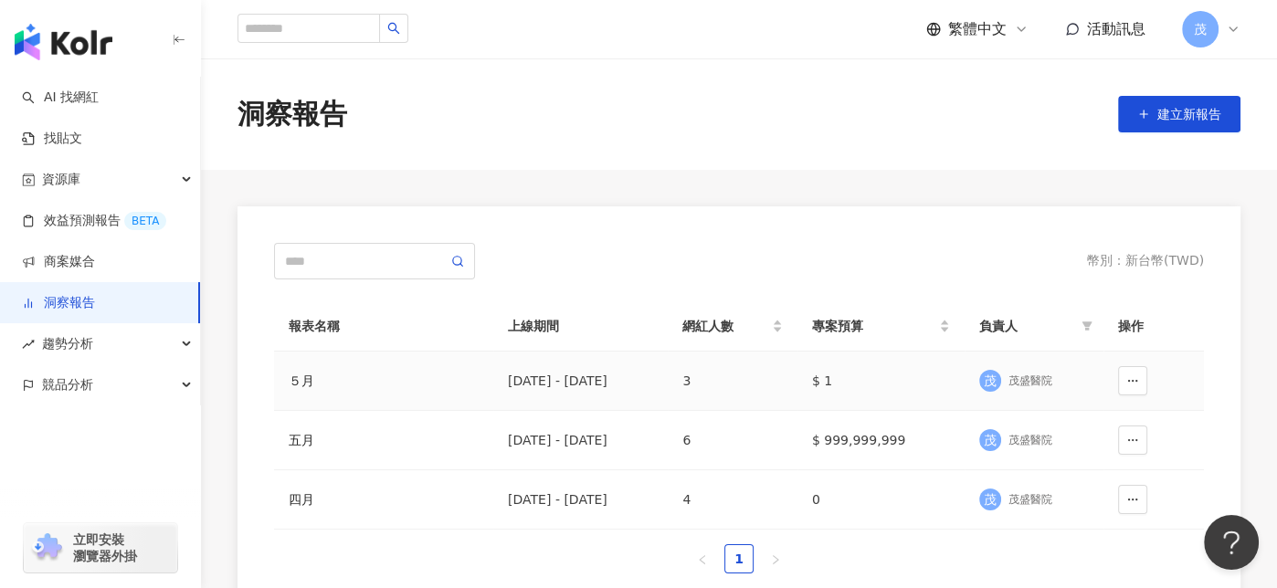
click at [528, 394] on td "2025/5/1 - 2025/5/31" at bounding box center [580, 381] width 175 height 59
click at [537, 375] on div "2025/5/1 - 2025/5/31" at bounding box center [580, 381] width 145 height 20
click at [320, 374] on div "５月" at bounding box center [384, 381] width 190 height 20
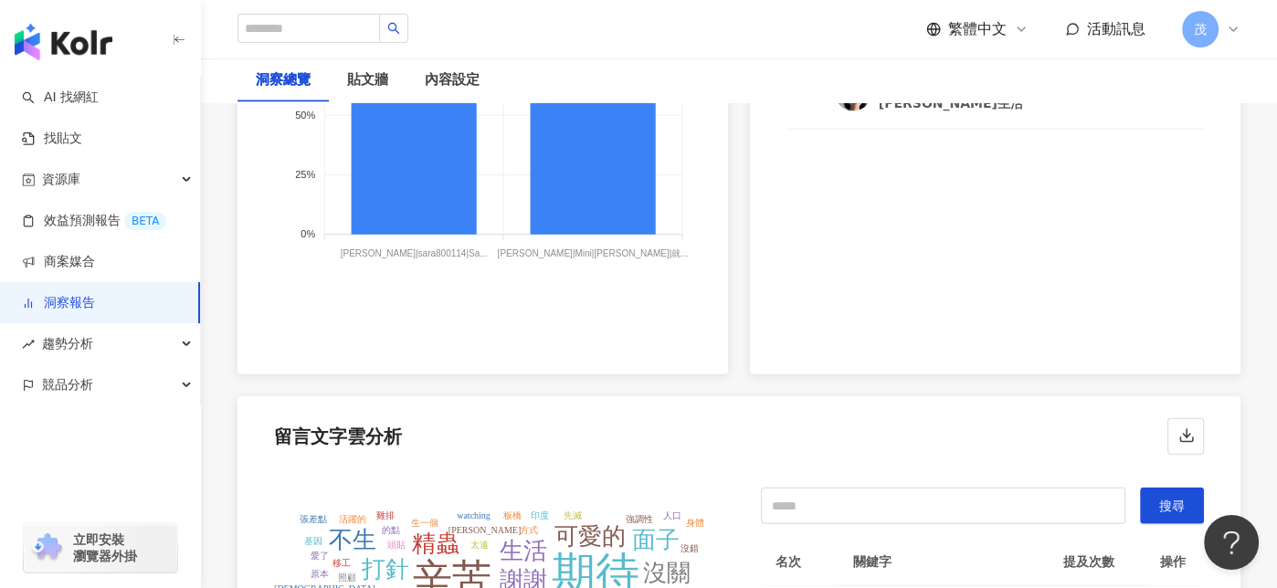
scroll to position [3666, 0]
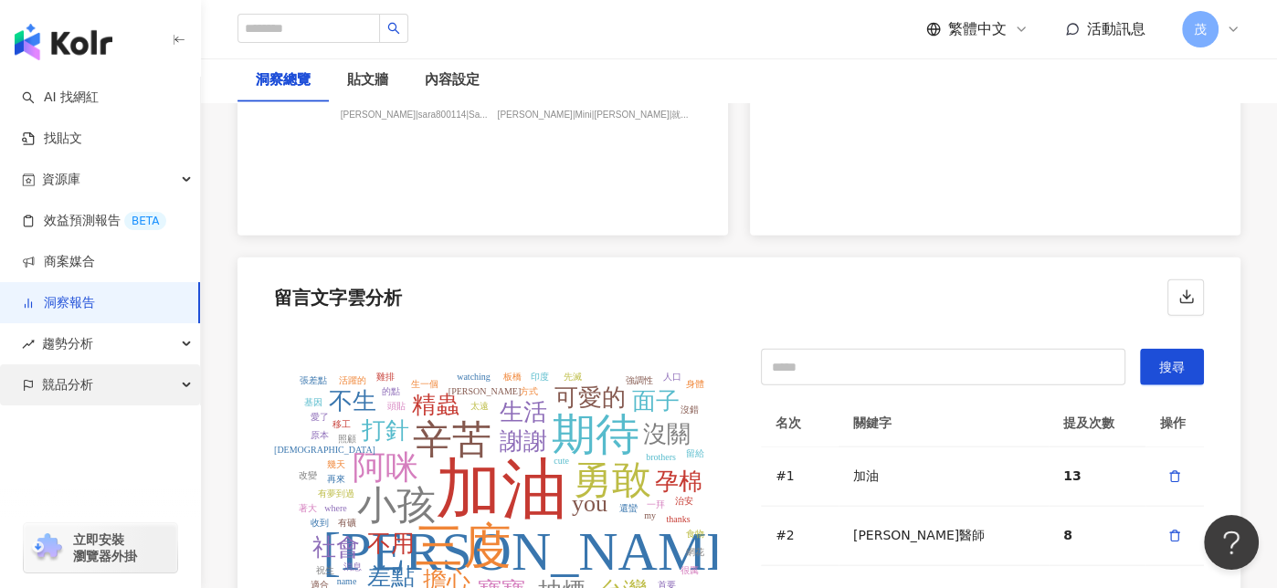
click at [36, 381] on div "競品分析" at bounding box center [100, 385] width 200 height 41
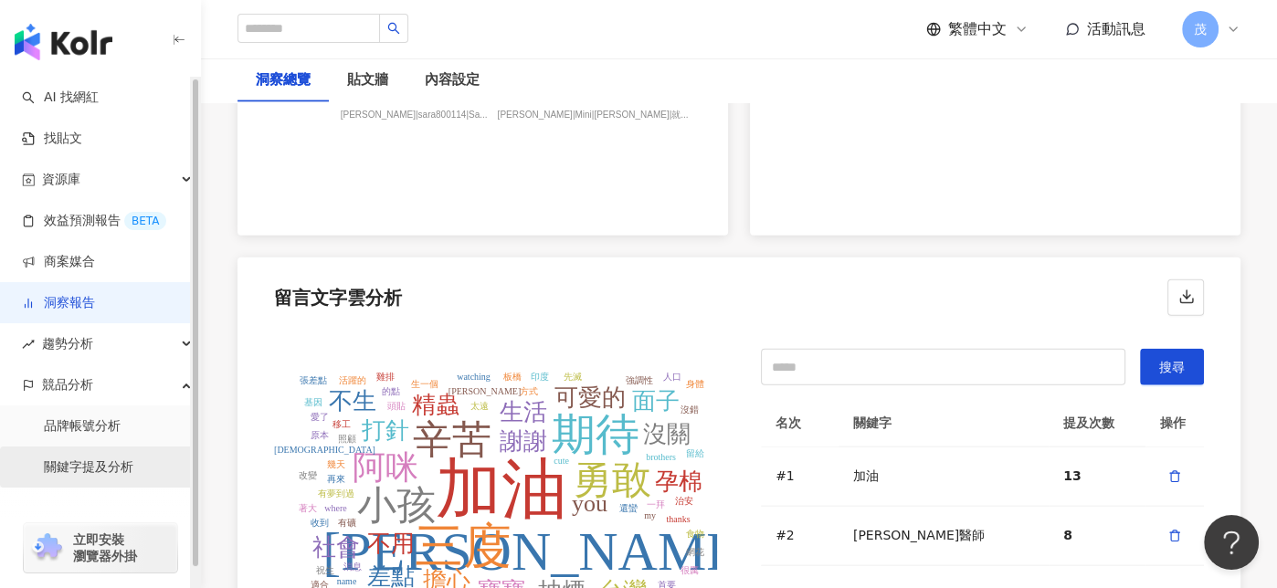
click at [89, 465] on link "關鍵字提及分析" at bounding box center [89, 468] width 90 height 18
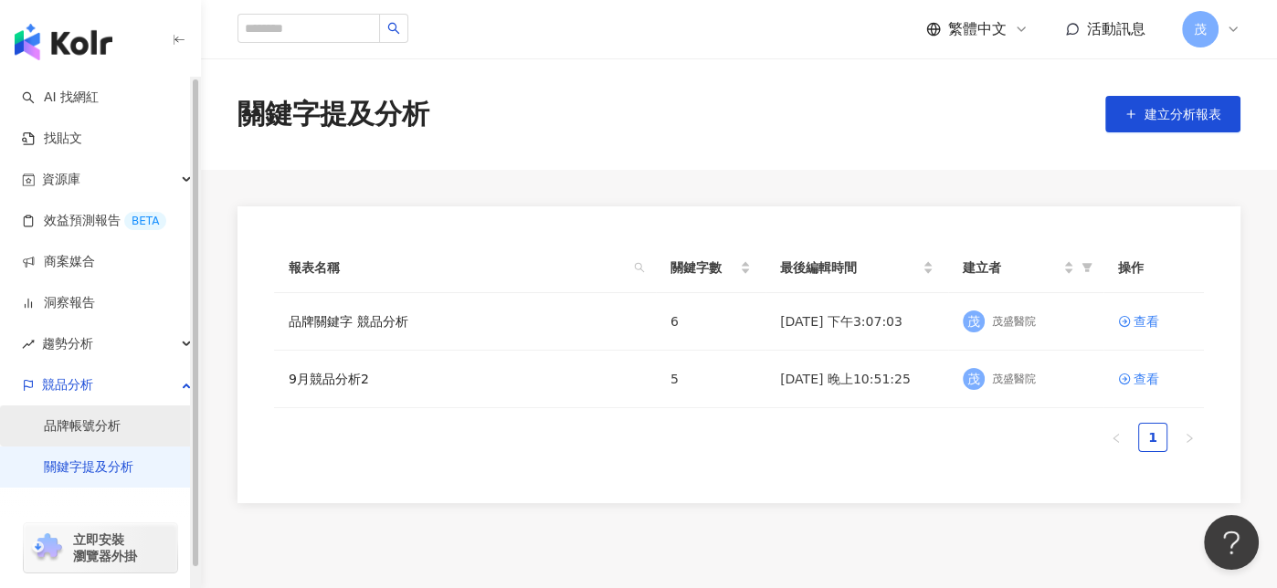
click at [91, 429] on link "品牌帳號分析" at bounding box center [82, 427] width 77 height 18
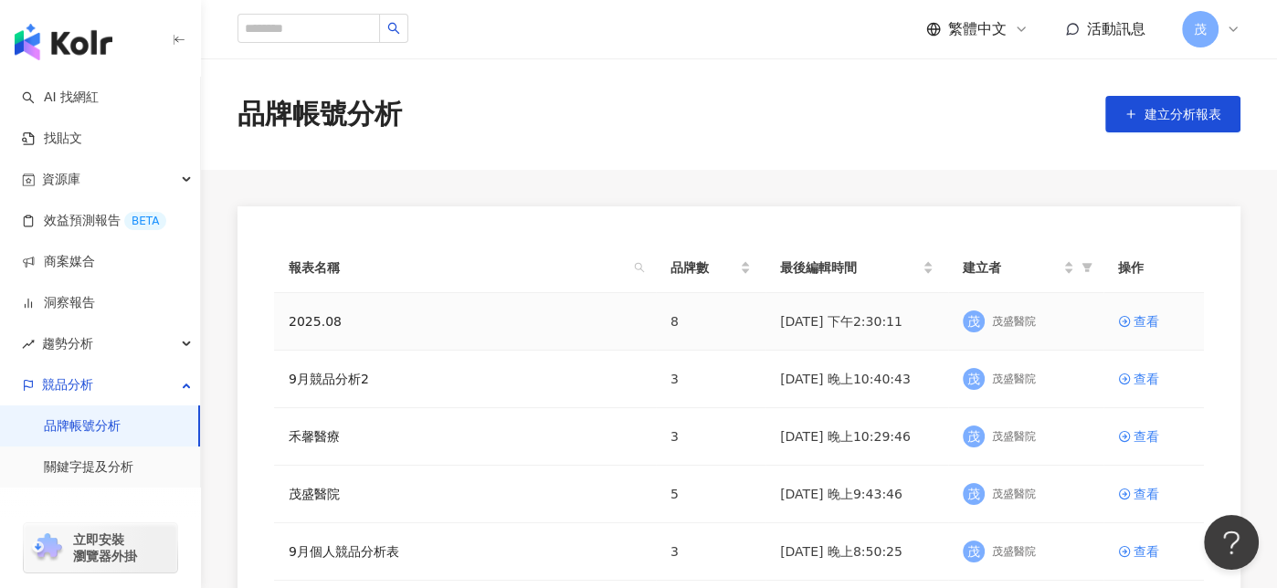
click at [472, 318] on div "2025.08" at bounding box center [465, 322] width 353 height 20
click at [700, 318] on td "8" at bounding box center [711, 322] width 110 height 58
click at [1141, 320] on div "查看" at bounding box center [1147, 322] width 26 height 20
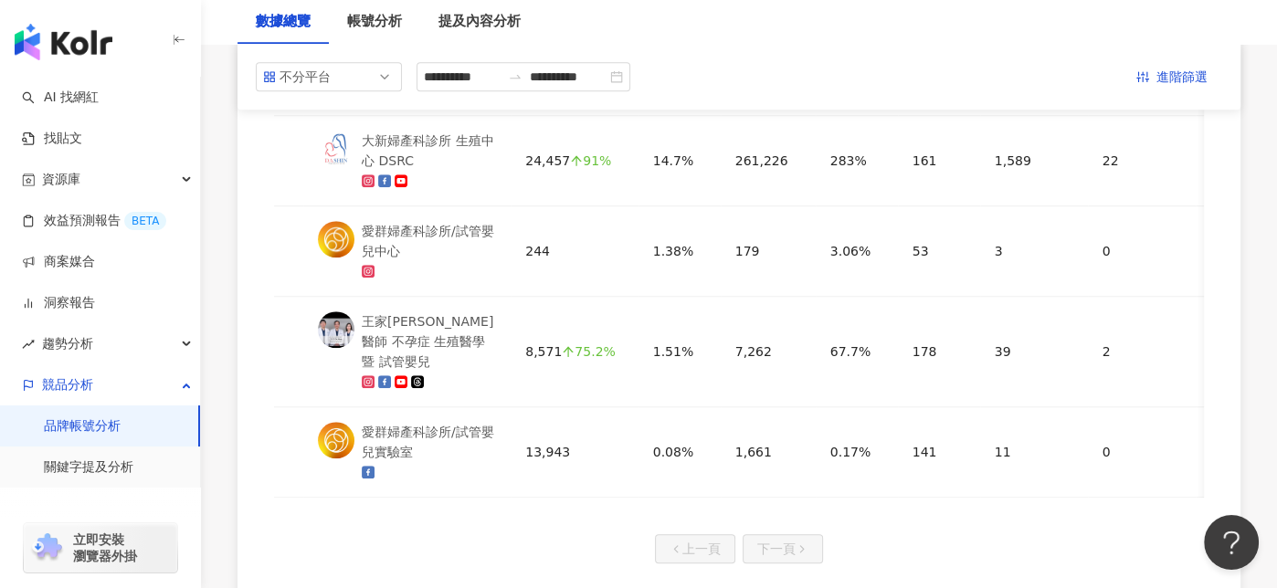
scroll to position [1061, 0]
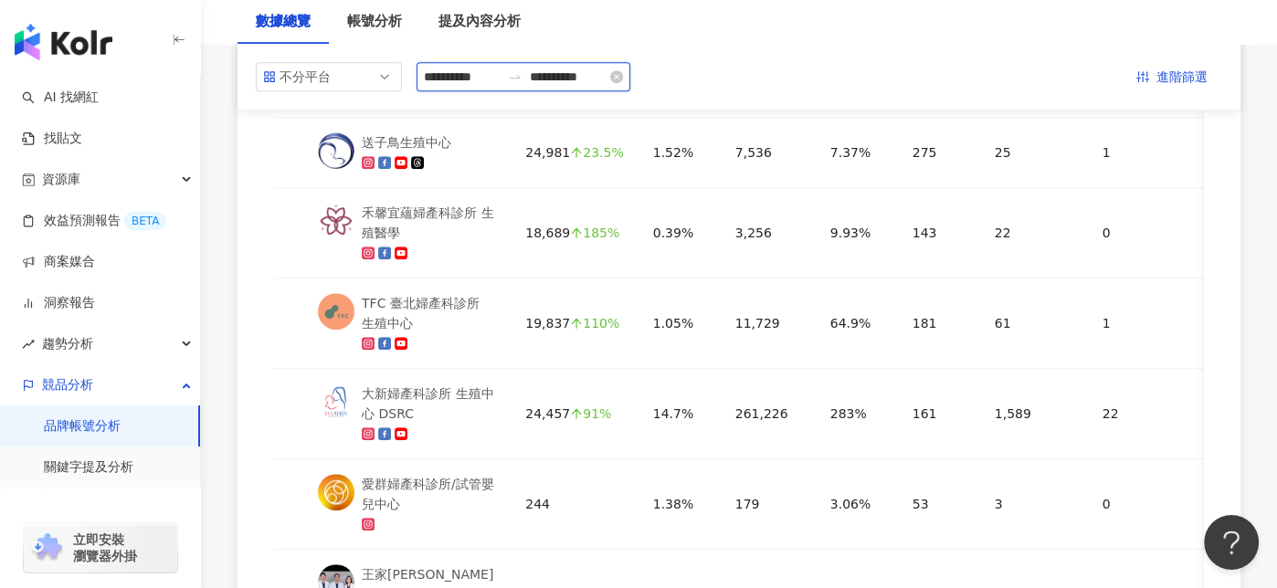
click at [501, 79] on input "**********" at bounding box center [462, 77] width 77 height 20
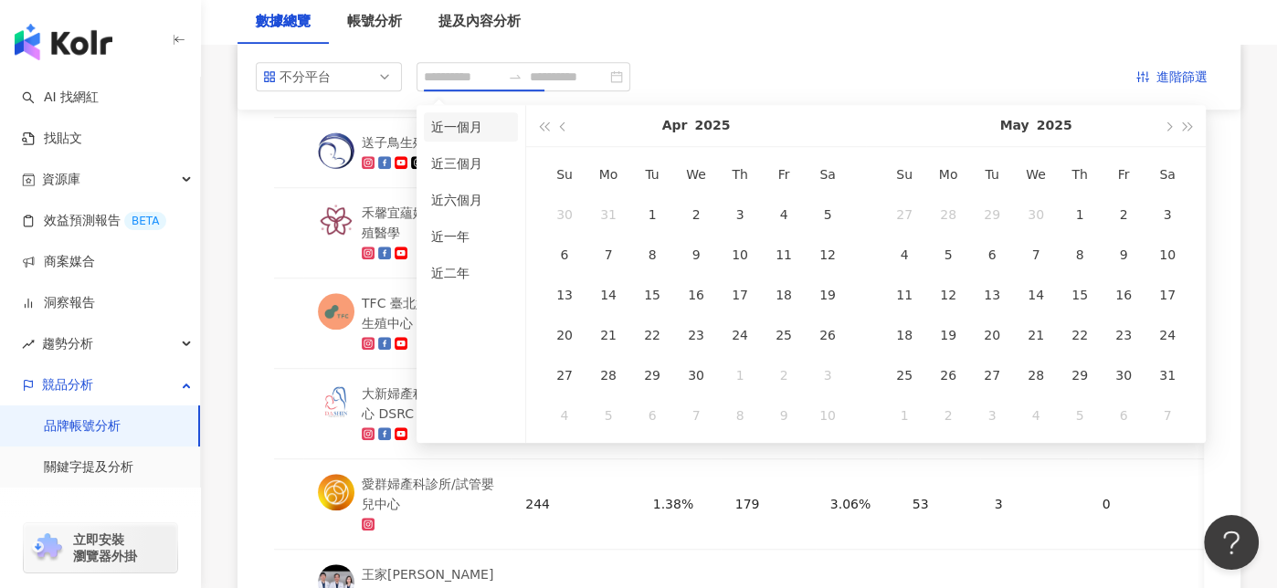
click at [476, 124] on li "近一個月" at bounding box center [471, 126] width 94 height 29
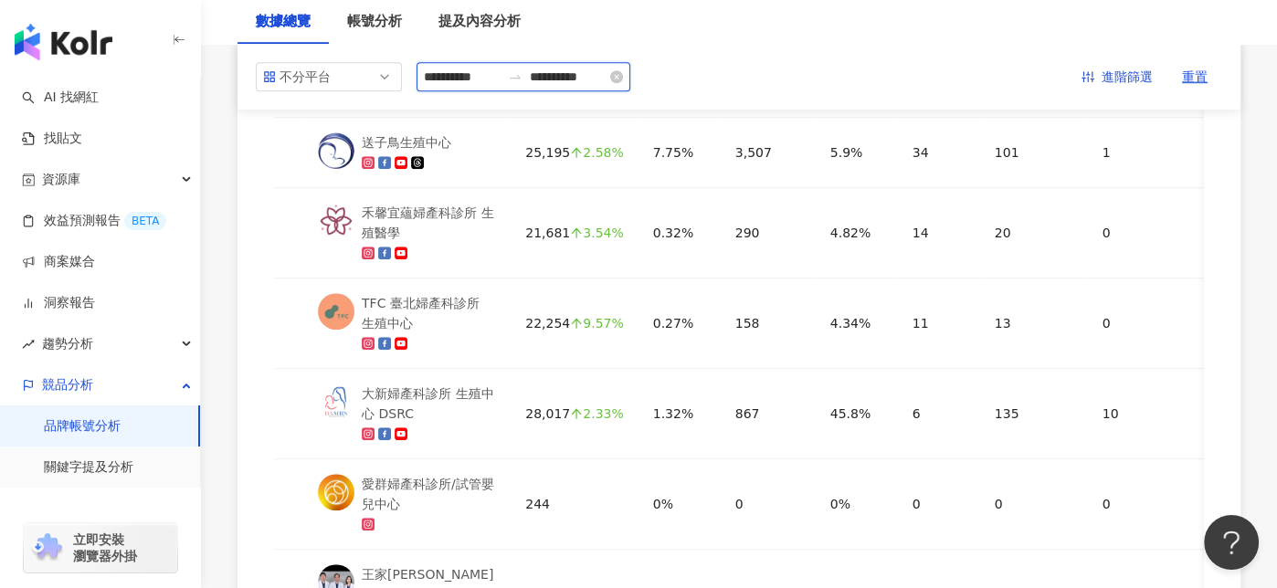
click at [476, 80] on input "**********" at bounding box center [462, 77] width 77 height 20
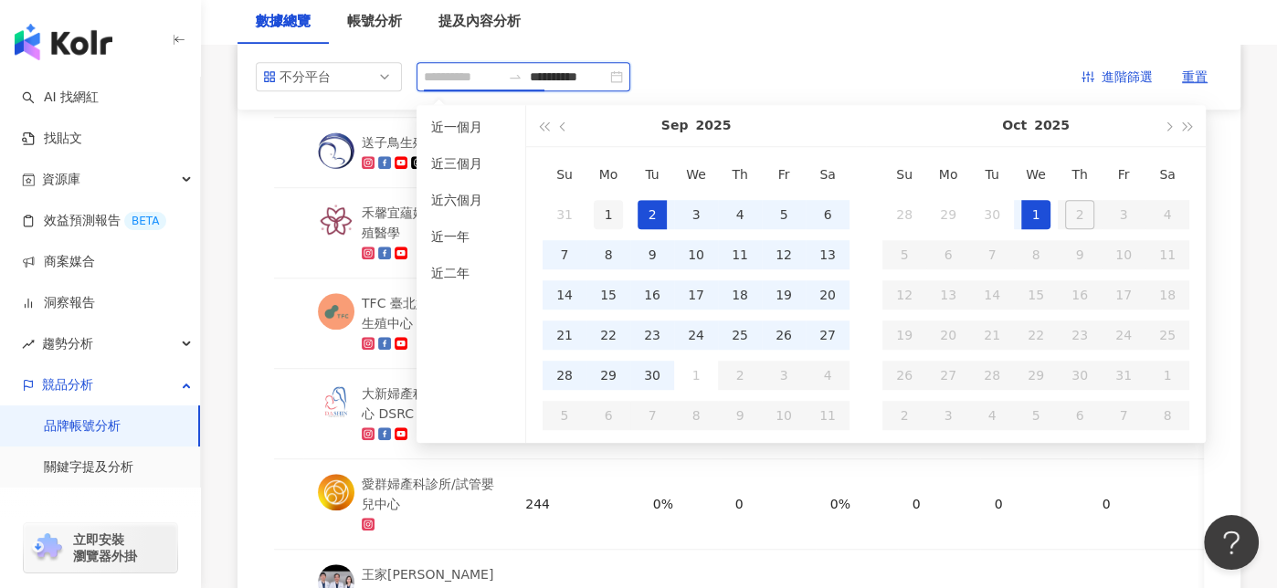
type input "**********"
click at [616, 211] on div "1" at bounding box center [608, 214] width 29 height 29
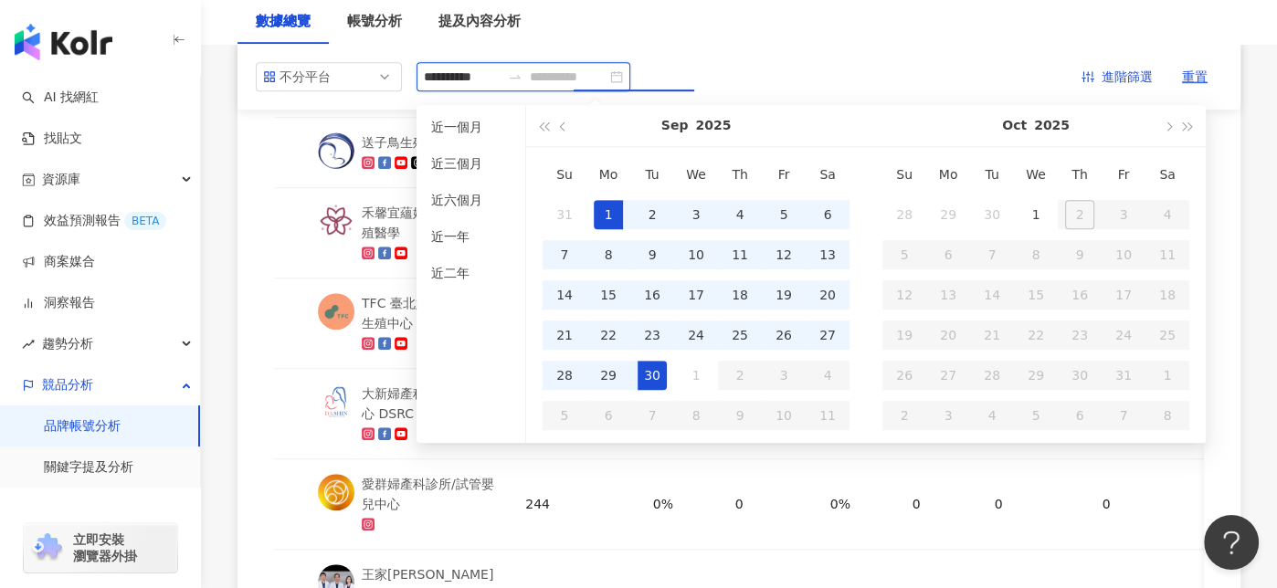
type input "**********"
click at [1022, 209] on div "1" at bounding box center [1035, 214] width 29 height 29
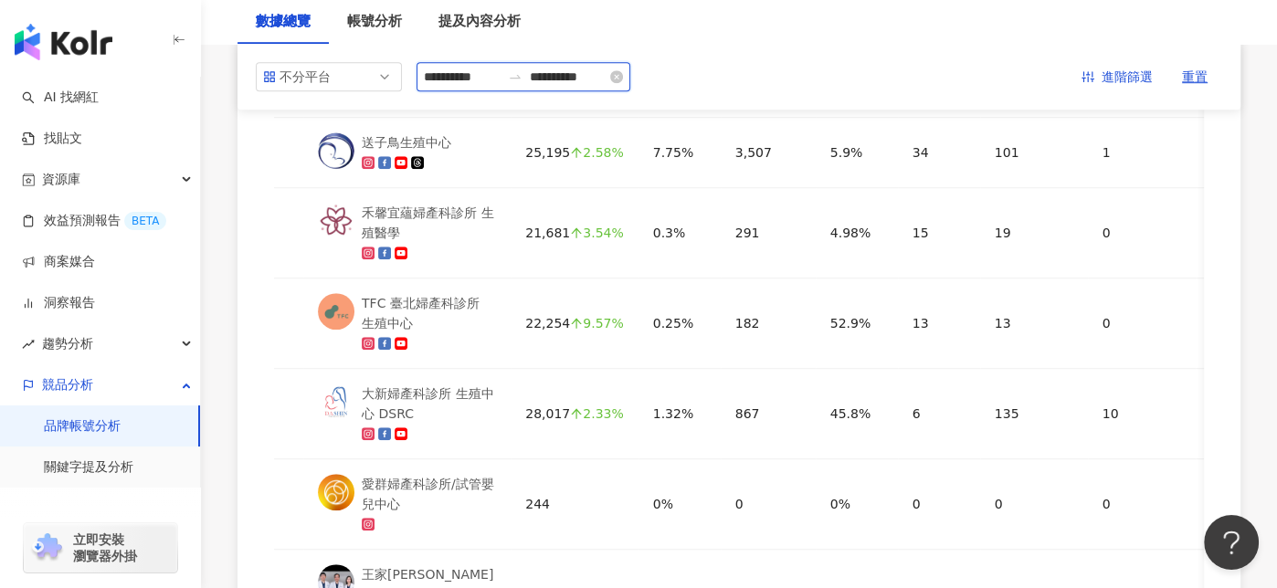
click at [484, 79] on input "**********" at bounding box center [462, 77] width 77 height 20
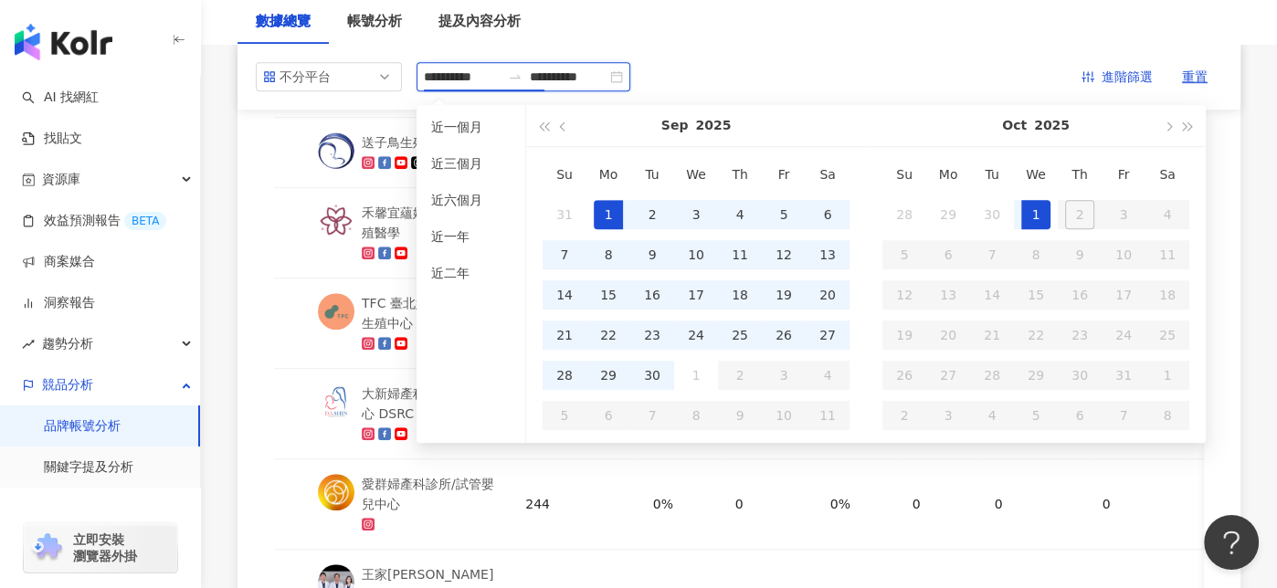
type input "**********"
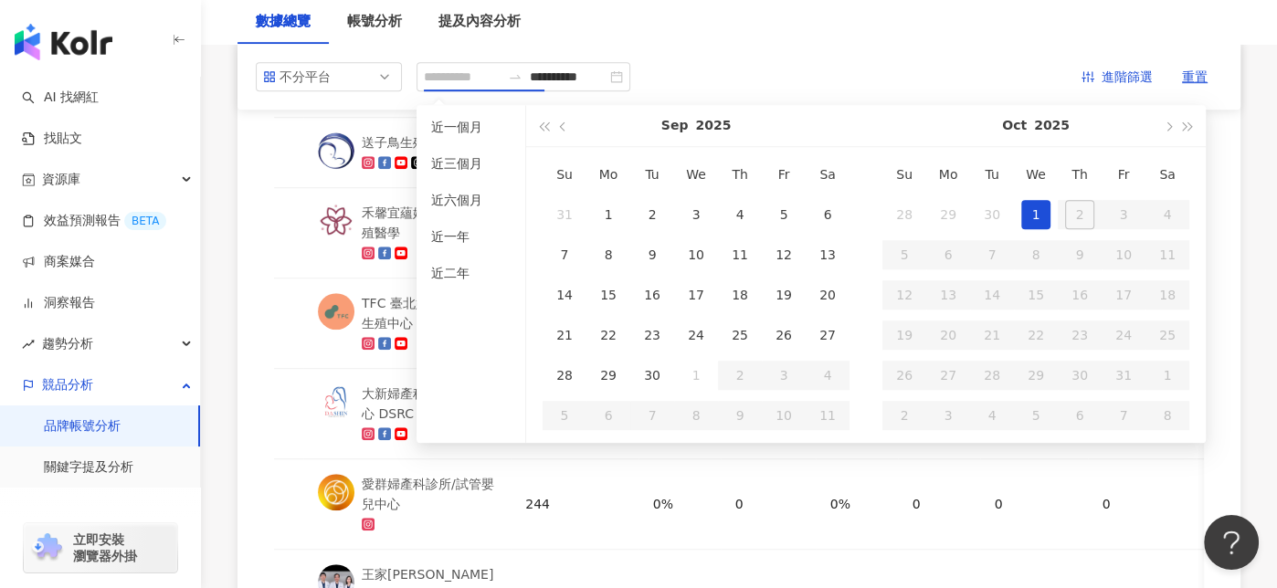
click at [1032, 211] on div "1" at bounding box center [1035, 214] width 29 height 29
type input "**********"
click at [779, 58] on div "**********" at bounding box center [739, 39] width 1003 height 1628
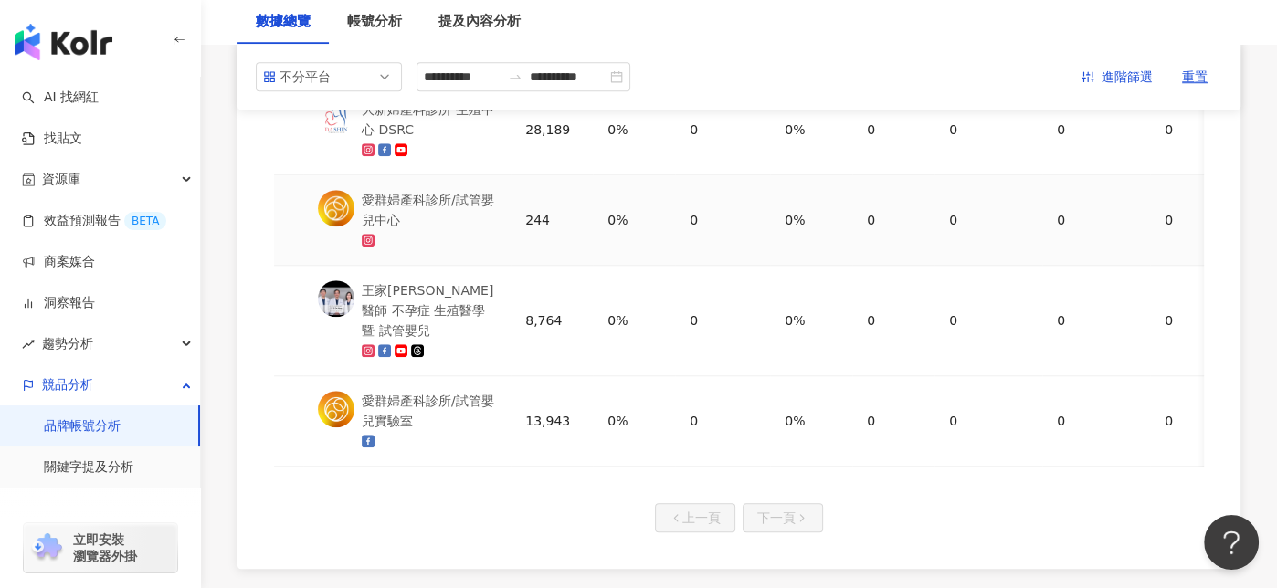
scroll to position [1335, 0]
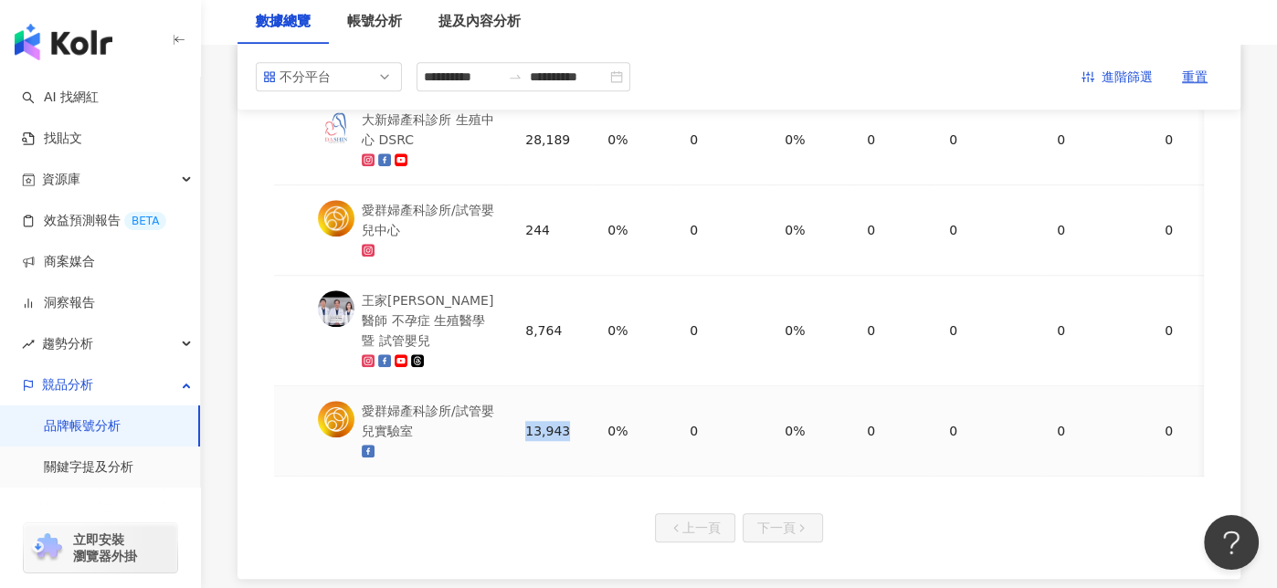
drag, startPoint x: 557, startPoint y: 409, endPoint x: 467, endPoint y: 411, distance: 90.5
click at [467, 411] on tr "愛群婦產科診所/試管嬰兒實驗室 13,943 0% 0 0% 0 0 0 0 0 0" at bounding box center [874, 431] width 1200 height 90
copy tr "愛群婦產科診所/試管嬰兒實驗室 13,943"
click at [480, 79] on input "**********" at bounding box center [462, 77] width 77 height 20
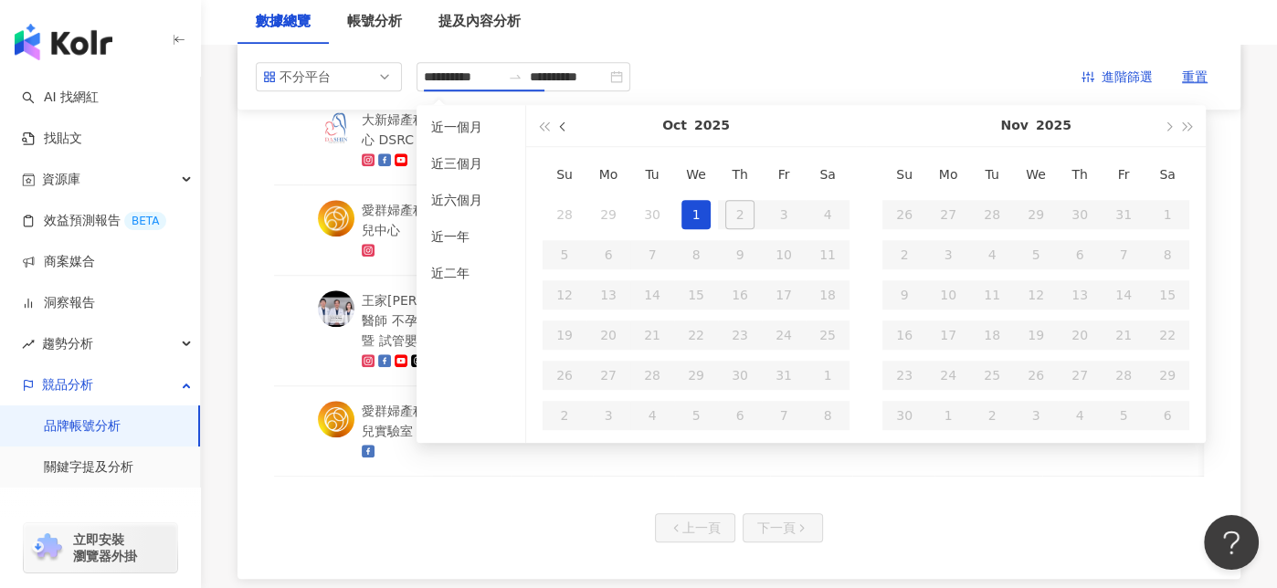
click at [558, 132] on button "button" at bounding box center [564, 125] width 20 height 41
type input "**********"
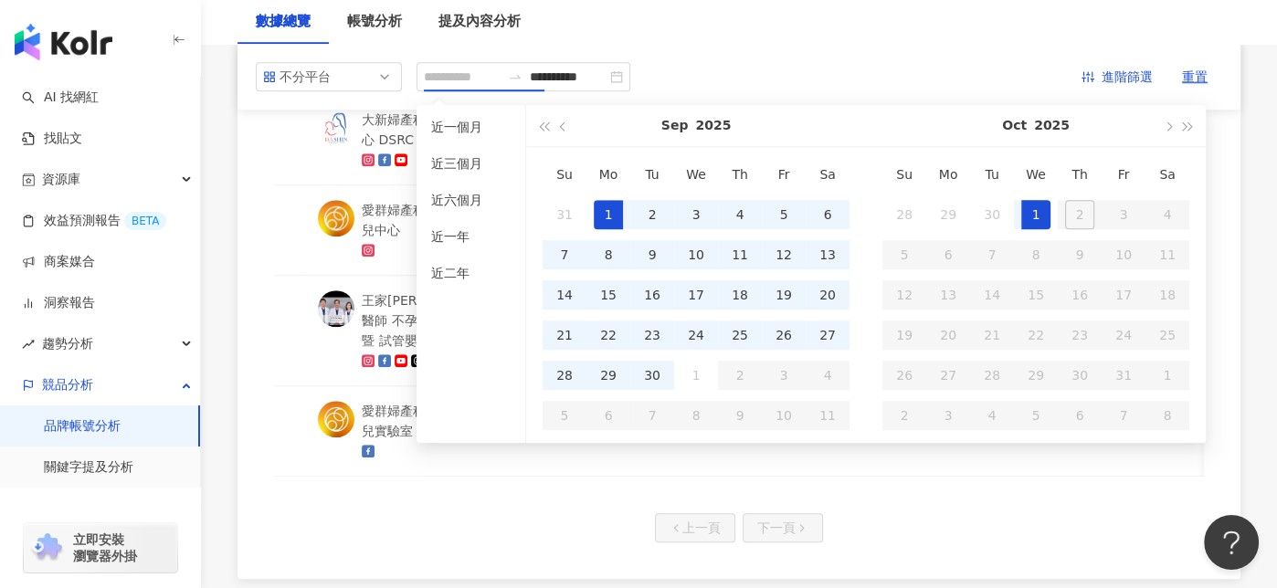
click at [610, 228] on td "1" at bounding box center [609, 215] width 44 height 40
type input "**********"
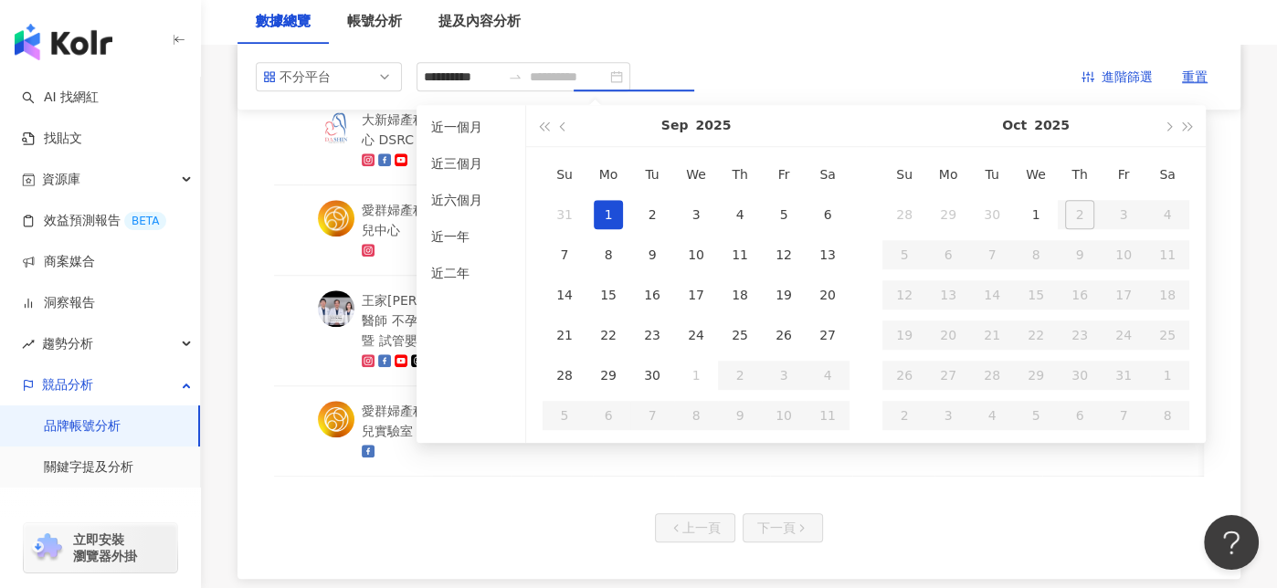
click at [615, 211] on div "1" at bounding box center [608, 214] width 29 height 29
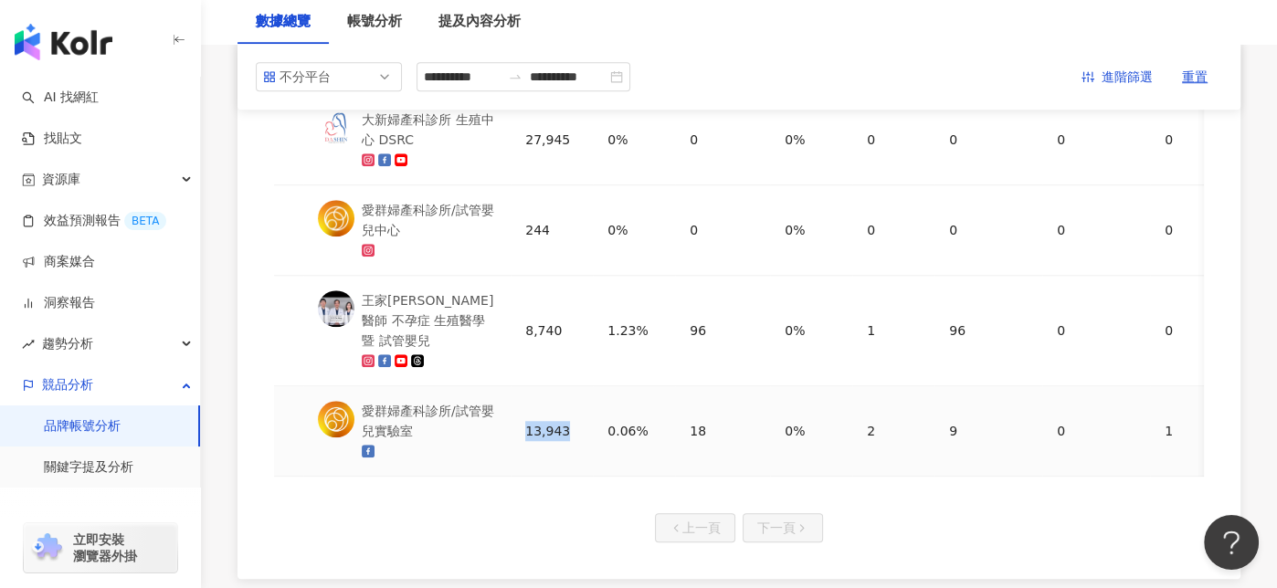
drag, startPoint x: 555, startPoint y: 403, endPoint x: 512, endPoint y: 403, distance: 42.9
click at [512, 403] on td "13,943" at bounding box center [552, 431] width 82 height 90
copy div "13,943"
click at [471, 74] on input "**********" at bounding box center [462, 77] width 77 height 20
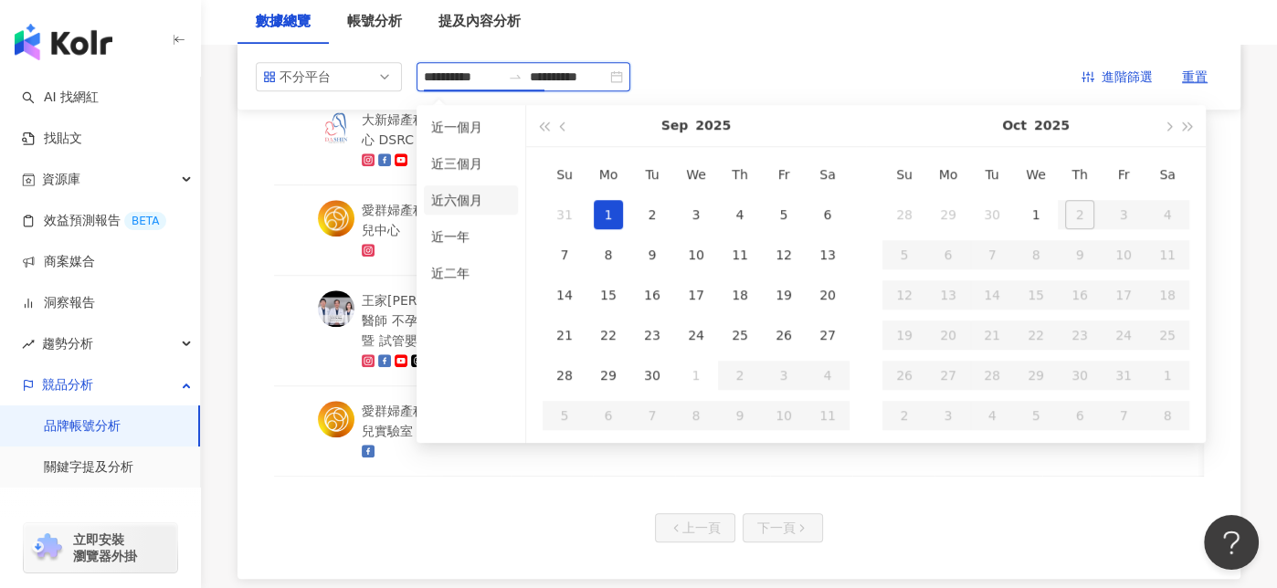
type input "**********"
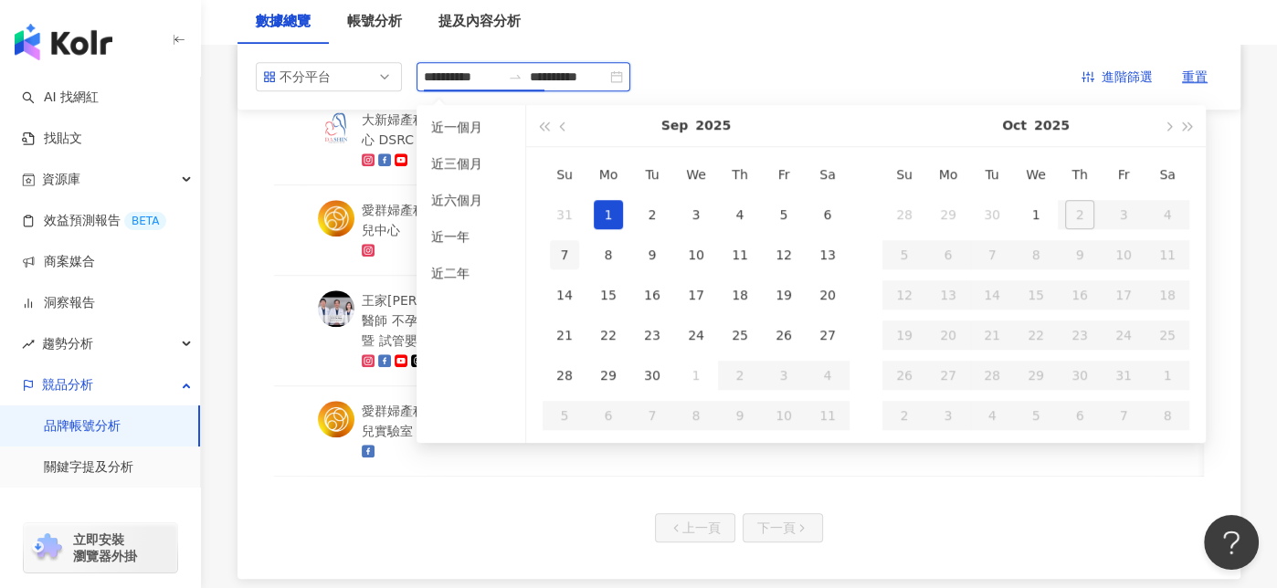
type input "**********"
click at [558, 132] on button "button" at bounding box center [564, 125] width 20 height 41
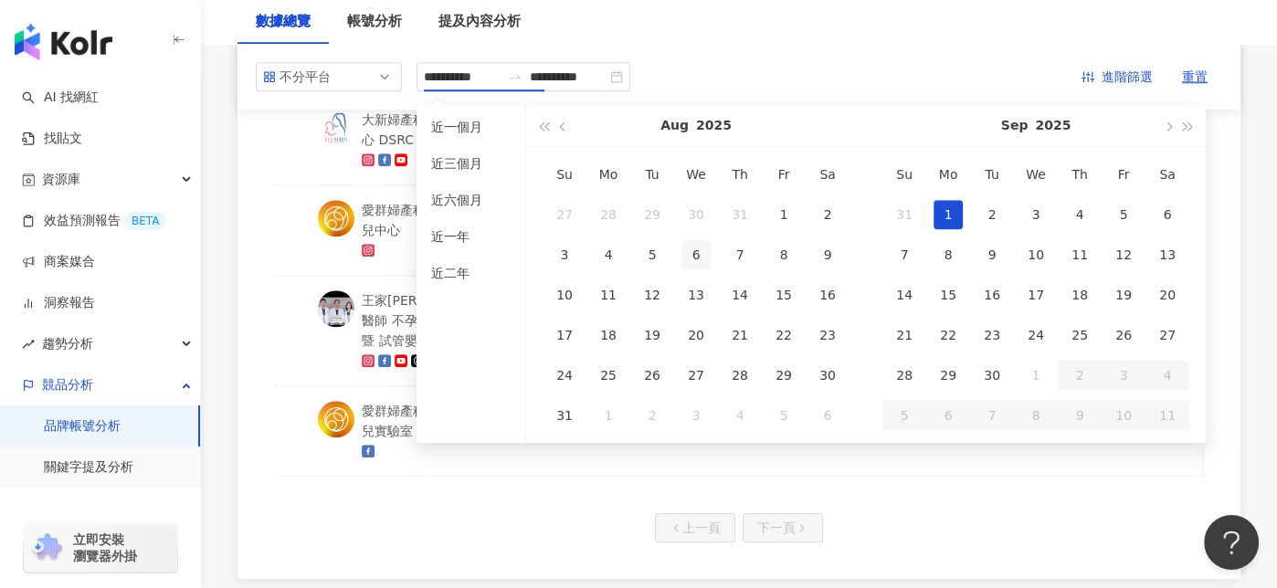
type input "**********"
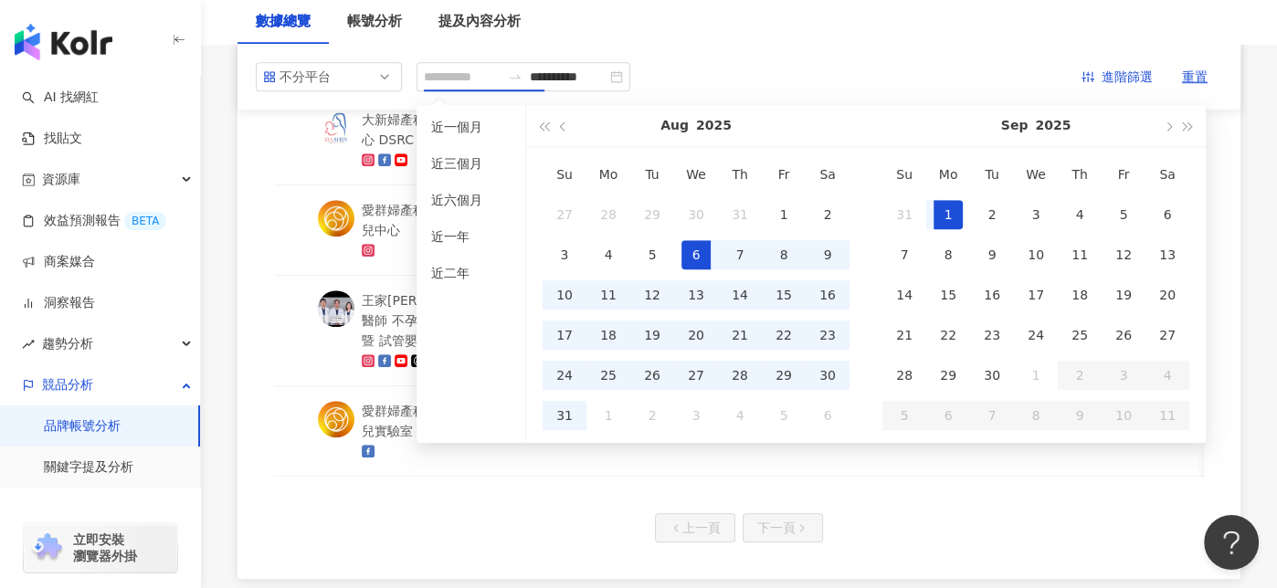
click at [711, 252] on td "6" at bounding box center [696, 255] width 44 height 40
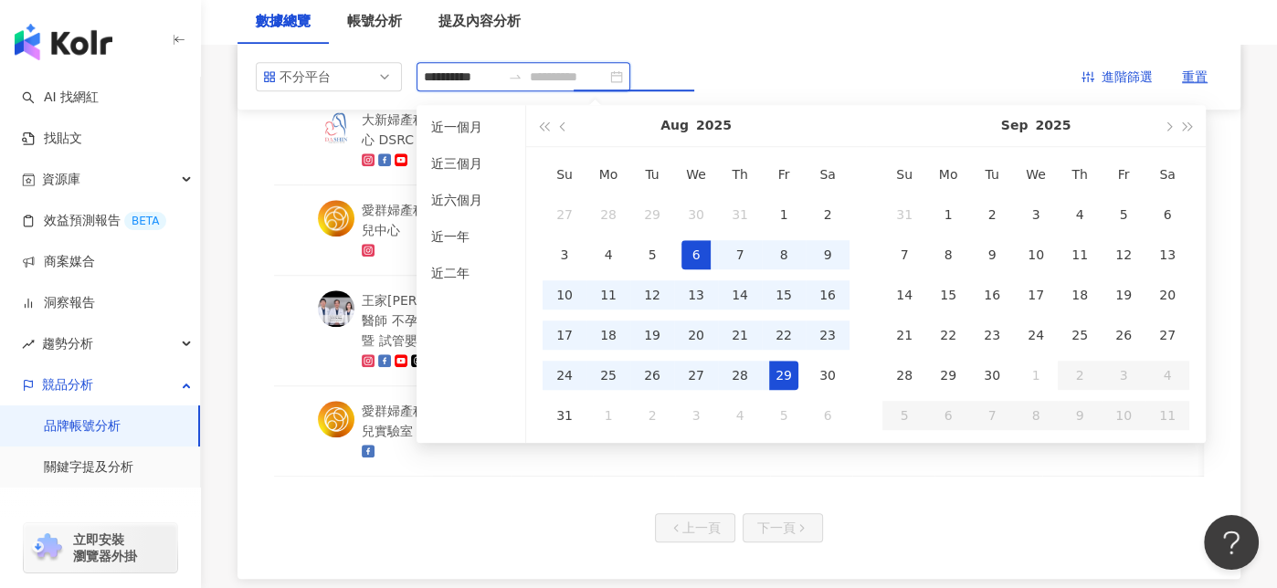
type input "**********"
